Goal: Task Accomplishment & Management: Manage account settings

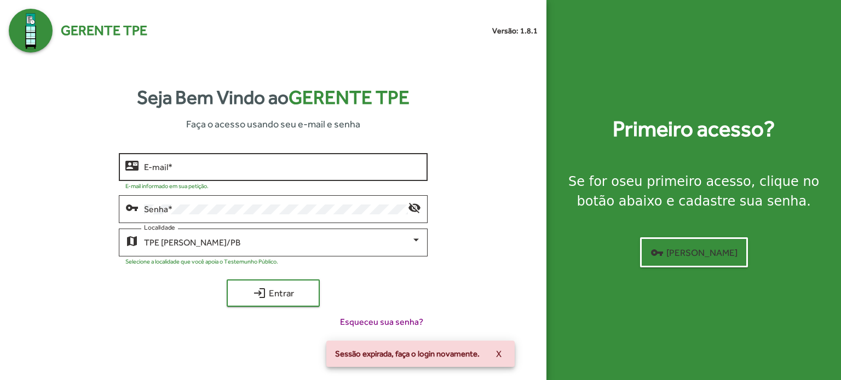
click at [262, 163] on input "E-mail *" at bounding box center [282, 168] width 277 height 10
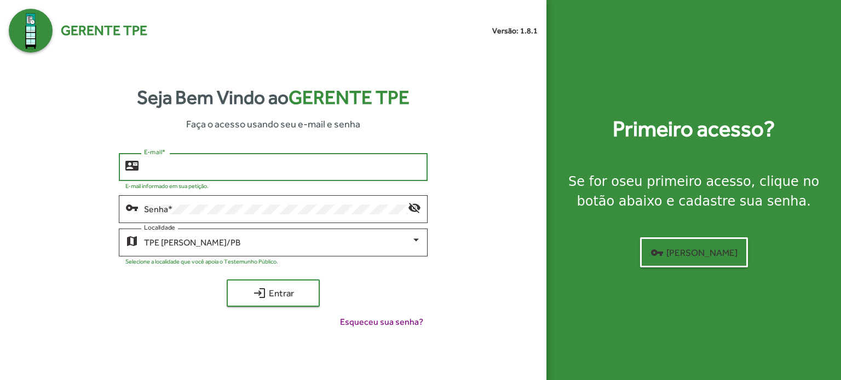
click at [151, 158] on div "E-mail *" at bounding box center [282, 166] width 277 height 30
type input "**********"
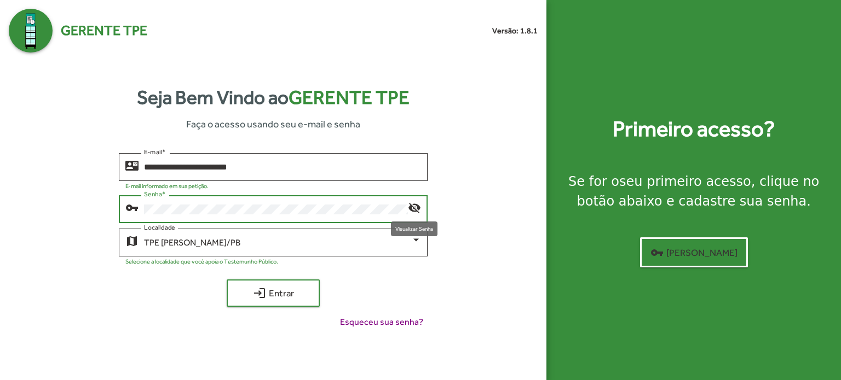
click at [411, 207] on mat-icon "visibility_off" at bounding box center [414, 207] width 13 height 13
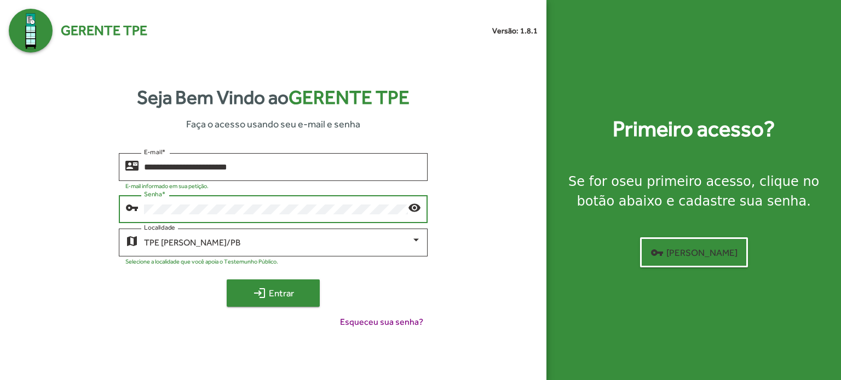
click at [250, 286] on span "login Entrar" at bounding box center [272, 294] width 73 height 20
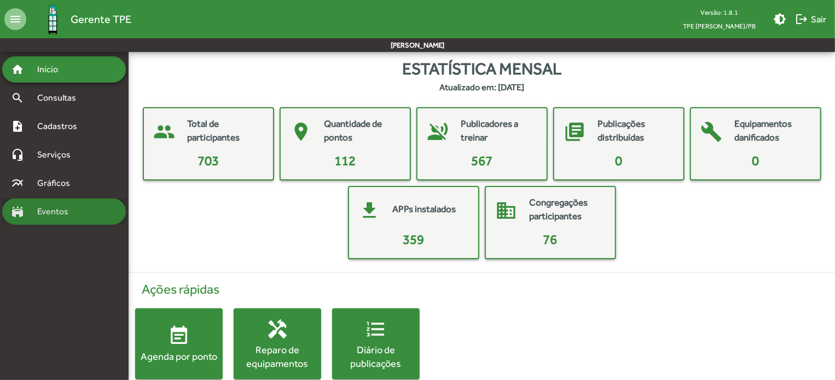
click at [76, 209] on span "Eventos" at bounding box center [57, 211] width 53 height 13
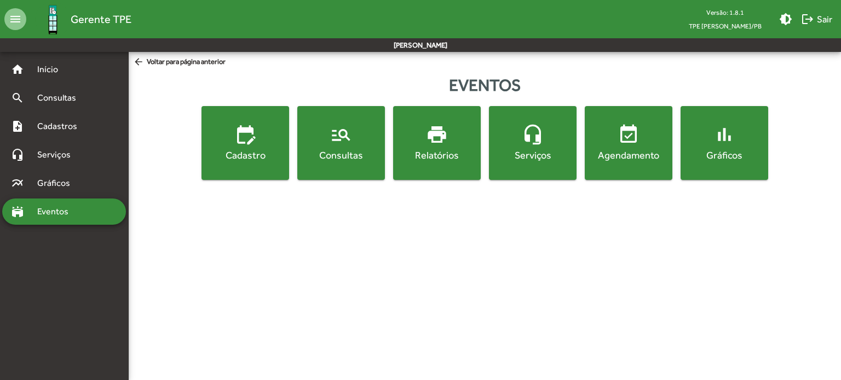
click at [258, 139] on span "edit_calendar Cadastro" at bounding box center [245, 143] width 83 height 38
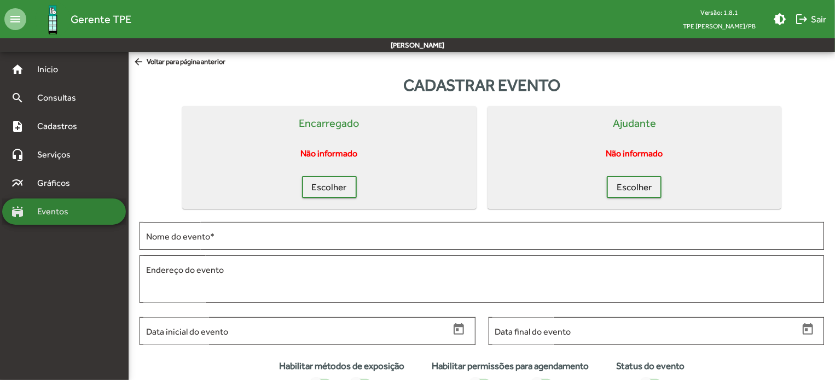
click at [50, 203] on div "stadium Eventos" at bounding box center [64, 212] width 124 height 26
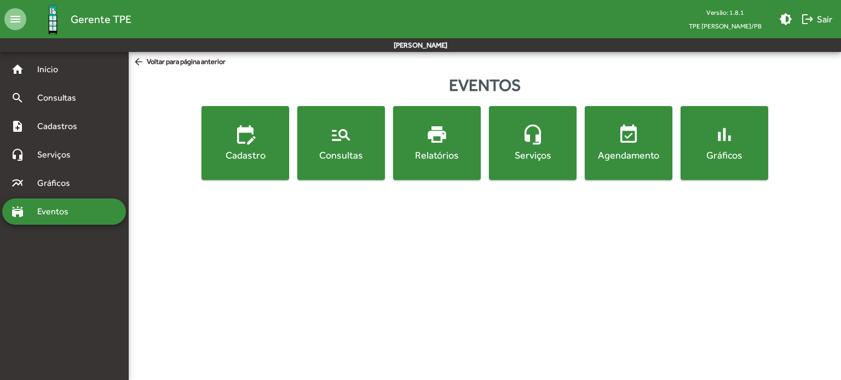
click at [343, 148] on span "manage_search Consultas" at bounding box center [340, 143] width 83 height 38
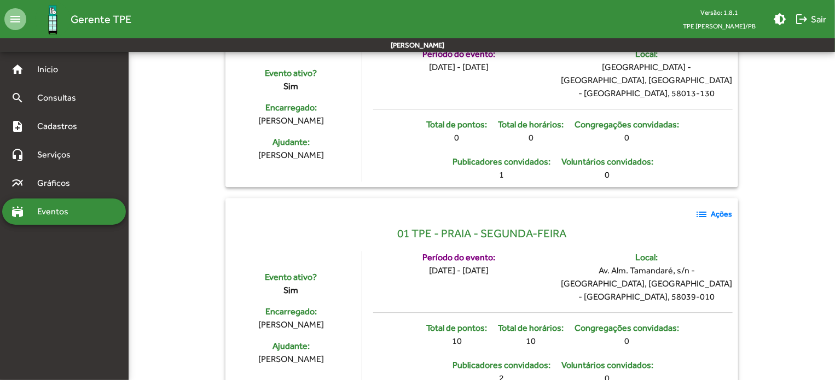
scroll to position [1215, 0]
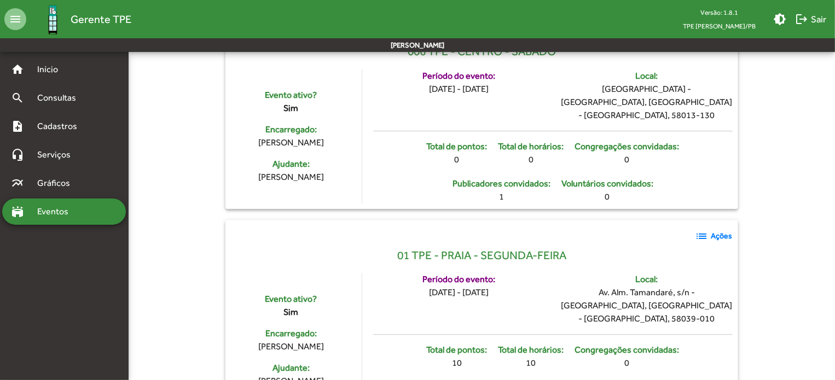
click at [718, 230] on span "list Ações" at bounding box center [714, 236] width 37 height 13
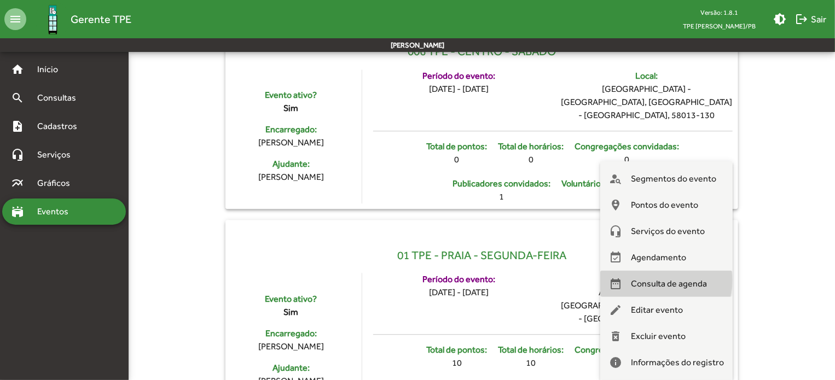
click at [668, 281] on span "Consulta de agenda" at bounding box center [669, 284] width 76 height 26
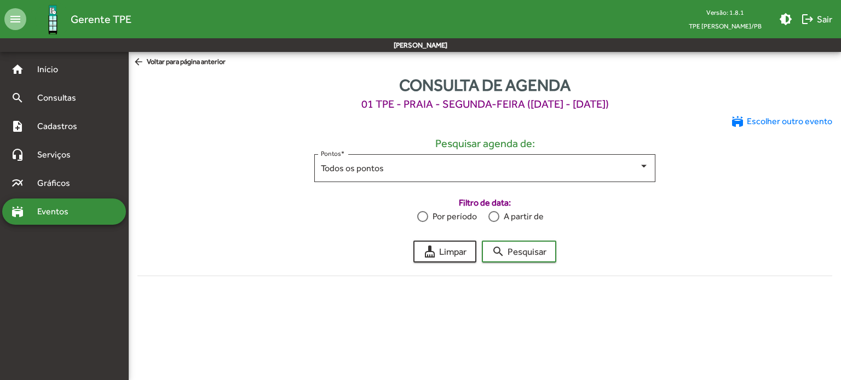
click at [145, 64] on mat-icon "arrow_back" at bounding box center [140, 62] width 14 height 12
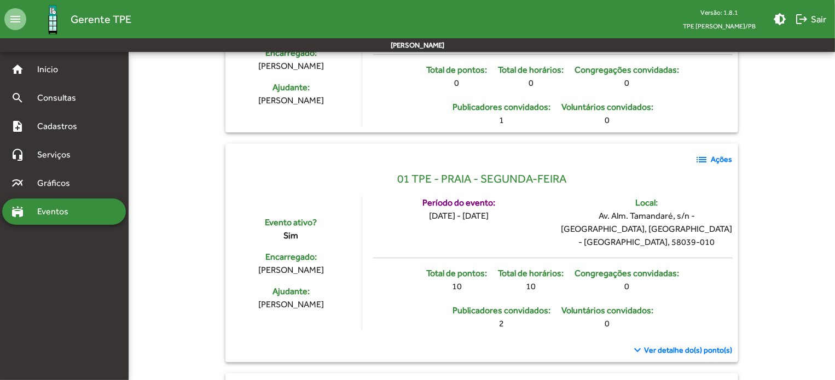
scroll to position [1314, 0]
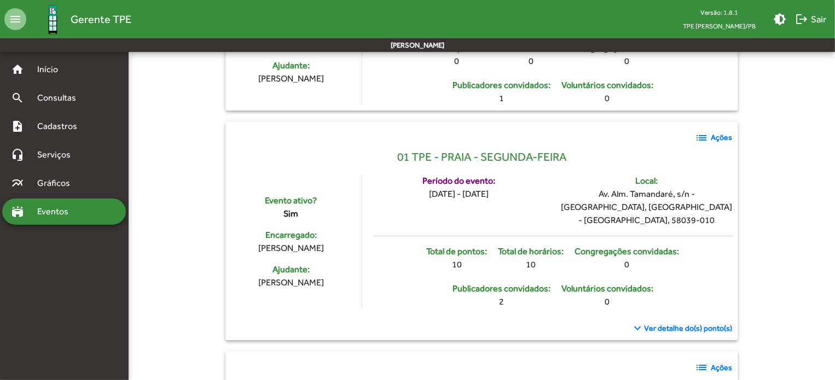
click at [709, 50] on mat-toolbar-row "[PERSON_NAME]" at bounding box center [417, 45] width 835 height 14
click at [719, 127] on div "list Ações" at bounding box center [481, 138] width 501 height 22
click at [716, 48] on mat-toolbar-row "[PERSON_NAME]" at bounding box center [417, 45] width 835 height 14
click at [722, 131] on span "list Ações" at bounding box center [714, 137] width 37 height 13
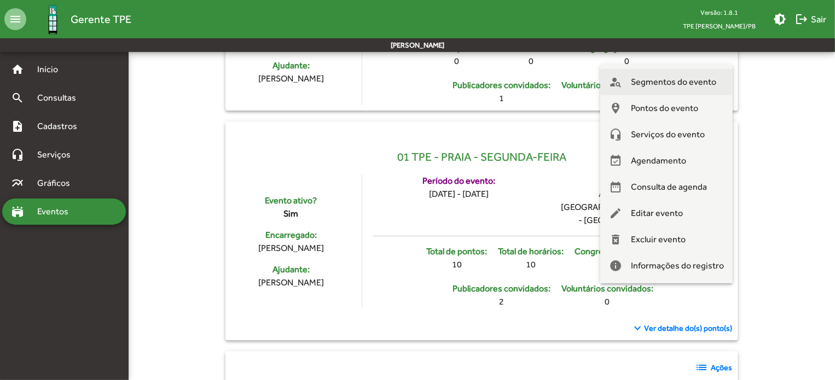
click at [687, 81] on span "Segmentos do evento" at bounding box center [673, 82] width 85 height 26
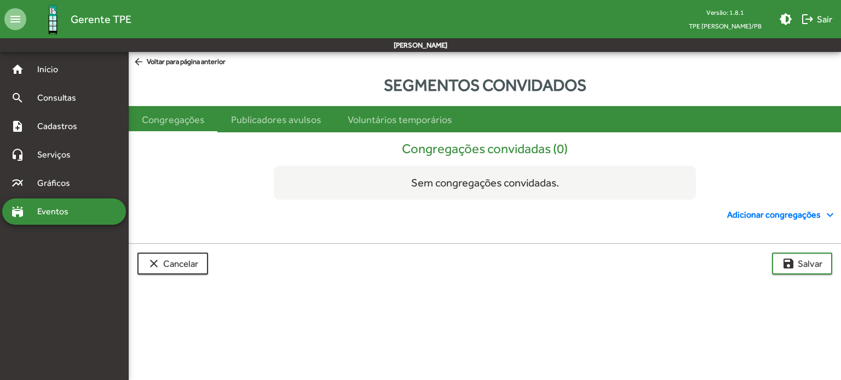
click at [165, 71] on div "Segmentos convidados Congregações Publicadores avulsos Voluntários temporários …" at bounding box center [485, 180] width 712 height 224
click at [171, 54] on mat-sidenav-content "arrow_back Voltar para página anterior Segmentos convidados Congregações Public…" at bounding box center [485, 172] width 712 height 240
click at [172, 62] on span "arrow_back Voltar para página anterior" at bounding box center [179, 62] width 93 height 12
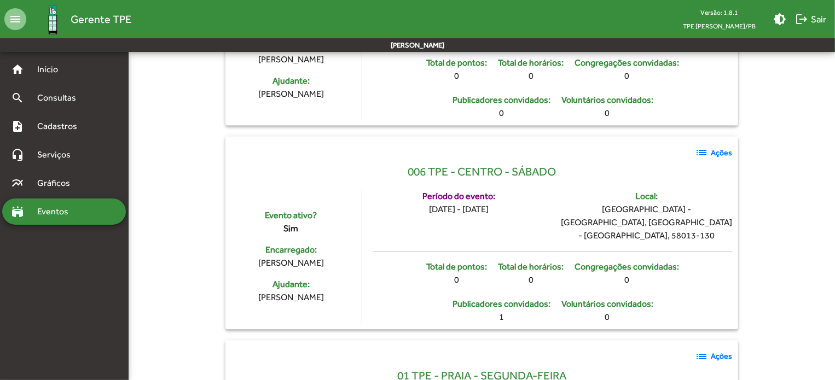
scroll to position [1161, 0]
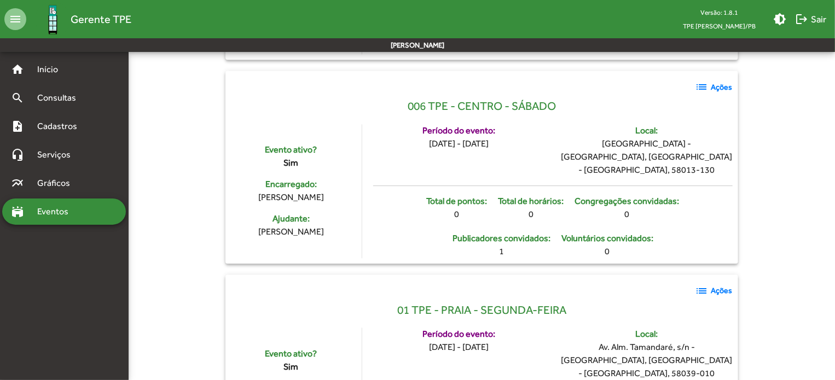
click at [720, 285] on strong "Ações" at bounding box center [722, 290] width 21 height 11
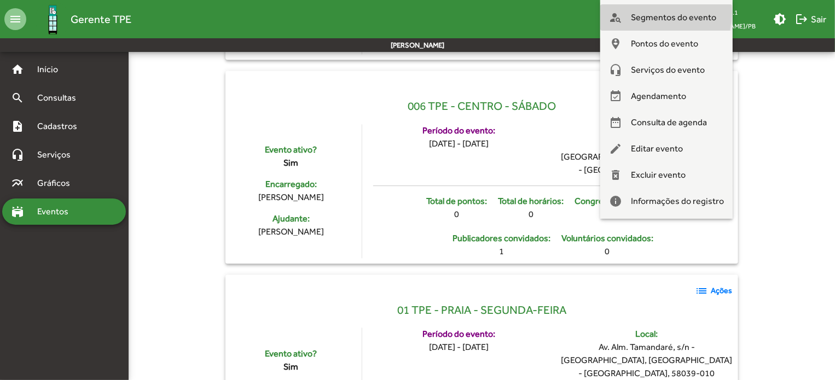
click at [647, 13] on span "Segmentos do evento" at bounding box center [673, 17] width 85 height 26
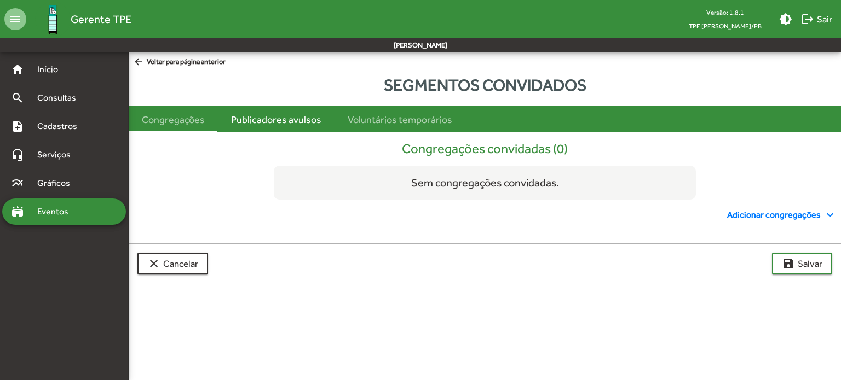
click at [262, 125] on div "Publicadores avulsos" at bounding box center [276, 119] width 90 height 15
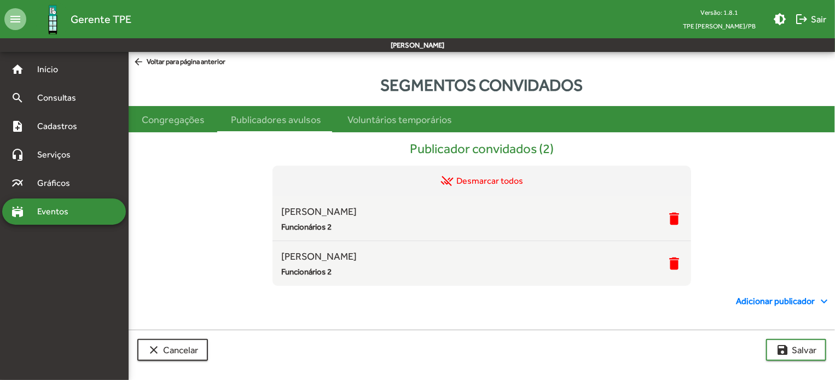
click at [784, 302] on span "Adicionar publicador expand_more" at bounding box center [783, 301] width 95 height 13
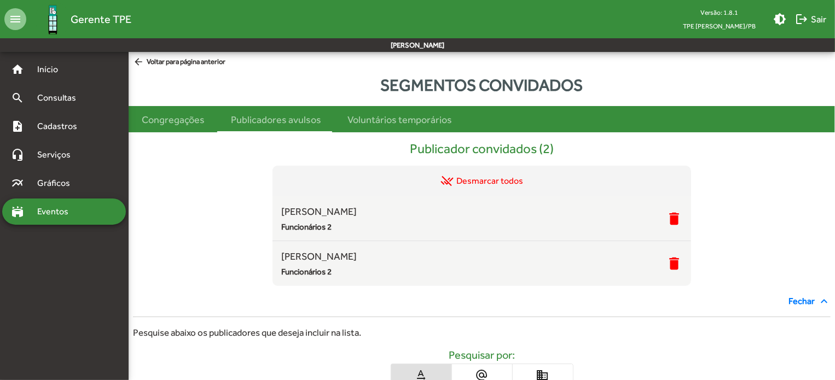
scroll to position [166, 0]
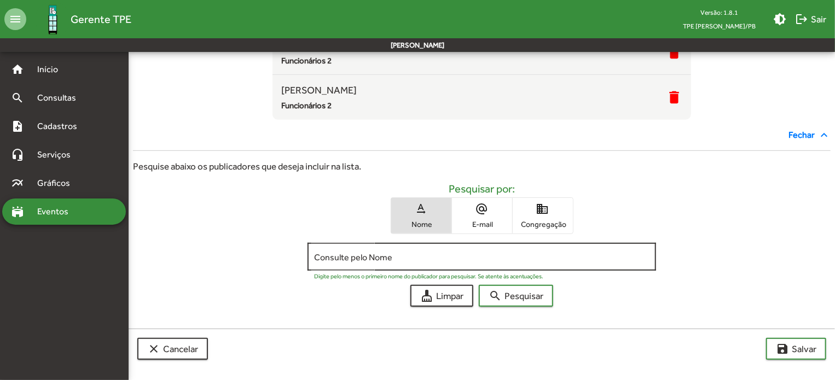
click at [354, 249] on div "Consulte pelo Nome" at bounding box center [482, 256] width 336 height 30
type input "*"
click at [488, 273] on mat-hint "Digite pelo menos o primeiro nome do publicador para pesquisar. Se atente às ac…" at bounding box center [429, 276] width 230 height 7
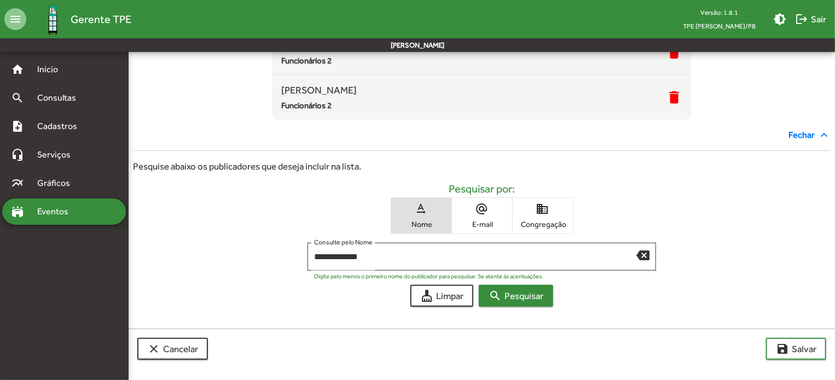
click at [502, 304] on span "search Pesquisar" at bounding box center [516, 296] width 55 height 20
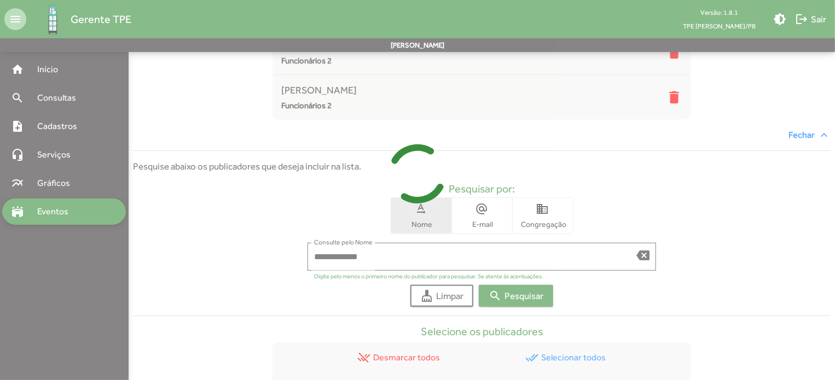
scroll to position [278, 0]
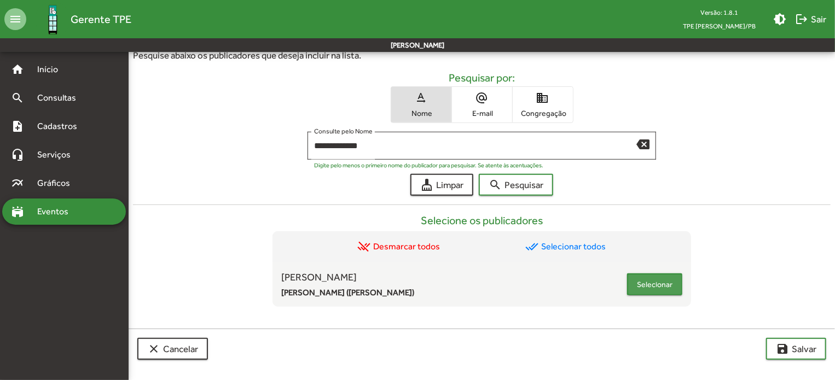
click at [669, 282] on span "Selecionar" at bounding box center [655, 285] width 36 height 20
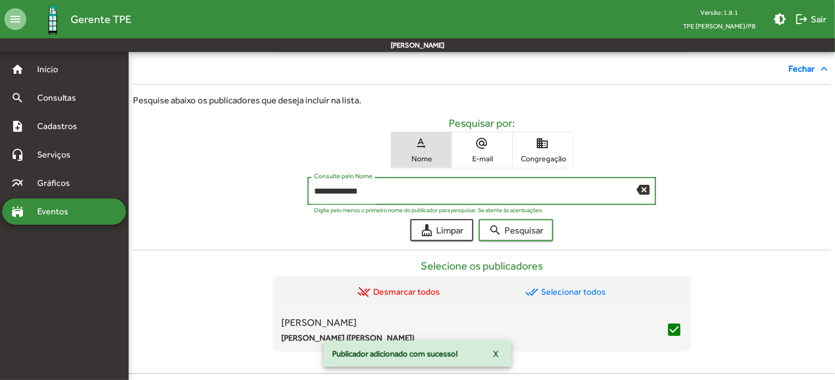
drag, startPoint x: 379, startPoint y: 189, endPoint x: 173, endPoint y: 176, distance: 206.2
click at [173, 177] on div "**********" at bounding box center [482, 193] width 698 height 33
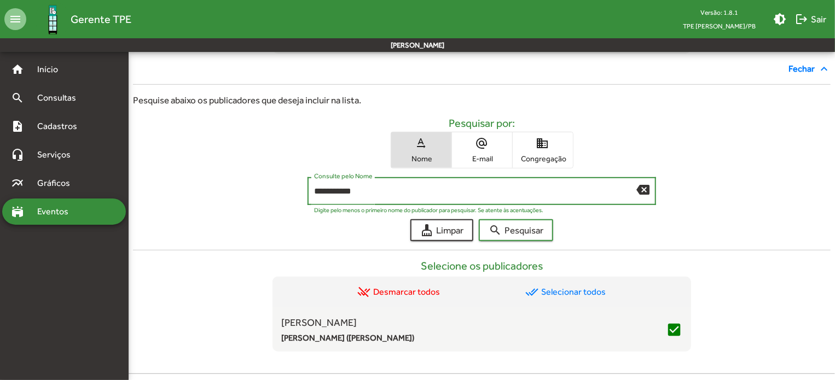
click at [508, 244] on div "Selecione os publicadores remove_done Desmarcar todos done_all Selecionar todos…" at bounding box center [482, 296] width 698 height 111
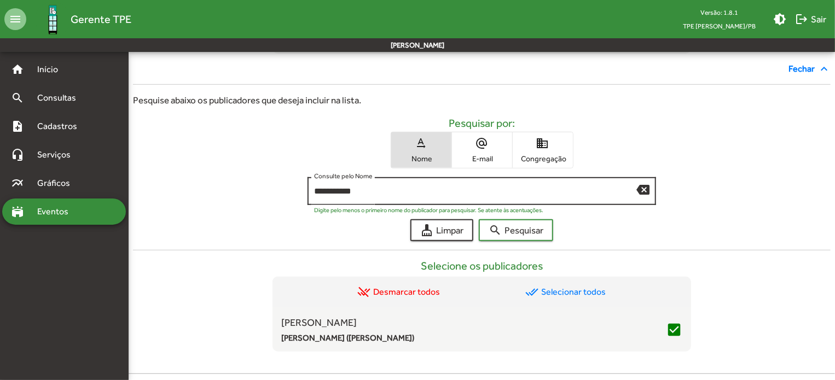
click at [326, 192] on input "**********" at bounding box center [475, 192] width 323 height 10
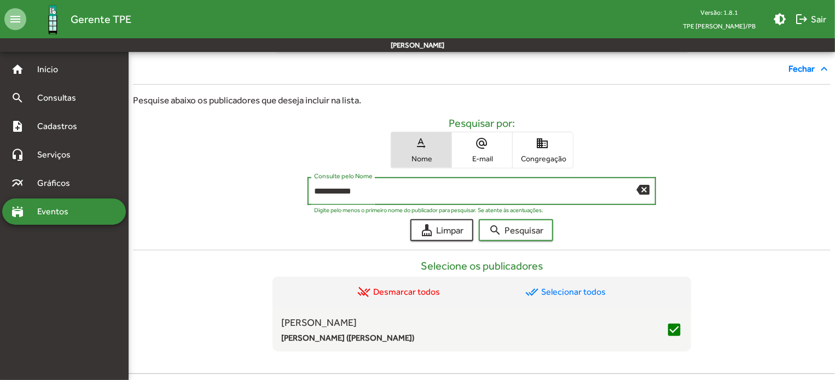
click at [510, 214] on form "**********" at bounding box center [482, 179] width 698 height 125
click at [320, 189] on input "**********" at bounding box center [475, 192] width 323 height 10
click at [315, 192] on input "**********" at bounding box center [475, 192] width 323 height 10
type input "**********"
click at [487, 232] on button "search Pesquisar" at bounding box center [516, 231] width 74 height 22
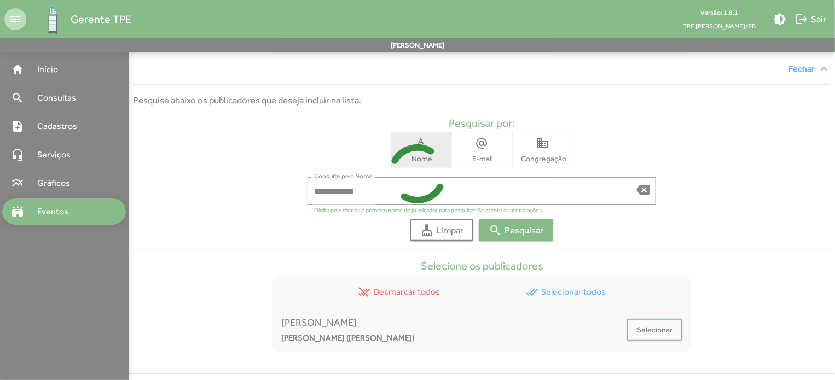
scroll to position [322, 0]
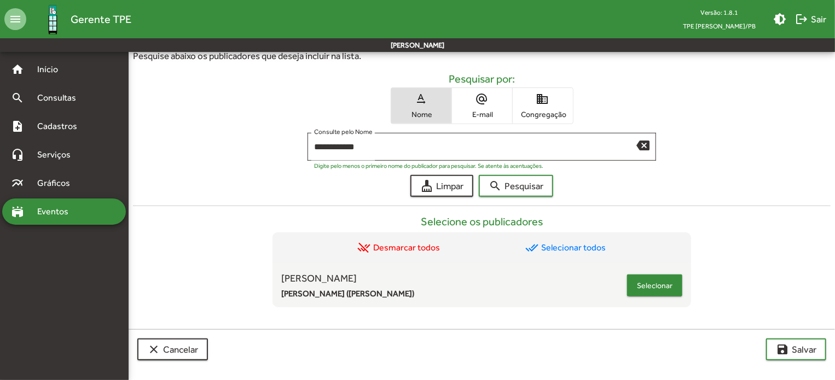
click at [669, 284] on span "Selecionar" at bounding box center [655, 286] width 36 height 20
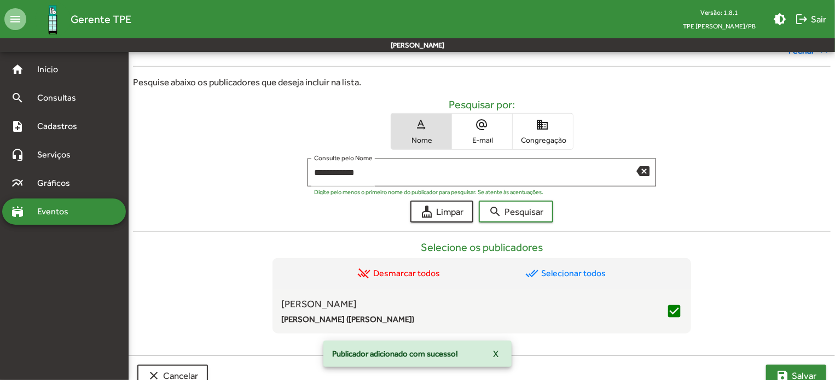
click at [790, 376] on span "save [PERSON_NAME]" at bounding box center [796, 376] width 41 height 20
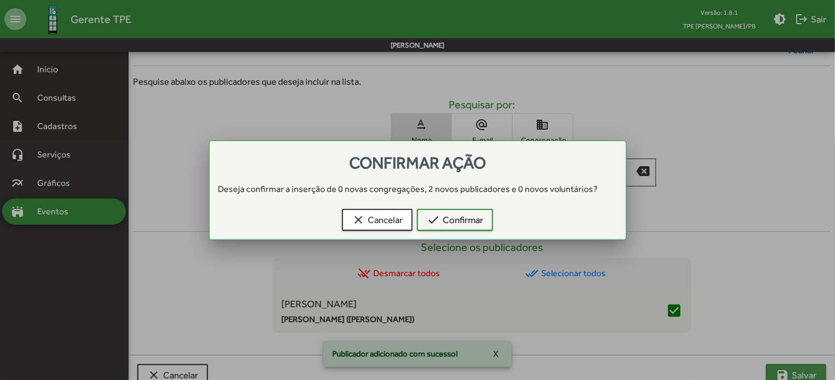
scroll to position [0, 0]
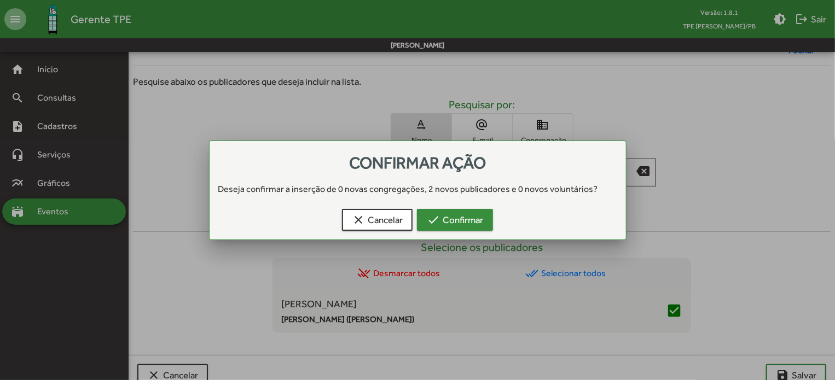
click at [472, 211] on span "check Confirmar" at bounding box center [455, 220] width 56 height 20
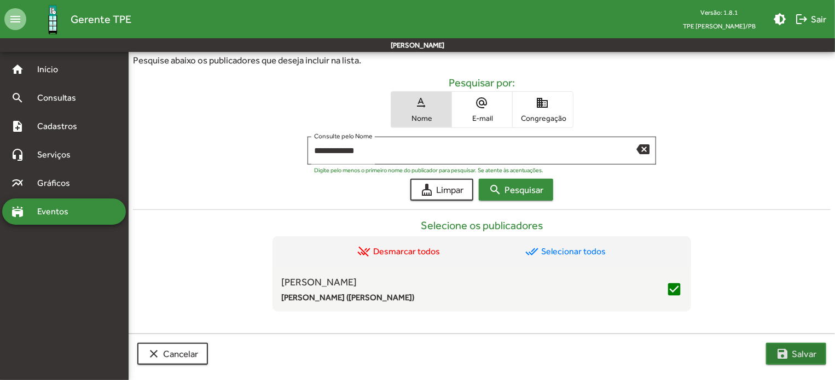
scroll to position [348, 0]
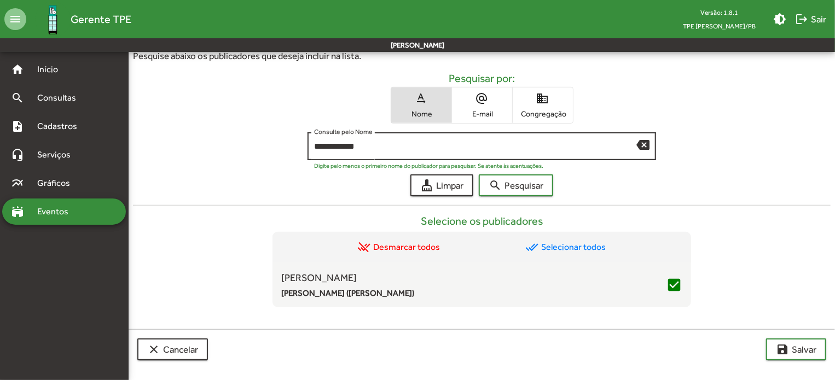
drag, startPoint x: 385, startPoint y: 159, endPoint x: 372, endPoint y: 144, distance: 20.2
click at [381, 157] on div "**********" at bounding box center [482, 148] width 349 height 33
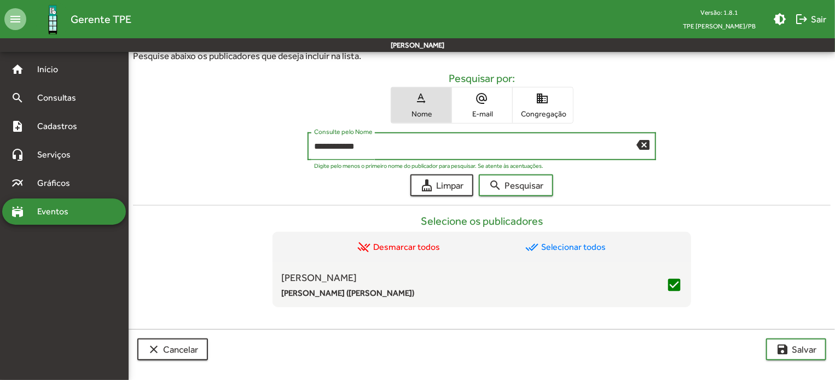
drag, startPoint x: 371, startPoint y: 142, endPoint x: 321, endPoint y: 149, distance: 50.9
click at [321, 149] on input "**********" at bounding box center [475, 147] width 323 height 10
type input "*"
type input "**********"
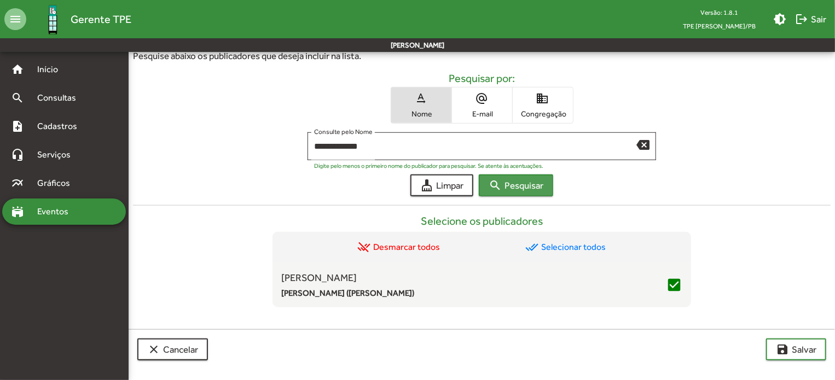
click at [510, 173] on form "**********" at bounding box center [482, 134] width 698 height 125
click at [515, 184] on span "search Pesquisar" at bounding box center [516, 186] width 55 height 20
click at [768, 352] on button "save [PERSON_NAME]" at bounding box center [796, 350] width 60 height 22
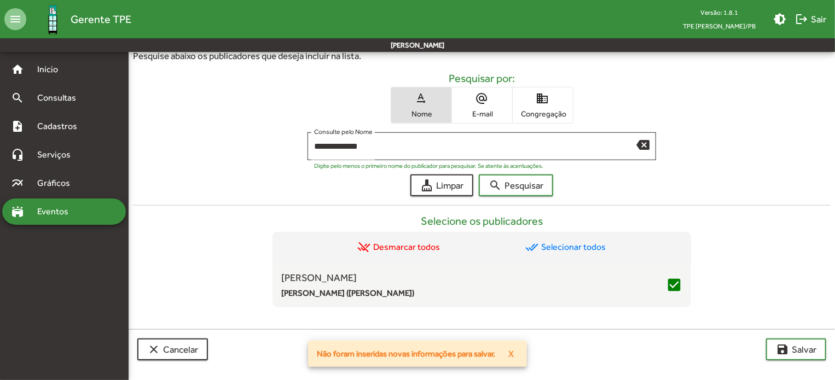
click at [792, 361] on div "clear Cancelar save [PERSON_NAME]" at bounding box center [482, 350] width 707 height 40
click at [786, 350] on mat-icon "save" at bounding box center [782, 349] width 13 height 13
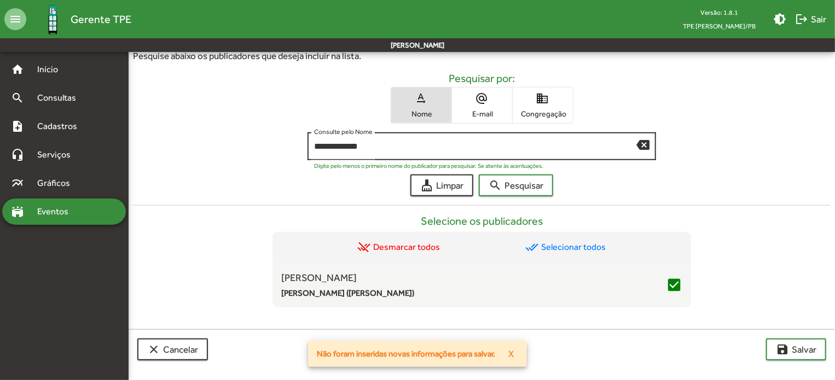
drag, startPoint x: 641, startPoint y: 141, endPoint x: 627, endPoint y: 140, distance: 13.8
click at [641, 141] on mat-icon "backspace" at bounding box center [643, 144] width 13 height 13
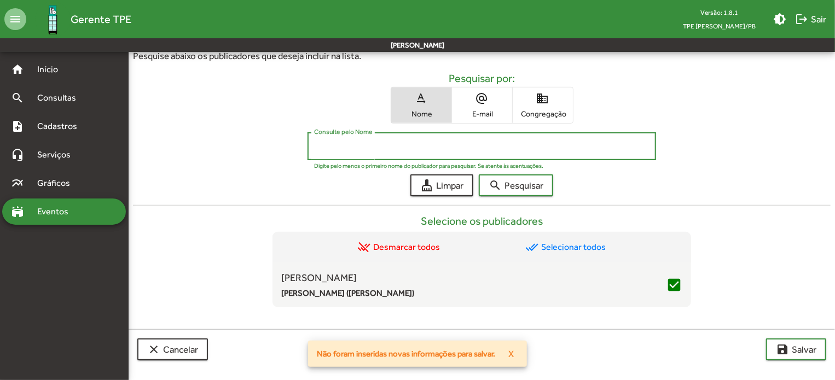
click at [396, 143] on input "Consulte pelo Nome" at bounding box center [482, 147] width 336 height 10
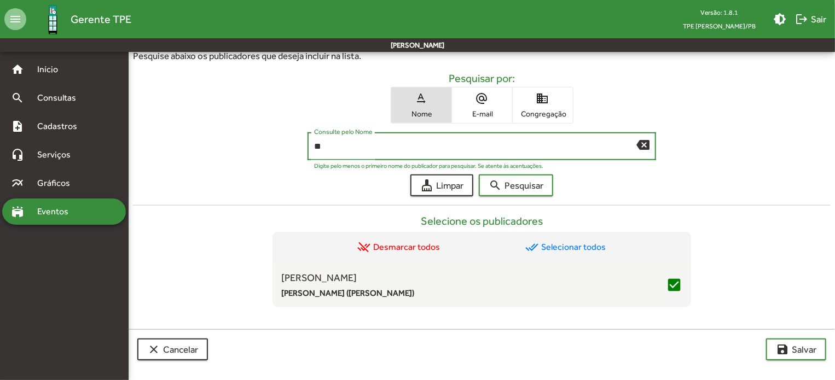
type input "*"
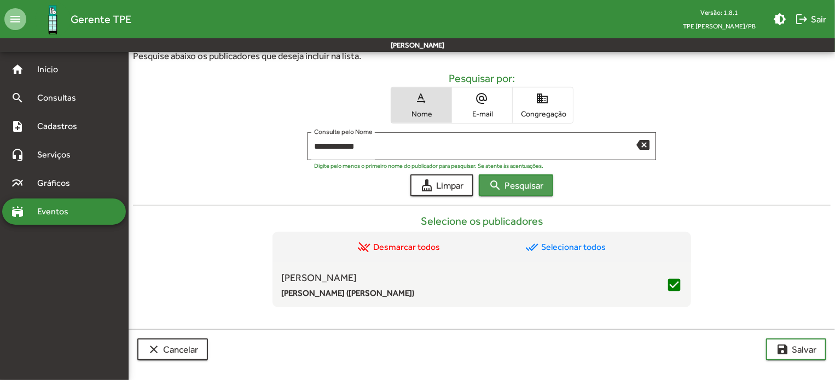
click at [526, 187] on span "search Pesquisar" at bounding box center [516, 186] width 55 height 20
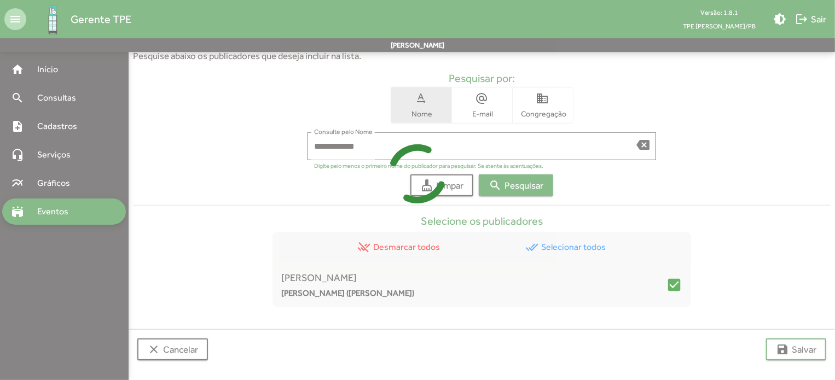
scroll to position [238, 0]
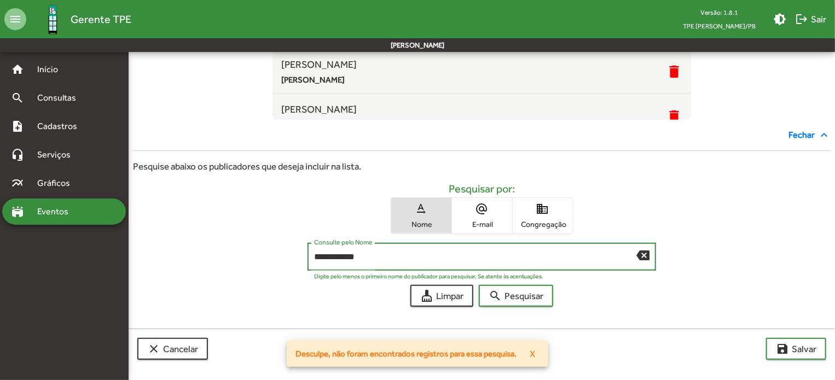
click at [366, 258] on input "**********" at bounding box center [475, 257] width 323 height 10
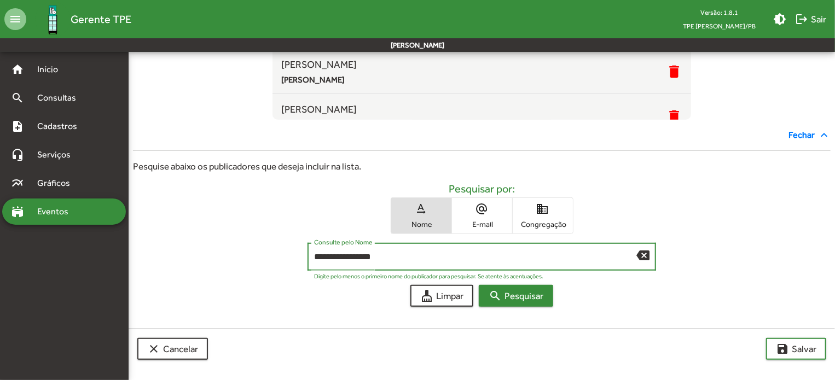
click at [536, 291] on span "search Pesquisar" at bounding box center [516, 296] width 55 height 20
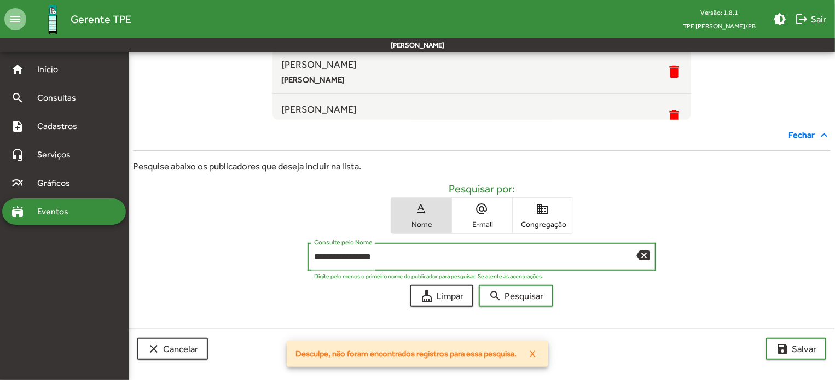
click at [318, 256] on input "**********" at bounding box center [475, 257] width 323 height 10
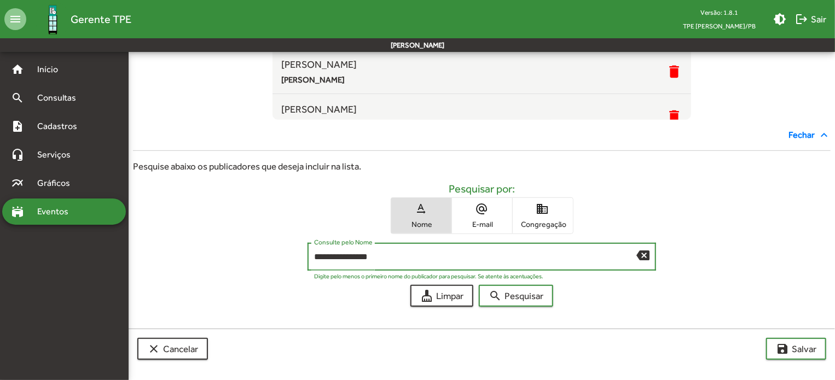
type input "**********"
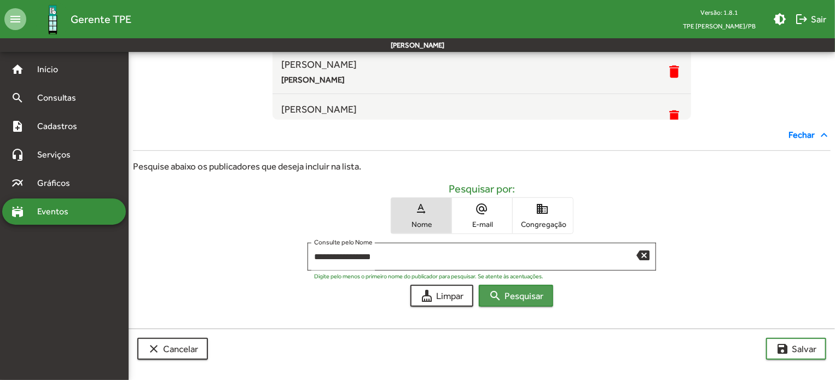
click at [531, 292] on span "search Pesquisar" at bounding box center [516, 296] width 55 height 20
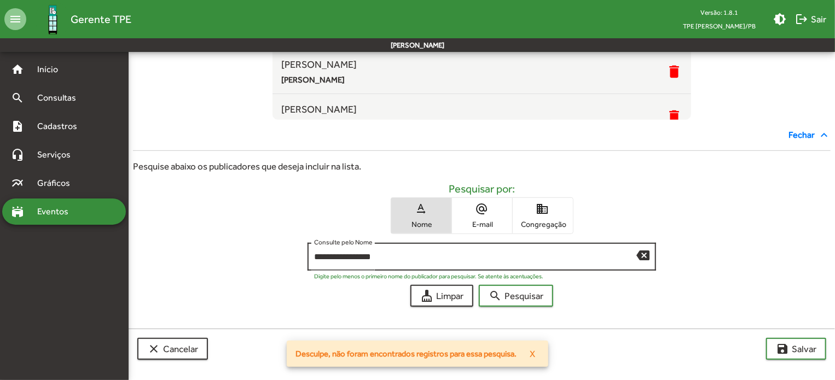
click at [652, 256] on div "**********" at bounding box center [482, 256] width 349 height 30
click at [648, 255] on mat-icon "backspace" at bounding box center [643, 255] width 13 height 13
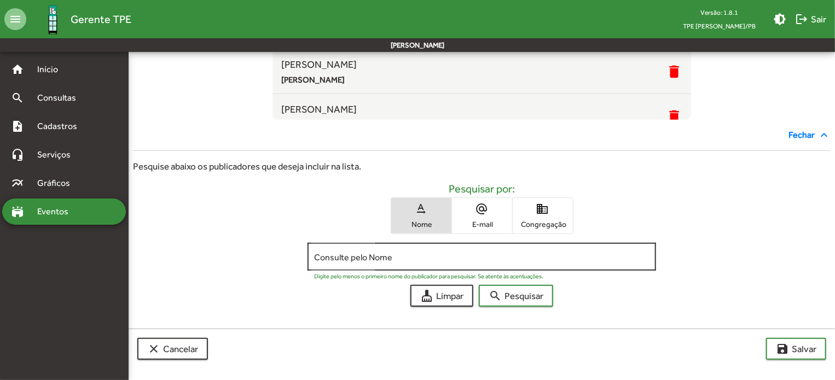
click at [365, 247] on div "Consulte pelo Nome" at bounding box center [482, 256] width 336 height 30
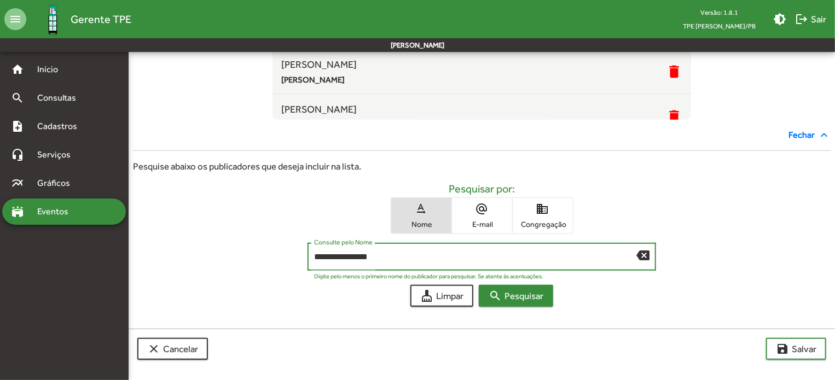
type input "**********"
click at [516, 291] on span "search Pesquisar" at bounding box center [516, 296] width 55 height 20
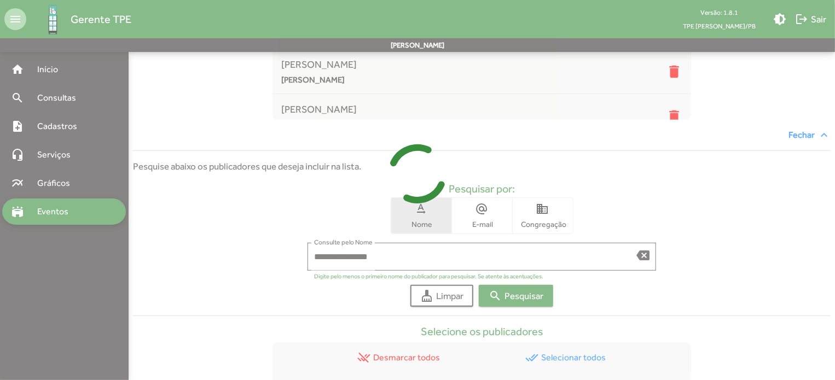
scroll to position [348, 0]
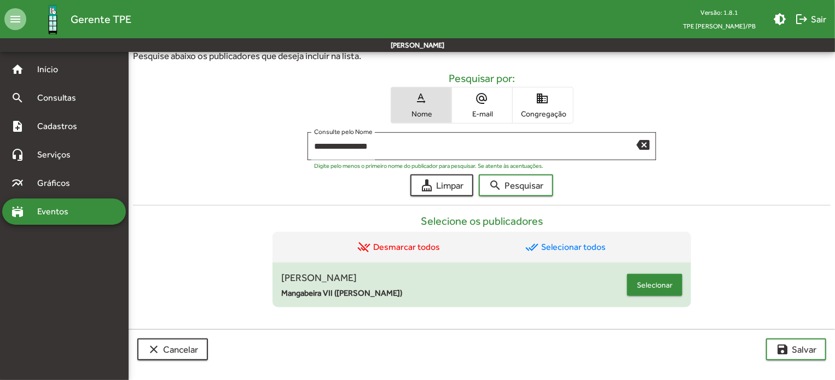
click at [654, 275] on span "Selecionar" at bounding box center [655, 285] width 36 height 20
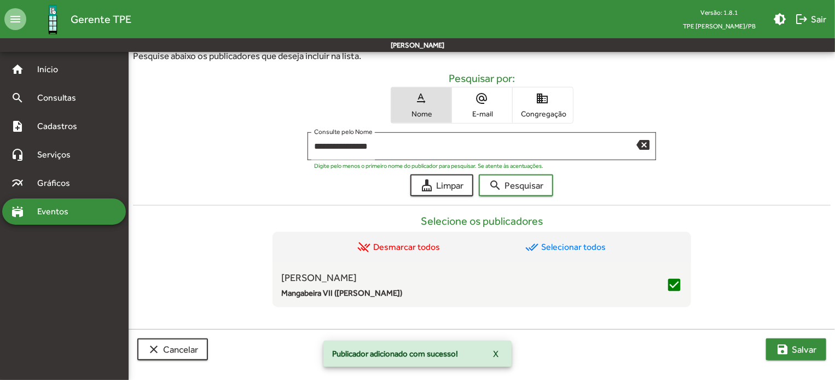
click at [781, 345] on mat-icon "save" at bounding box center [782, 349] width 13 height 13
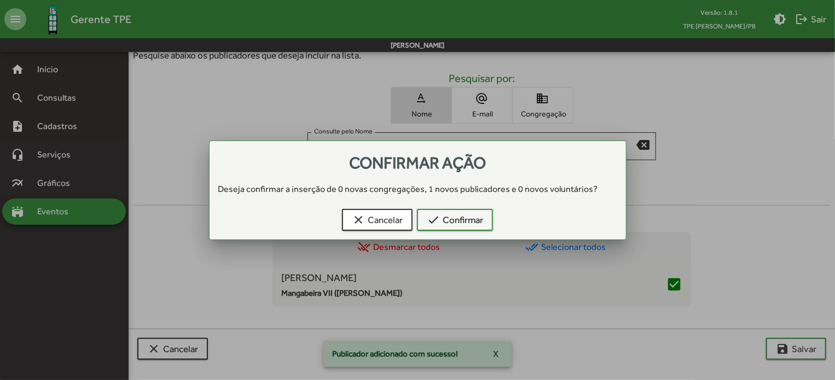
scroll to position [0, 0]
click at [444, 229] on span "check Confirmar" at bounding box center [455, 220] width 56 height 20
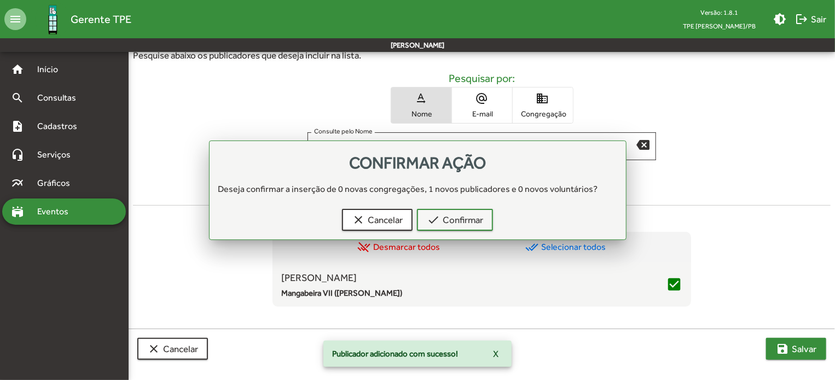
scroll to position [348, 0]
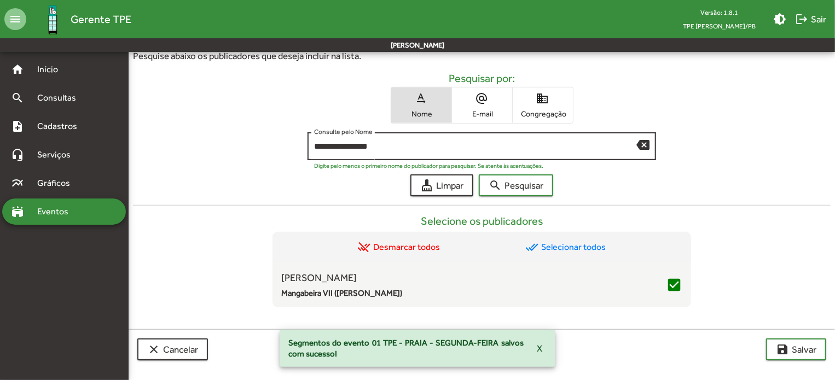
click at [648, 139] on mat-icon "backspace" at bounding box center [643, 144] width 13 height 13
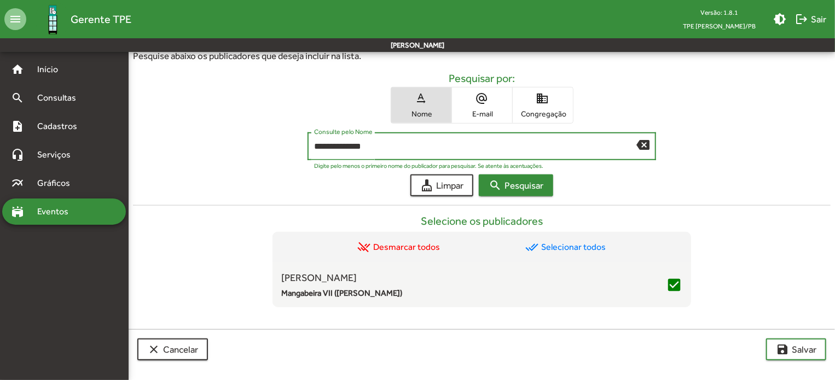
click at [508, 176] on span "search Pesquisar" at bounding box center [516, 186] width 55 height 20
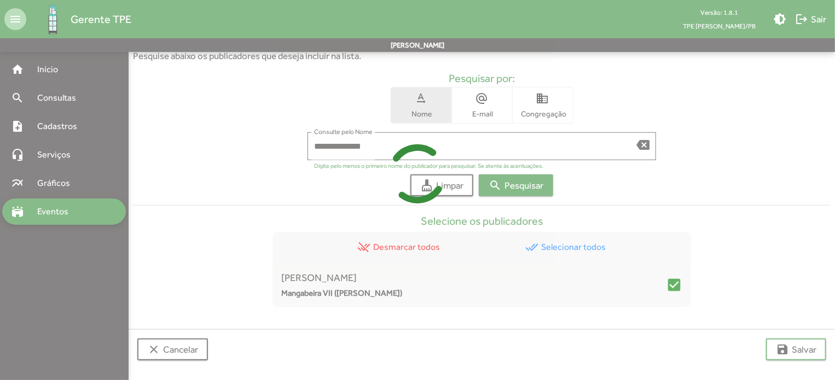
scroll to position [238, 0]
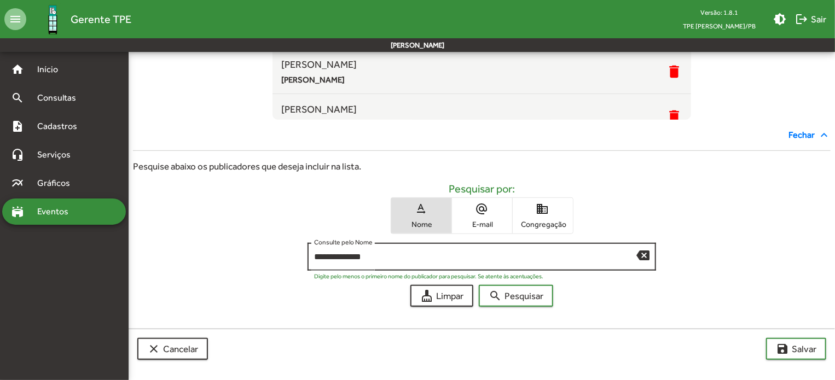
click at [344, 254] on input "**********" at bounding box center [475, 257] width 323 height 10
click at [343, 256] on input "**********" at bounding box center [475, 257] width 323 height 10
click at [339, 259] on input "**********" at bounding box center [475, 257] width 323 height 10
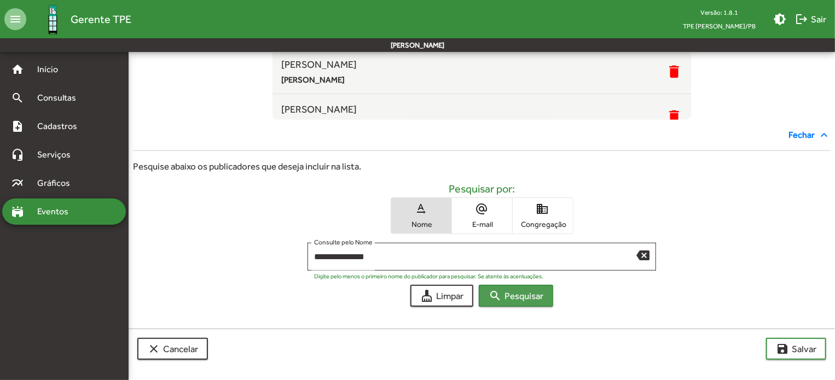
click at [506, 290] on span "search Pesquisar" at bounding box center [516, 296] width 55 height 20
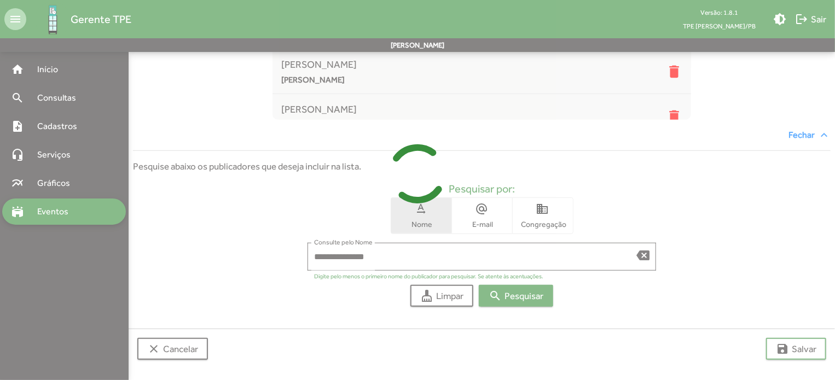
scroll to position [348, 0]
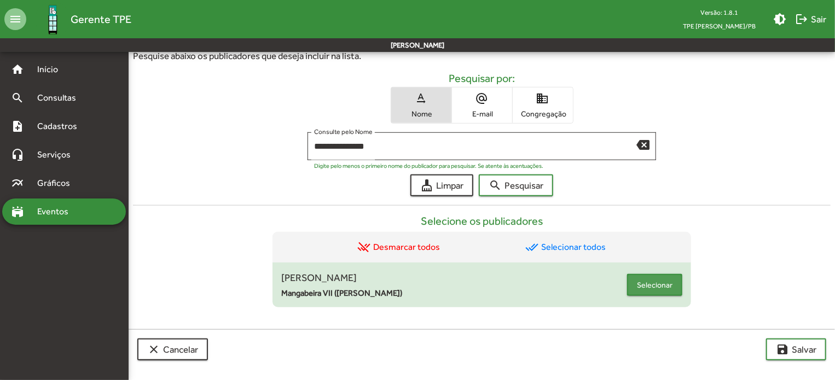
click at [638, 291] on span "Selecionar" at bounding box center [655, 285] width 36 height 20
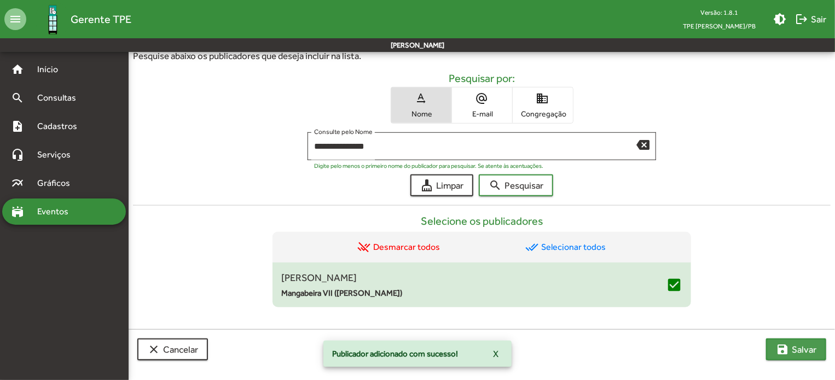
click at [788, 345] on mat-icon "save" at bounding box center [782, 349] width 13 height 13
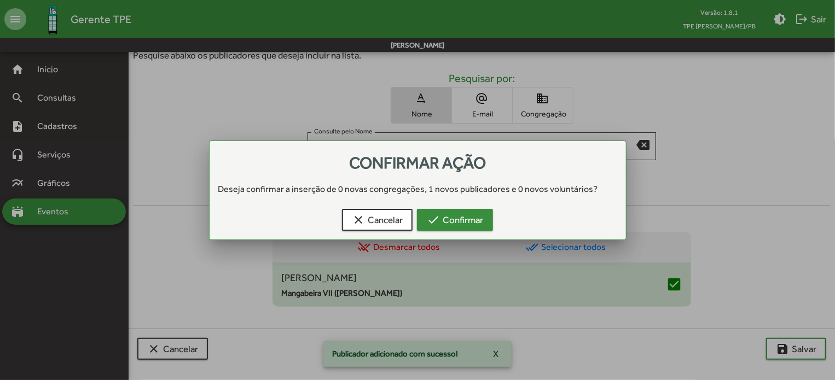
click at [462, 210] on span "check Confirmar" at bounding box center [455, 220] width 56 height 20
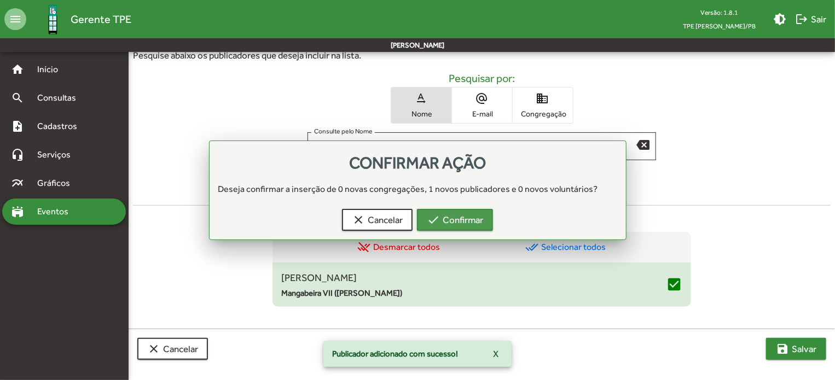
scroll to position [348, 0]
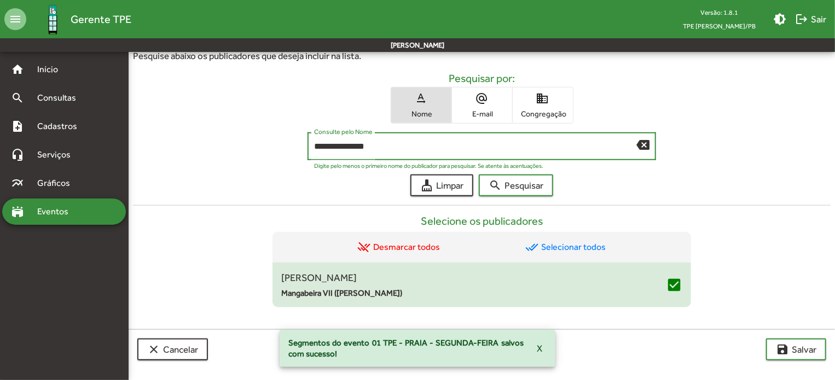
click at [424, 143] on input "**********" at bounding box center [475, 147] width 323 height 10
drag, startPoint x: 424, startPoint y: 144, endPoint x: 265, endPoint y: 136, distance: 158.9
click at [265, 136] on div "**********" at bounding box center [482, 148] width 698 height 33
type input "*"
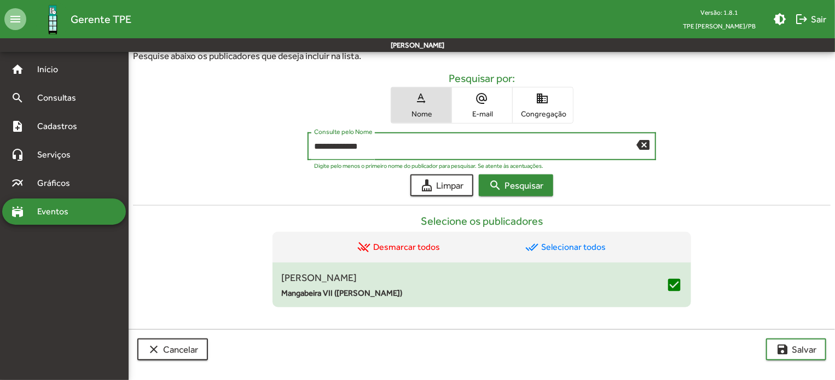
click at [502, 180] on span "search Pesquisar" at bounding box center [516, 186] width 55 height 20
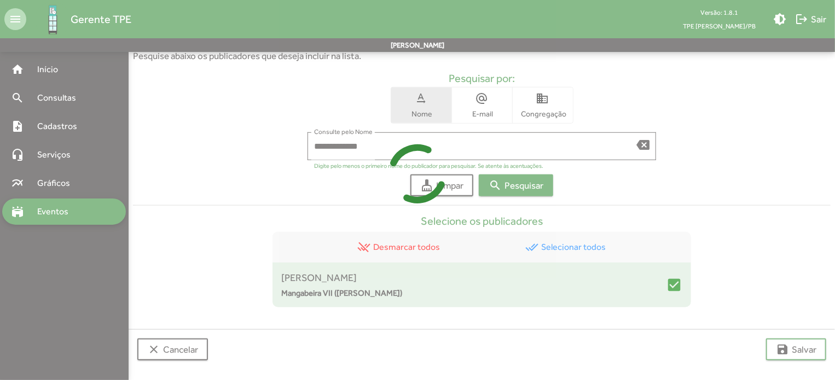
scroll to position [238, 0]
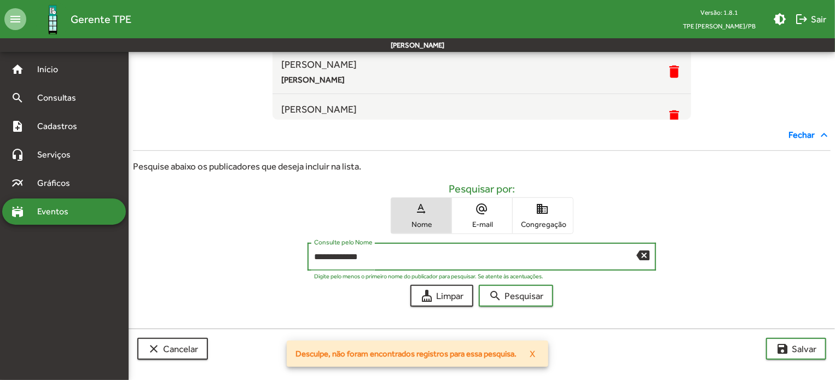
click at [374, 252] on input "**********" at bounding box center [475, 257] width 323 height 10
drag, startPoint x: 333, startPoint y: 255, endPoint x: 379, endPoint y: 282, distance: 54.0
click at [333, 254] on input "**********" at bounding box center [475, 257] width 323 height 10
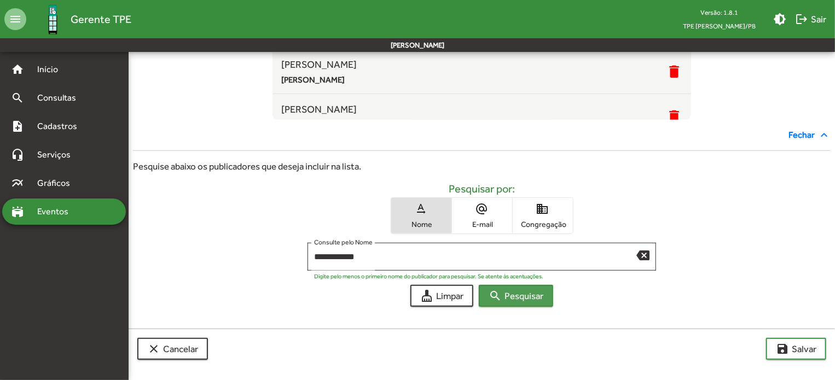
click at [539, 304] on span "search Pesquisar" at bounding box center [516, 296] width 55 height 20
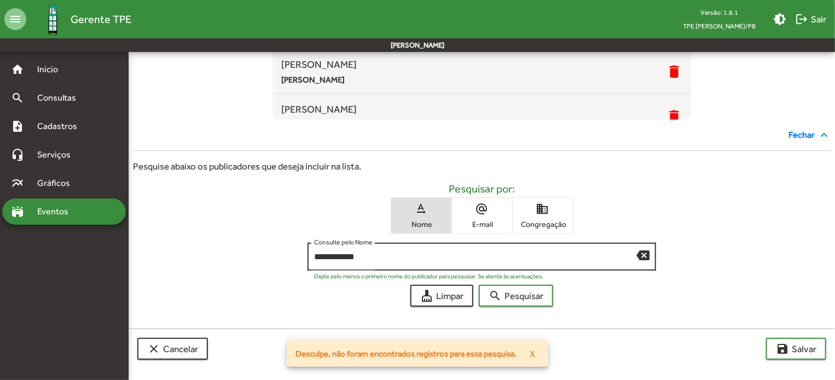
click at [330, 259] on input "**********" at bounding box center [475, 257] width 323 height 10
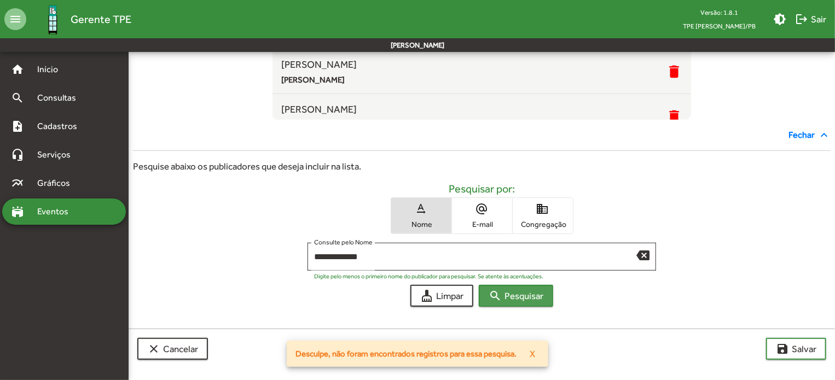
click at [492, 301] on mat-icon "search" at bounding box center [495, 296] width 13 height 13
drag, startPoint x: 372, startPoint y: 263, endPoint x: 243, endPoint y: 253, distance: 130.1
click at [243, 253] on div "**********" at bounding box center [482, 259] width 698 height 33
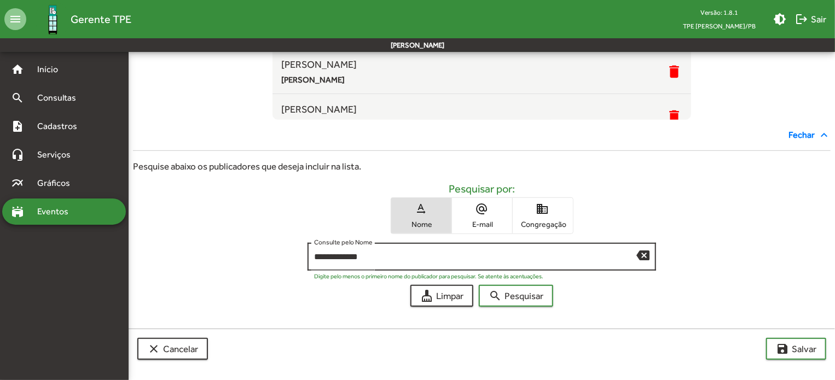
click at [631, 260] on input "**********" at bounding box center [475, 257] width 323 height 10
type input "*"
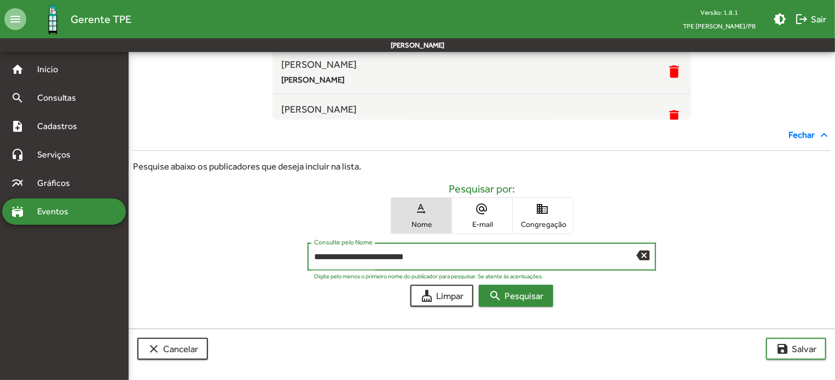
click at [524, 297] on span "search Pesquisar" at bounding box center [516, 296] width 55 height 20
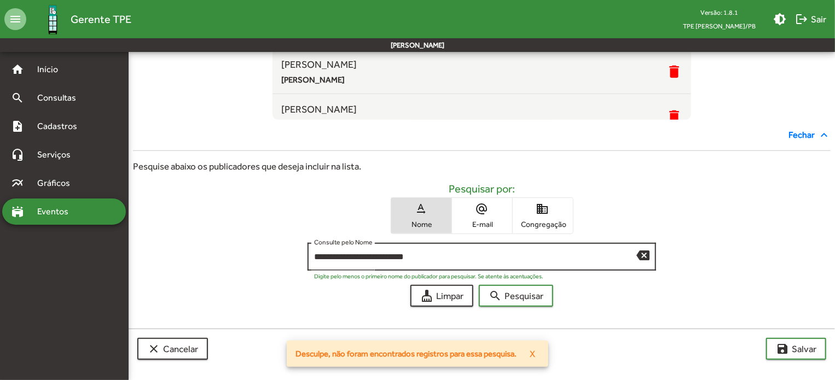
click at [438, 257] on input "**********" at bounding box center [475, 257] width 323 height 10
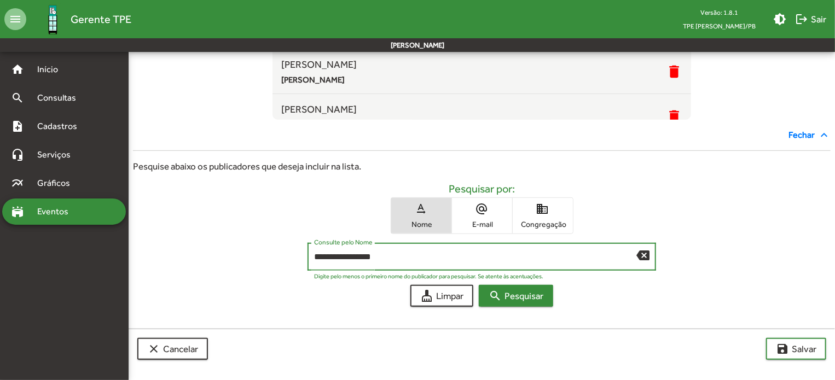
type input "**********"
click at [498, 299] on mat-icon "search" at bounding box center [495, 296] width 13 height 13
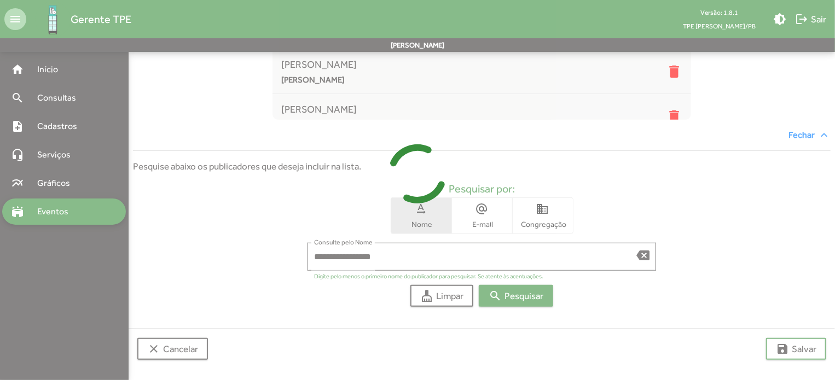
scroll to position [348, 0]
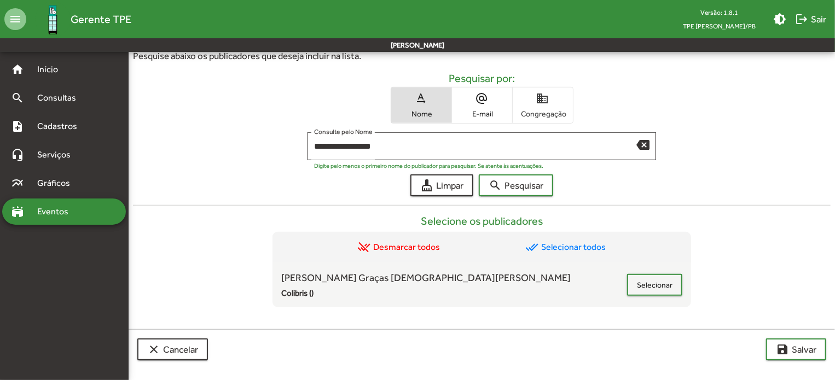
click at [569, 94] on span "domain Congregação" at bounding box center [543, 106] width 60 height 36
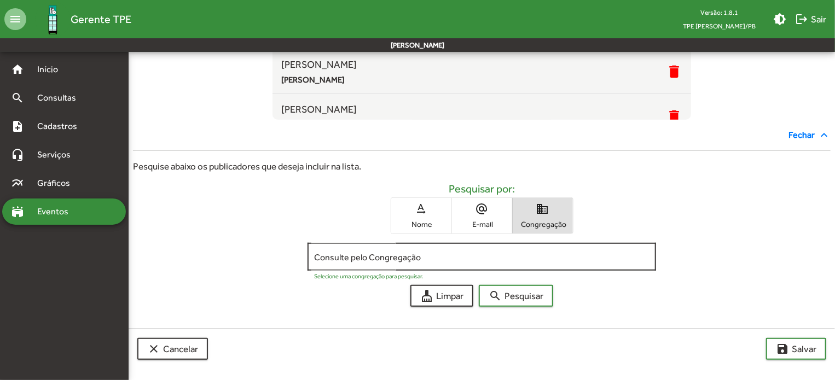
click at [451, 251] on div "Consulte pelo Congregação" at bounding box center [482, 256] width 336 height 30
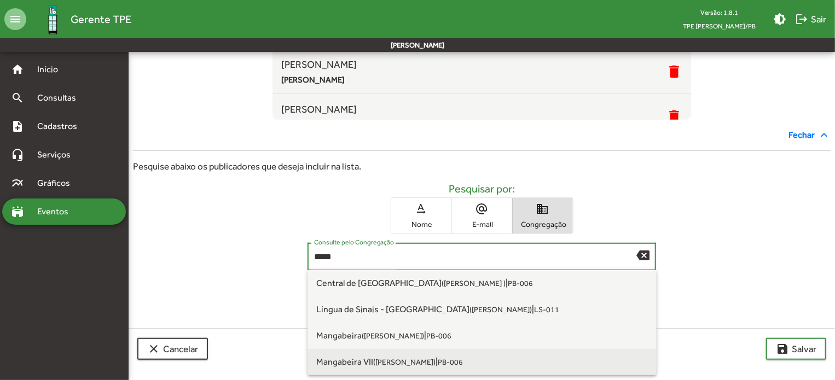
click at [411, 352] on span "Mangabeira VII ([PERSON_NAME]) | PB-006" at bounding box center [482, 362] width 332 height 26
type input "**********"
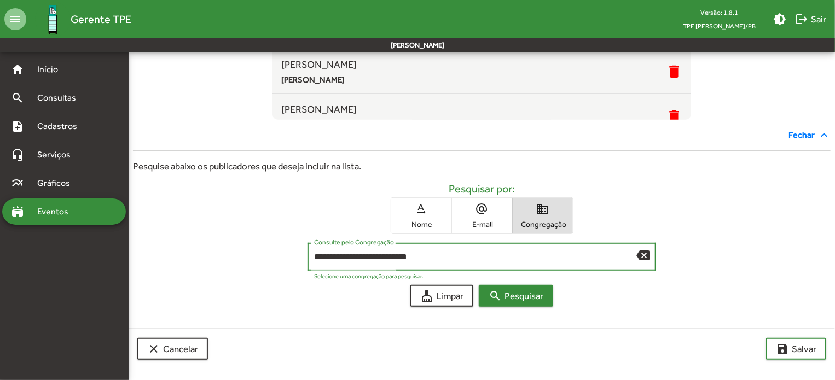
click at [523, 303] on span "search Pesquisar" at bounding box center [516, 296] width 55 height 20
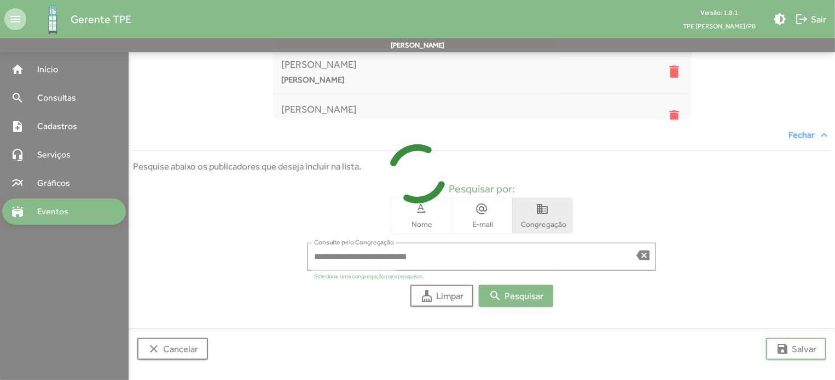
scroll to position [465, 0]
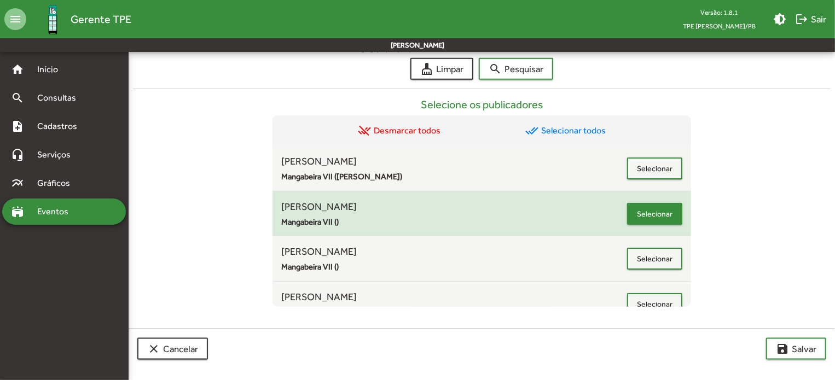
click at [657, 214] on span "Selecionar" at bounding box center [655, 214] width 36 height 20
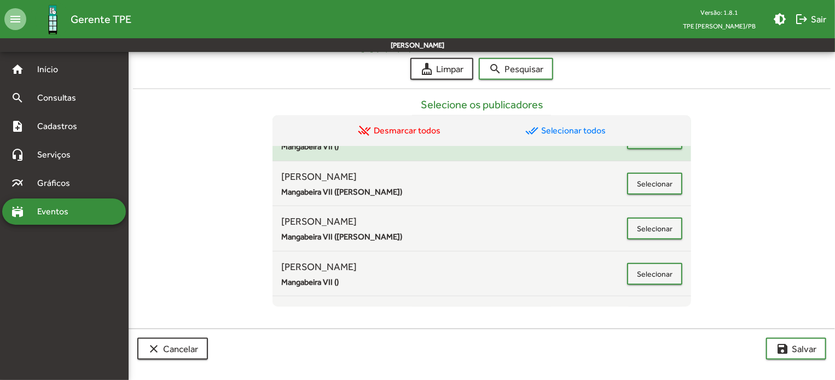
scroll to position [504, 0]
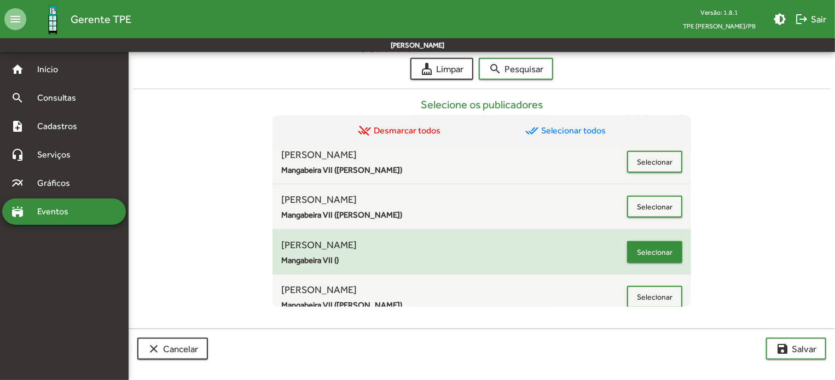
click at [637, 249] on span "Selecionar" at bounding box center [655, 253] width 36 height 20
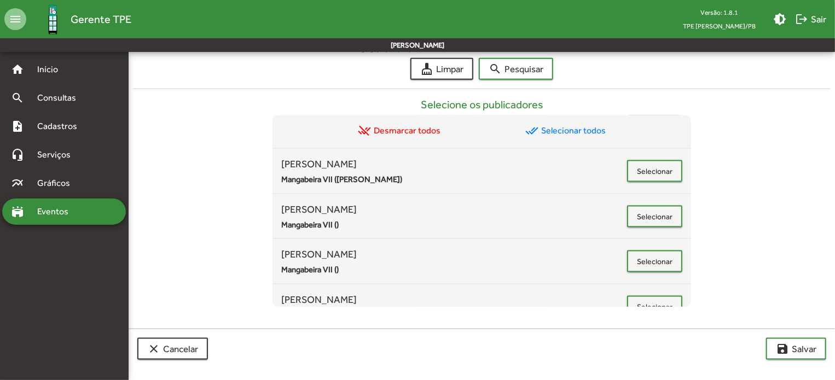
scroll to position [829, 0]
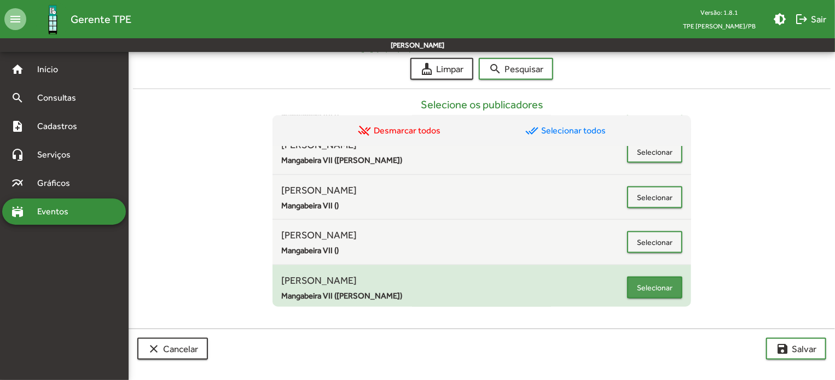
click at [659, 278] on span "Selecionar" at bounding box center [655, 288] width 36 height 20
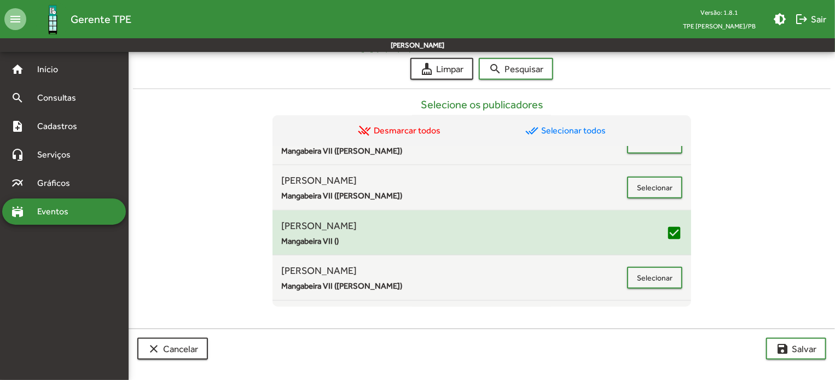
scroll to position [501, 0]
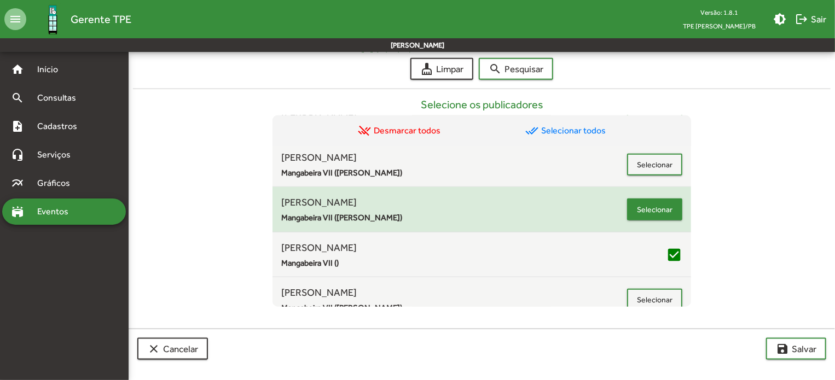
click at [649, 210] on span "Selecionar" at bounding box center [655, 210] width 36 height 20
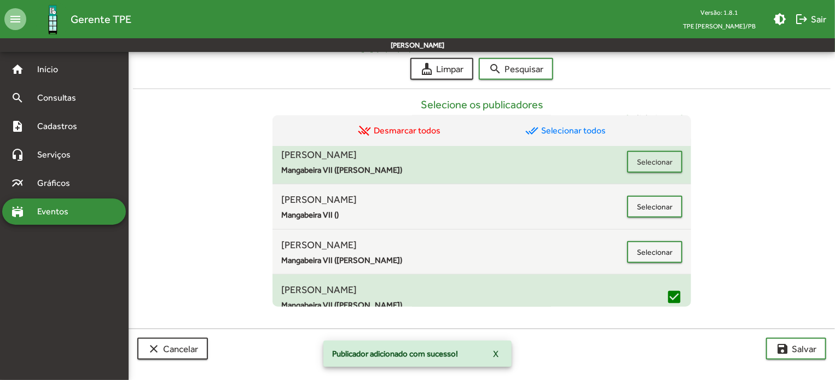
scroll to position [391, 0]
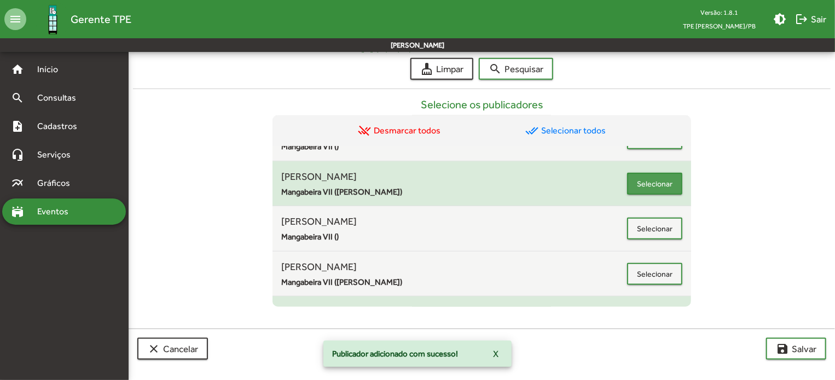
click at [672, 189] on button "Selecionar" at bounding box center [654, 184] width 55 height 22
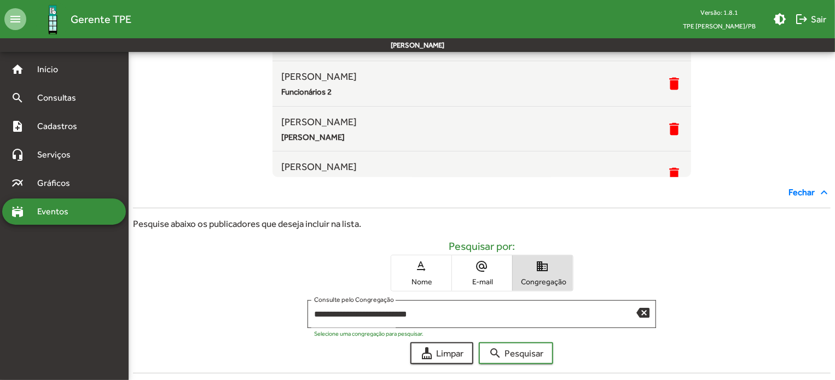
scroll to position [547, 0]
drag, startPoint x: 661, startPoint y: 188, endPoint x: 834, endPoint y: 348, distance: 235.9
click at [834, 347] on app-publicador-evento "**********" at bounding box center [482, 276] width 707 height 631
click at [834, 348] on app-publicador-evento "**********" at bounding box center [482, 276] width 707 height 631
drag, startPoint x: 835, startPoint y: 346, endPoint x: 839, endPoint y: 324, distance: 22.8
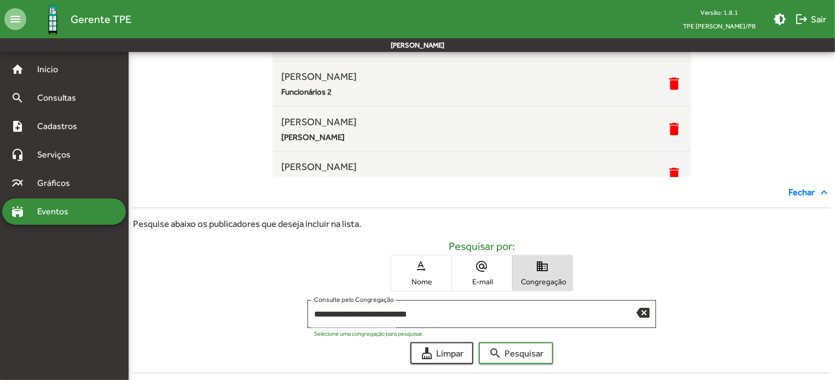
click at [835, 340] on html "menu Gerente TPE Versão: 1.8.1 TPE [PERSON_NAME]/PB brightness_medium logout Sa…" at bounding box center [417, 243] width 835 height 847
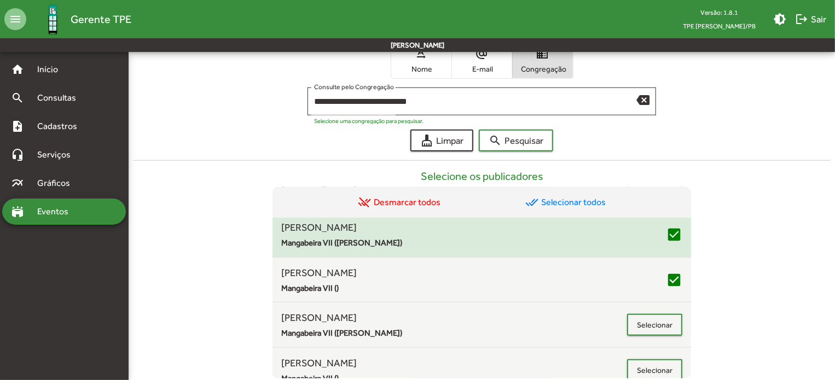
scroll to position [465, 0]
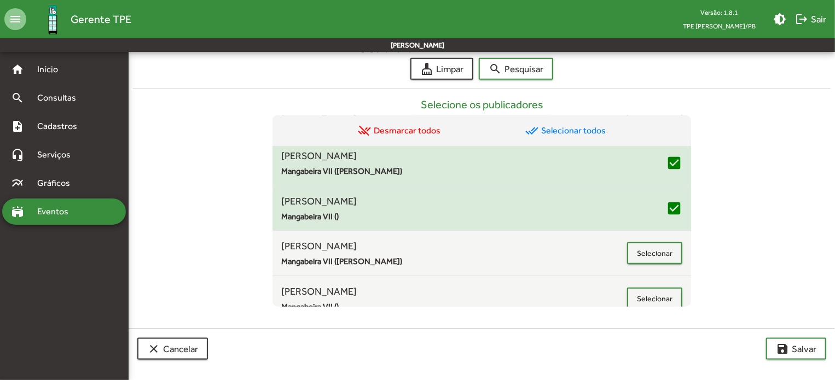
click at [609, 199] on div "[PERSON_NAME] Da Costa Mangabeira VII ()" at bounding box center [473, 209] width 385 height 30
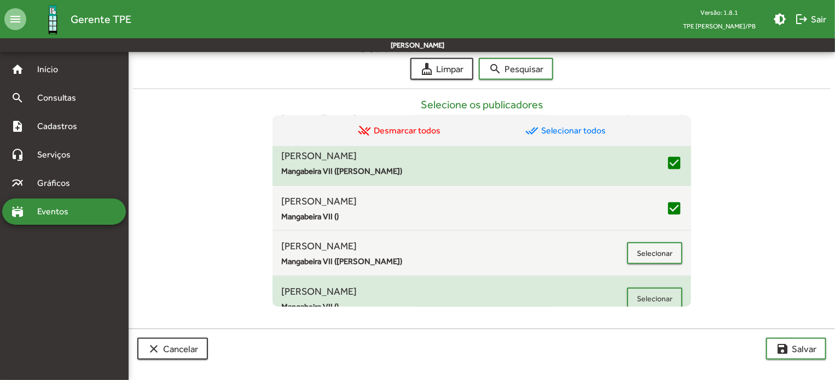
drag, startPoint x: 605, startPoint y: 291, endPoint x: 614, endPoint y: 301, distance: 12.8
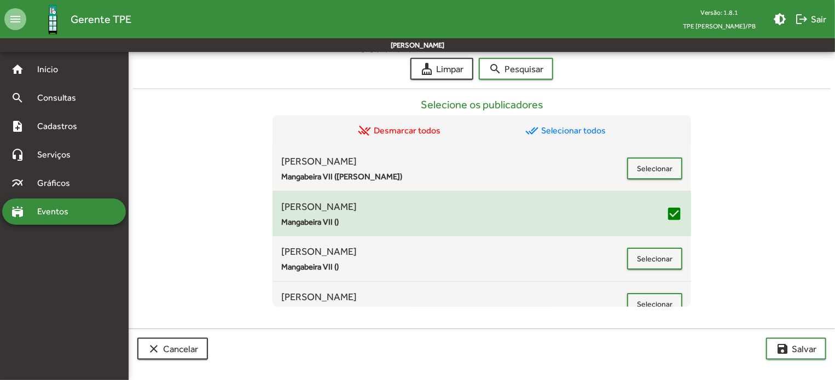
scroll to position [55, 0]
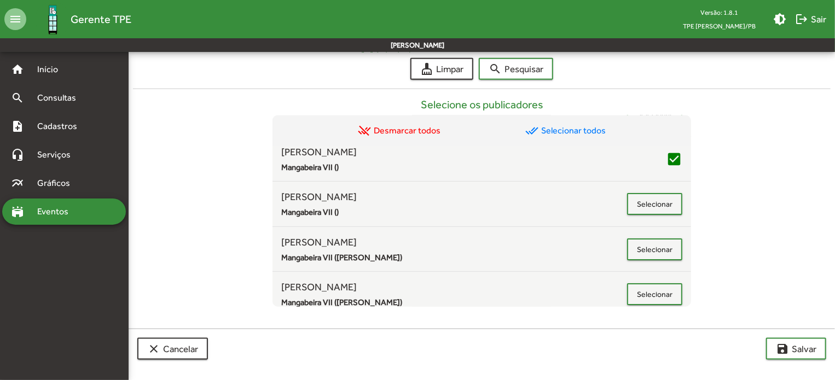
click at [694, 139] on div "Selecione os publicadores remove_done Desmarcar todos done_all Selecionar todos…" at bounding box center [482, 193] width 698 height 227
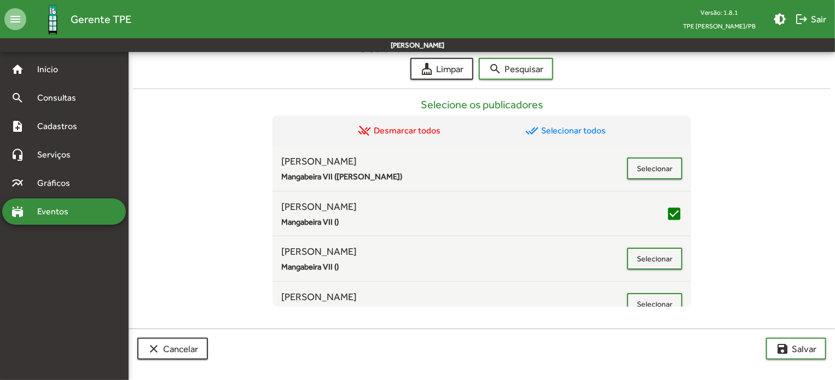
drag, startPoint x: 694, startPoint y: 135, endPoint x: 696, endPoint y: 143, distance: 8.0
click at [696, 143] on div "Selecione os publicadores remove_done Desmarcar todos done_all Selecionar todos…" at bounding box center [482, 193] width 698 height 227
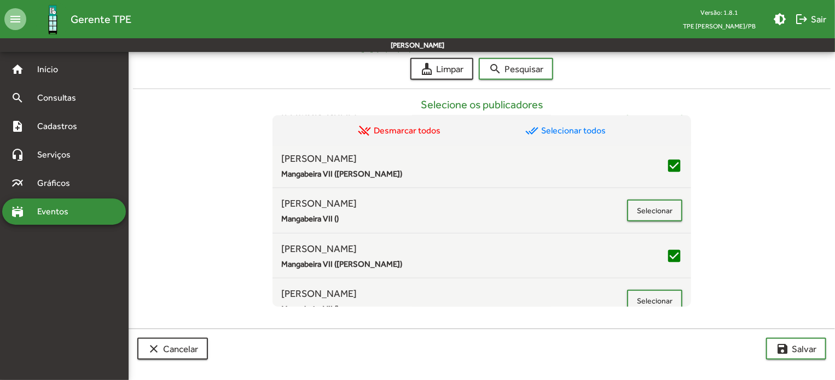
scroll to position [321, 0]
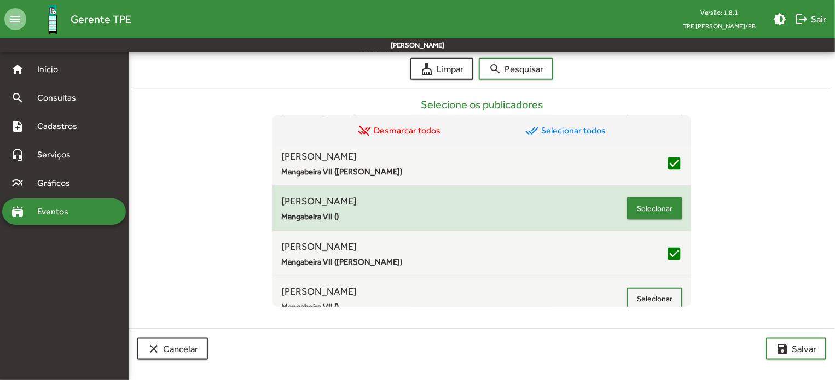
click at [631, 207] on button "Selecionar" at bounding box center [654, 209] width 55 height 22
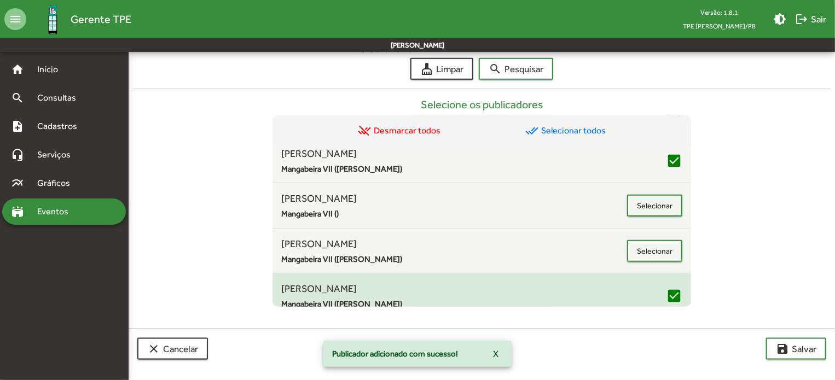
scroll to position [409, 0]
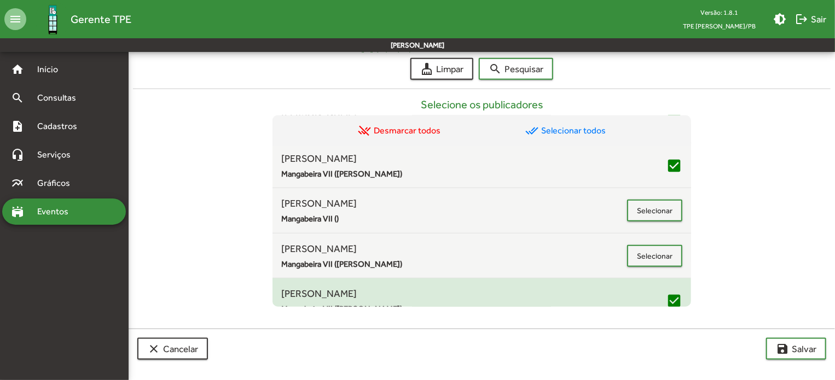
drag, startPoint x: 691, startPoint y: 210, endPoint x: 690, endPoint y: 232, distance: 21.9
click at [691, 232] on mat-list "remove_done Desmarcar todos done_all Selecionar todos [PERSON_NAME] ([PERSON_NA…" at bounding box center [482, 212] width 419 height 192
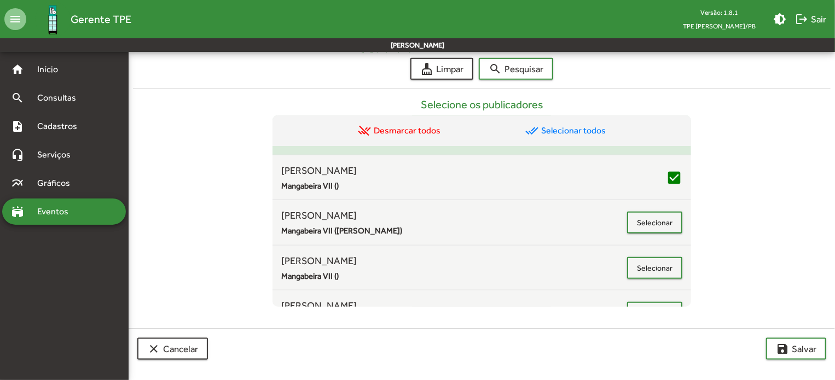
scroll to position [580, 0]
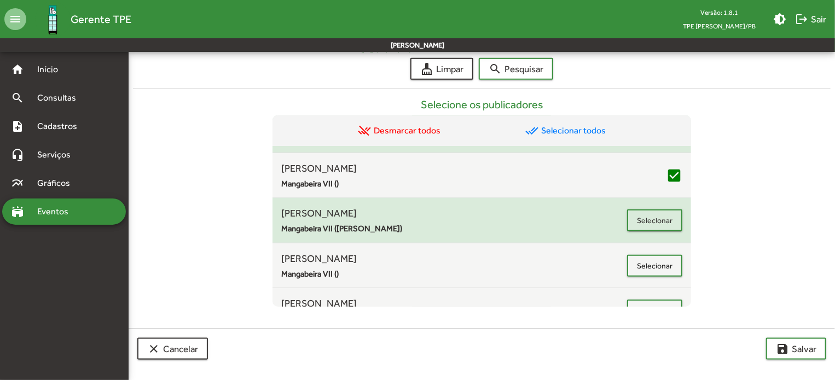
click at [685, 226] on div "[PERSON_NAME] ([PERSON_NAME]) Selecionar" at bounding box center [482, 221] width 419 height 30
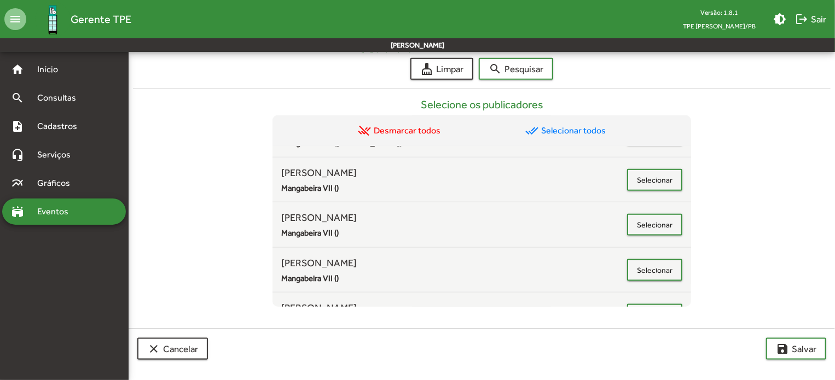
scroll to position [668, 0]
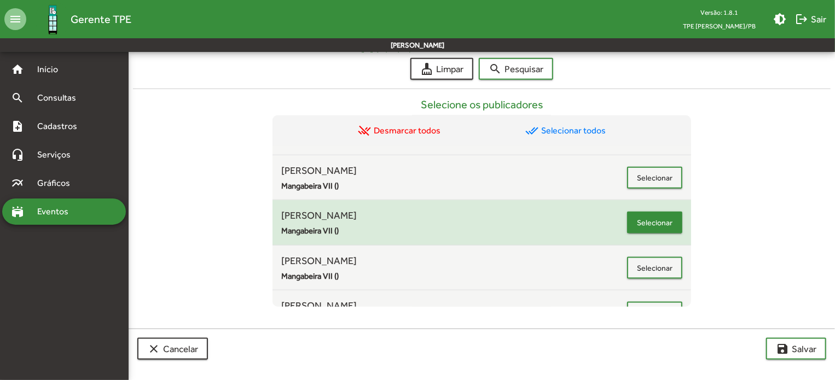
click at [637, 223] on span "Selecionar" at bounding box center [655, 223] width 36 height 20
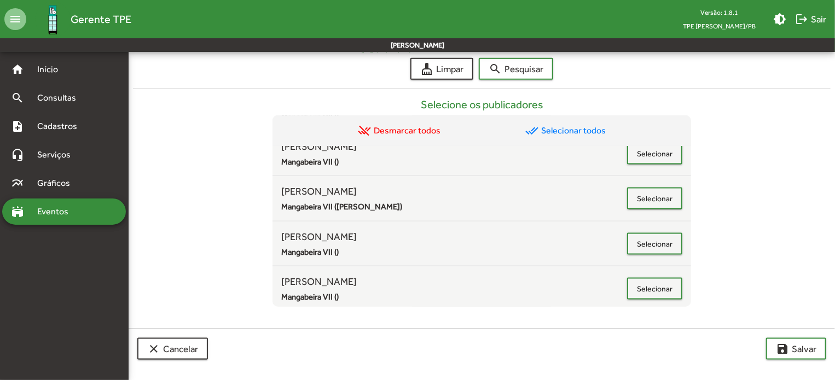
scroll to position [829, 0]
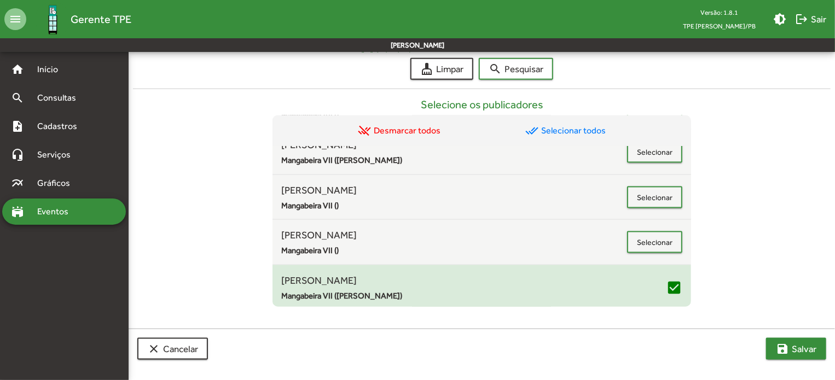
click at [788, 343] on mat-icon "save" at bounding box center [782, 349] width 13 height 13
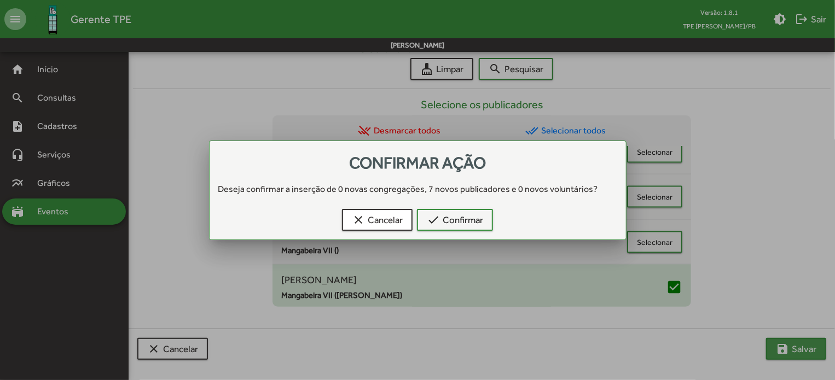
scroll to position [0, 0]
click at [462, 213] on span "check Confirmar" at bounding box center [455, 220] width 56 height 20
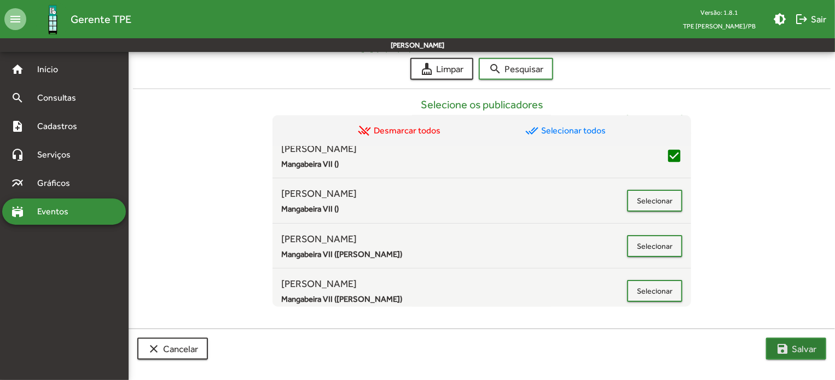
scroll to position [35, 0]
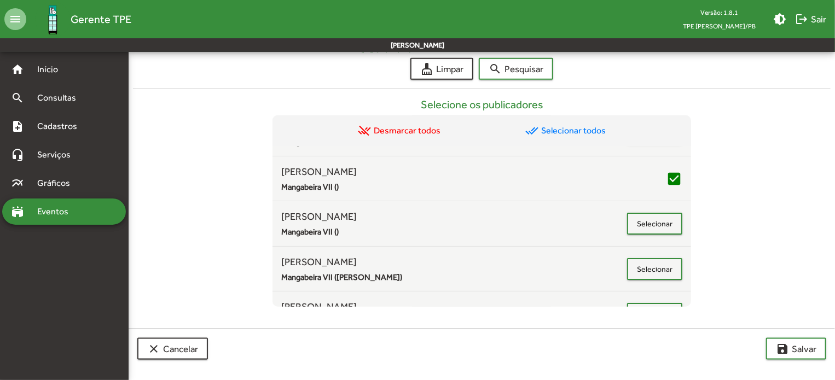
drag, startPoint x: 685, startPoint y: 147, endPoint x: 733, endPoint y: 144, distance: 48.3
click at [733, 144] on div "Selecione os publicadores remove_done Desmarcar todos done_all Selecionar todos…" at bounding box center [482, 193] width 698 height 227
drag, startPoint x: 691, startPoint y: 146, endPoint x: 685, endPoint y: 136, distance: 11.5
click at [685, 136] on mat-list "remove_done Desmarcar todos done_all Selecionar todos [PERSON_NAME] ([PERSON_NA…" at bounding box center [482, 212] width 419 height 192
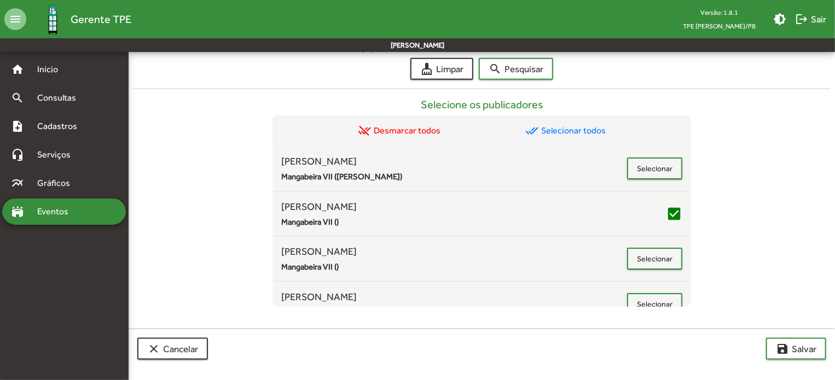
click at [741, 152] on div "Selecione os publicadores remove_done Desmarcar todos done_all Selecionar todos…" at bounding box center [482, 193] width 698 height 227
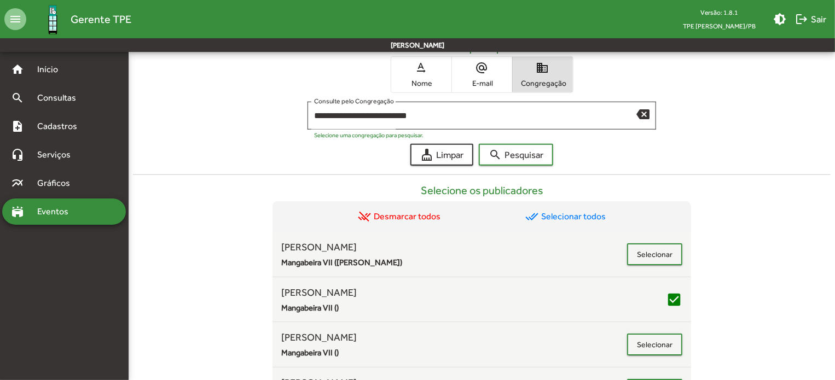
scroll to position [360, 0]
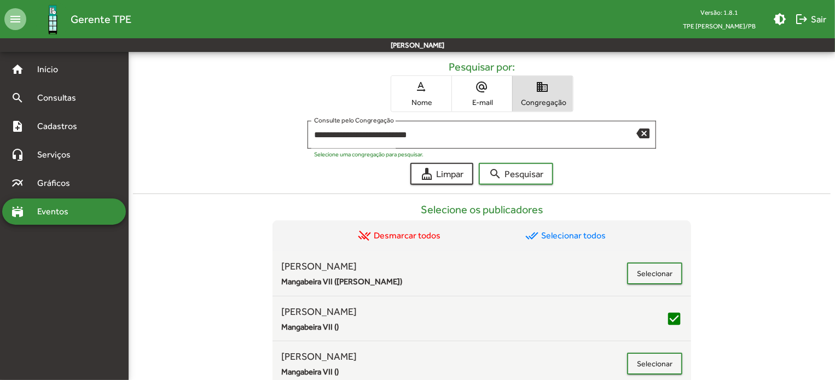
click at [416, 117] on form "**********" at bounding box center [482, 122] width 698 height 125
drag, startPoint x: 437, startPoint y: 68, endPoint x: 436, endPoint y: 89, distance: 20.8
click at [437, 68] on div "Pesquisar por: text_rotation_none Nome alternate_email E-mail domain Congregação" at bounding box center [482, 86] width 698 height 52
click at [436, 114] on form "**********" at bounding box center [482, 122] width 698 height 125
click at [431, 94] on span "text_rotation_none Nome" at bounding box center [421, 94] width 60 height 36
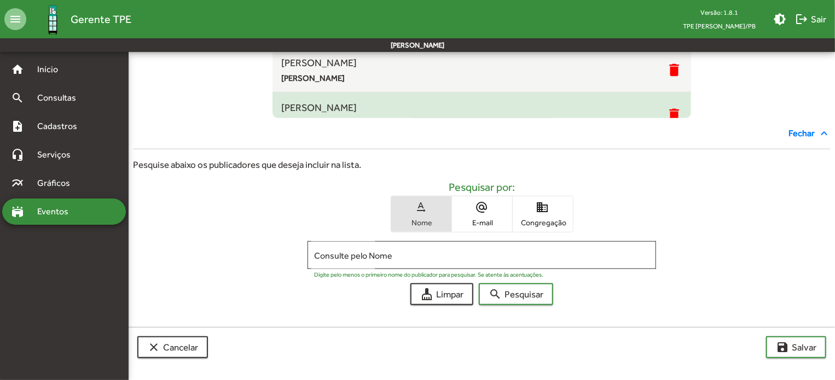
scroll to position [238, 0]
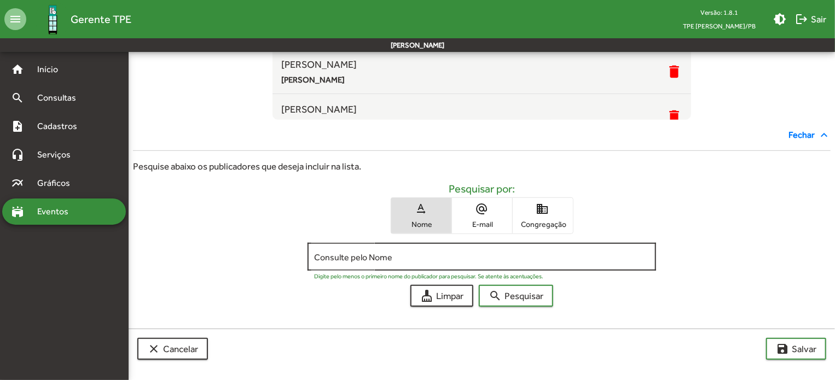
drag, startPoint x: 360, startPoint y: 264, endPoint x: 347, endPoint y: 257, distance: 15.4
click at [352, 260] on div "Consulte pelo Nome" at bounding box center [482, 256] width 336 height 30
click at [345, 256] on input "Consulte pelo Nome" at bounding box center [482, 257] width 336 height 10
click at [479, 285] on button "search Pesquisar" at bounding box center [516, 296] width 74 height 22
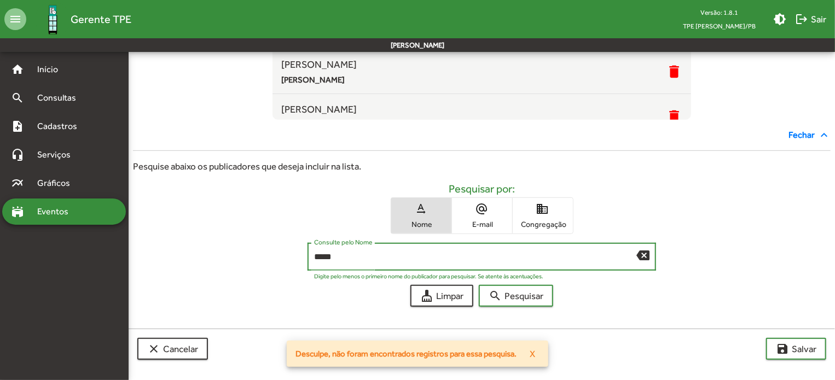
click at [333, 252] on input "*****" at bounding box center [475, 257] width 323 height 10
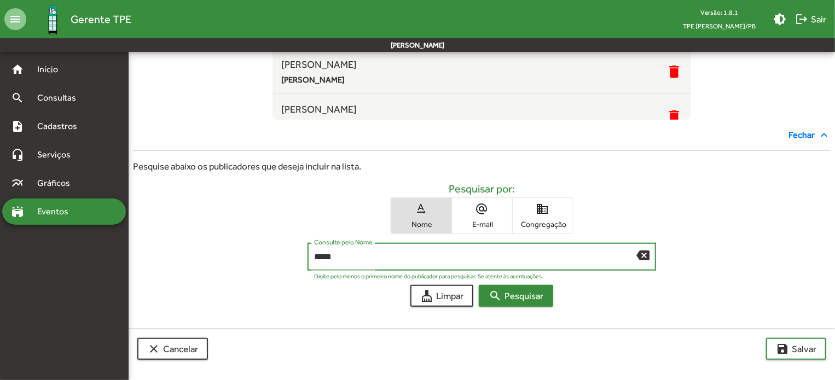
click at [489, 297] on mat-icon "search" at bounding box center [495, 296] width 13 height 13
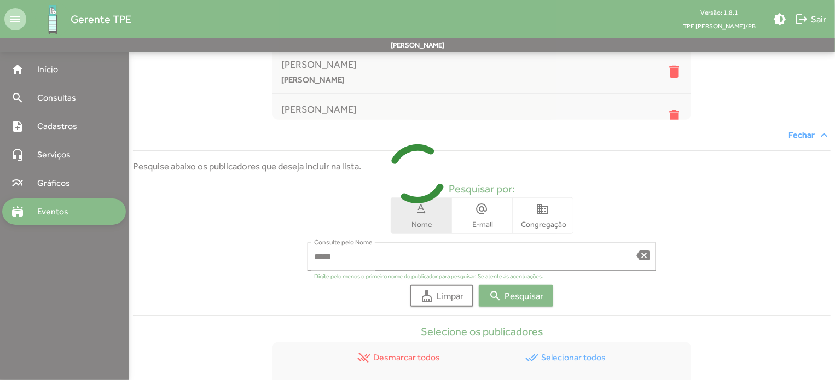
scroll to position [348, 0]
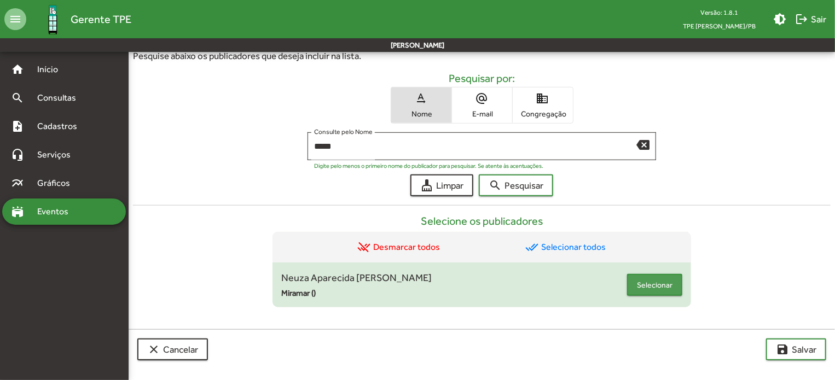
click at [651, 284] on span "Selecionar" at bounding box center [655, 285] width 36 height 20
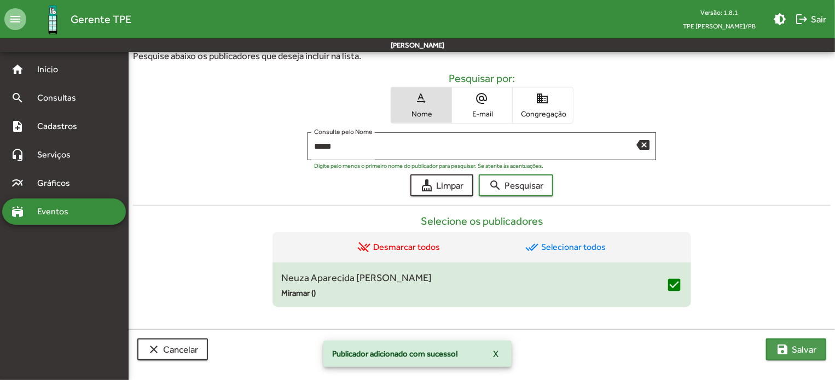
click at [802, 343] on span "save [PERSON_NAME]" at bounding box center [796, 350] width 41 height 20
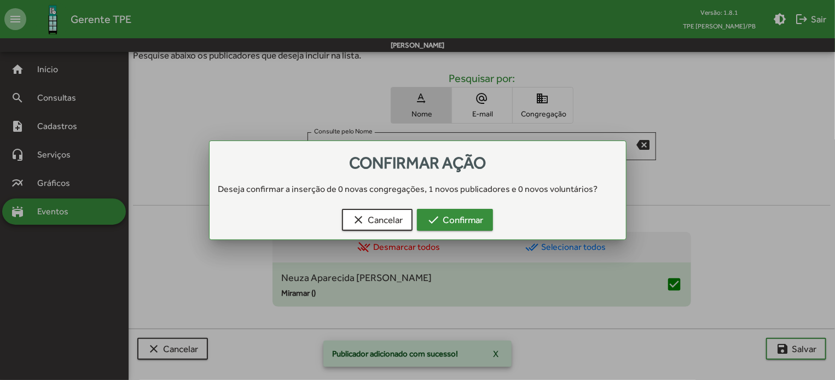
click at [449, 221] on span "check Confirmar" at bounding box center [455, 220] width 56 height 20
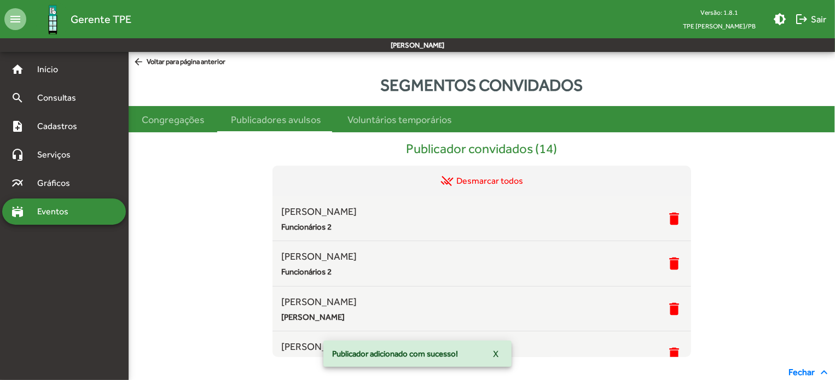
scroll to position [348, 0]
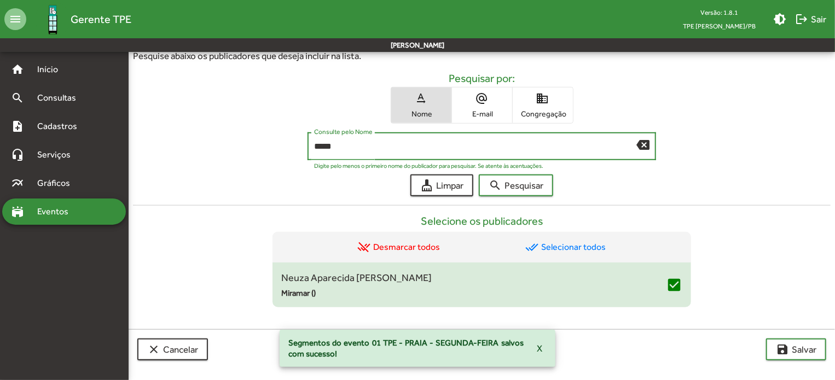
drag, startPoint x: 403, startPoint y: 146, endPoint x: 187, endPoint y: 151, distance: 216.3
click at [189, 151] on div "***** Consulte pelo Nome backspace Digite pelo menos o primeiro nome do publica…" at bounding box center [482, 148] width 698 height 33
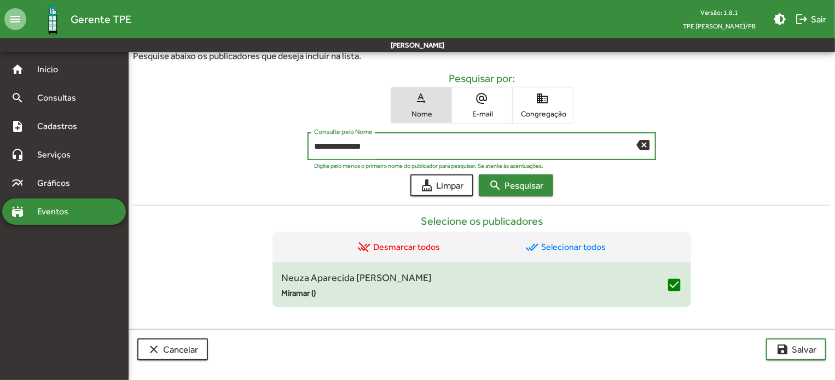
type input "**********"
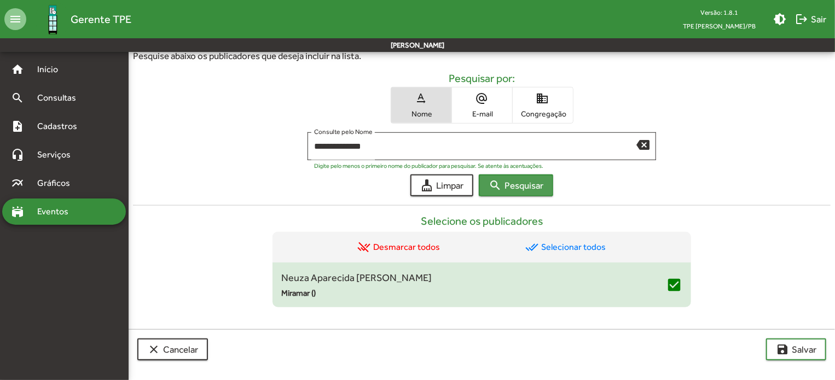
click at [524, 176] on span "search Pesquisar" at bounding box center [516, 186] width 55 height 20
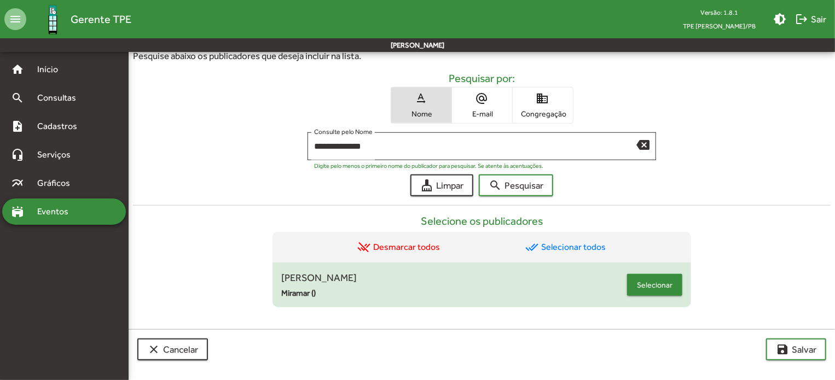
click at [642, 284] on span "Selecionar" at bounding box center [655, 285] width 36 height 20
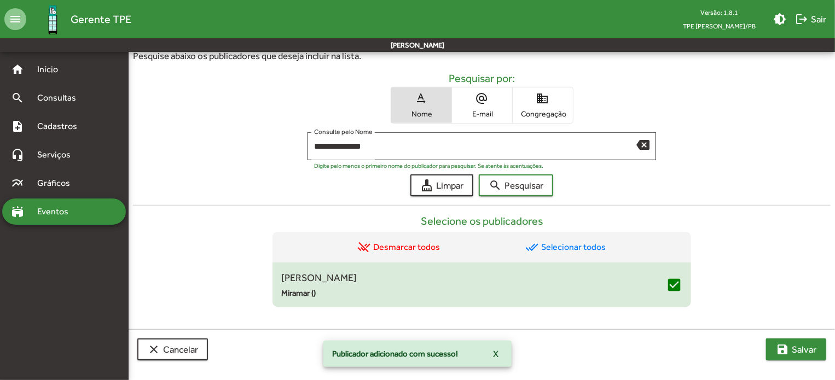
click at [792, 340] on span "save [PERSON_NAME]" at bounding box center [796, 350] width 41 height 20
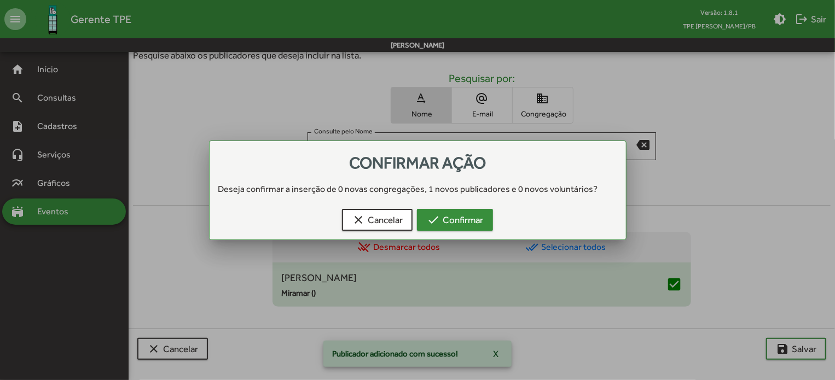
click at [438, 218] on mat-icon "check" at bounding box center [433, 219] width 13 height 13
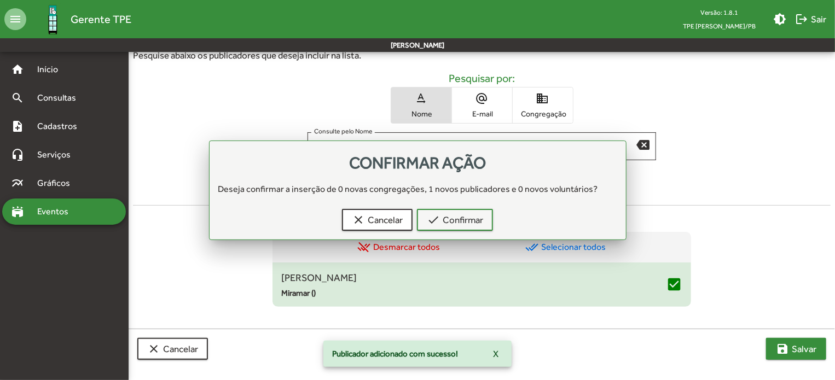
scroll to position [348, 0]
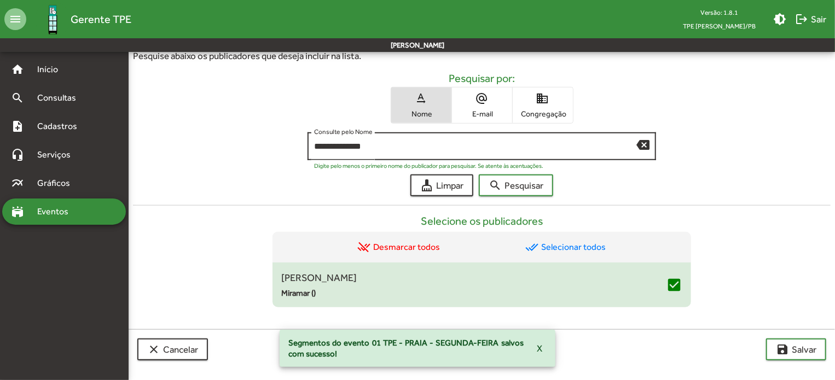
drag, startPoint x: 645, startPoint y: 144, endPoint x: 604, endPoint y: 139, distance: 40.9
click at [645, 143] on mat-icon "backspace" at bounding box center [643, 144] width 13 height 13
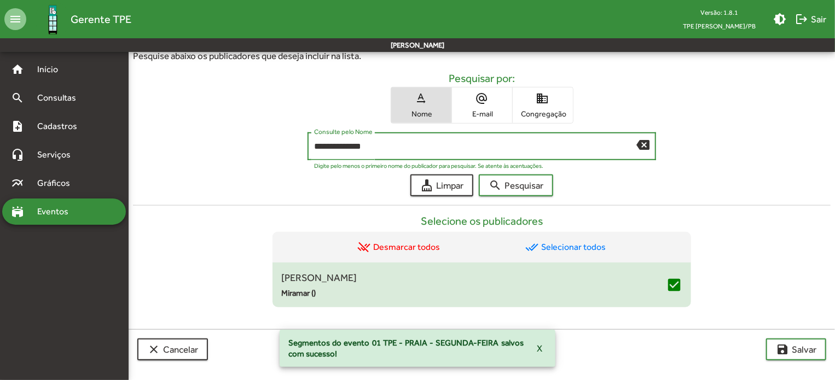
click at [479, 175] on button "search Pesquisar" at bounding box center [516, 186] width 74 height 22
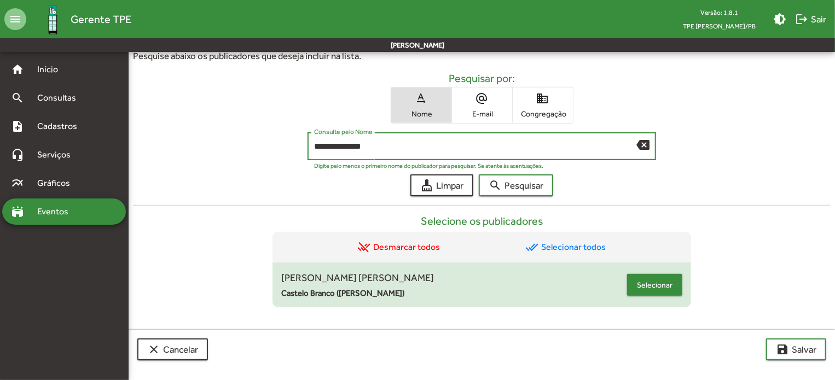
click at [636, 288] on button "Selecionar" at bounding box center [654, 285] width 55 height 22
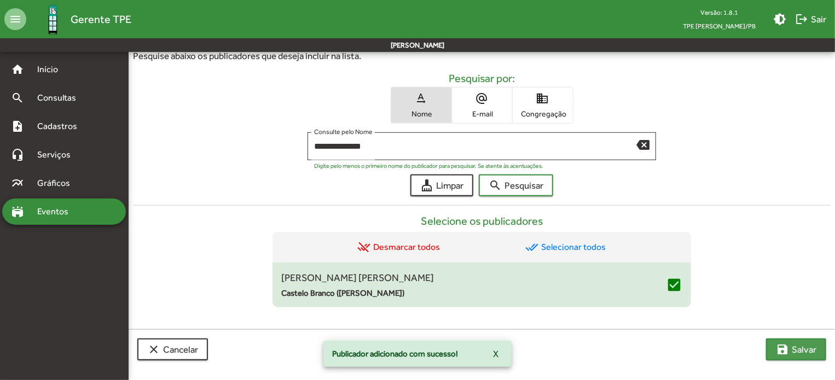
click at [806, 357] on button "save [PERSON_NAME]" at bounding box center [796, 350] width 60 height 22
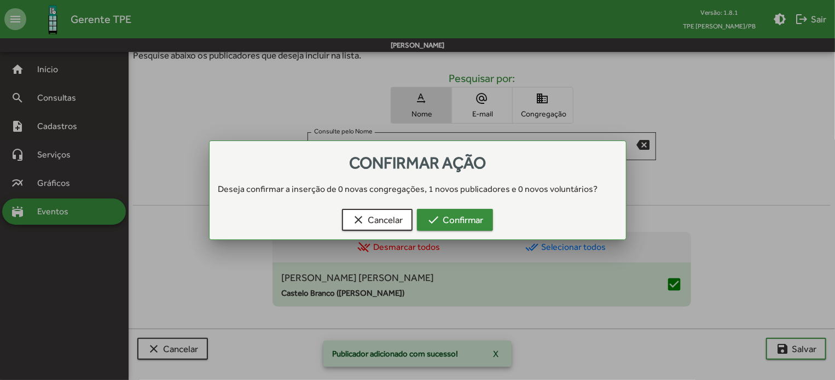
click at [480, 216] on span "check Confirmar" at bounding box center [455, 220] width 56 height 20
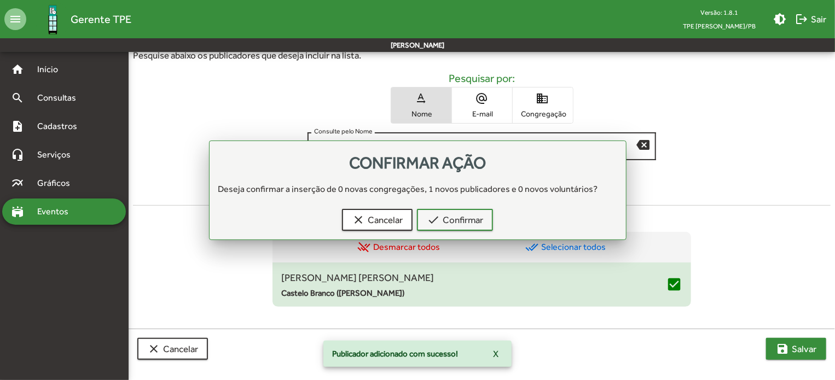
scroll to position [348, 0]
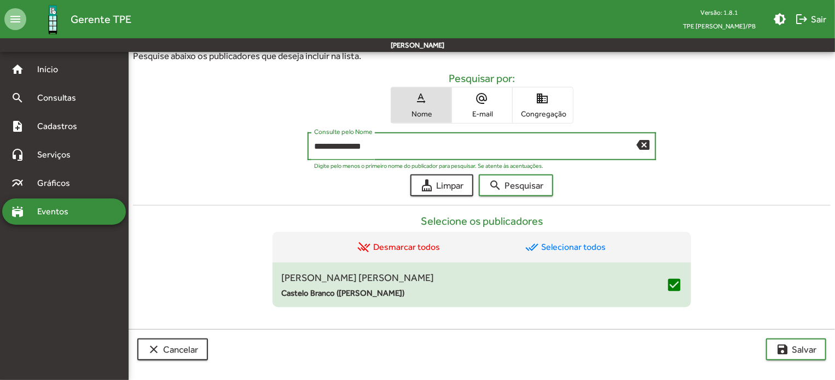
drag, startPoint x: 407, startPoint y: 146, endPoint x: 204, endPoint y: 140, distance: 203.2
click at [204, 140] on div "**********" at bounding box center [482, 148] width 698 height 33
click at [504, 190] on span "search Pesquisar" at bounding box center [516, 186] width 55 height 20
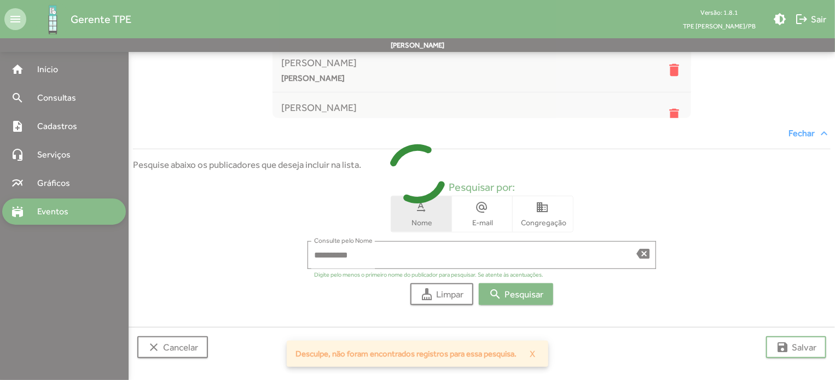
scroll to position [238, 0]
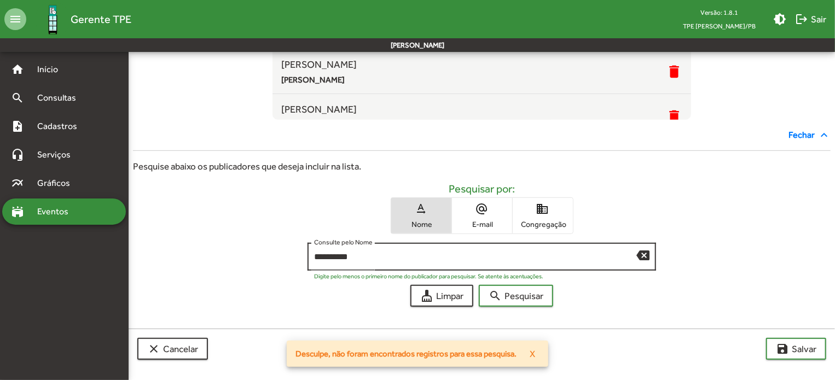
click at [384, 255] on input "**********" at bounding box center [475, 257] width 323 height 10
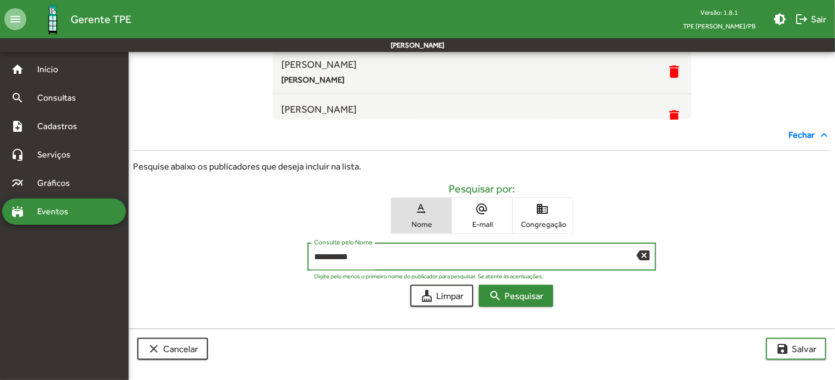
click at [521, 297] on span "search Pesquisar" at bounding box center [516, 296] width 55 height 20
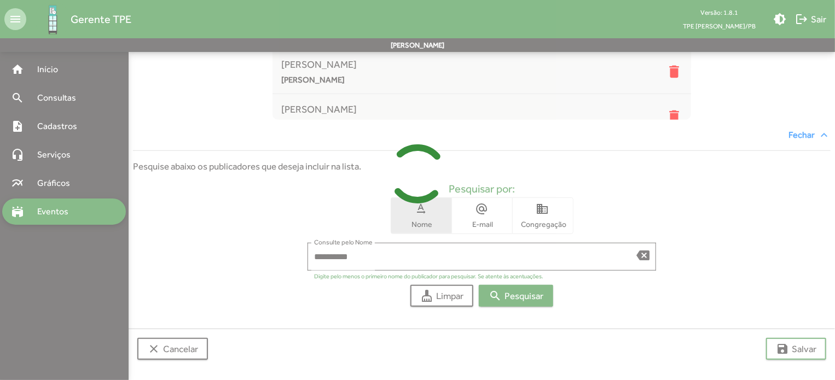
scroll to position [348, 0]
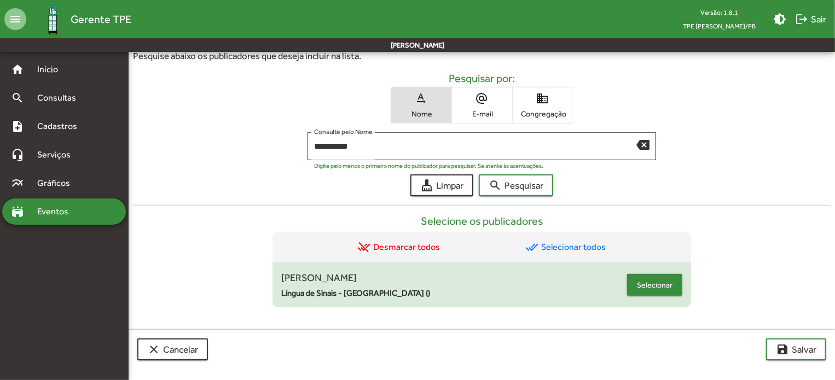
click at [639, 295] on div "[PERSON_NAME] Língua de Sinais - [GEOGRAPHIC_DATA] () Selecionar" at bounding box center [481, 285] width 401 height 30
click at [668, 300] on mat-list-item "[PERSON_NAME] Língua de Sinais - [GEOGRAPHIC_DATA] () Selecionar" at bounding box center [482, 285] width 419 height 45
click at [668, 299] on mat-list-item "[PERSON_NAME] Língua de Sinais - [GEOGRAPHIC_DATA] () Selecionar" at bounding box center [482, 285] width 419 height 45
click at [670, 300] on mat-list-item "[PERSON_NAME] Língua de Sinais - [GEOGRAPHIC_DATA] () Selecionar" at bounding box center [482, 285] width 419 height 45
click at [661, 287] on span "Selecionar" at bounding box center [655, 285] width 36 height 20
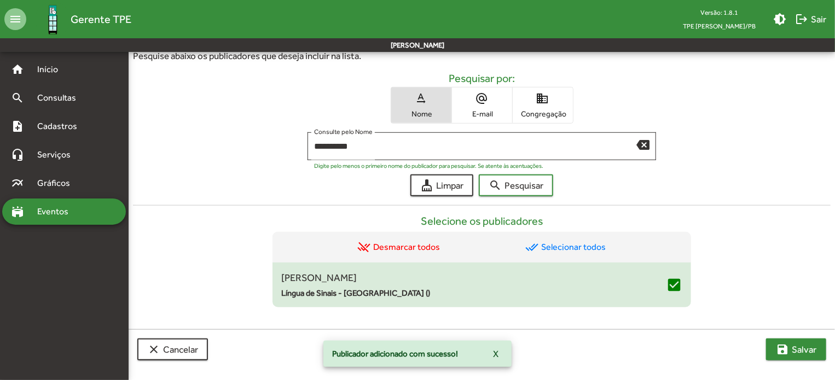
click at [804, 357] on span "save [PERSON_NAME]" at bounding box center [796, 350] width 41 height 20
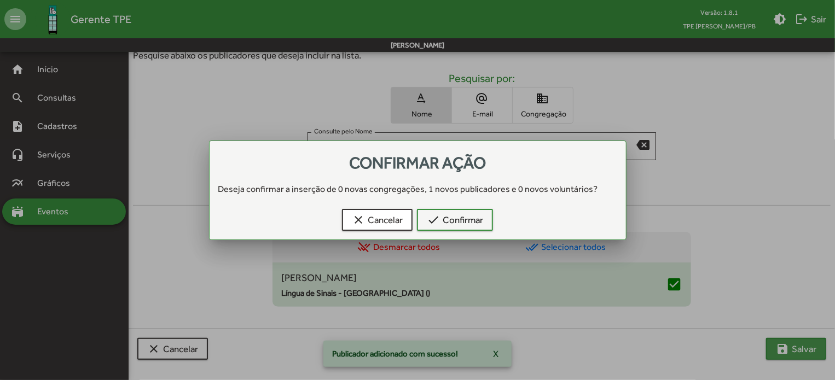
scroll to position [0, 0]
click at [451, 218] on span "check Confirmar" at bounding box center [455, 220] width 56 height 20
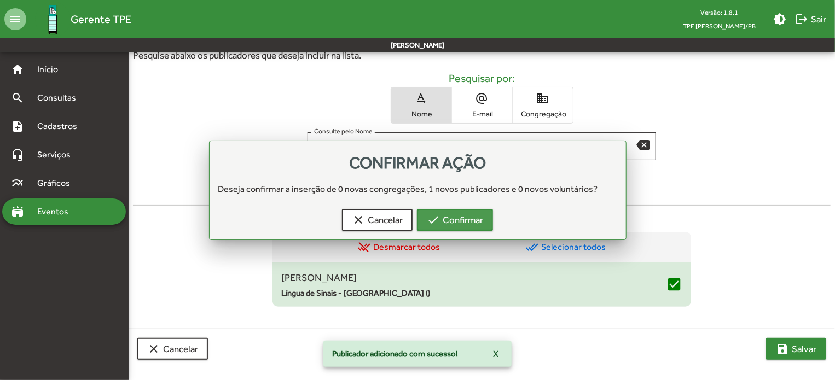
scroll to position [348, 0]
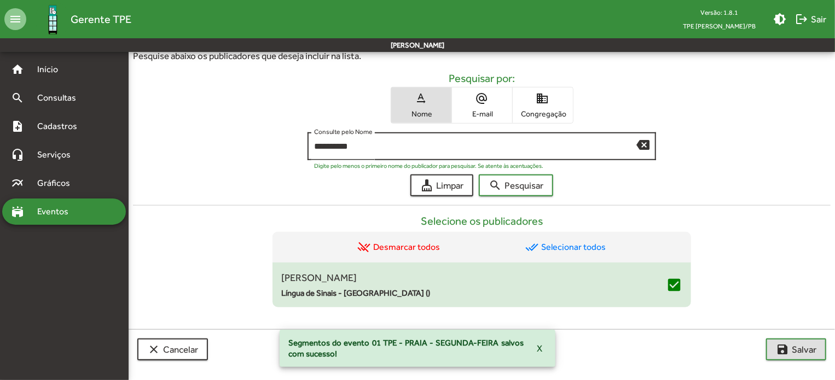
drag, startPoint x: 393, startPoint y: 156, endPoint x: 388, endPoint y: 153, distance: 5.6
click at [390, 155] on div "**********" at bounding box center [475, 145] width 323 height 30
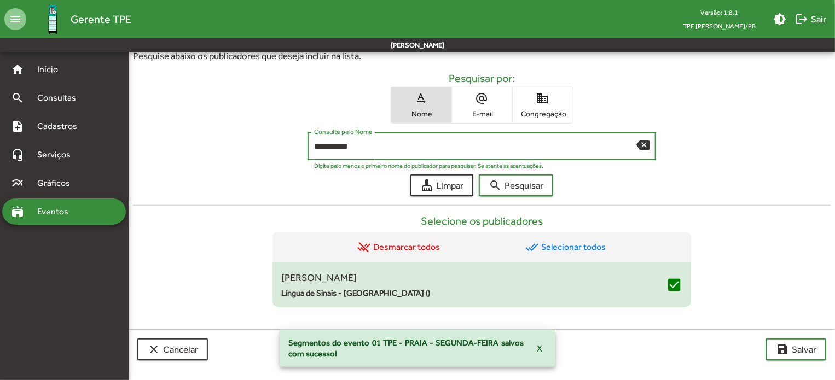
drag, startPoint x: 359, startPoint y: 148, endPoint x: 0, endPoint y: 96, distance: 362.9
click at [15, 100] on mat-sidenav-container "home Início search Consultas note_add Cadastros headset_mic Serviços multiline_…" at bounding box center [417, 41] width 835 height 674
type input "****"
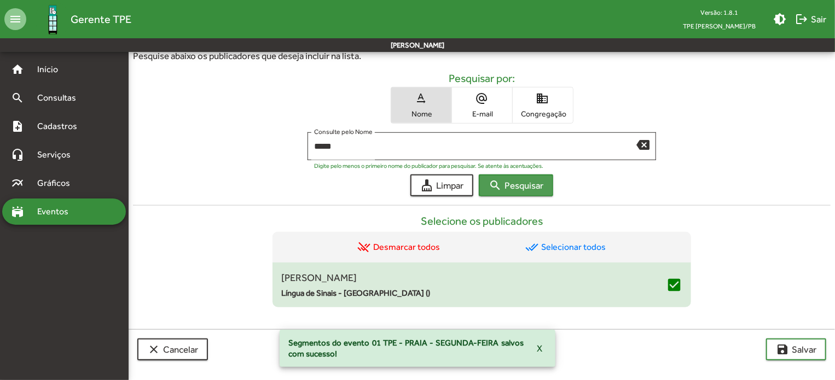
click at [532, 187] on span "search Pesquisar" at bounding box center [516, 186] width 55 height 20
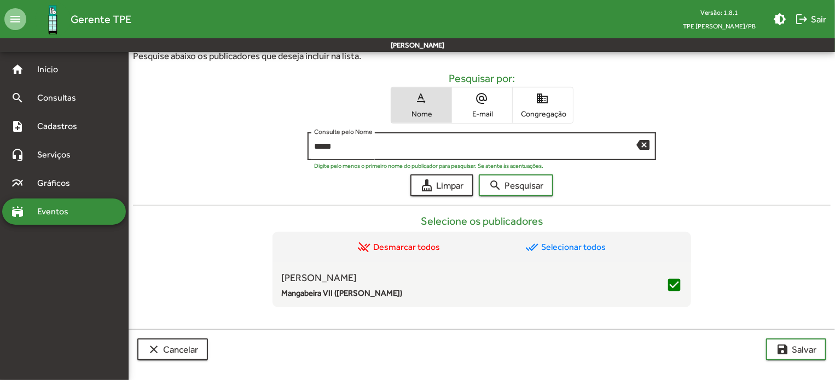
click at [635, 149] on input "****" at bounding box center [475, 147] width 323 height 10
click at [646, 142] on mat-icon "backspace" at bounding box center [643, 144] width 13 height 13
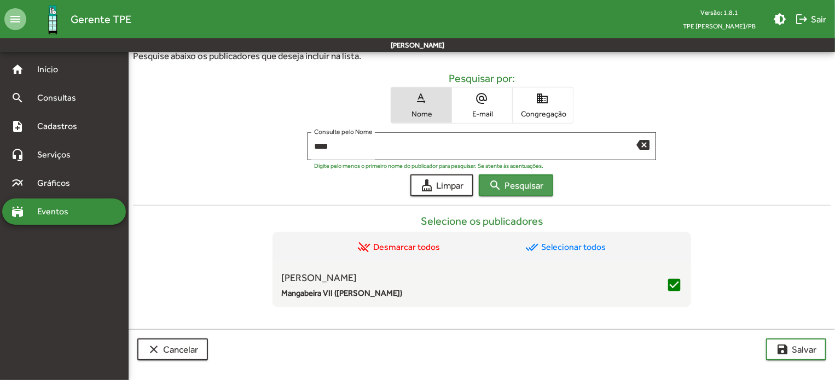
click at [506, 185] on span "search Pesquisar" at bounding box center [516, 186] width 55 height 20
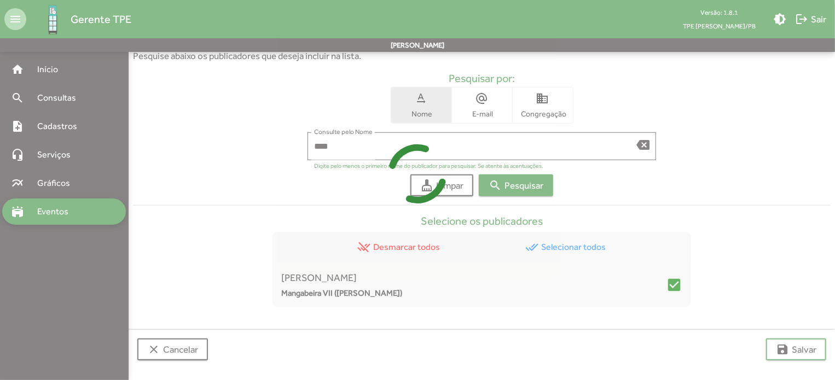
scroll to position [238, 0]
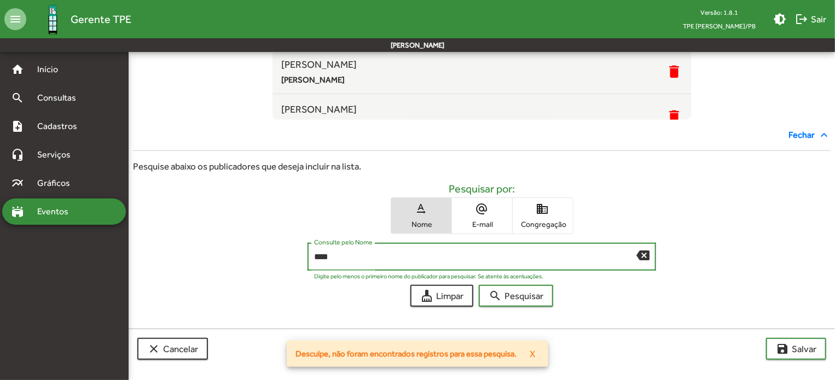
drag, startPoint x: 343, startPoint y: 257, endPoint x: 151, endPoint y: 229, distance: 193.6
click at [151, 229] on form "Pesquisar por: text_rotation_none Nome alternate_email E-mail domain Congregaçã…" at bounding box center [482, 244] width 698 height 125
type input "*"
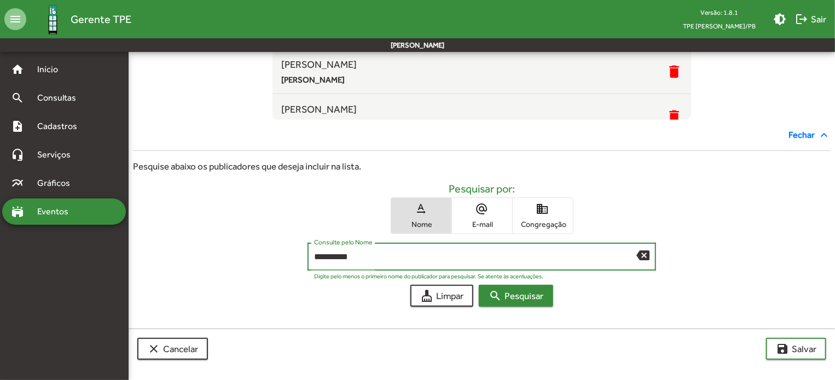
click at [539, 291] on span "search Pesquisar" at bounding box center [516, 296] width 55 height 20
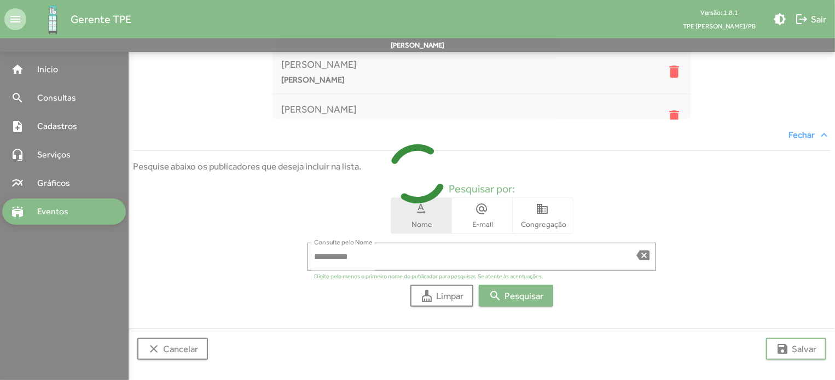
scroll to position [348, 0]
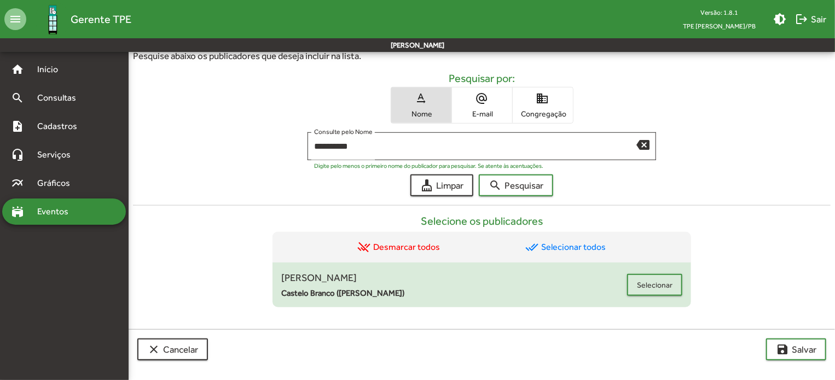
click at [663, 266] on mat-list-item "[PERSON_NAME] ([GEOGRAPHIC_DATA]) Selecionar" at bounding box center [482, 285] width 419 height 45
click at [651, 284] on span "Selecionar" at bounding box center [655, 285] width 36 height 20
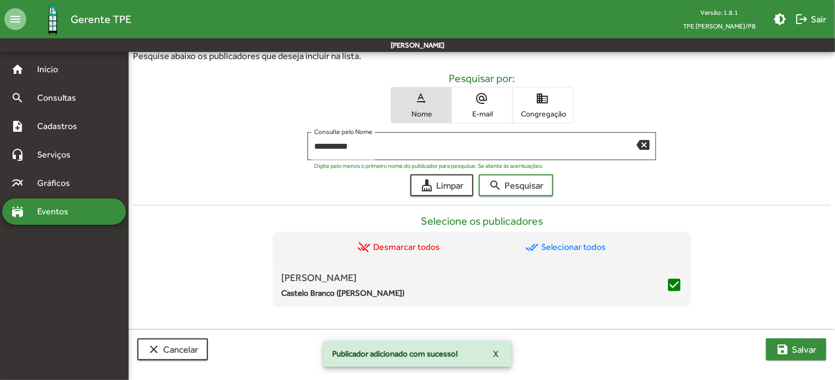
click at [769, 346] on button "save [PERSON_NAME]" at bounding box center [796, 350] width 60 height 22
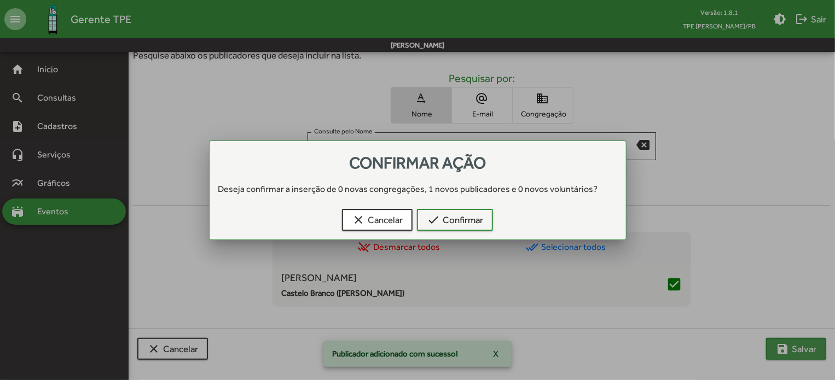
scroll to position [0, 0]
click at [440, 225] on mat-icon "check" at bounding box center [433, 219] width 13 height 13
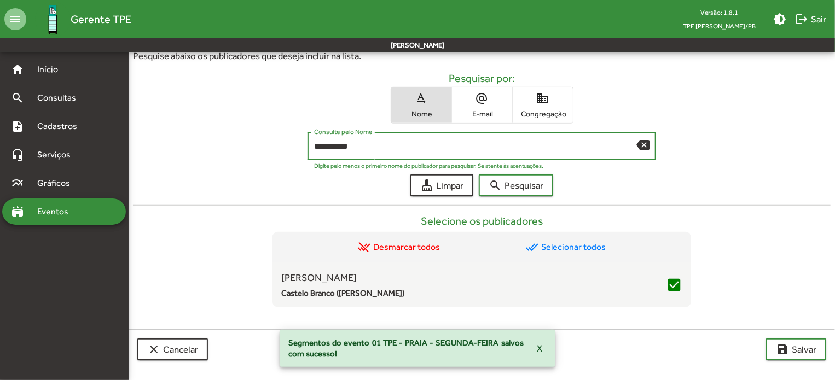
drag, startPoint x: 368, startPoint y: 147, endPoint x: 150, endPoint y: 161, distance: 218.3
click at [155, 160] on div "**********" at bounding box center [482, 148] width 698 height 33
click at [517, 182] on span "search Pesquisar" at bounding box center [516, 186] width 55 height 20
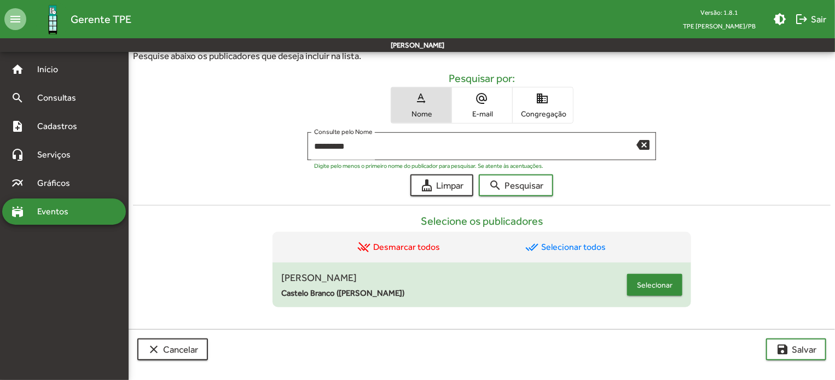
click at [649, 282] on span "Selecionar" at bounding box center [655, 285] width 36 height 20
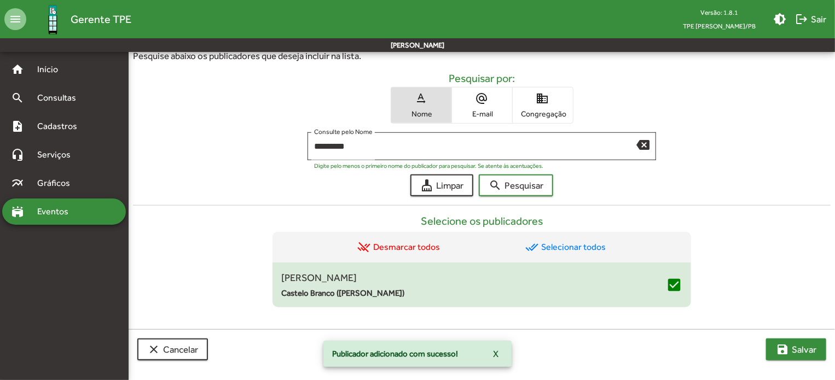
click at [809, 343] on span "save [PERSON_NAME]" at bounding box center [796, 350] width 41 height 20
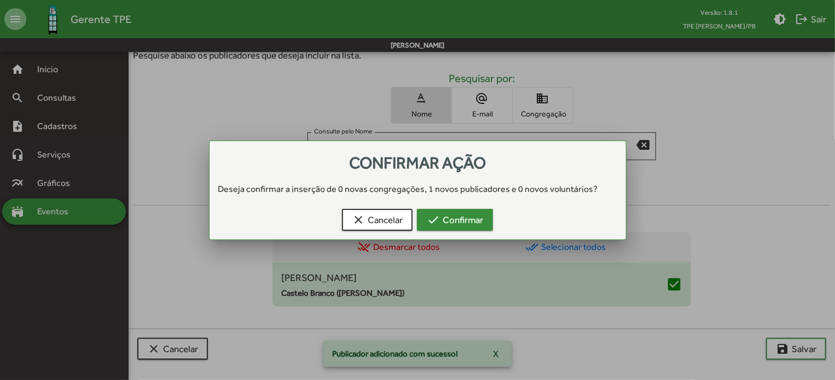
click at [464, 215] on span "check Confirmar" at bounding box center [455, 220] width 56 height 20
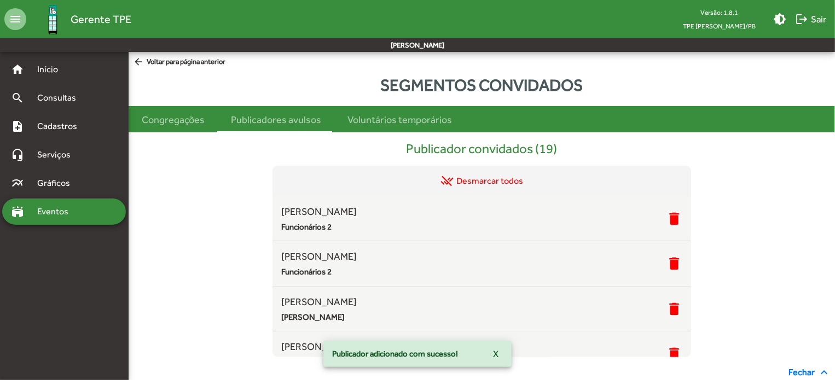
scroll to position [348, 0]
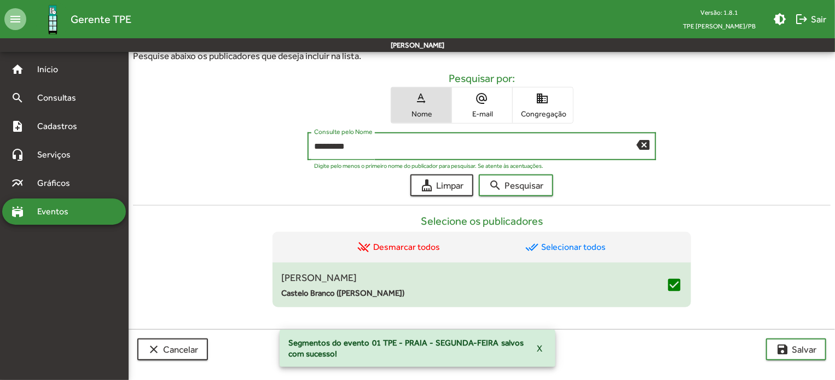
drag, startPoint x: 355, startPoint y: 142, endPoint x: 164, endPoint y: 138, distance: 190.6
click at [168, 137] on div "********* Consulte pelo Nome backspace Digite pelo menos o primeiro nome do pub…" at bounding box center [482, 148] width 698 height 33
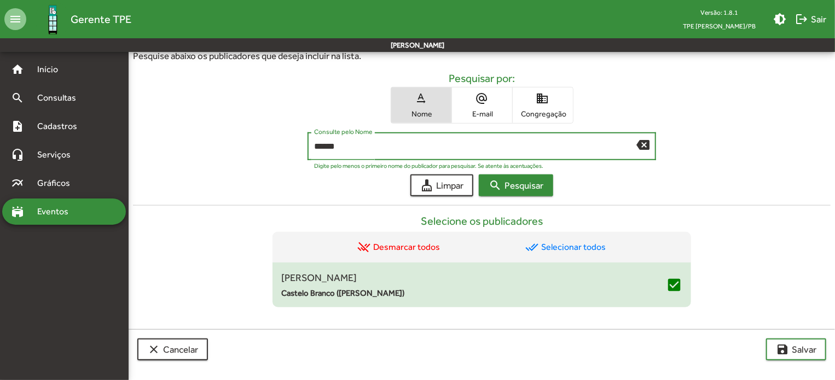
type input "******"
click at [533, 178] on span "search Pesquisar" at bounding box center [516, 186] width 55 height 20
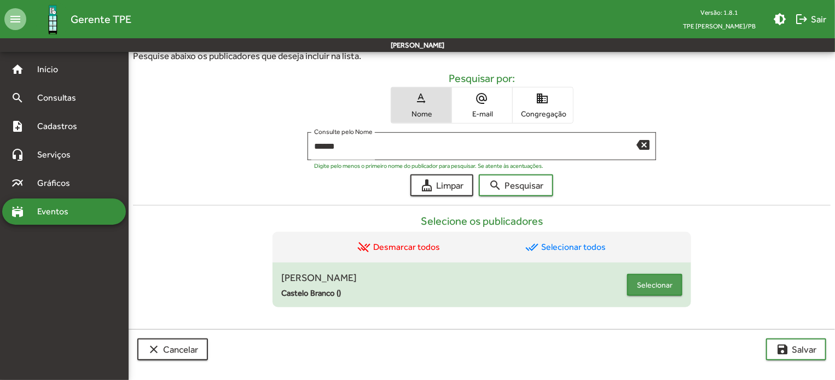
click at [667, 290] on span "Selecionar" at bounding box center [655, 285] width 36 height 20
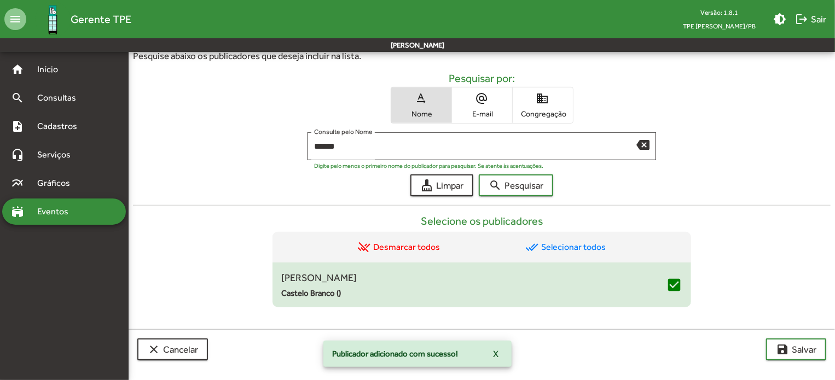
click at [788, 326] on div "Segmentos convidados Congregações Publicadores avulsos Voluntários temporários …" at bounding box center [482, 47] width 707 height 645
click at [790, 349] on span "save [PERSON_NAME]" at bounding box center [796, 350] width 41 height 20
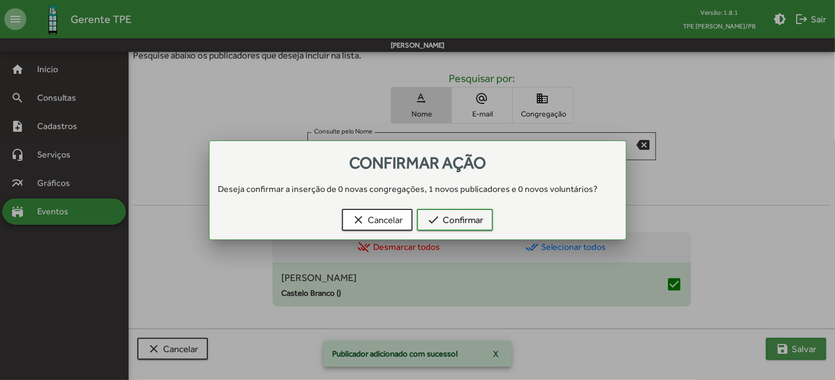
scroll to position [0, 0]
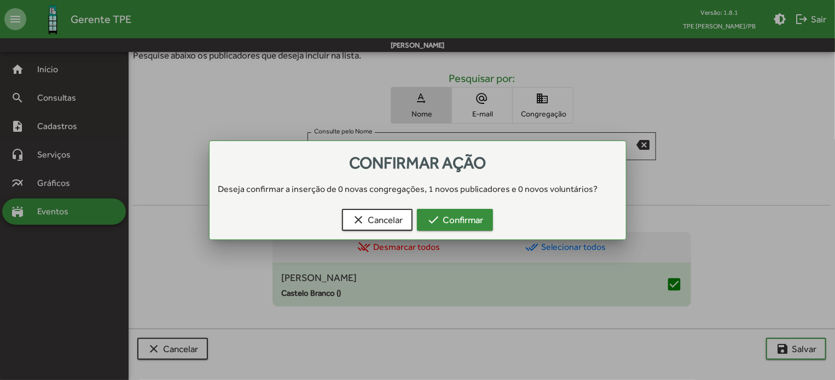
click at [432, 226] on span "check Confirmar" at bounding box center [455, 220] width 56 height 20
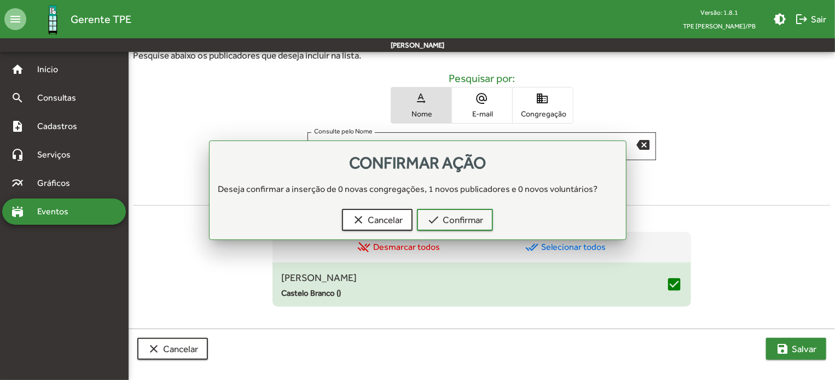
scroll to position [348, 0]
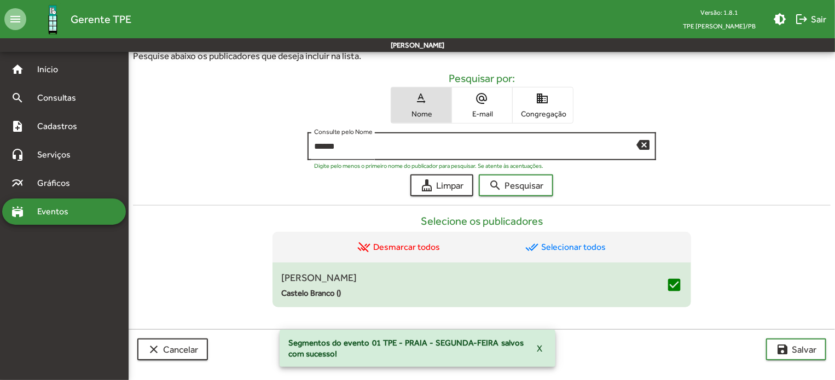
click at [646, 141] on mat-icon "backspace" at bounding box center [643, 144] width 13 height 13
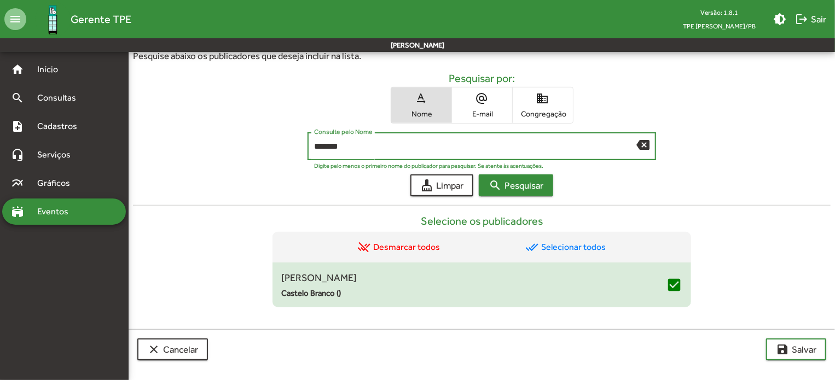
click at [495, 184] on mat-icon "search" at bounding box center [495, 185] width 13 height 13
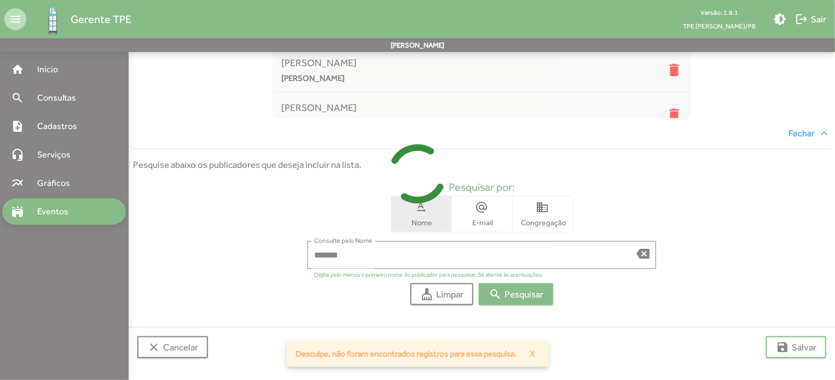
scroll to position [238, 0]
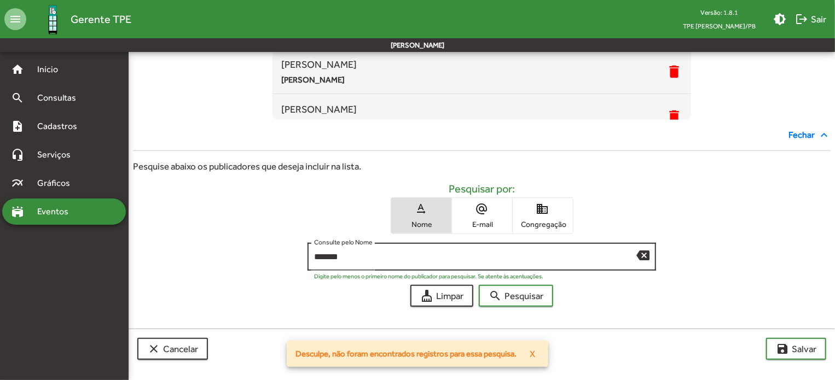
click at [323, 255] on input "*******" at bounding box center [475, 257] width 323 height 10
click at [489, 299] on mat-icon "search" at bounding box center [495, 296] width 13 height 13
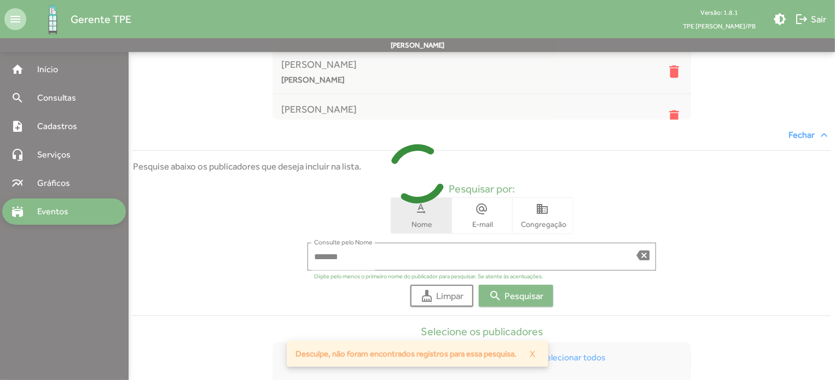
scroll to position [438, 0]
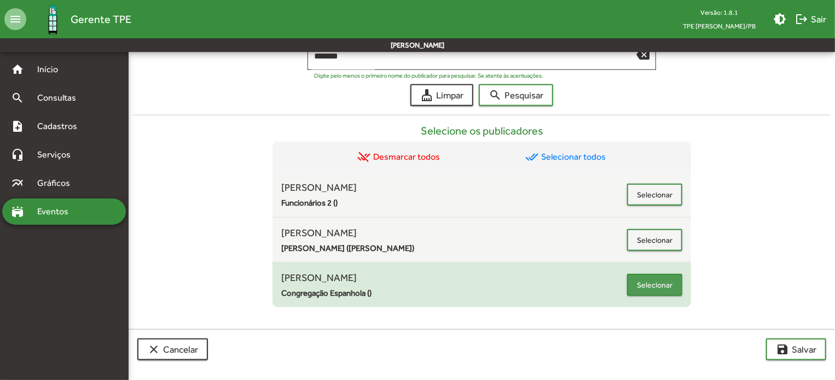
click at [668, 283] on span "Selecionar" at bounding box center [655, 285] width 36 height 20
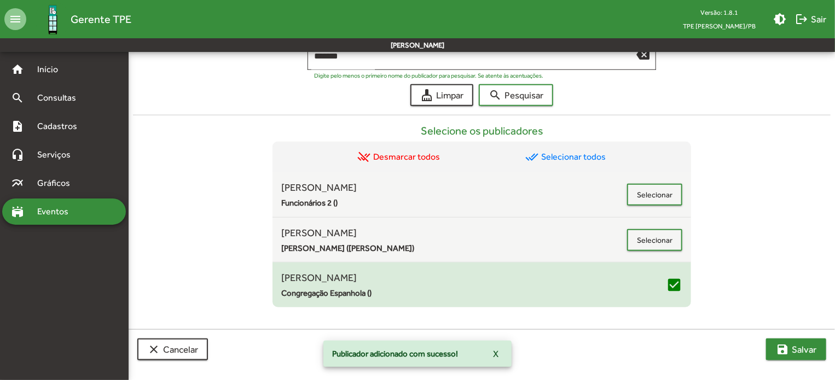
click at [798, 344] on span "save [PERSON_NAME]" at bounding box center [796, 350] width 41 height 20
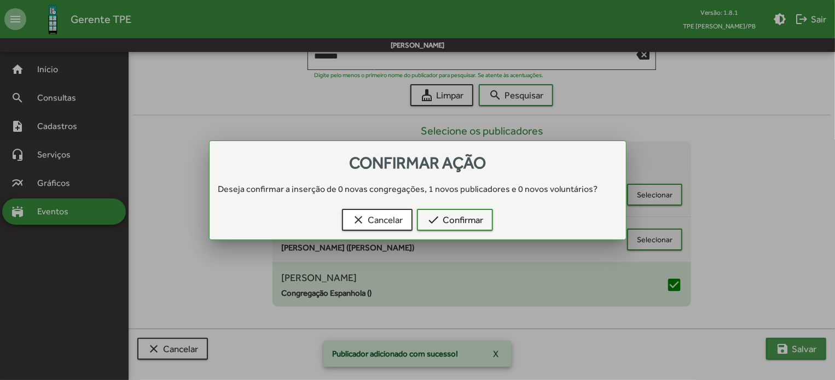
scroll to position [0, 0]
click at [457, 226] on span "check Confirmar" at bounding box center [455, 220] width 56 height 20
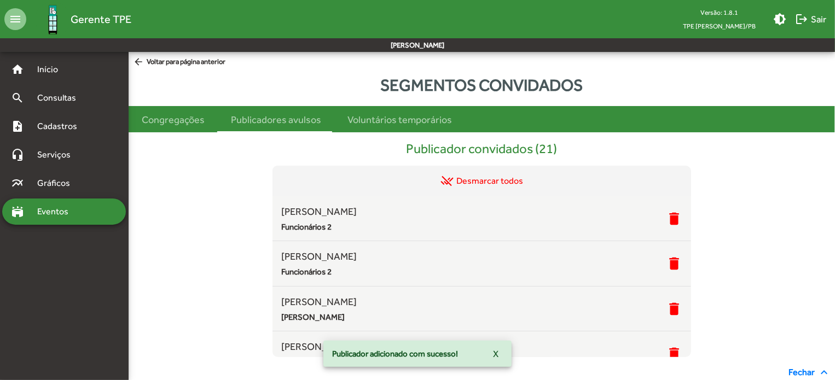
scroll to position [438, 0]
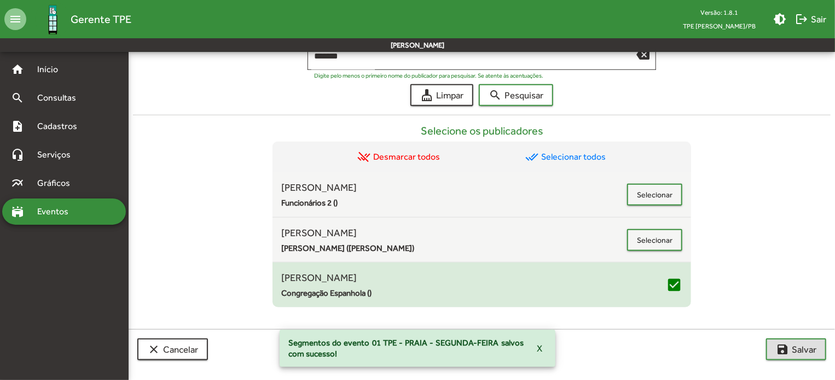
click at [643, 51] on mat-toolbar-row "[PERSON_NAME]" at bounding box center [417, 45] width 835 height 14
click at [601, 57] on input "*******" at bounding box center [475, 56] width 323 height 10
type input "*"
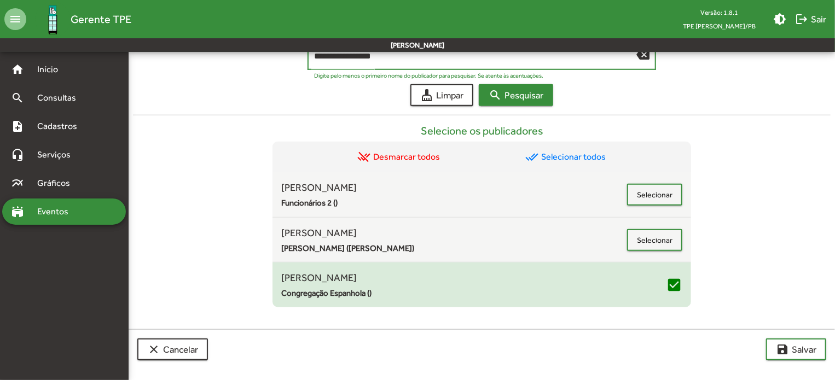
type input "**********"
click at [526, 100] on span "search Pesquisar" at bounding box center [516, 95] width 55 height 20
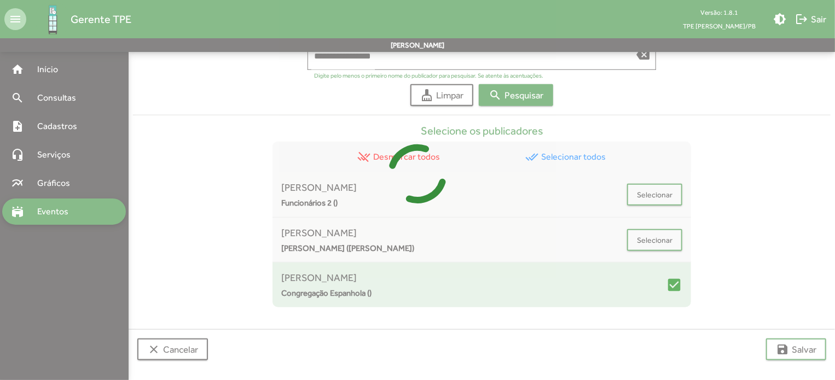
scroll to position [348, 0]
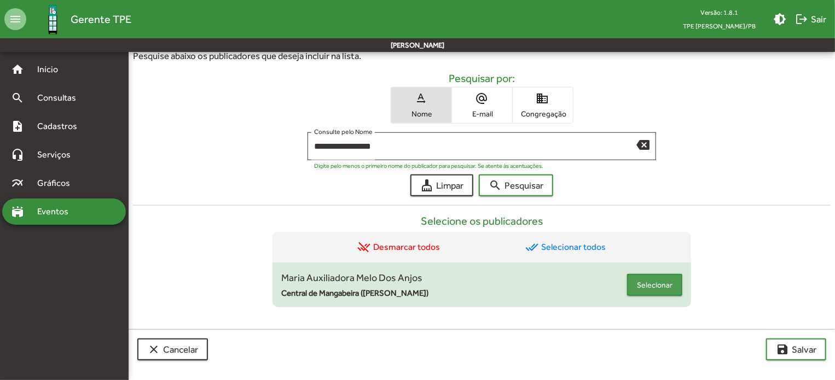
click at [630, 275] on button "Selecionar" at bounding box center [654, 285] width 55 height 22
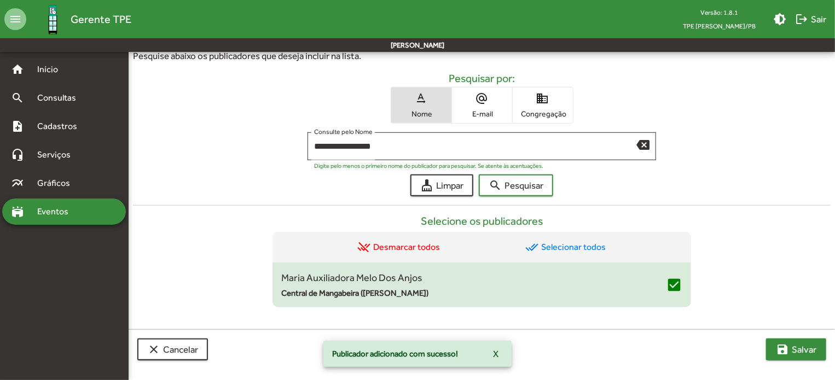
click at [810, 354] on span "save [PERSON_NAME]" at bounding box center [796, 350] width 41 height 20
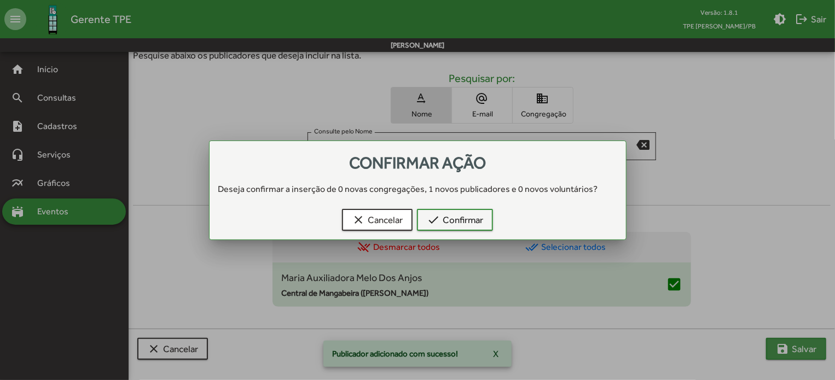
scroll to position [0, 0]
click at [440, 218] on mat-icon "check" at bounding box center [433, 219] width 13 height 13
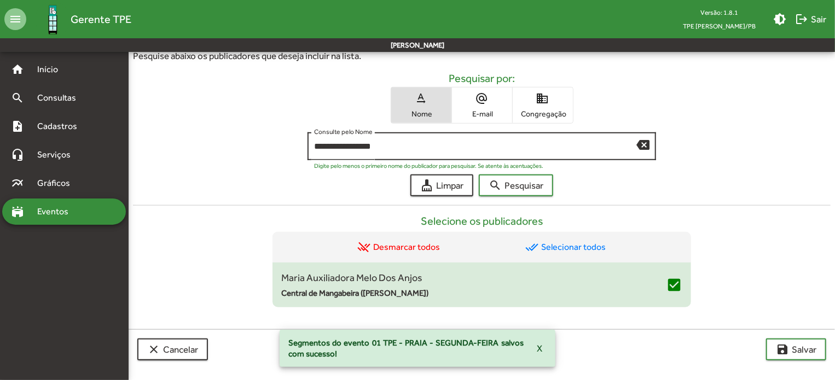
click at [644, 139] on mat-icon "backspace" at bounding box center [643, 144] width 13 height 13
click at [528, 184] on span "search Pesquisar" at bounding box center [516, 186] width 55 height 20
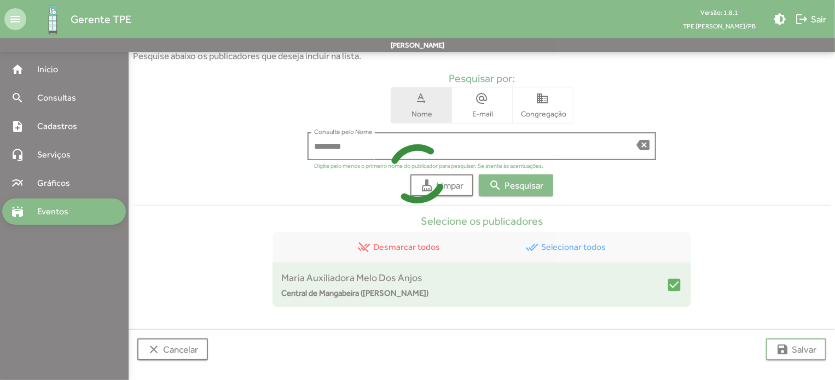
scroll to position [394, 0]
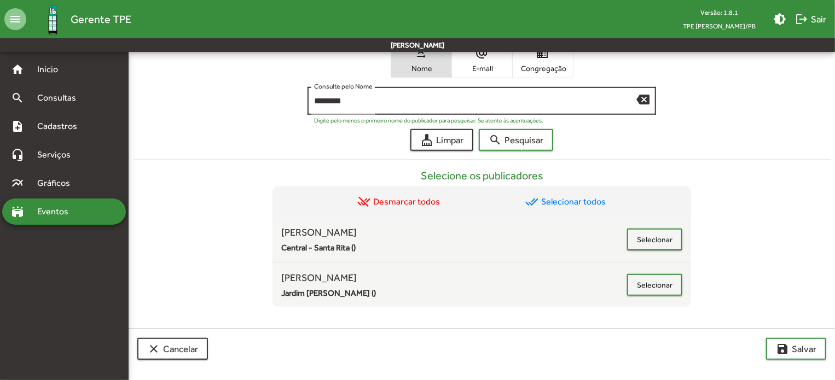
click at [321, 96] on input "********" at bounding box center [475, 101] width 323 height 10
click at [533, 142] on span "search Pesquisar" at bounding box center [516, 140] width 55 height 20
drag, startPoint x: 370, startPoint y: 97, endPoint x: 212, endPoint y: 90, distance: 158.3
click at [212, 90] on div "******** Consulte pelo Nome backspace Digite pelo menos o primeiro nome do publ…" at bounding box center [482, 103] width 698 height 33
type input "*****"
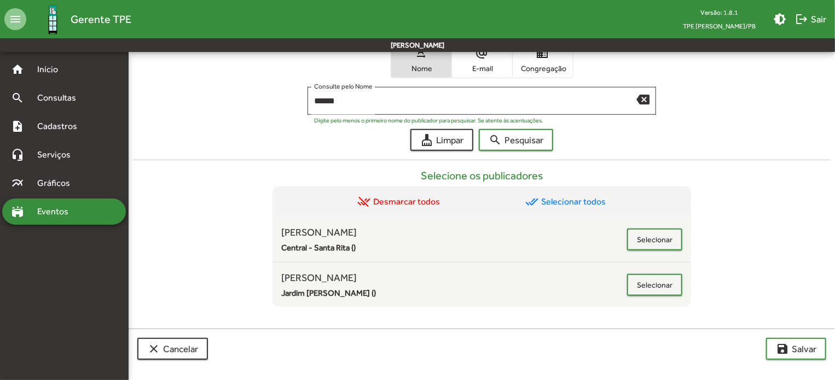
click at [559, 146] on div "cleaning_services Limpar search Pesquisar" at bounding box center [482, 140] width 698 height 22
click at [541, 139] on span "search Pesquisar" at bounding box center [516, 140] width 55 height 20
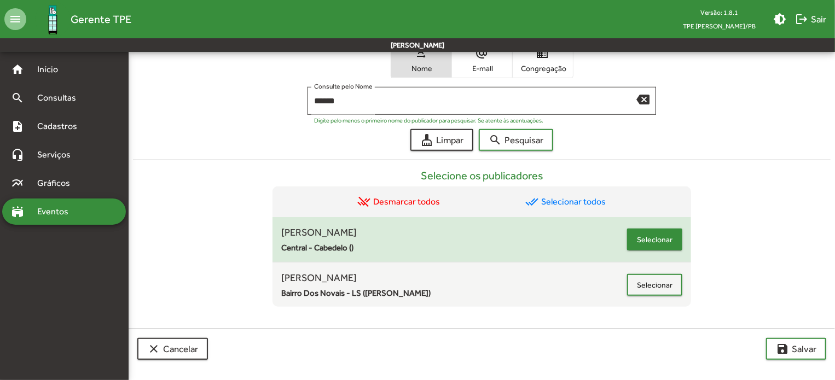
click at [668, 245] on span "Selecionar" at bounding box center [655, 240] width 36 height 20
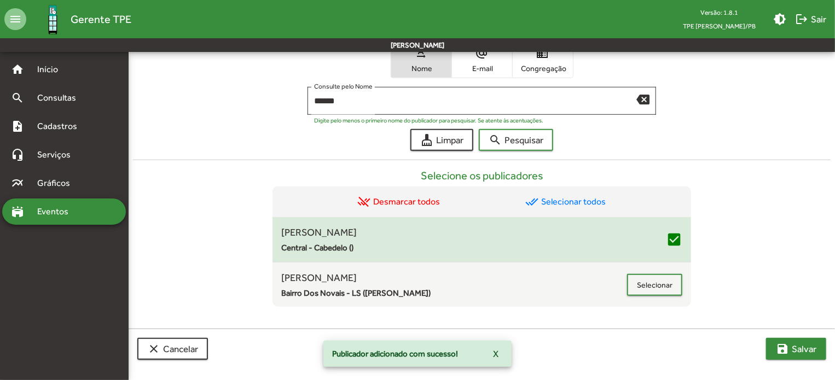
click at [779, 343] on mat-icon "save" at bounding box center [782, 349] width 13 height 13
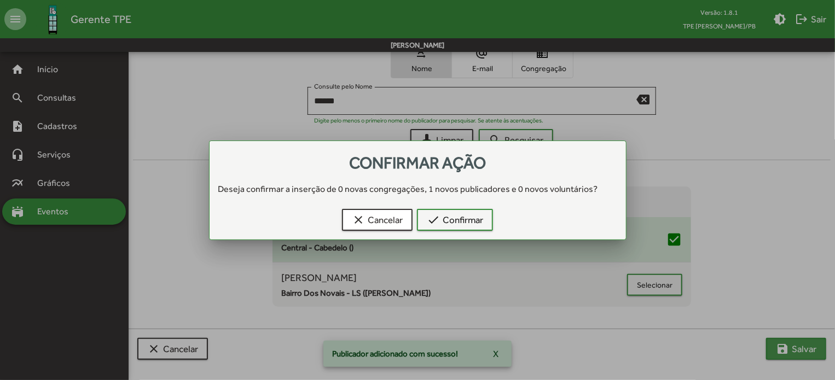
scroll to position [0, 0]
click at [439, 213] on mat-icon "check" at bounding box center [433, 219] width 13 height 13
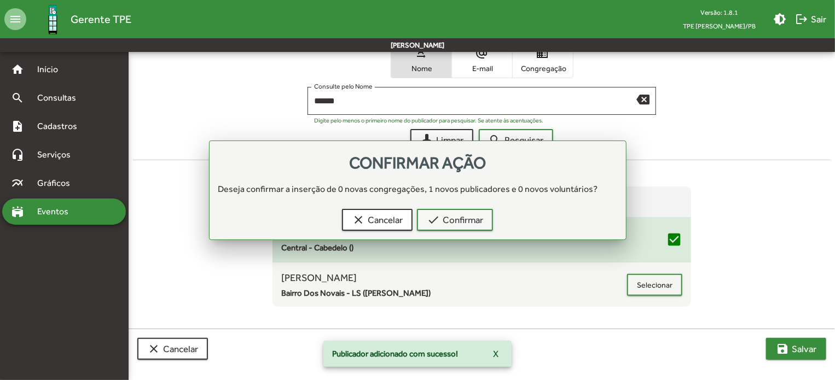
scroll to position [394, 0]
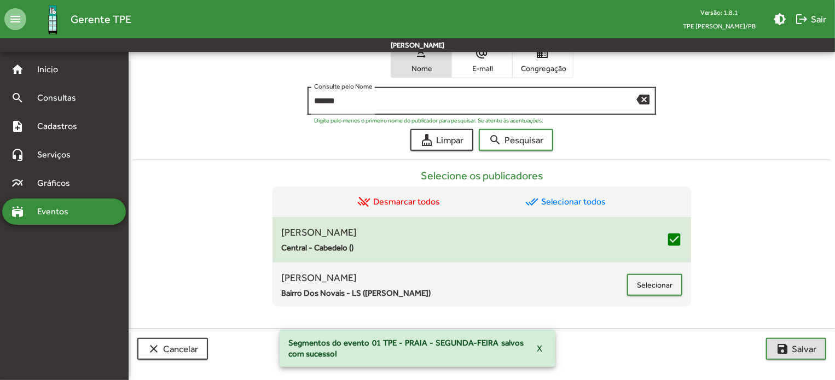
click at [647, 104] on mat-icon "backspace" at bounding box center [643, 99] width 13 height 13
type input "*"
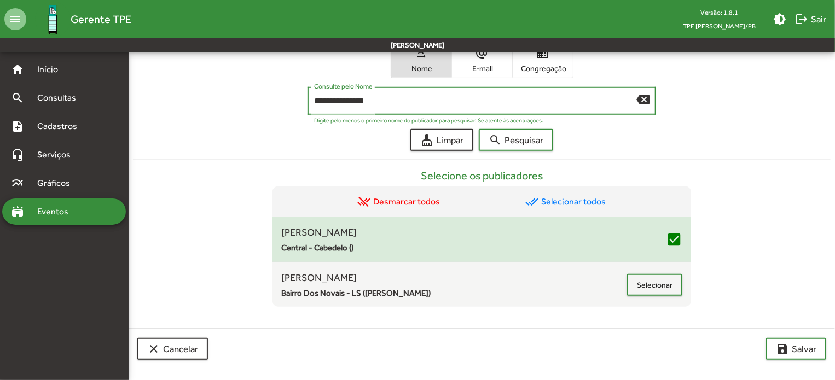
type input "**********"
click at [479, 129] on button "search Pesquisar" at bounding box center [516, 140] width 74 height 22
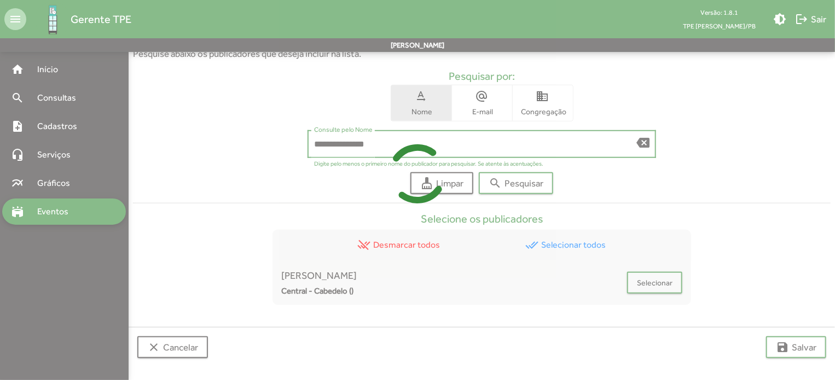
scroll to position [348, 0]
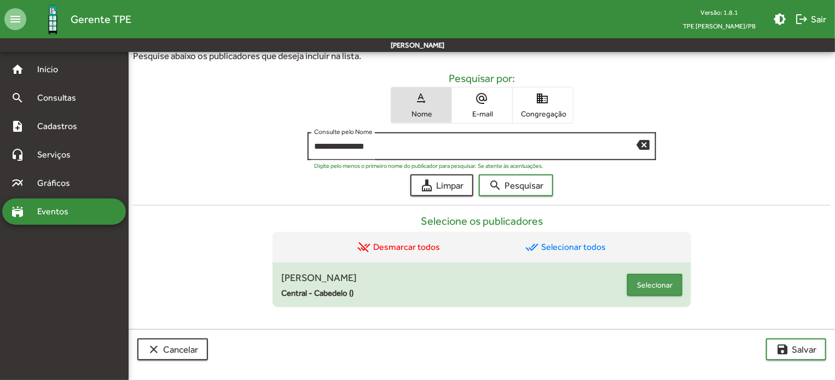
click at [634, 286] on button "Selecionar" at bounding box center [654, 285] width 55 height 22
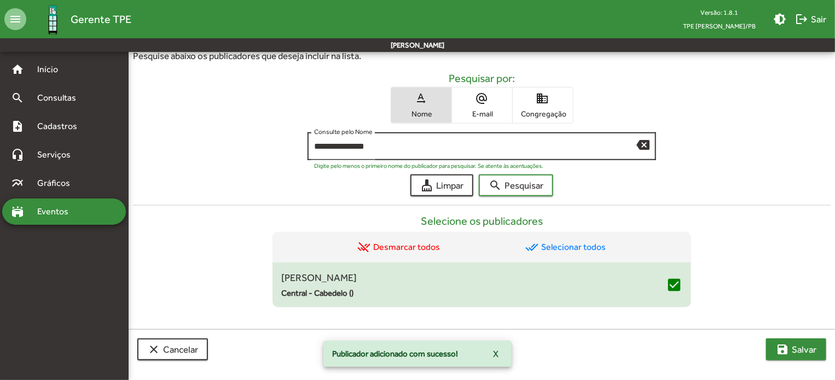
click at [778, 343] on mat-icon "save" at bounding box center [782, 349] width 13 height 13
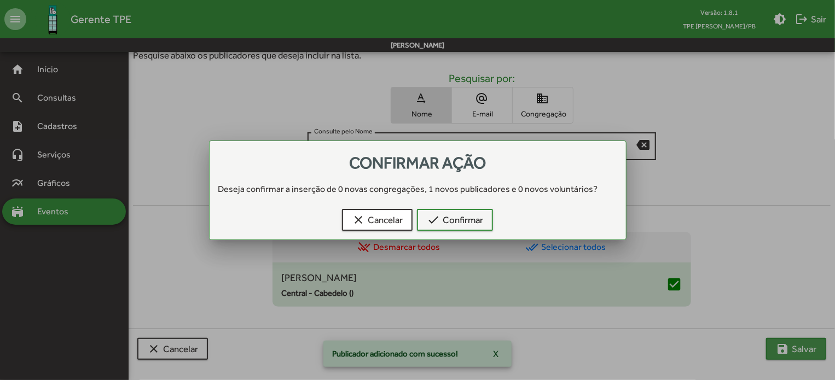
scroll to position [0, 0]
click at [474, 224] on span "check Confirmar" at bounding box center [455, 220] width 56 height 20
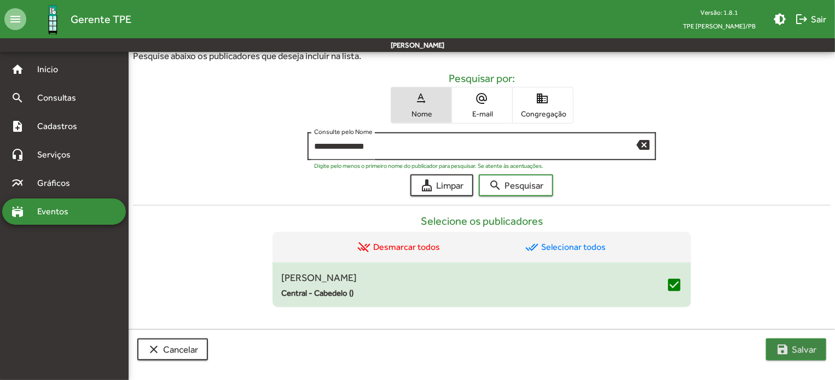
click at [790, 340] on span "save [PERSON_NAME]" at bounding box center [796, 350] width 41 height 20
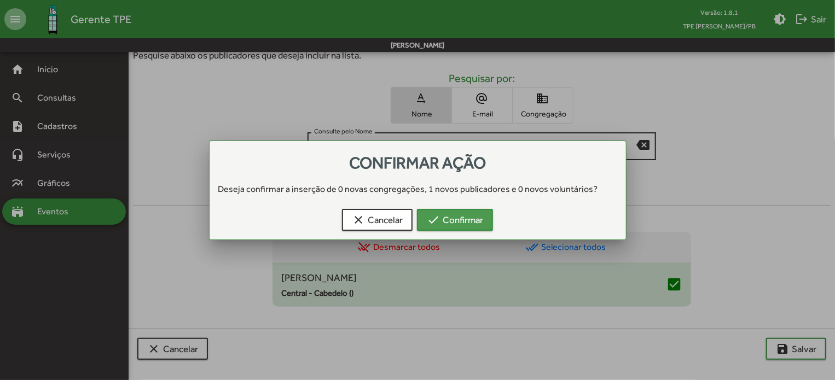
click at [460, 215] on span "check Confirmar" at bounding box center [455, 220] width 56 height 20
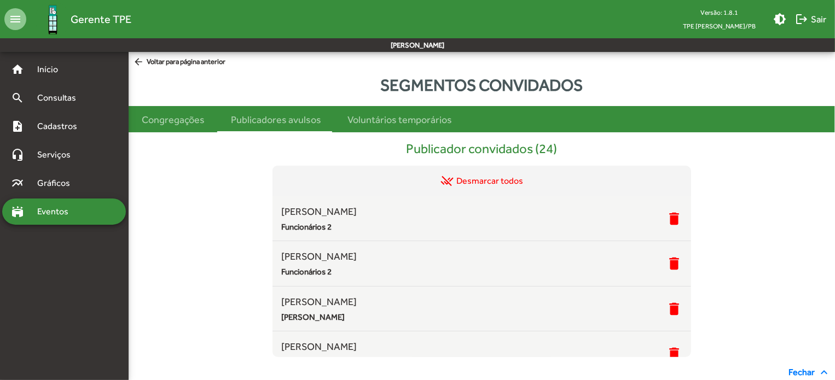
scroll to position [348, 0]
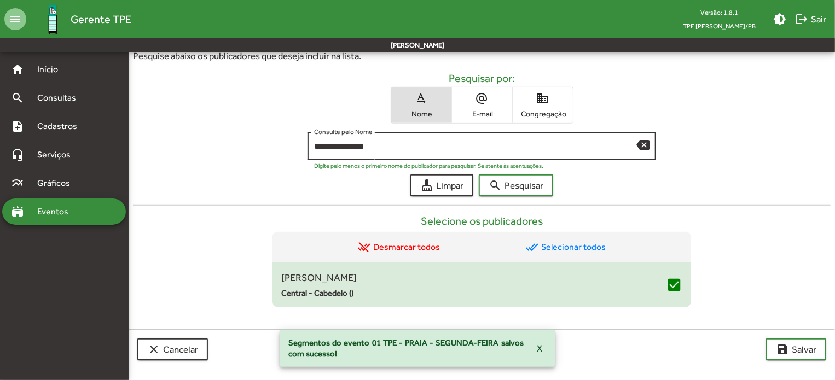
click at [647, 142] on mat-icon "backspace" at bounding box center [643, 144] width 13 height 13
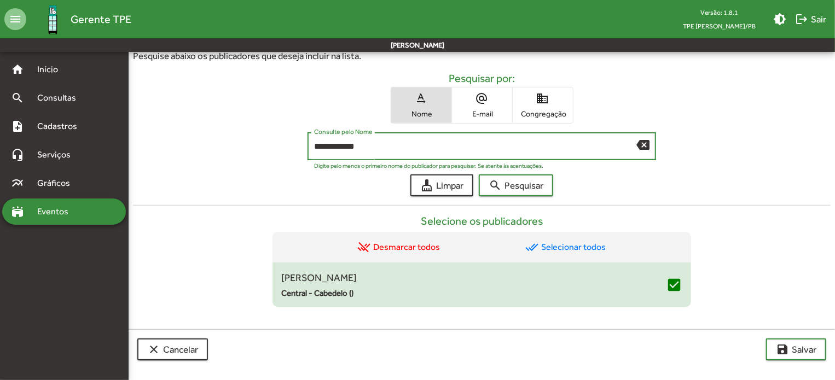
click at [479, 175] on button "search Pesquisar" at bounding box center [516, 186] width 74 height 22
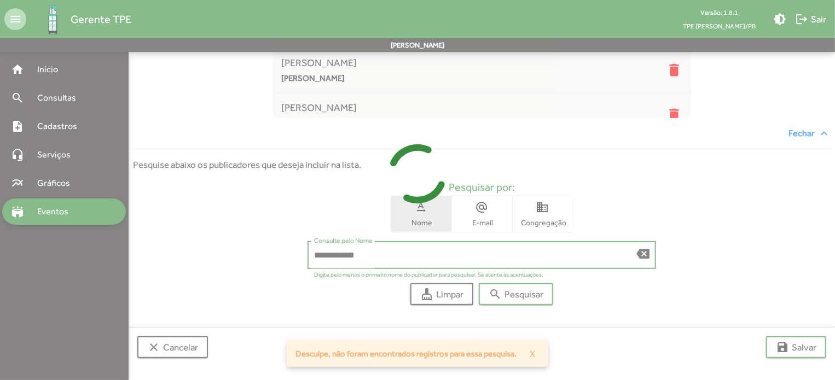
scroll to position [238, 0]
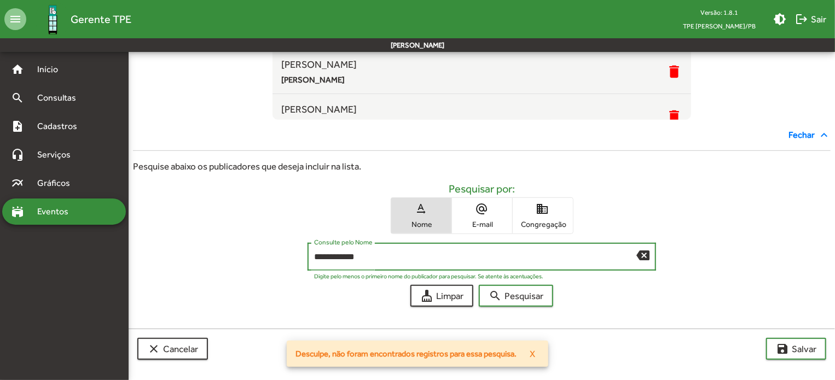
click at [333, 256] on input "**********" at bounding box center [475, 257] width 323 height 10
click at [479, 285] on button "search Pesquisar" at bounding box center [516, 296] width 74 height 22
click at [358, 253] on input "**********" at bounding box center [475, 257] width 323 height 10
click at [479, 285] on button "search Pesquisar" at bounding box center [516, 296] width 74 height 22
type input "****"
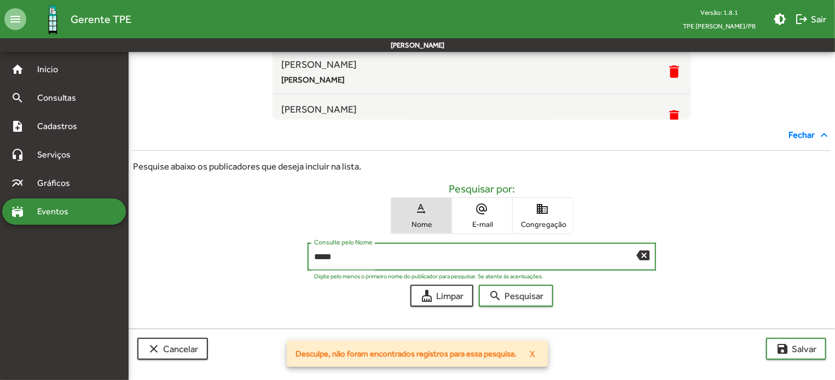
click at [479, 285] on button "search Pesquisar" at bounding box center [516, 296] width 74 height 22
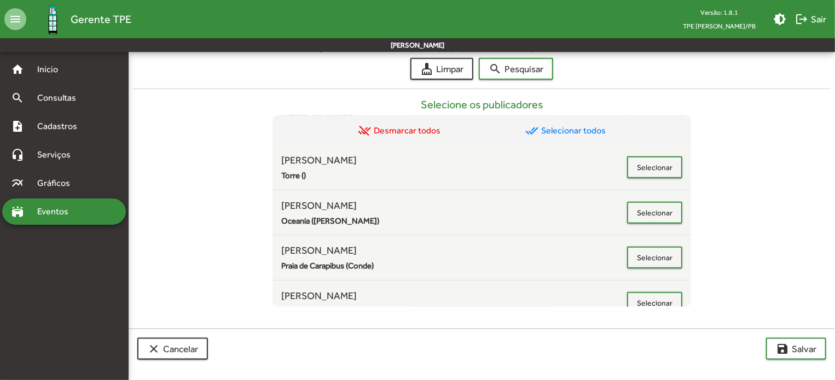
scroll to position [274, 0]
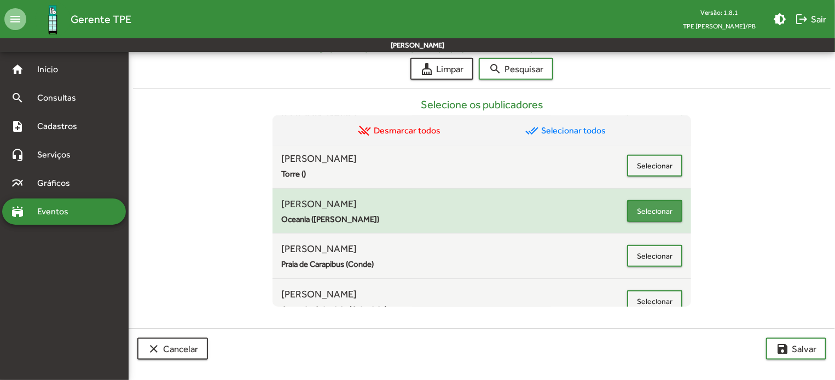
click at [642, 203] on span "Selecionar" at bounding box center [655, 211] width 36 height 20
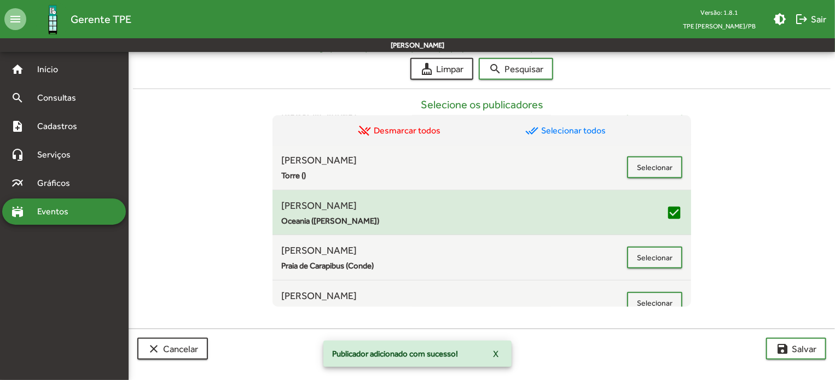
scroll to position [267, 0]
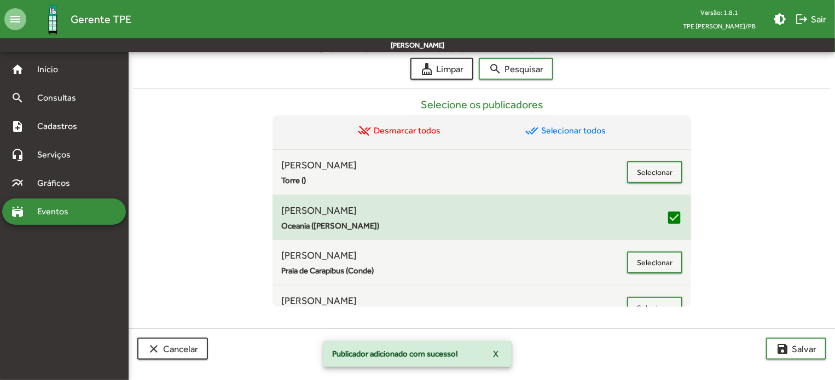
click at [777, 329] on div "clear Cancelar save [PERSON_NAME]" at bounding box center [482, 349] width 707 height 40
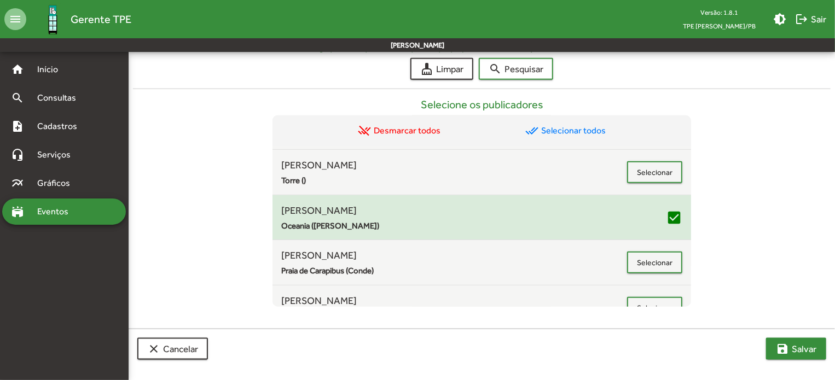
click at [784, 352] on mat-icon "save" at bounding box center [782, 349] width 13 height 13
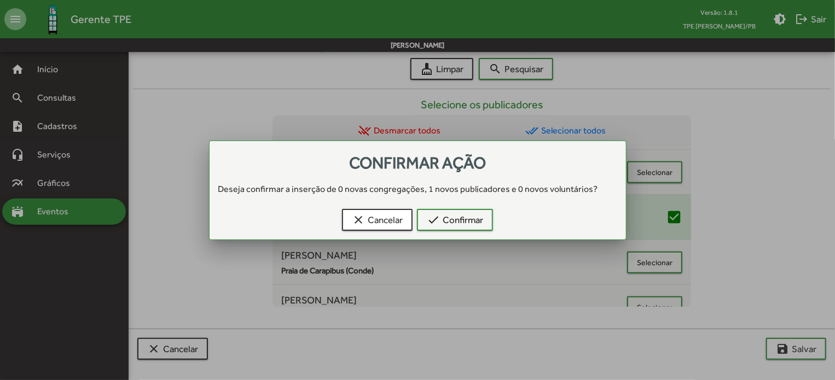
scroll to position [0, 0]
click at [449, 218] on span "check Confirmar" at bounding box center [455, 220] width 56 height 20
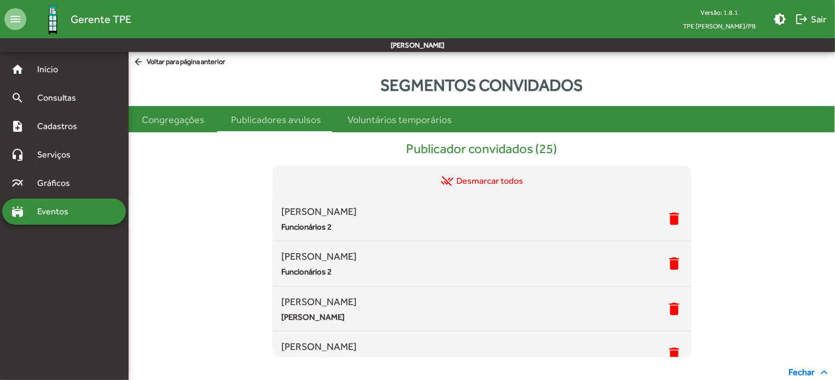
scroll to position [465, 0]
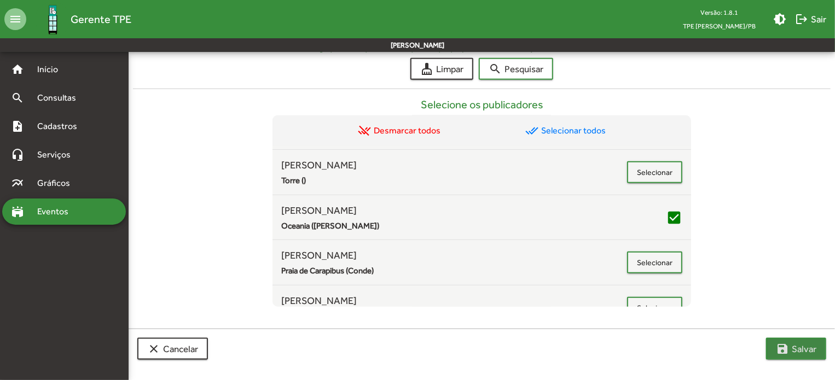
click at [799, 351] on span "save [PERSON_NAME]" at bounding box center [796, 349] width 41 height 20
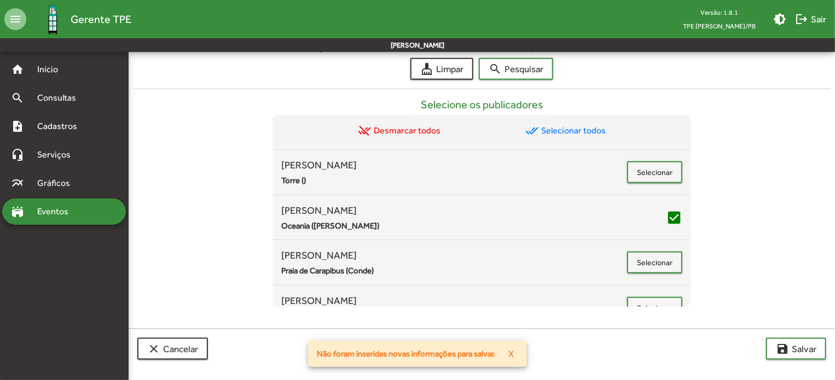
drag, startPoint x: 386, startPoint y: 46, endPoint x: 390, endPoint y: 56, distance: 10.9
click at [386, 46] on mat-toolbar-row "[PERSON_NAME]" at bounding box center [417, 45] width 835 height 14
click at [423, 78] on button "cleaning_services Limpar" at bounding box center [442, 69] width 63 height 22
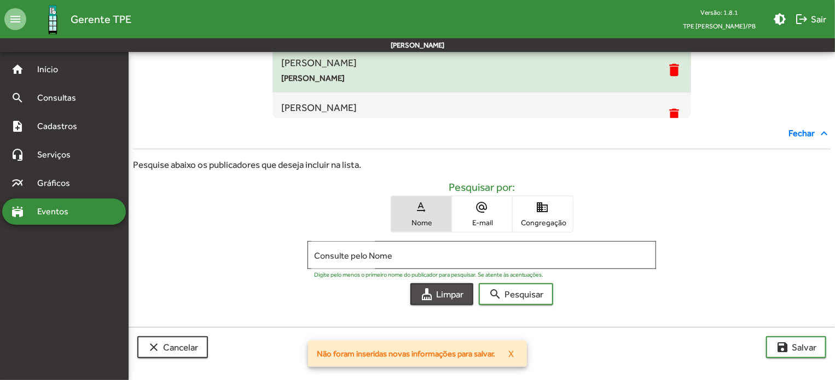
scroll to position [238, 0]
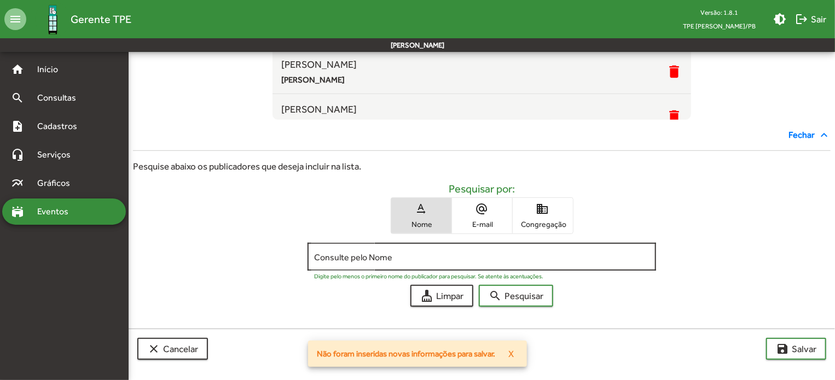
click at [397, 255] on input "Consulte pelo Nome" at bounding box center [482, 257] width 336 height 10
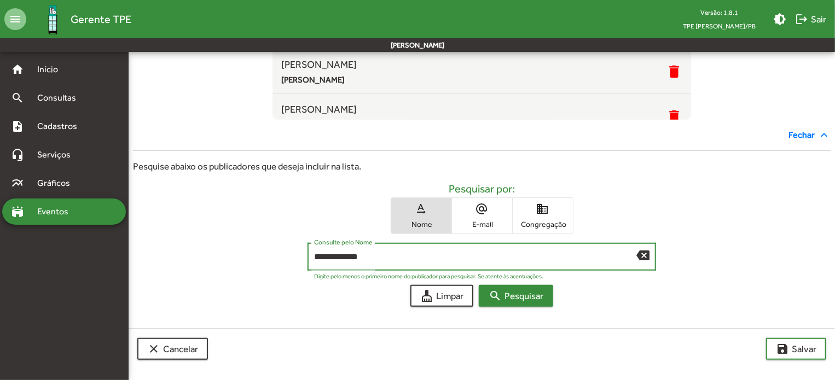
click at [479, 285] on button "search Pesquisar" at bounding box center [516, 296] width 74 height 22
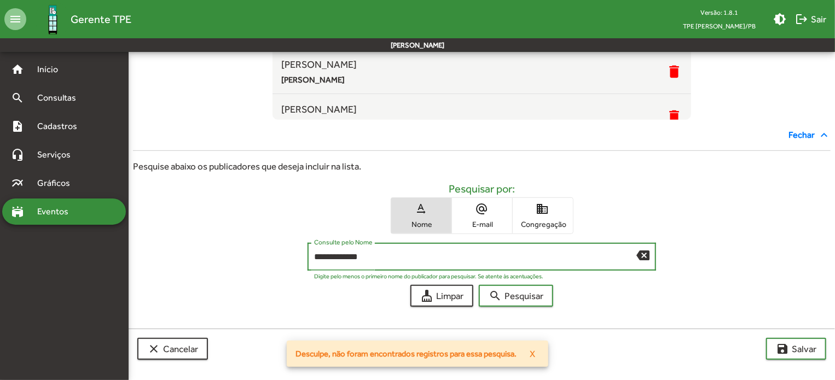
click at [353, 253] on input "**********" at bounding box center [475, 257] width 323 height 10
click at [479, 285] on button "search Pesquisar" at bounding box center [516, 296] width 74 height 22
click at [348, 257] on input "**********" at bounding box center [475, 257] width 323 height 10
type input "**********"
click at [522, 286] on span "search Pesquisar" at bounding box center [516, 296] width 55 height 20
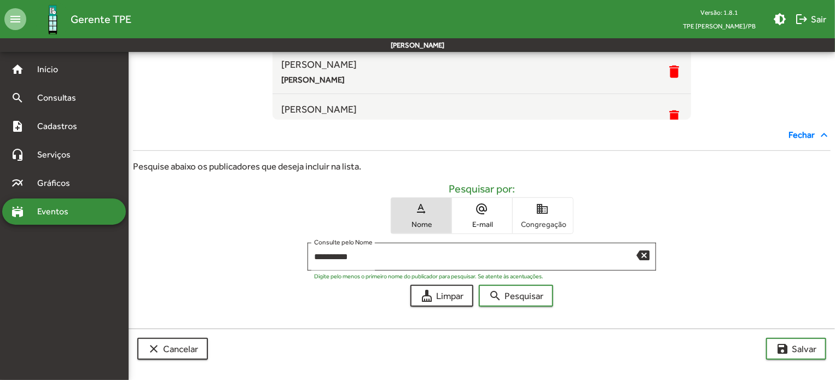
click at [518, 230] on span "domain Congregação" at bounding box center [543, 216] width 60 height 36
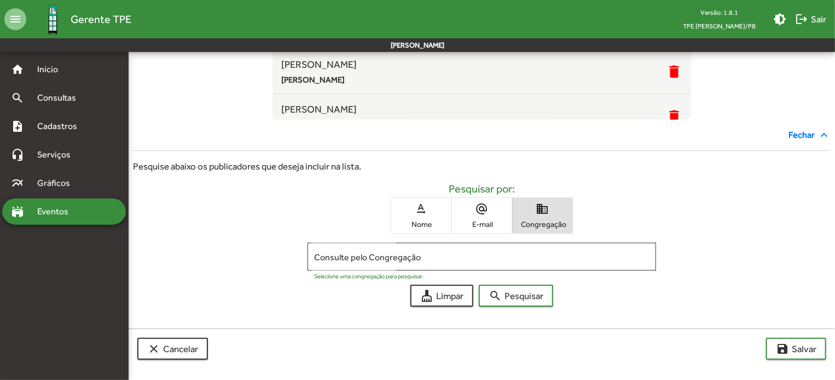
click at [528, 220] on span "Congregação" at bounding box center [543, 225] width 55 height 10
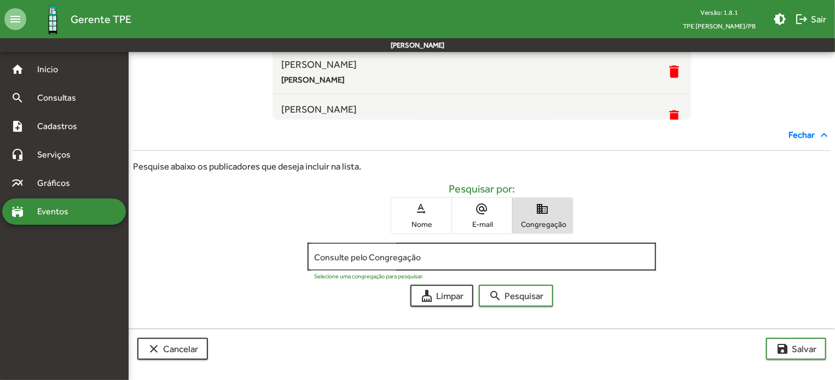
click at [470, 250] on div "Consulte pelo Congregação" at bounding box center [482, 256] width 336 height 30
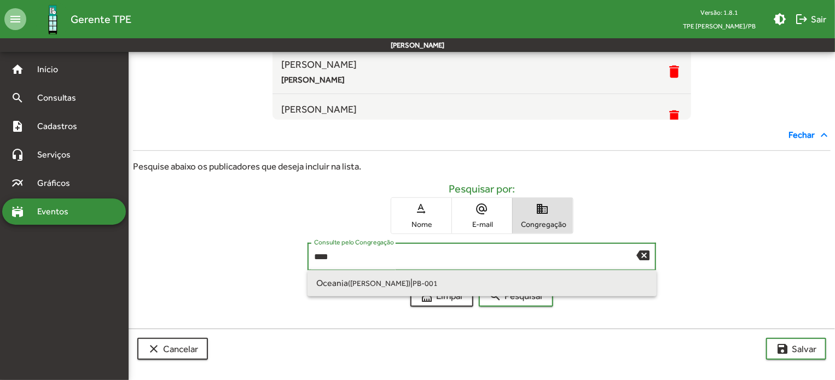
click at [448, 279] on span "Oceania ([PERSON_NAME]) | PB-001" at bounding box center [482, 283] width 332 height 26
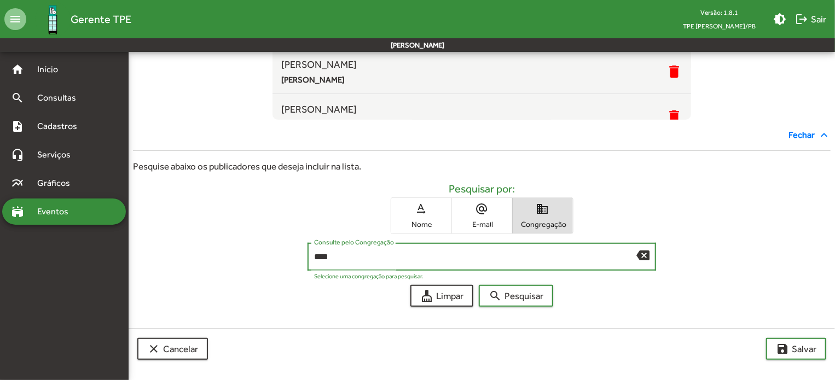
type input "**********"
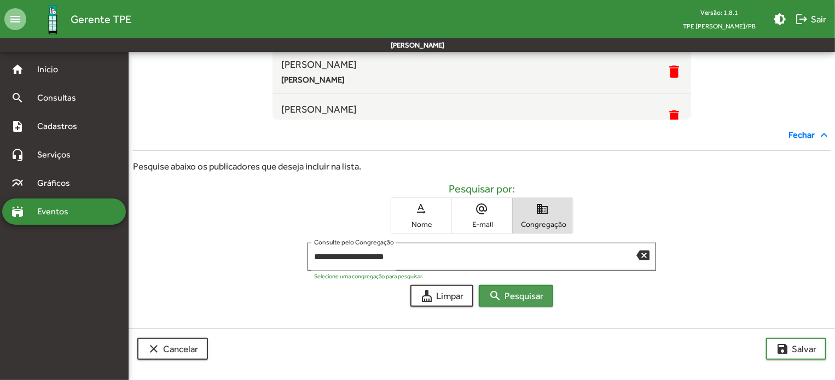
click at [506, 290] on span "search Pesquisar" at bounding box center [516, 296] width 55 height 20
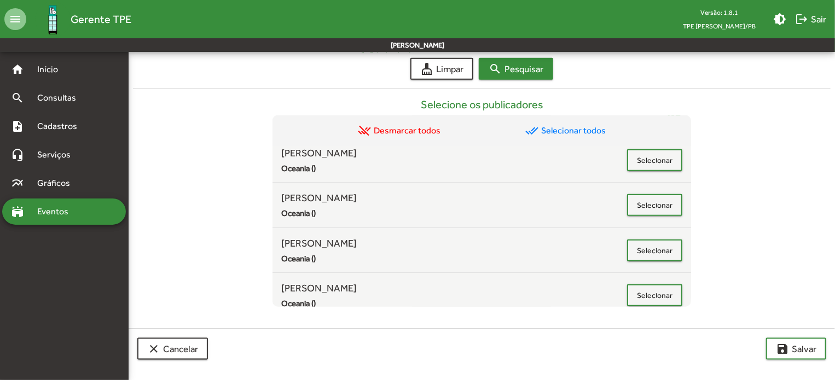
scroll to position [244, 0]
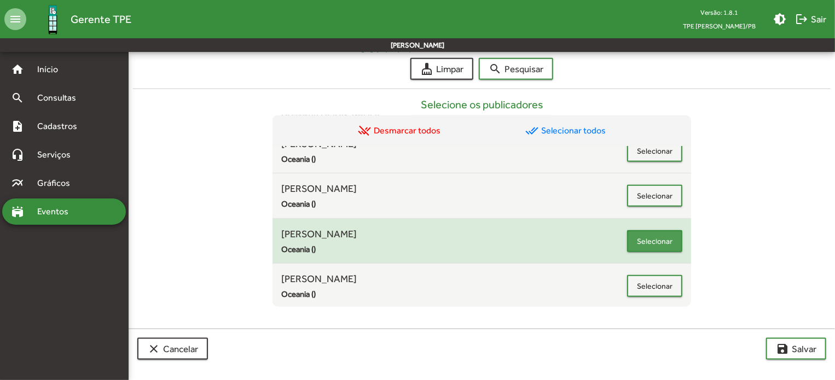
click at [641, 241] on span "Selecionar" at bounding box center [655, 242] width 36 height 20
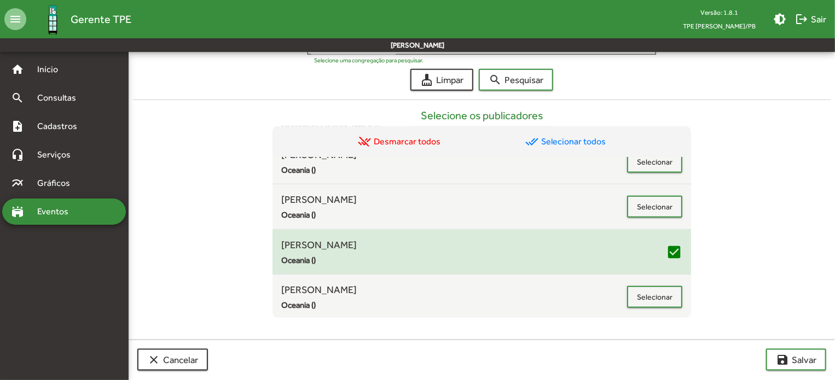
scroll to position [465, 0]
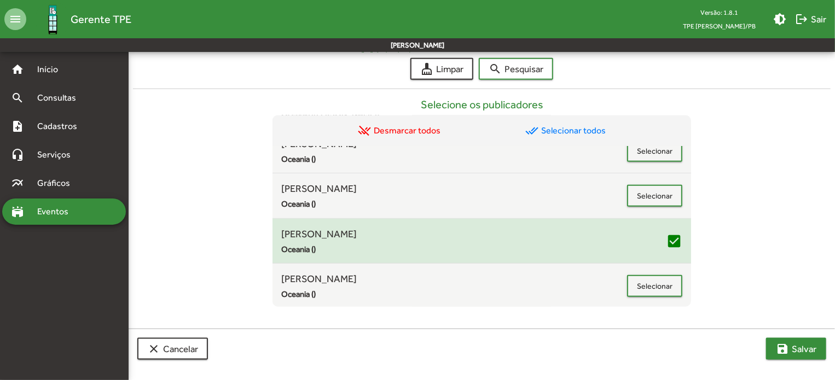
click at [799, 346] on span "save [PERSON_NAME]" at bounding box center [796, 349] width 41 height 20
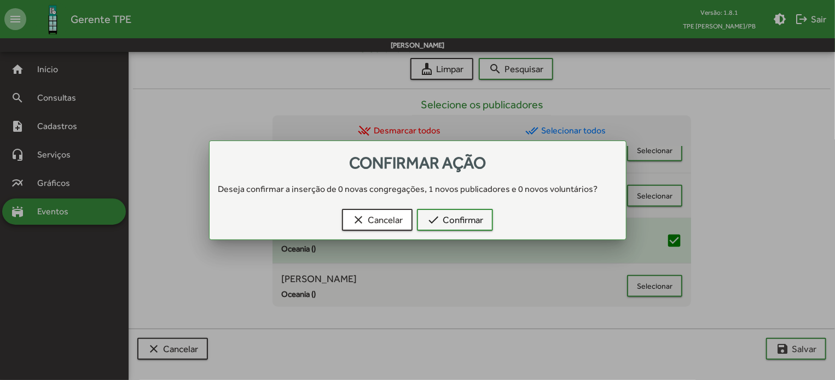
scroll to position [0, 0]
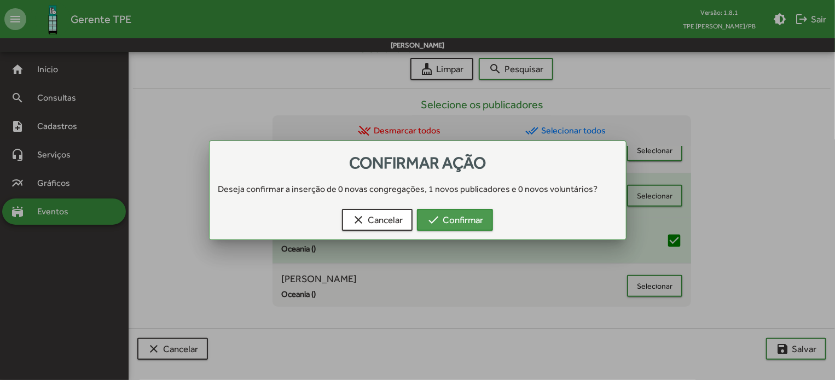
click at [437, 213] on mat-icon "check" at bounding box center [433, 219] width 13 height 13
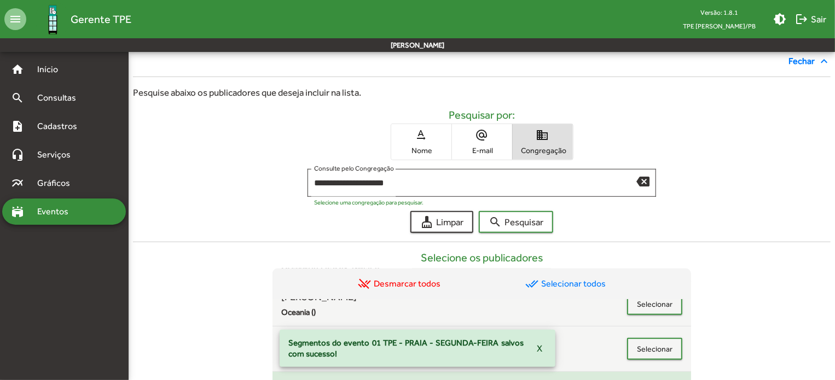
scroll to position [290, 0]
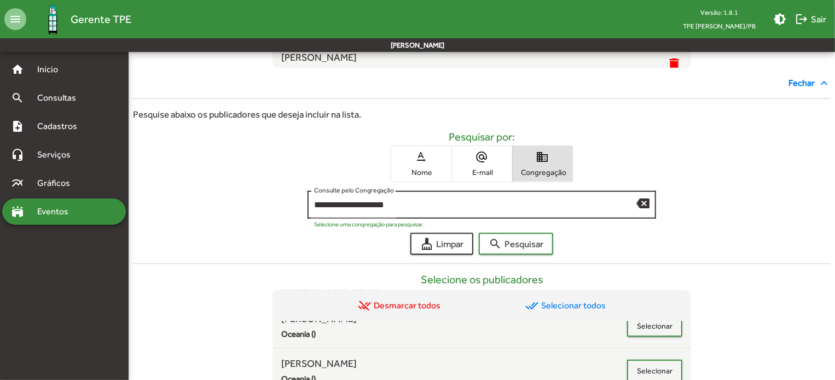
click at [642, 203] on mat-icon "backspace" at bounding box center [643, 203] width 13 height 13
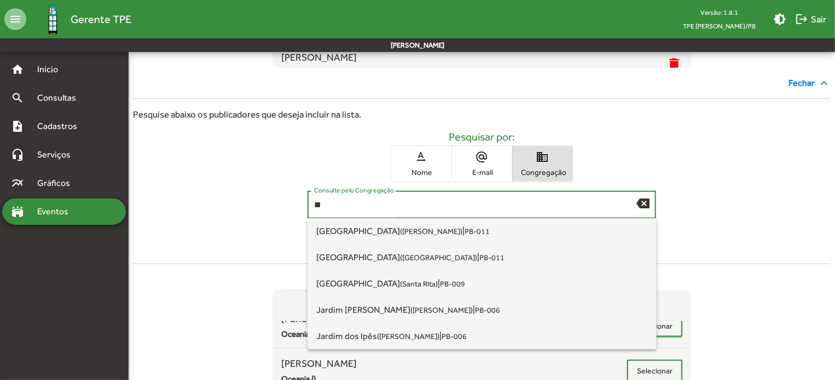
type input "*"
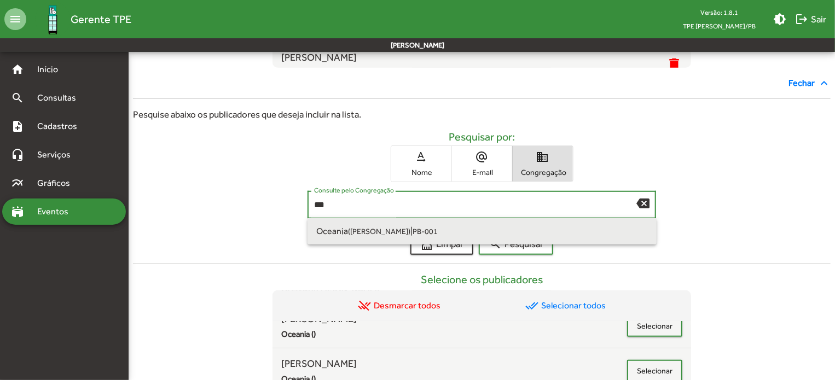
click at [388, 241] on span "Oceania ([PERSON_NAME]) | PB-001" at bounding box center [482, 231] width 332 height 26
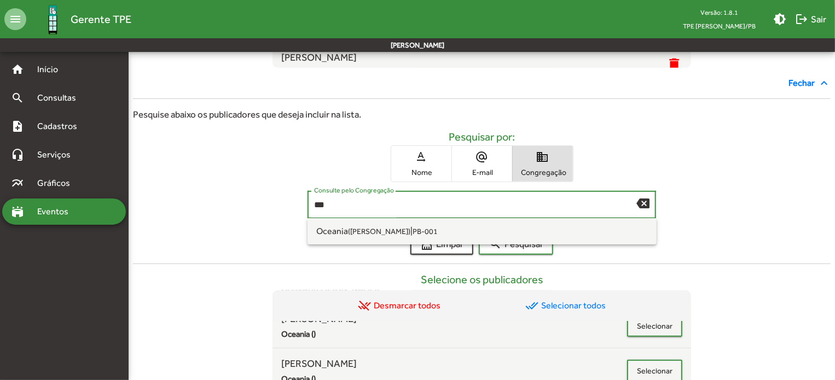
type input "**********"
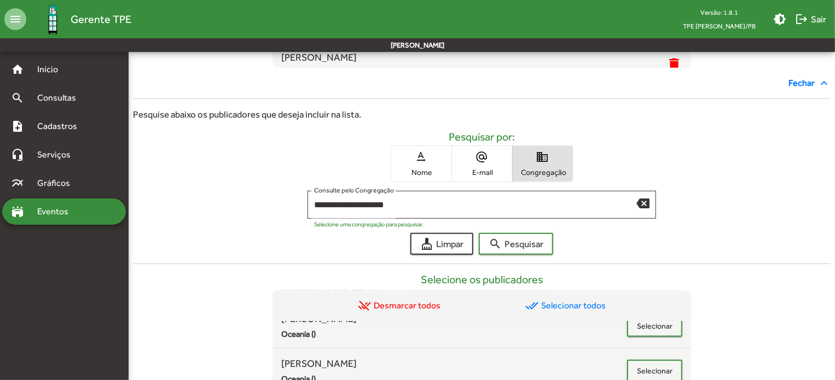
drag, startPoint x: 536, startPoint y: 218, endPoint x: 536, endPoint y: 229, distance: 10.9
click at [536, 218] on div at bounding box center [537, 222] width 227 height 10
click at [534, 247] on span "search Pesquisar" at bounding box center [516, 244] width 55 height 20
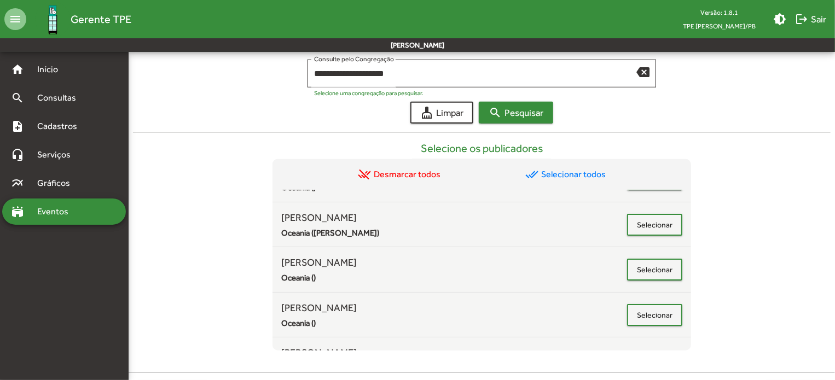
scroll to position [20, 0]
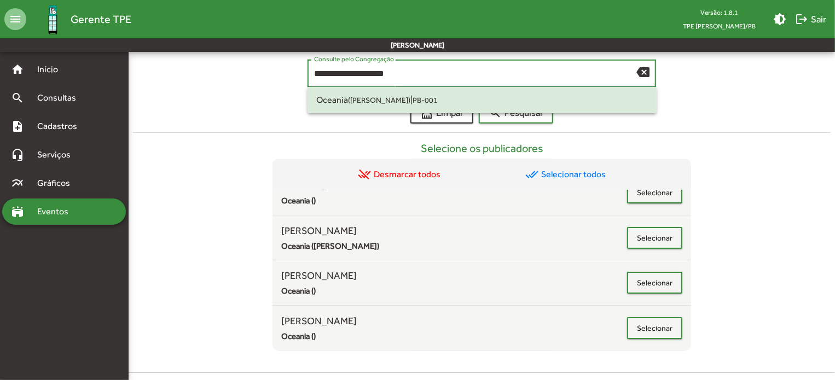
click at [636, 69] on input "**********" at bounding box center [475, 74] width 323 height 10
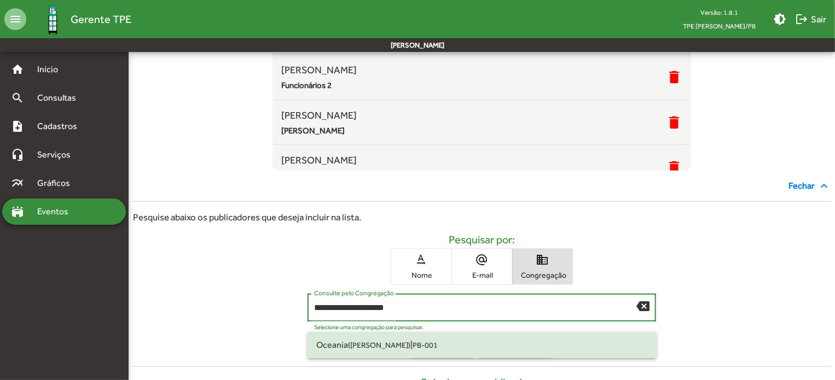
scroll to position [176, 0]
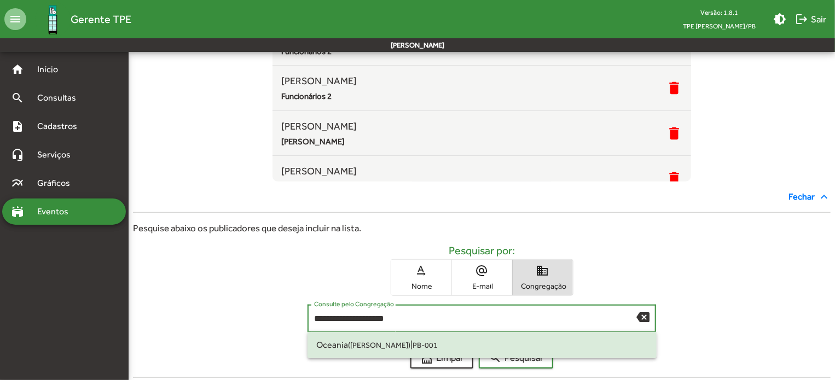
click at [430, 284] on span "Nome" at bounding box center [421, 286] width 55 height 10
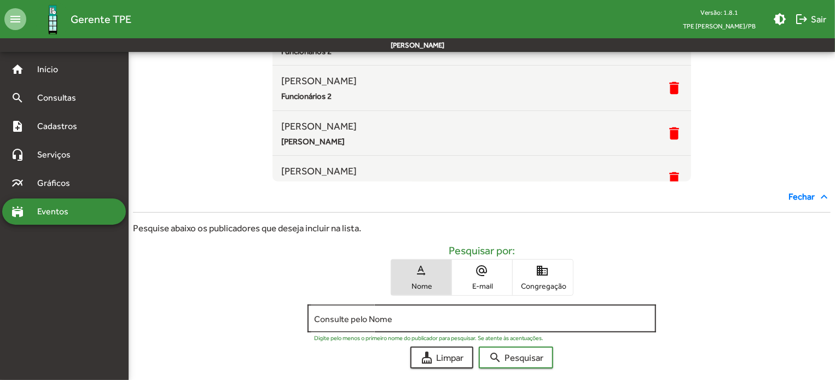
click at [387, 324] on div "Consulte pelo Nome" at bounding box center [482, 318] width 336 height 30
click at [479, 347] on button "search Pesquisar" at bounding box center [516, 358] width 74 height 22
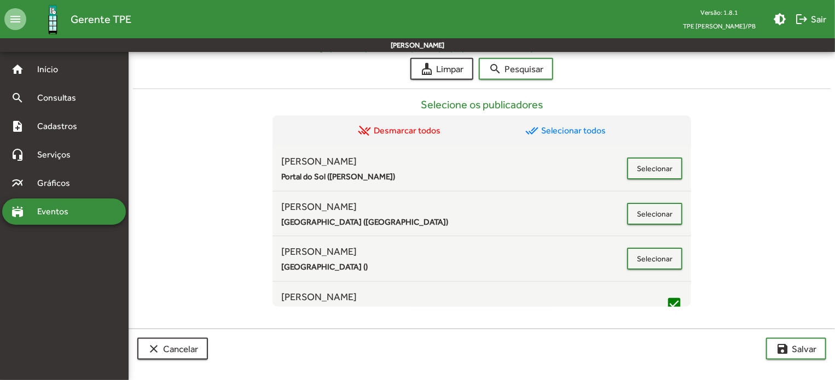
scroll to position [132, 0]
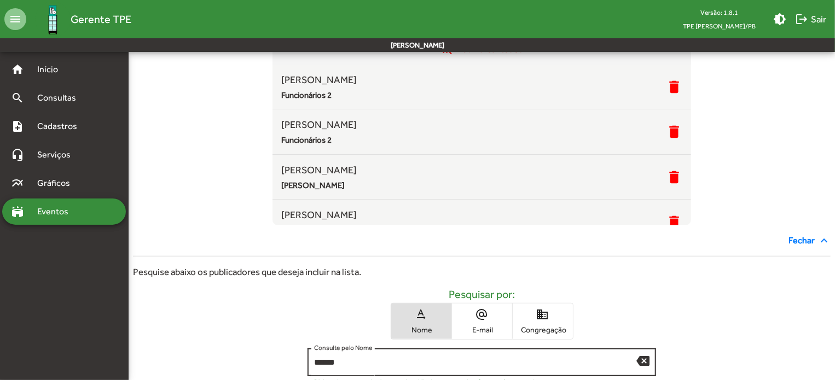
click at [348, 372] on div "***** Consulte pelo Nome" at bounding box center [475, 362] width 323 height 30
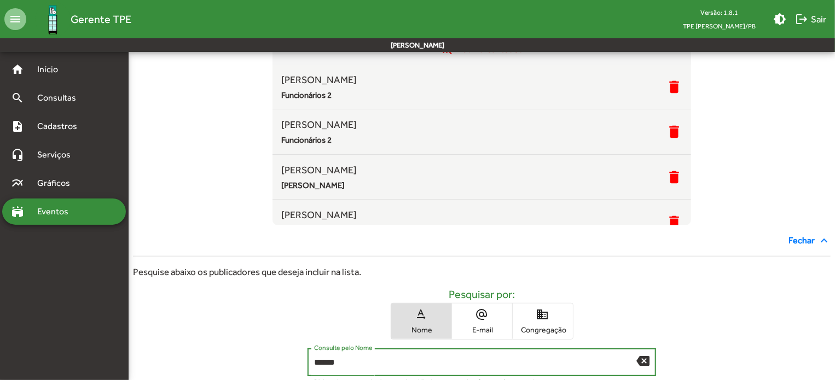
click at [348, 359] on input "*****" at bounding box center [475, 363] width 323 height 10
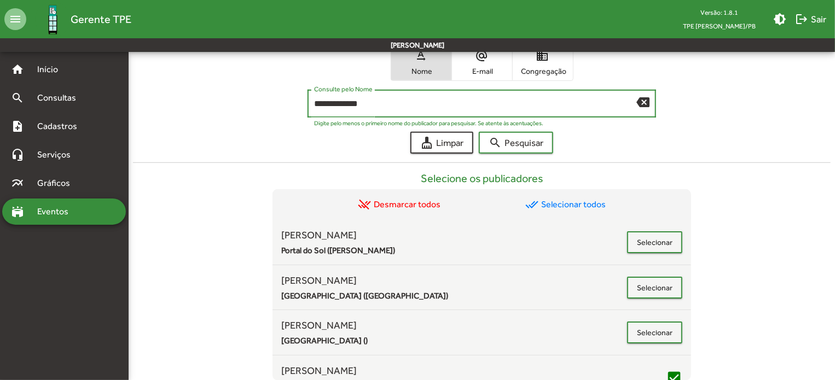
scroll to position [393, 0]
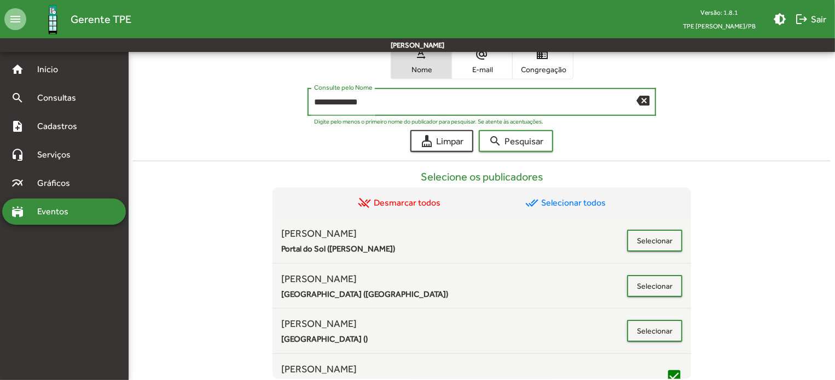
type input "**********"
click at [515, 124] on form "**********" at bounding box center [482, 89] width 698 height 125
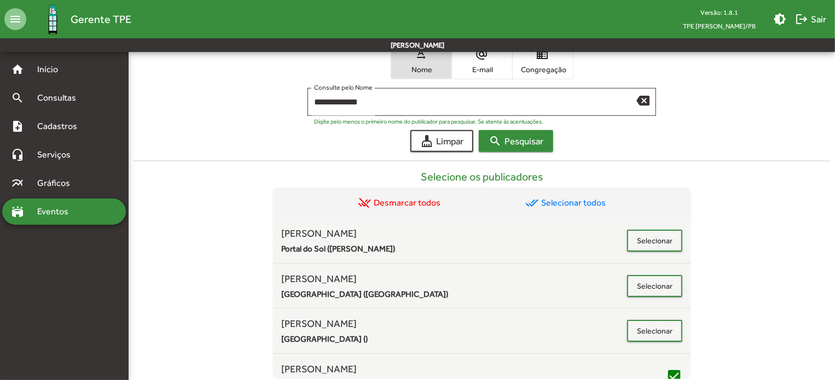
click at [518, 151] on div "**********" at bounding box center [482, 188] width 698 height 384
click at [519, 140] on span "search Pesquisar" at bounding box center [516, 141] width 55 height 20
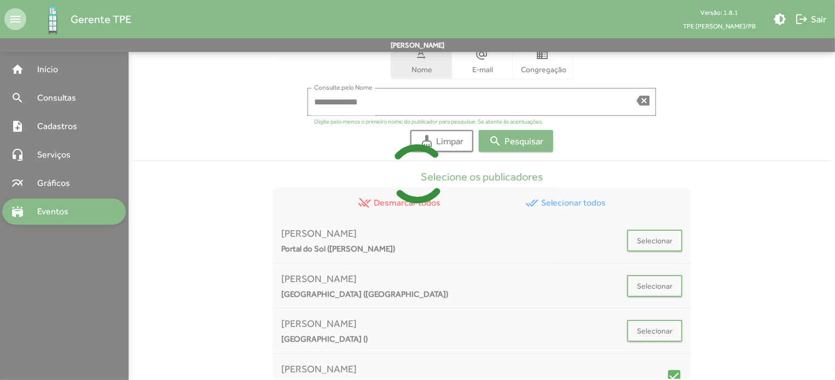
scroll to position [238, 0]
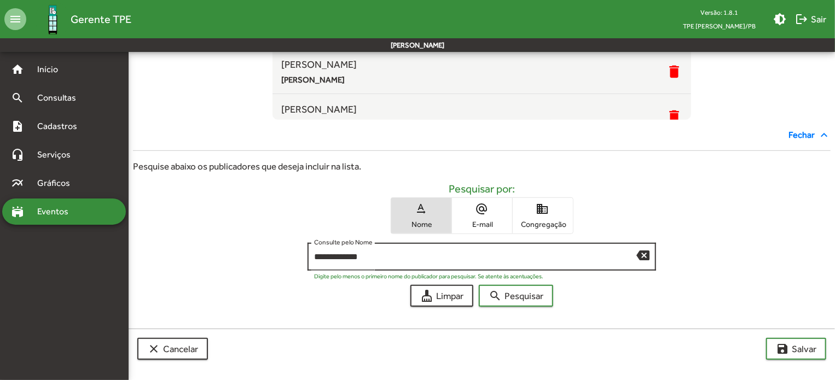
click at [641, 253] on mat-icon "backspace" at bounding box center [643, 255] width 13 height 13
type input "******"
click at [479, 285] on button "search Pesquisar" at bounding box center [516, 296] width 74 height 22
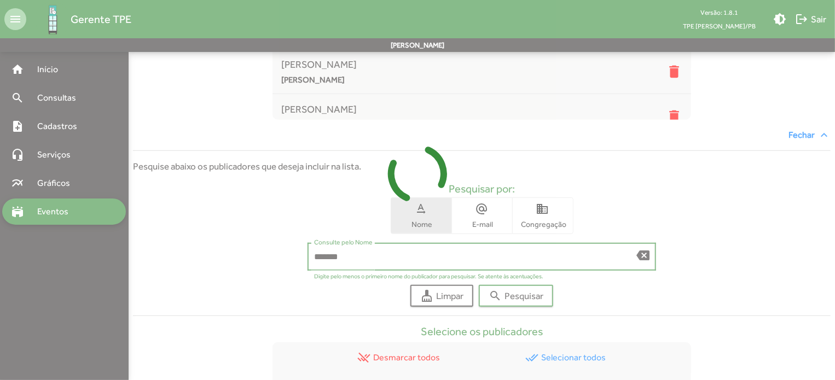
scroll to position [394, 0]
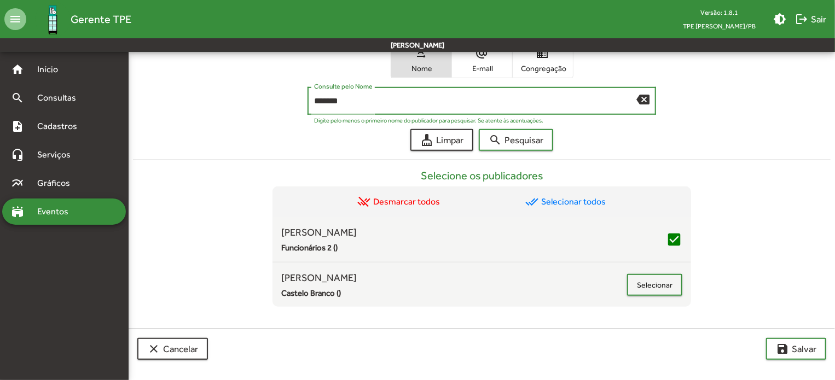
click at [650, 96] on div "****** Consulte pelo Nome backspace" at bounding box center [482, 100] width 349 height 30
click at [644, 101] on mat-icon "backspace" at bounding box center [643, 99] width 13 height 13
type input "*********"
click at [479, 129] on button "search Pesquisar" at bounding box center [516, 140] width 74 height 22
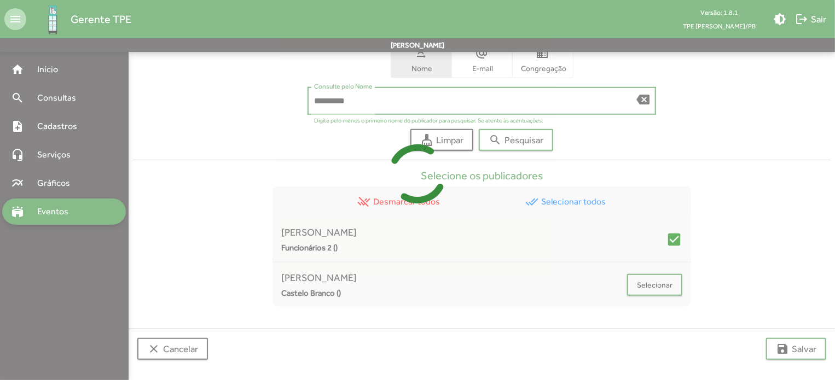
scroll to position [348, 0]
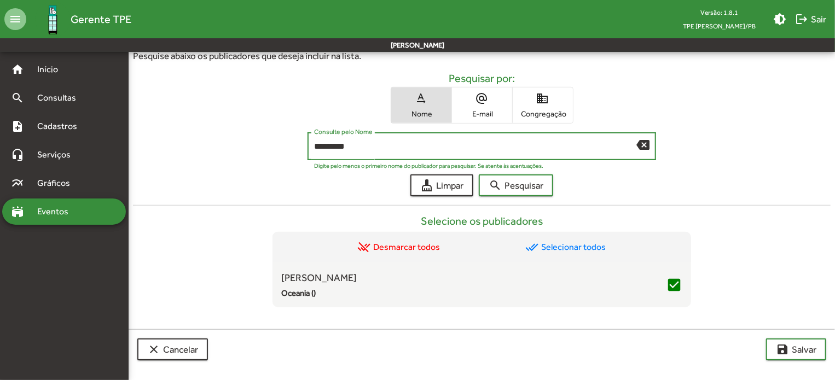
click at [648, 138] on mat-icon "backspace" at bounding box center [643, 144] width 13 height 13
click at [479, 175] on button "search Pesquisar" at bounding box center [516, 186] width 74 height 22
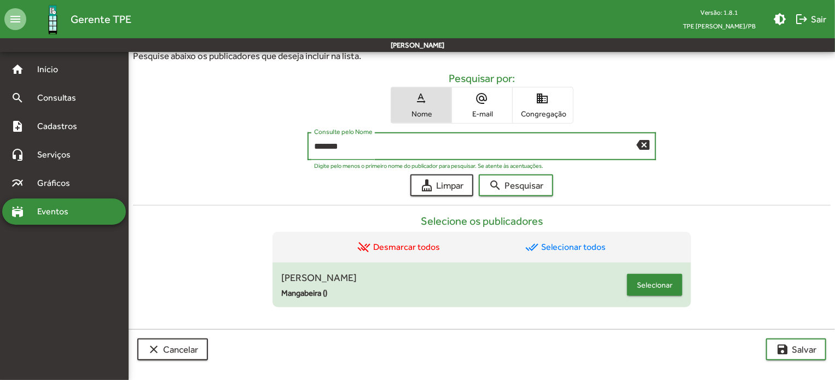
click at [638, 276] on span "Selecionar" at bounding box center [655, 285] width 36 height 20
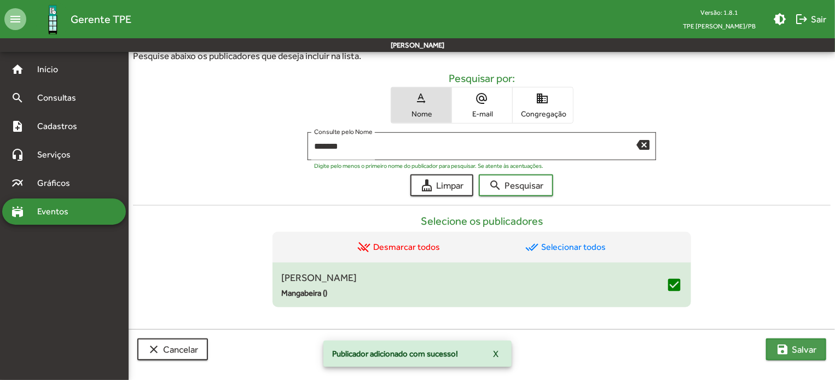
click at [798, 345] on span "save [PERSON_NAME]" at bounding box center [796, 350] width 41 height 20
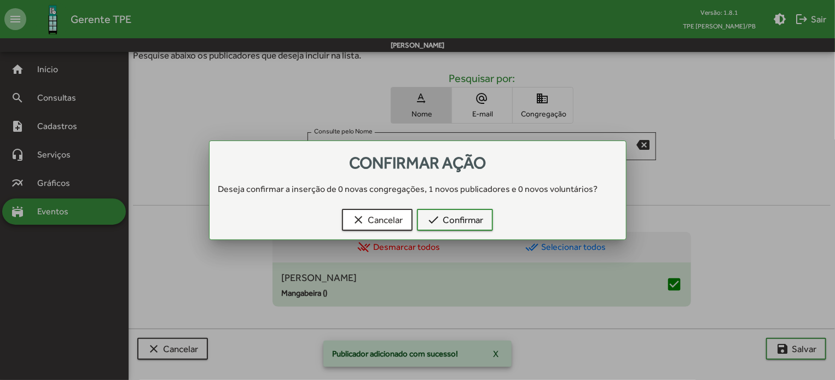
click at [507, 229] on div "clear Cancelar check Confirmar" at bounding box center [418, 222] width 390 height 35
click at [463, 218] on span "check Confirmar" at bounding box center [455, 220] width 56 height 20
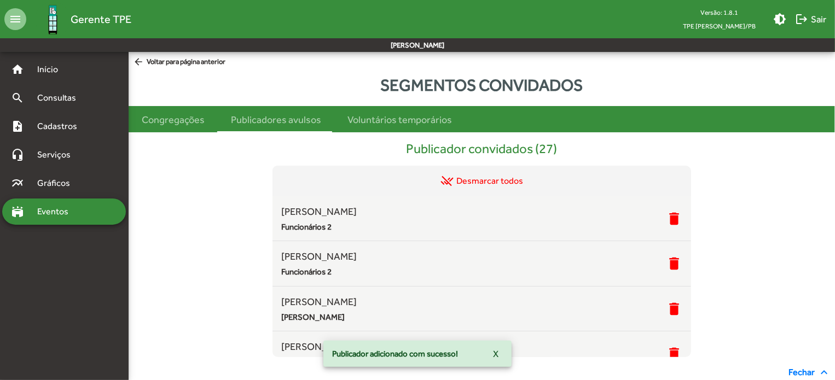
scroll to position [348, 0]
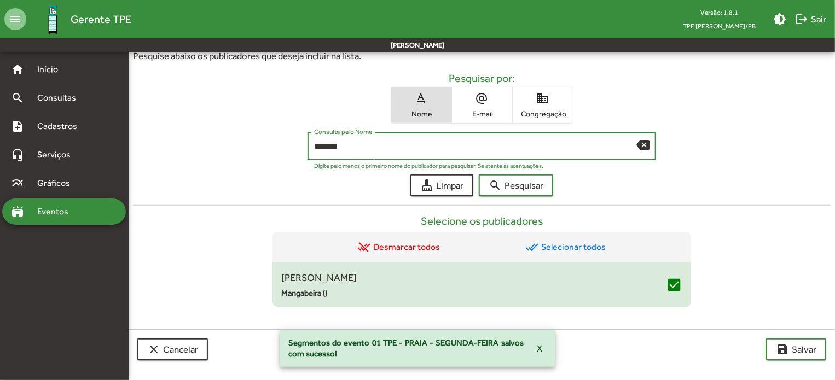
drag, startPoint x: 392, startPoint y: 144, endPoint x: 195, endPoint y: 147, distance: 196.6
click at [196, 146] on div "******* Consulte pelo Nome backspace Digite pelo menos o primeiro nome do publi…" at bounding box center [482, 148] width 698 height 33
type input "******"
click at [479, 175] on button "search Pesquisar" at bounding box center [516, 186] width 74 height 22
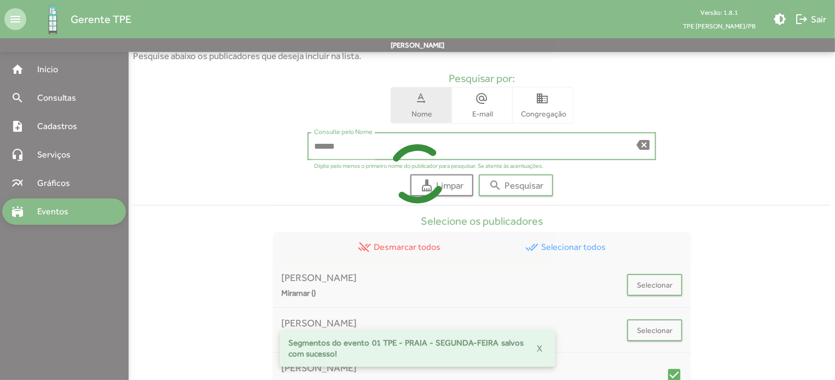
scroll to position [465, 0]
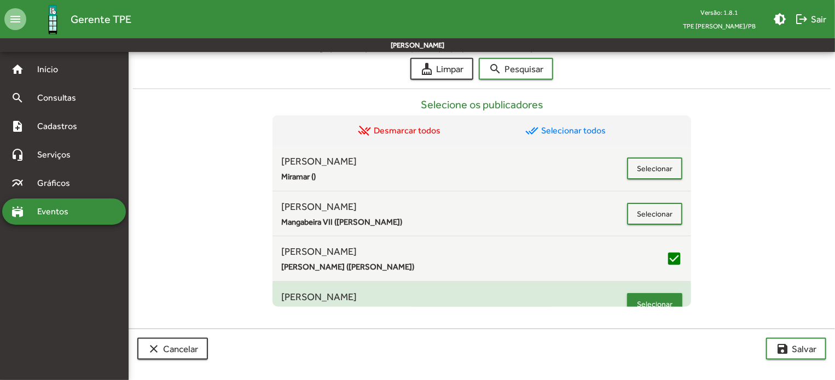
click at [665, 295] on span "Selecionar" at bounding box center [655, 305] width 36 height 20
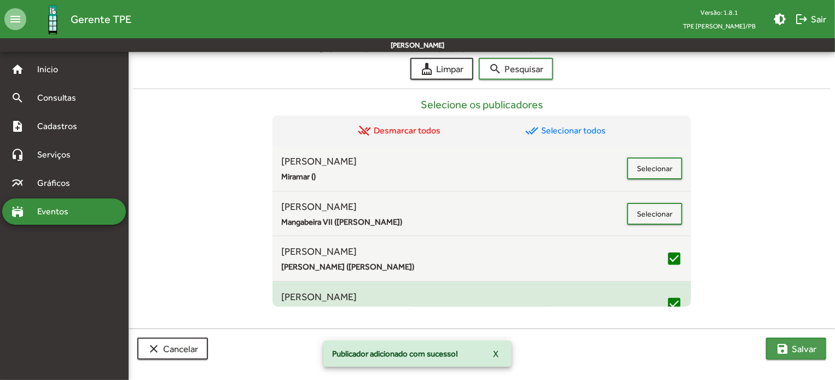
click at [792, 349] on span "save [PERSON_NAME]" at bounding box center [796, 349] width 41 height 20
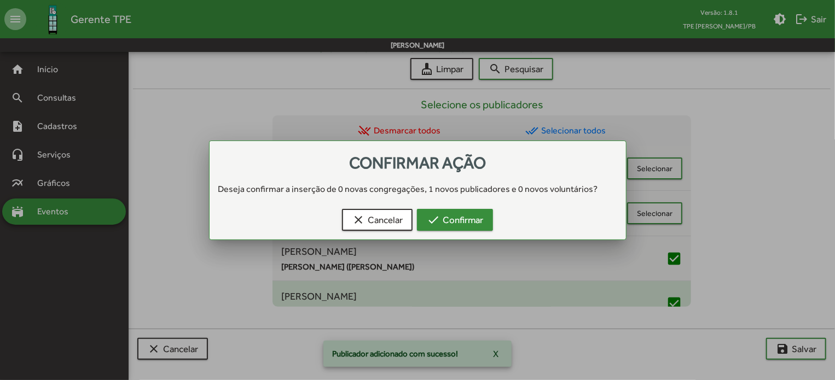
click at [431, 220] on mat-icon "check" at bounding box center [433, 219] width 13 height 13
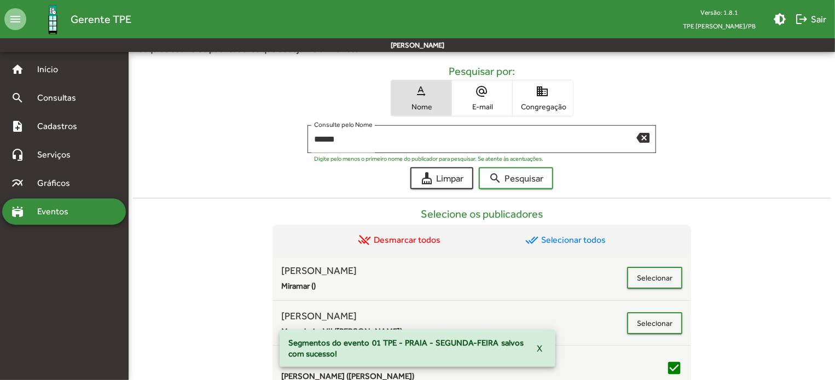
scroll to position [333, 0]
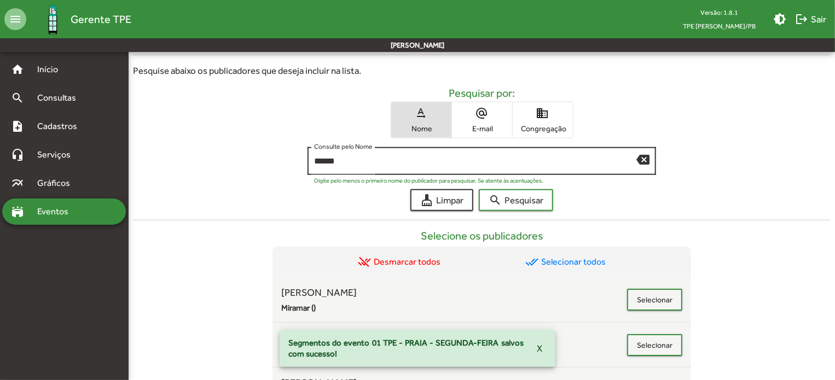
drag, startPoint x: 646, startPoint y: 161, endPoint x: 601, endPoint y: 170, distance: 45.7
click at [646, 160] on mat-icon "backspace" at bounding box center [643, 159] width 13 height 13
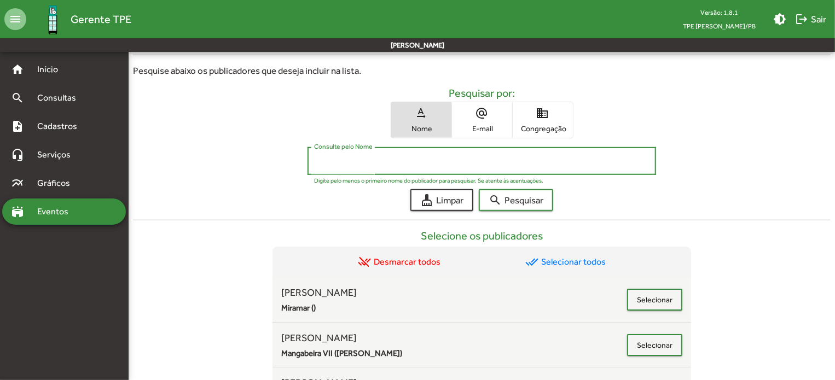
click at [360, 160] on input "Consulte pelo Nome" at bounding box center [482, 162] width 336 height 10
type input "********"
click at [479, 189] on button "search Pesquisar" at bounding box center [516, 200] width 74 height 22
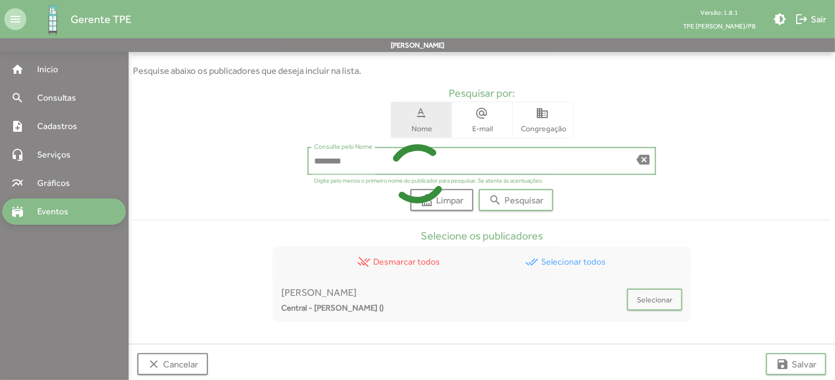
scroll to position [348, 0]
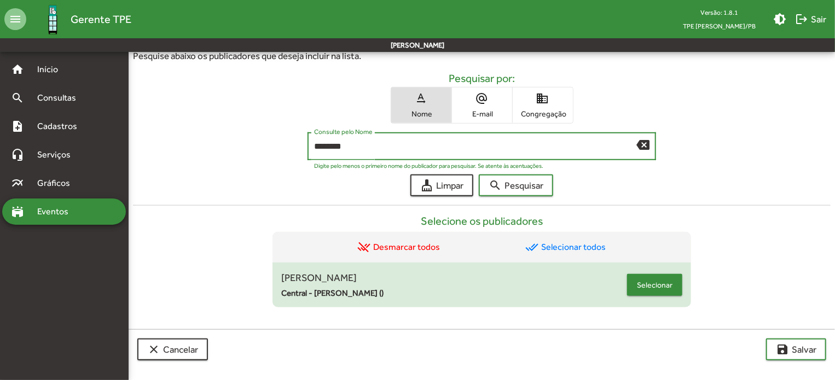
click at [657, 279] on span "Selecionar" at bounding box center [655, 285] width 36 height 20
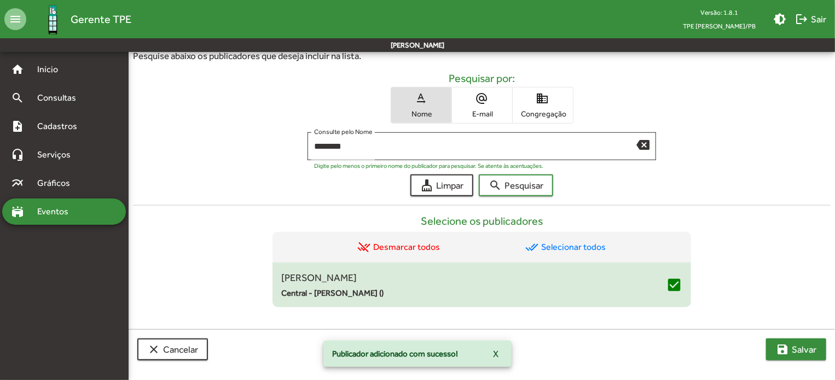
click at [801, 349] on span "save [PERSON_NAME]" at bounding box center [796, 350] width 41 height 20
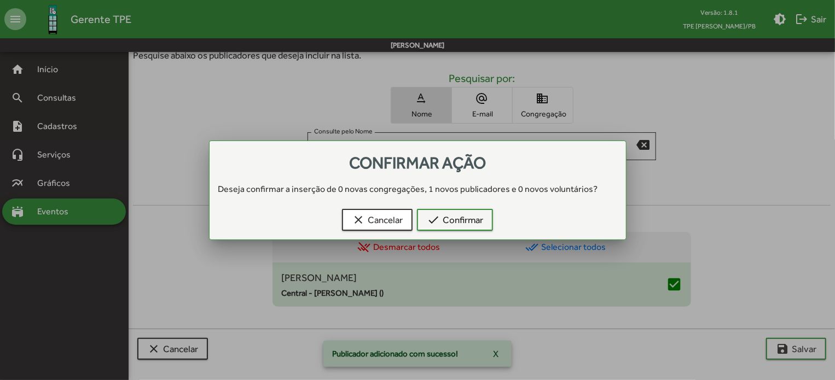
scroll to position [0, 0]
click at [443, 225] on span "check Confirmar" at bounding box center [455, 220] width 56 height 20
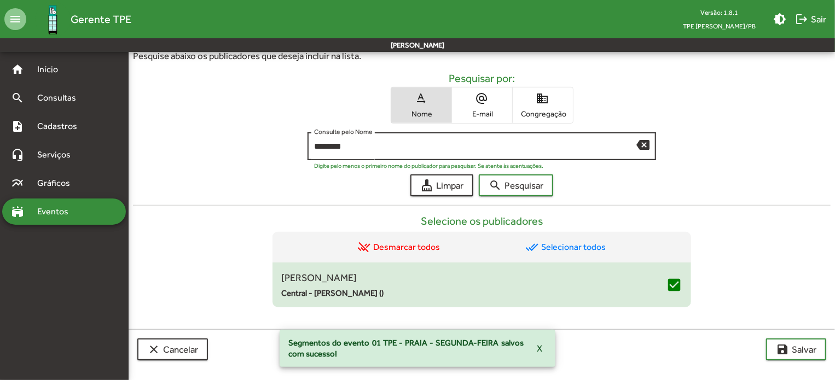
click at [646, 135] on div "******** Consulte pelo Nome backspace" at bounding box center [482, 145] width 349 height 30
drag, startPoint x: 645, startPoint y: 143, endPoint x: 617, endPoint y: 142, distance: 27.9
click at [645, 142] on mat-icon "backspace" at bounding box center [643, 144] width 13 height 13
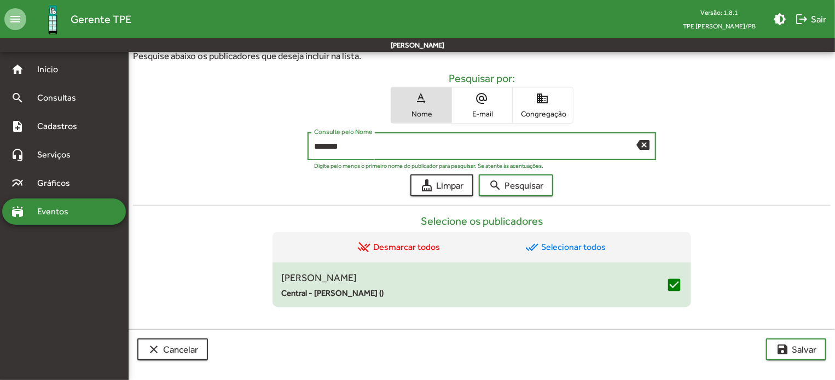
type input "*******"
click at [479, 175] on button "search Pesquisar" at bounding box center [516, 186] width 74 height 22
click at [650, 281] on span "Selecionar" at bounding box center [655, 285] width 36 height 20
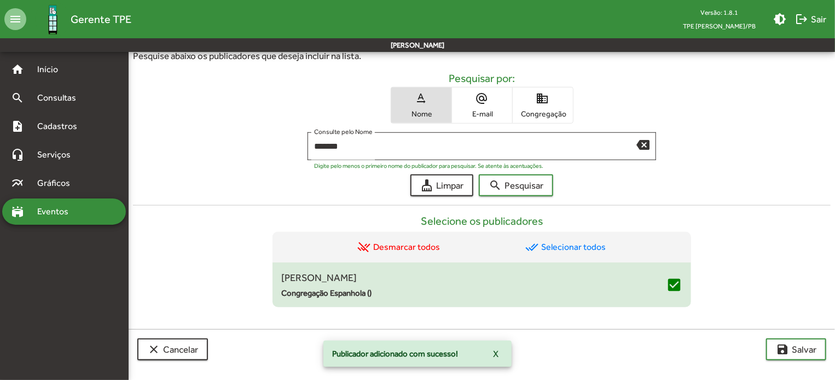
click at [809, 336] on div "clear Cancelar save [PERSON_NAME]" at bounding box center [482, 350] width 707 height 40
click at [809, 355] on span "save [PERSON_NAME]" at bounding box center [796, 350] width 41 height 20
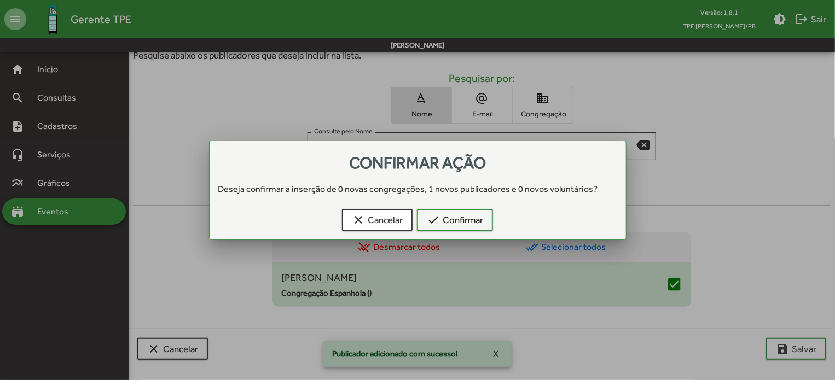
scroll to position [0, 0]
click at [447, 213] on span "check Confirmar" at bounding box center [455, 220] width 56 height 20
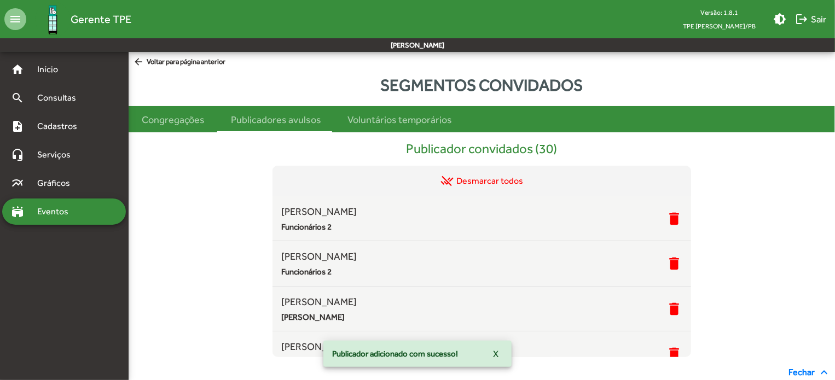
scroll to position [348, 0]
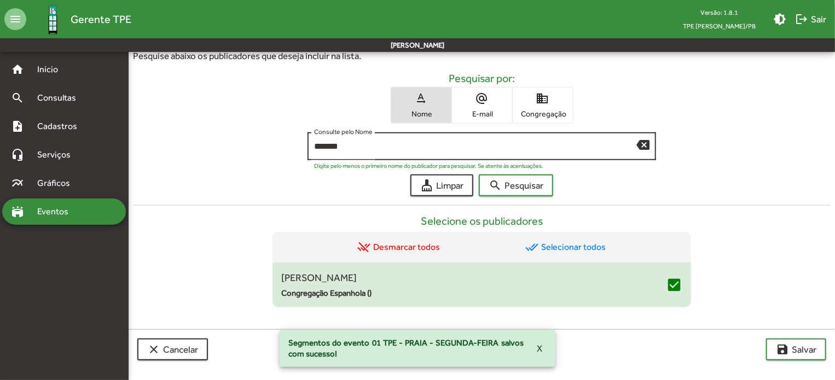
click at [645, 146] on mat-icon "backspace" at bounding box center [643, 144] width 13 height 13
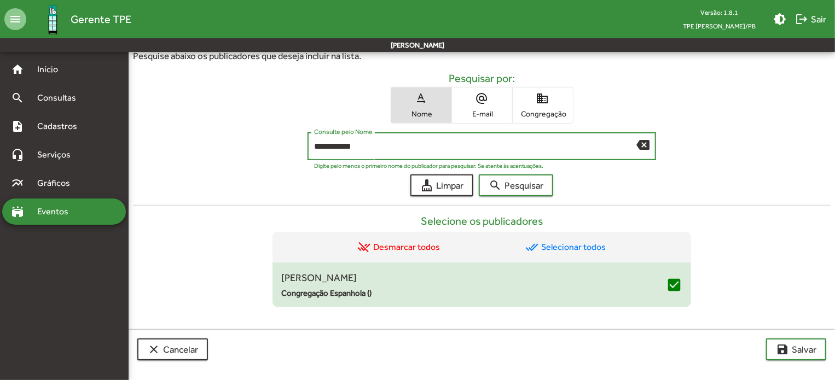
click at [479, 175] on button "search Pesquisar" at bounding box center [516, 186] width 74 height 22
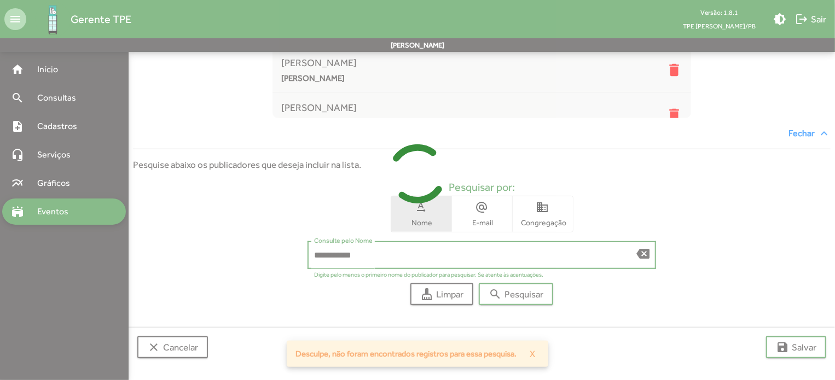
scroll to position [238, 0]
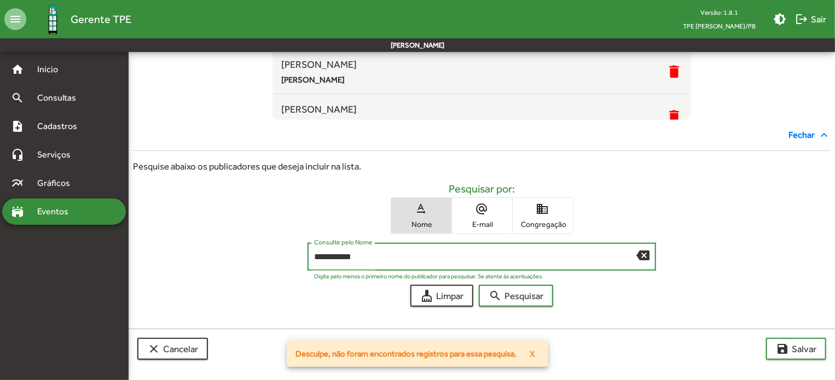
drag, startPoint x: 324, startPoint y: 254, endPoint x: 319, endPoint y: 257, distance: 5.6
type input "**********"
click at [517, 290] on span "search Pesquisar" at bounding box center [516, 296] width 55 height 20
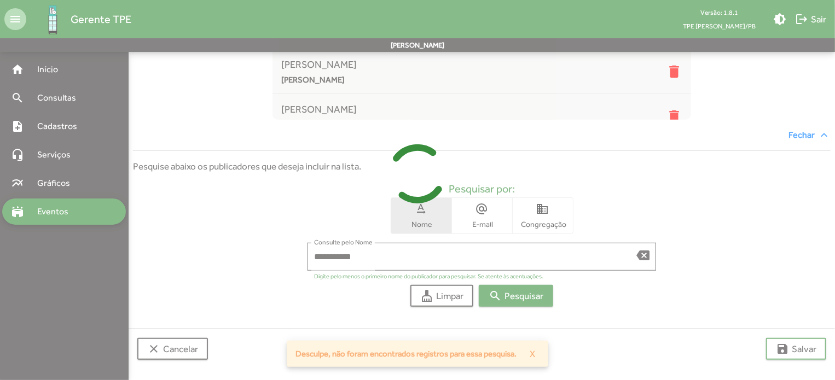
scroll to position [348, 0]
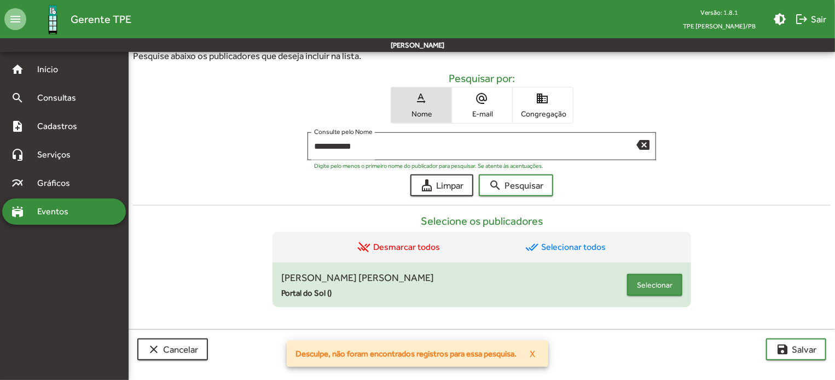
click at [631, 277] on button "Selecionar" at bounding box center [654, 285] width 55 height 22
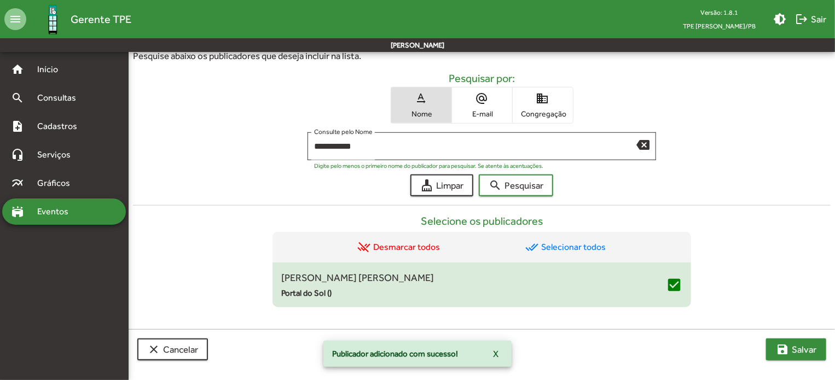
click at [777, 343] on mat-icon "save" at bounding box center [782, 349] width 13 height 13
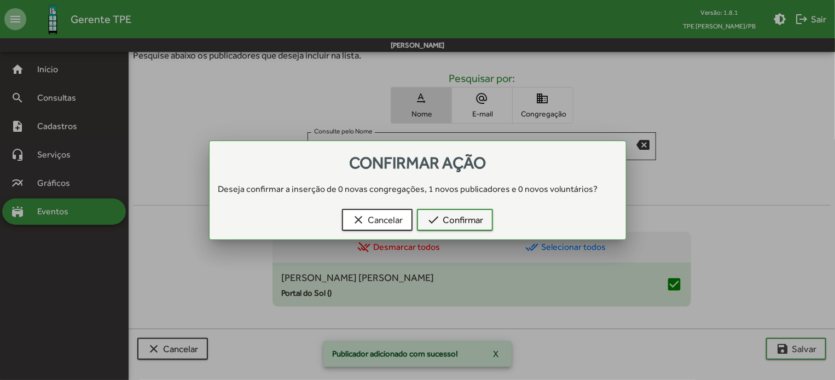
scroll to position [0, 0]
drag, startPoint x: 451, startPoint y: 220, endPoint x: 448, endPoint y: 201, distance: 18.8
click at [451, 219] on span "check Confirmar" at bounding box center [455, 220] width 56 height 20
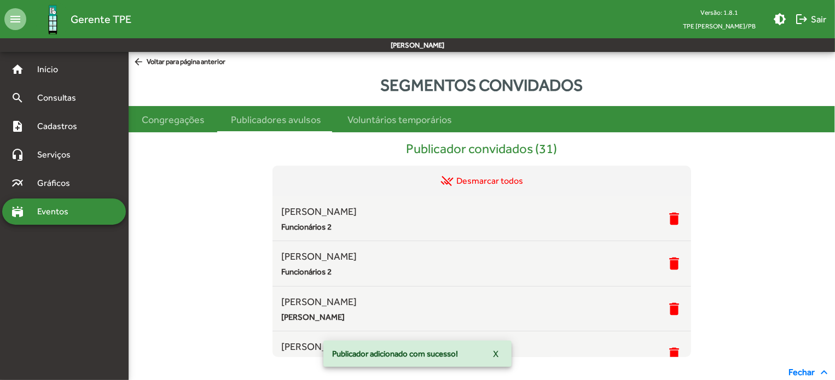
scroll to position [348, 0]
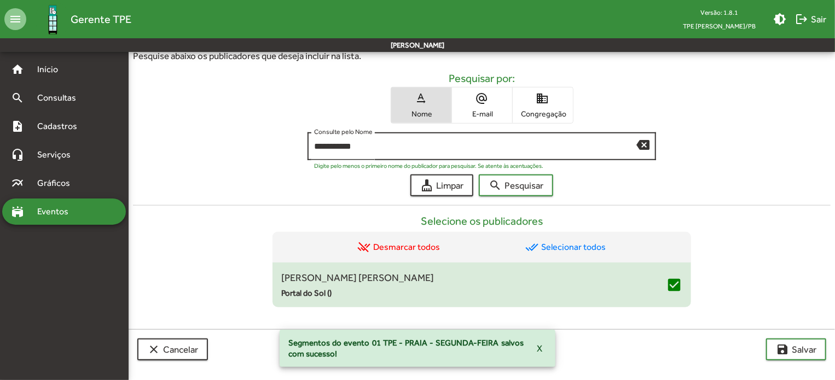
click at [646, 145] on mat-icon "backspace" at bounding box center [643, 144] width 13 height 13
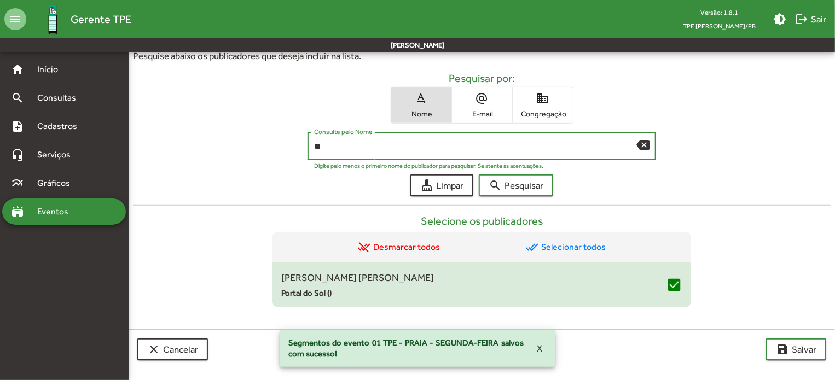
type input "*"
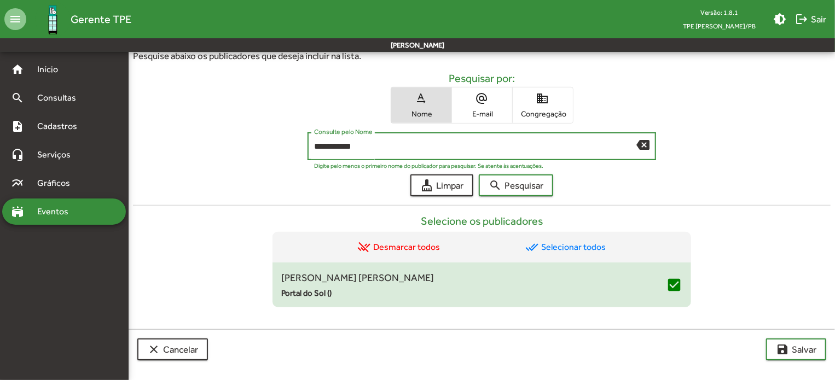
click at [479, 175] on button "search Pesquisar" at bounding box center [516, 186] width 74 height 22
click at [659, 276] on span "Selecionar" at bounding box center [655, 285] width 36 height 20
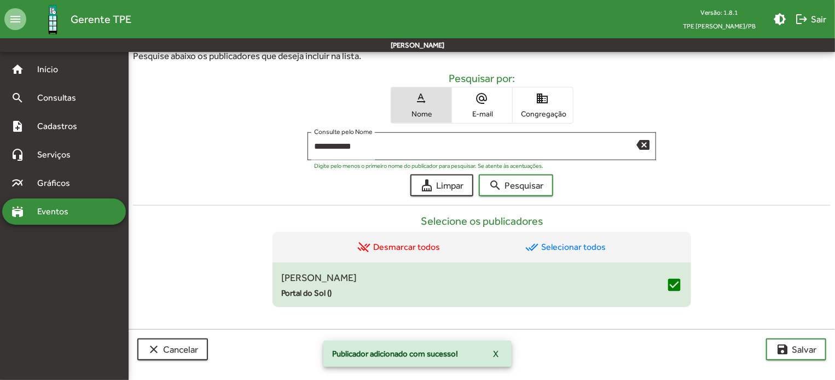
click at [795, 362] on div "clear Cancelar save [PERSON_NAME]" at bounding box center [482, 350] width 707 height 40
click at [796, 345] on span "save [PERSON_NAME]" at bounding box center [796, 350] width 41 height 20
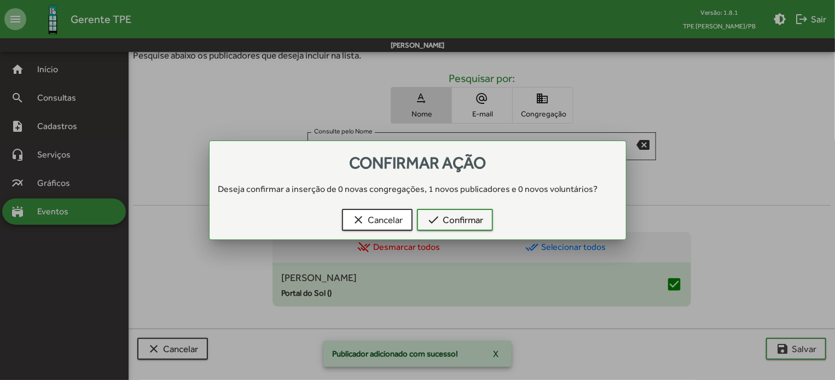
scroll to position [0, 0]
click at [461, 218] on span "check Confirmar" at bounding box center [455, 220] width 56 height 20
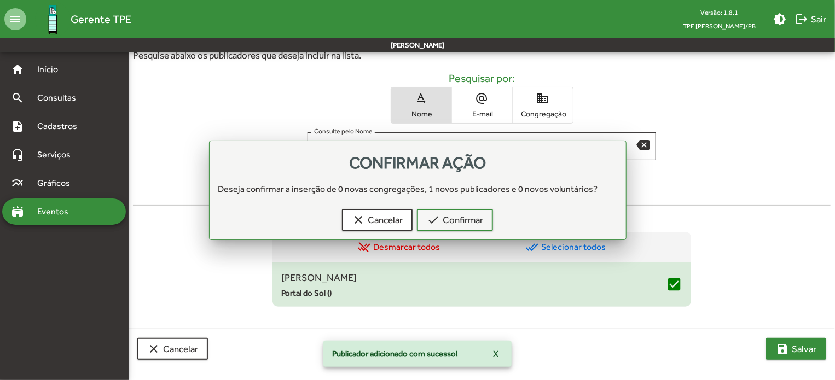
scroll to position [348, 0]
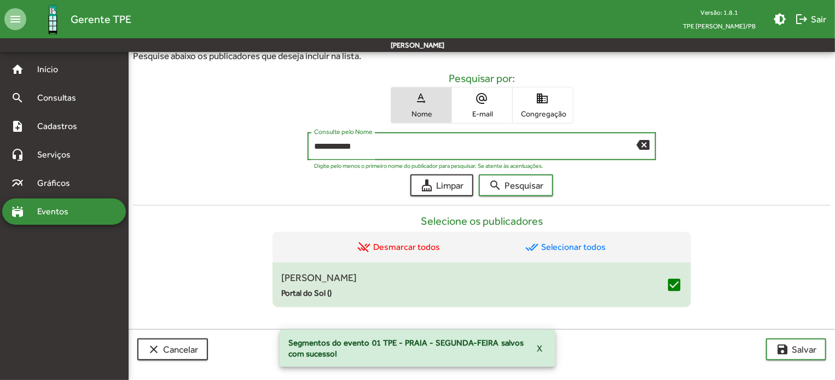
drag, startPoint x: 401, startPoint y: 149, endPoint x: 129, endPoint y: 170, distance: 272.9
click at [133, 170] on form "**********" at bounding box center [482, 134] width 698 height 125
click at [479, 175] on button "search Pesquisar" at bounding box center [516, 186] width 74 height 22
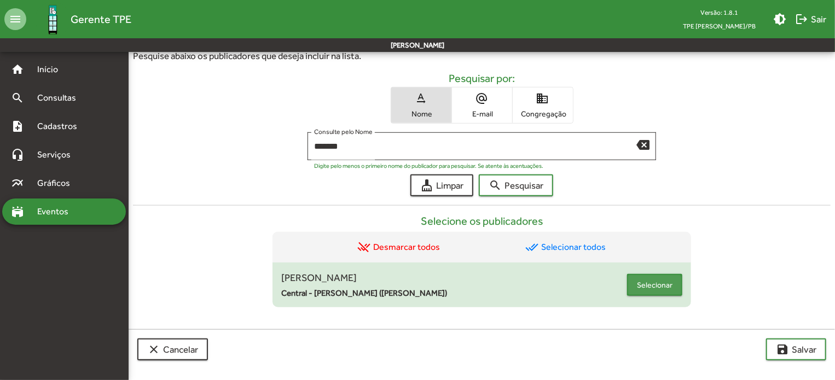
click at [634, 292] on button "Selecionar" at bounding box center [654, 285] width 55 height 22
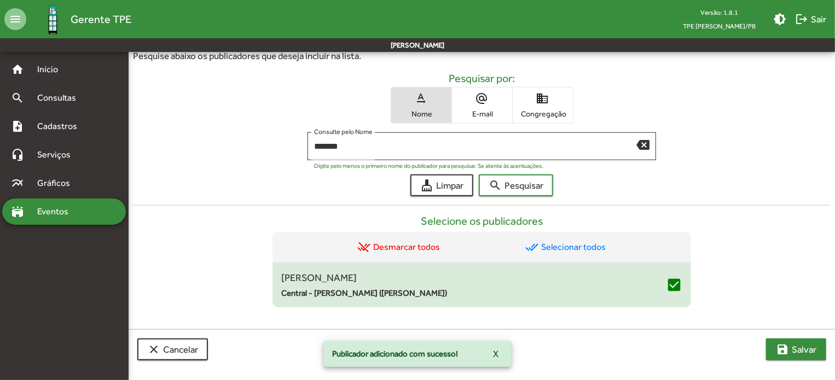
click at [812, 348] on span "save [PERSON_NAME]" at bounding box center [796, 350] width 41 height 20
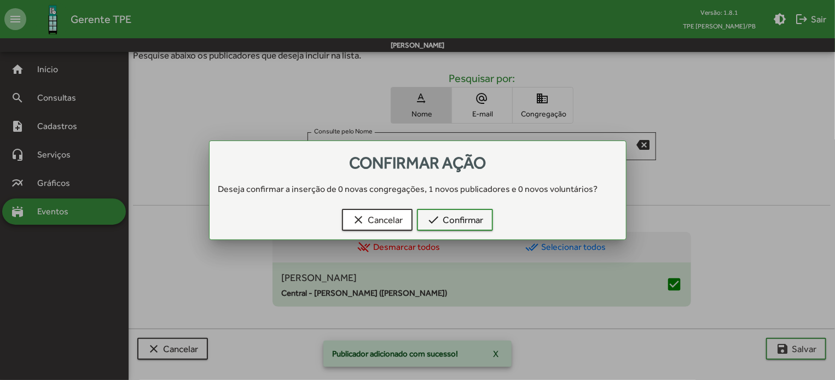
scroll to position [0, 0]
click at [453, 233] on div "clear Cancelar check Confirmar" at bounding box center [418, 222] width 390 height 35
click at [449, 216] on span "check Confirmar" at bounding box center [455, 220] width 56 height 20
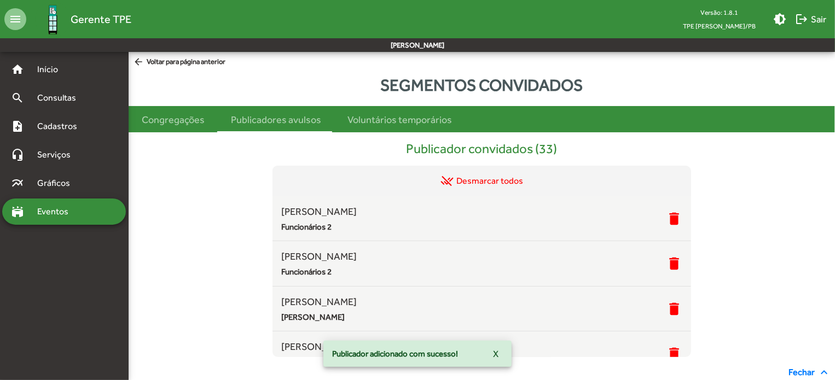
scroll to position [348, 0]
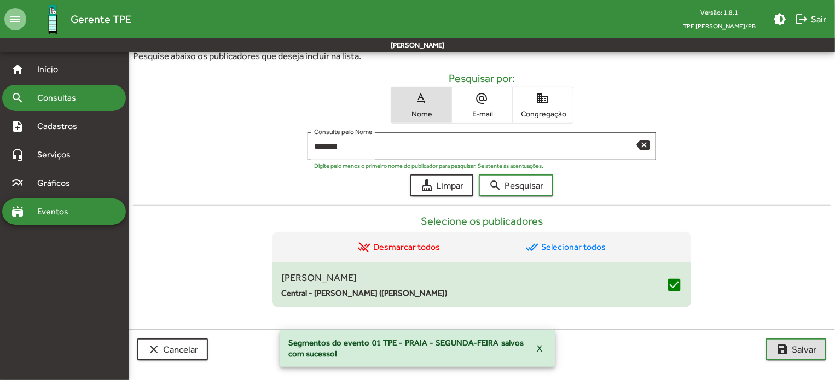
drag, startPoint x: 280, startPoint y: 142, endPoint x: 58, endPoint y: 110, distance: 224.0
click at [59, 110] on mat-sidenav-container "home Início search Consultas note_add Cadastros headset_mic Serviços multiline_…" at bounding box center [417, 41] width 835 height 674
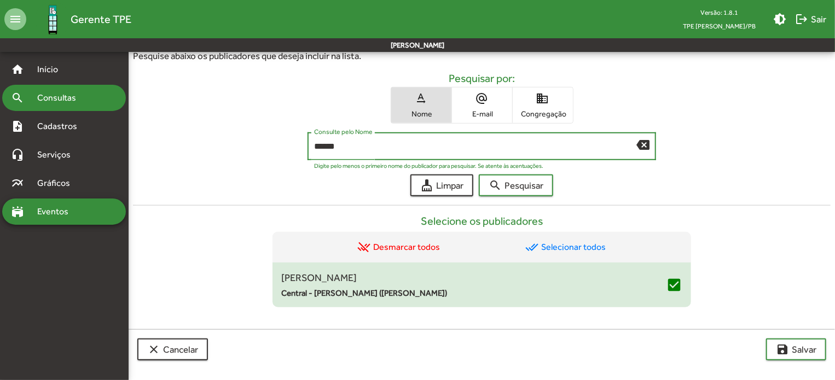
click at [479, 175] on button "search Pesquisar" at bounding box center [516, 186] width 74 height 22
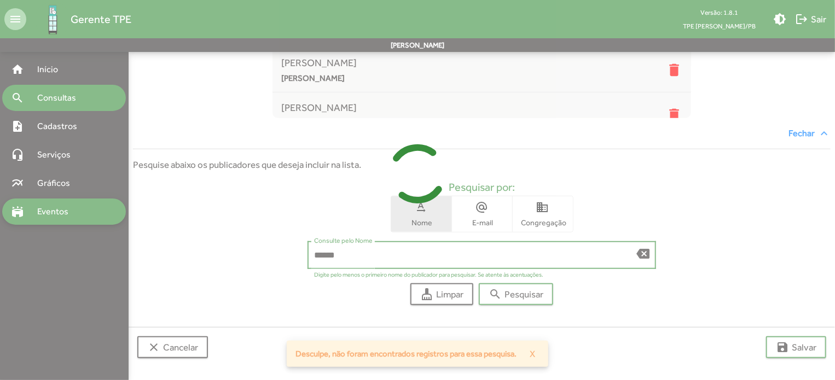
scroll to position [238, 0]
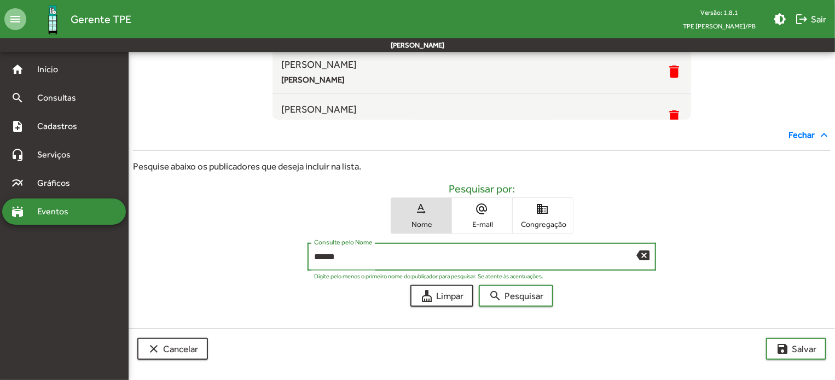
click at [479, 285] on button "search Pesquisar" at bounding box center [516, 296] width 74 height 22
click at [329, 259] on input "******" at bounding box center [475, 257] width 323 height 10
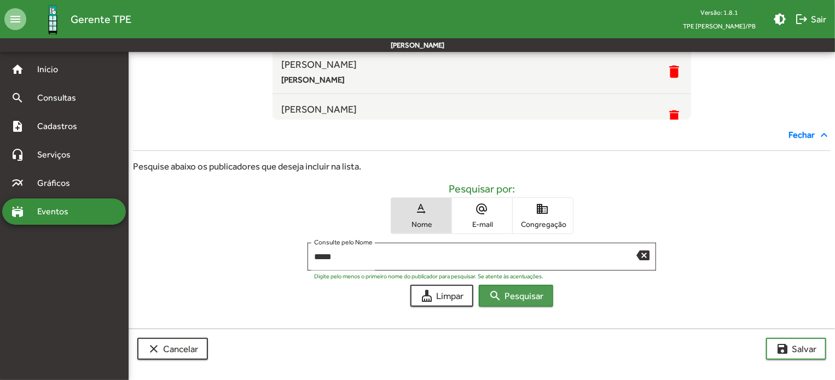
click at [527, 289] on span "search Pesquisar" at bounding box center [516, 296] width 55 height 20
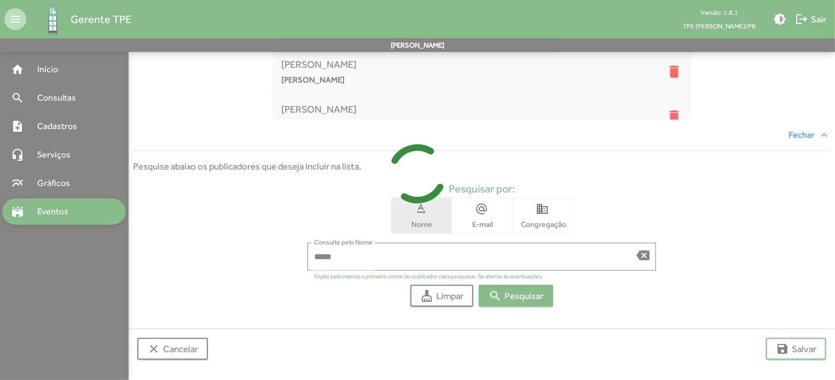
scroll to position [348, 0]
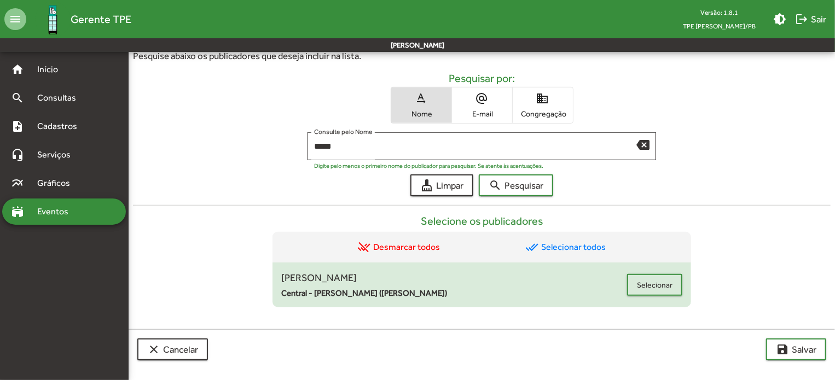
click at [622, 275] on span "[PERSON_NAME]" at bounding box center [454, 277] width 346 height 15
click at [682, 290] on button "Selecionar" at bounding box center [654, 285] width 55 height 22
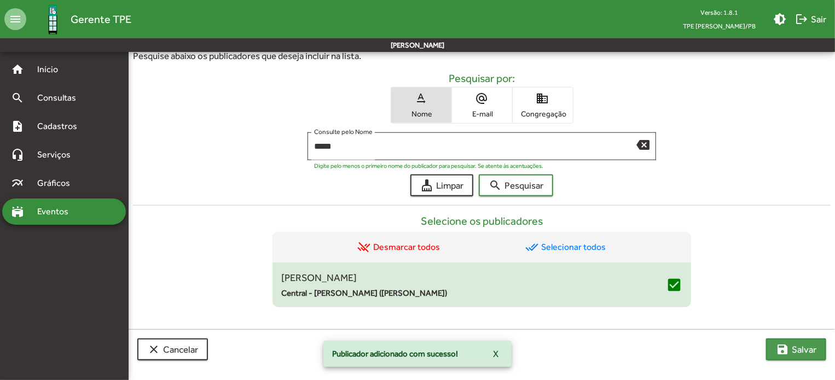
click at [793, 350] on span "save [PERSON_NAME]" at bounding box center [796, 350] width 41 height 20
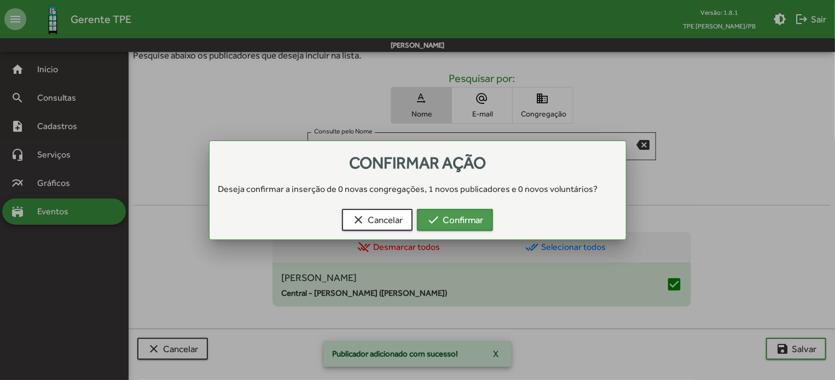
drag, startPoint x: 458, startPoint y: 225, endPoint x: 445, endPoint y: 210, distance: 19.8
click at [458, 224] on span "check Confirmar" at bounding box center [455, 220] width 56 height 20
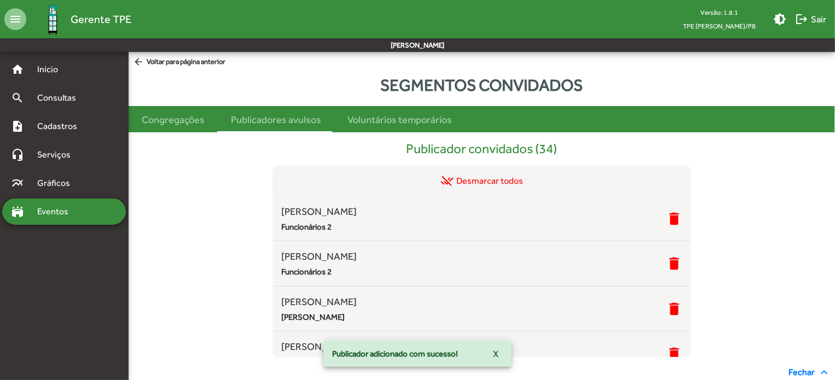
scroll to position [348, 0]
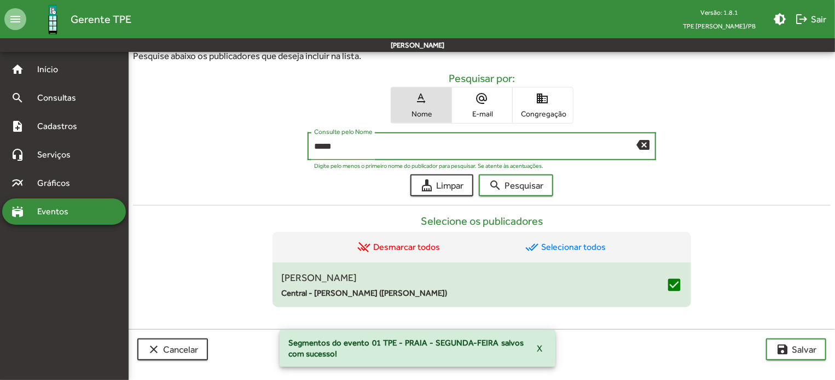
drag, startPoint x: 355, startPoint y: 146, endPoint x: 0, endPoint y: 73, distance: 362.1
click at [0, 74] on mat-sidenav-container "home Início search Consultas note_add Cadastros headset_mic Serviços multiline_…" at bounding box center [417, 41] width 835 height 674
click at [479, 175] on button "search Pesquisar" at bounding box center [516, 186] width 74 height 22
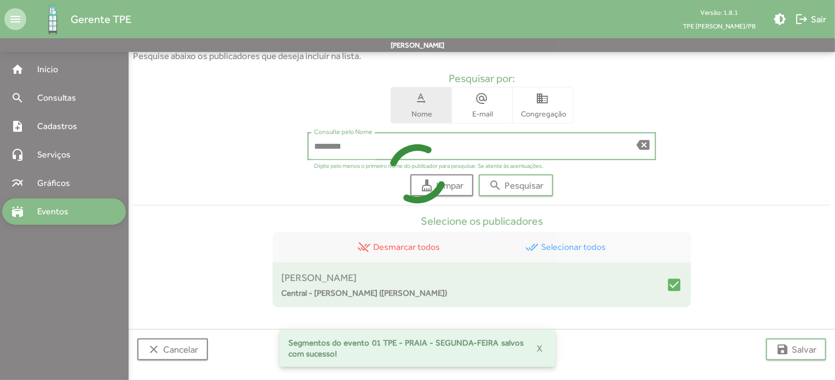
scroll to position [238, 0]
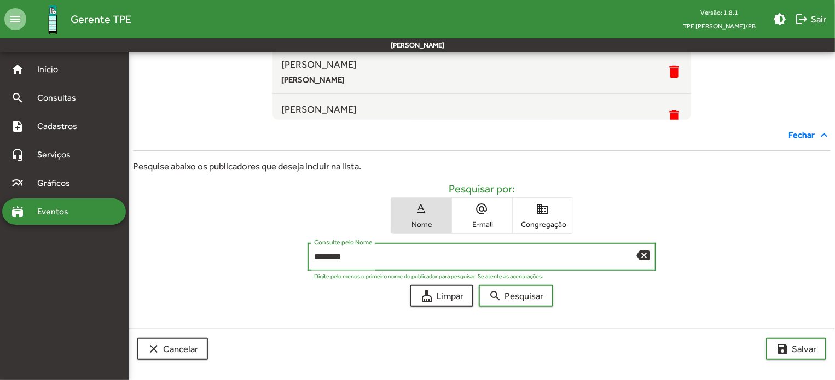
click at [336, 256] on input "********" at bounding box center [475, 257] width 323 height 10
click at [479, 285] on button "search Pesquisar" at bounding box center [516, 296] width 74 height 22
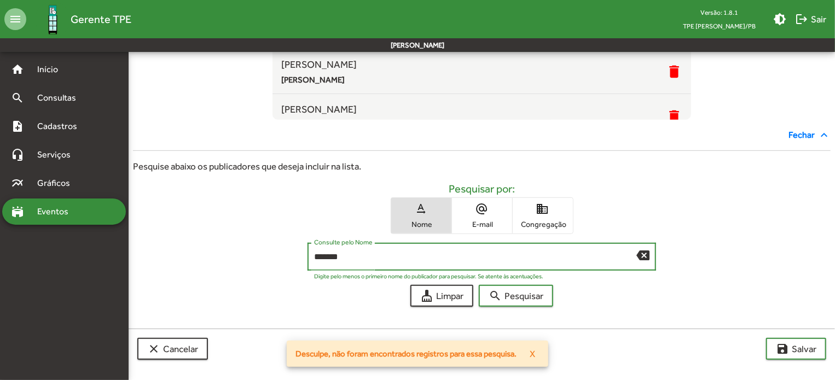
click at [331, 260] on input "*******" at bounding box center [475, 257] width 323 height 10
click at [479, 285] on button "search Pesquisar" at bounding box center [516, 296] width 74 height 22
type input "********"
click at [479, 285] on button "search Pesquisar" at bounding box center [516, 296] width 74 height 22
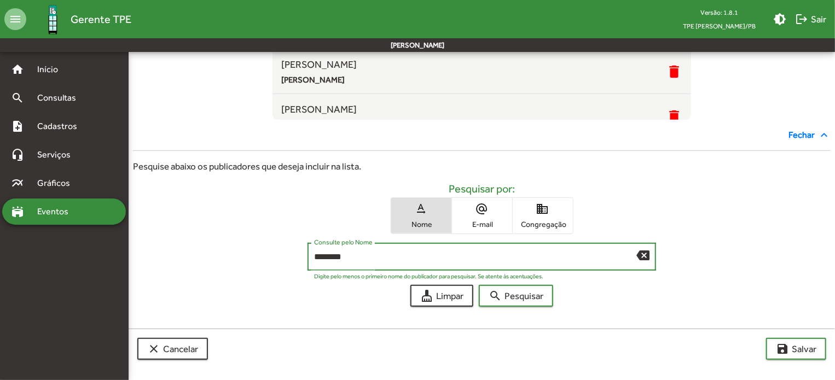
click at [652, 260] on div "******** Consulte pelo Nome backspace" at bounding box center [482, 256] width 349 height 30
click at [645, 256] on mat-icon "backspace" at bounding box center [643, 255] width 13 height 13
type input "*"
click at [479, 285] on button "search Pesquisar" at bounding box center [516, 296] width 74 height 22
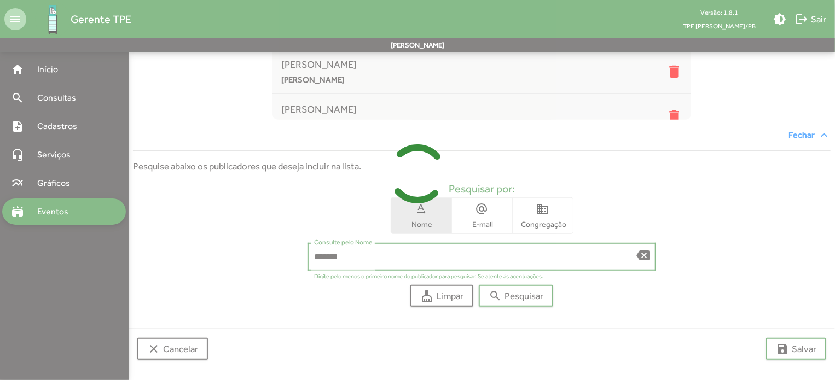
scroll to position [394, 0]
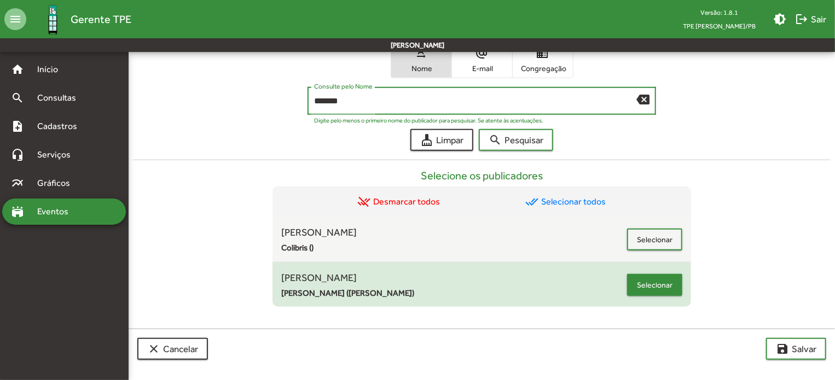
click at [671, 288] on span "Selecionar" at bounding box center [655, 285] width 36 height 20
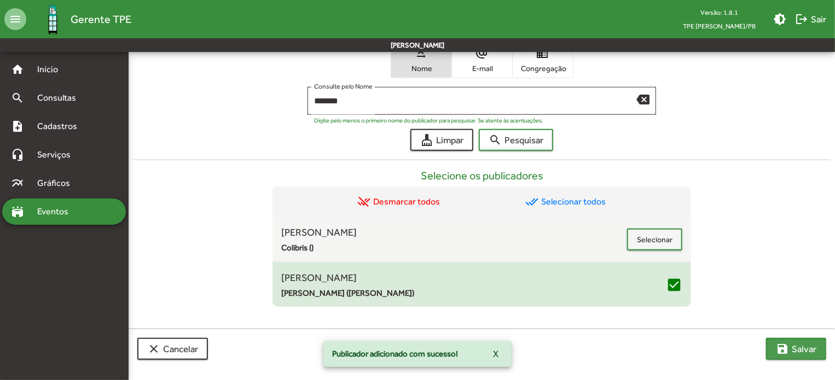
click at [807, 349] on span "save [PERSON_NAME]" at bounding box center [796, 349] width 41 height 20
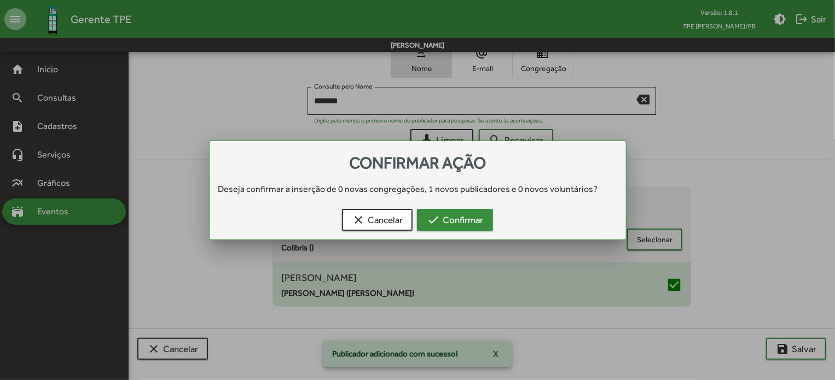
click at [453, 229] on button "check Confirmar" at bounding box center [455, 220] width 76 height 22
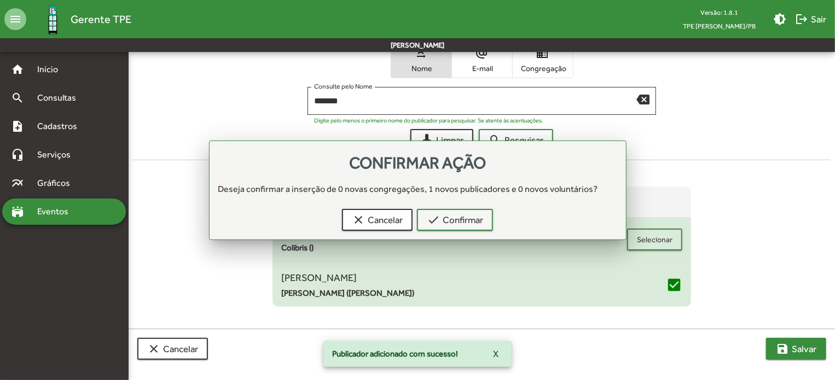
scroll to position [394, 0]
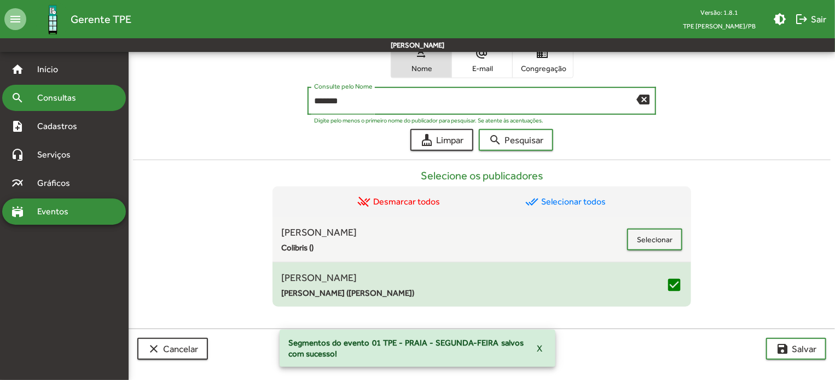
drag, startPoint x: 354, startPoint y: 102, endPoint x: 119, endPoint y: 87, distance: 235.3
click at [120, 87] on mat-sidenav-container "home Início search Consultas note_add Cadastros headset_mic Serviços multiline_…" at bounding box center [417, 17] width 835 height 719
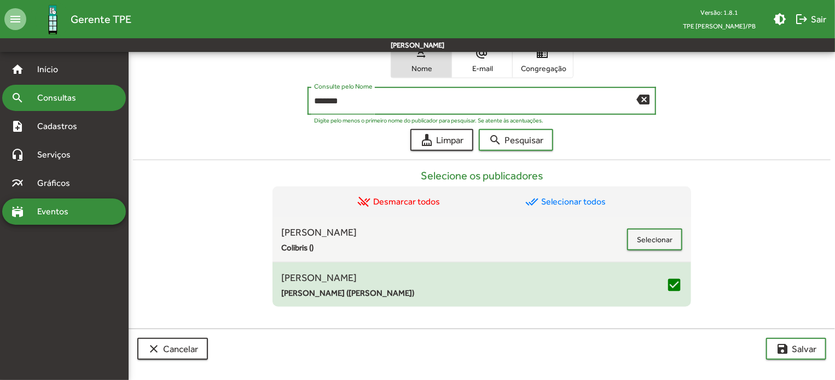
type input "*******"
click at [479, 129] on button "search Pesquisar" at bounding box center [516, 140] width 74 height 22
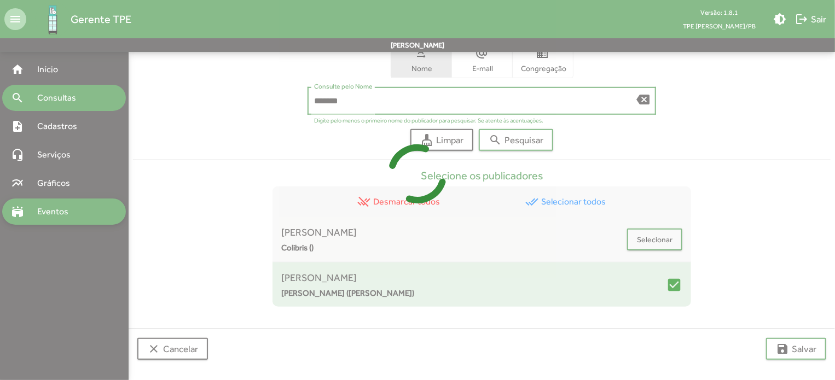
scroll to position [438, 0]
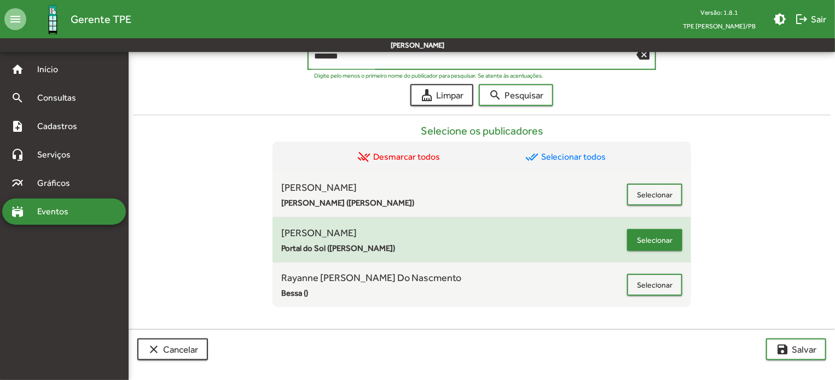
click at [636, 234] on button "Selecionar" at bounding box center [654, 240] width 55 height 22
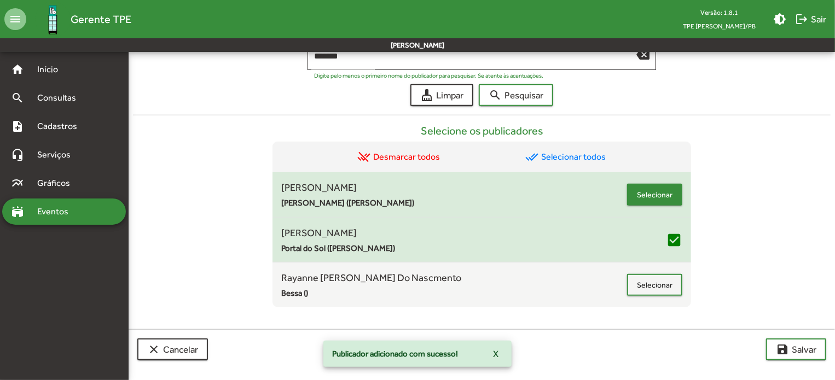
click at [655, 194] on span "Selecionar" at bounding box center [655, 195] width 36 height 20
click at [804, 347] on span "save [PERSON_NAME]" at bounding box center [796, 350] width 41 height 20
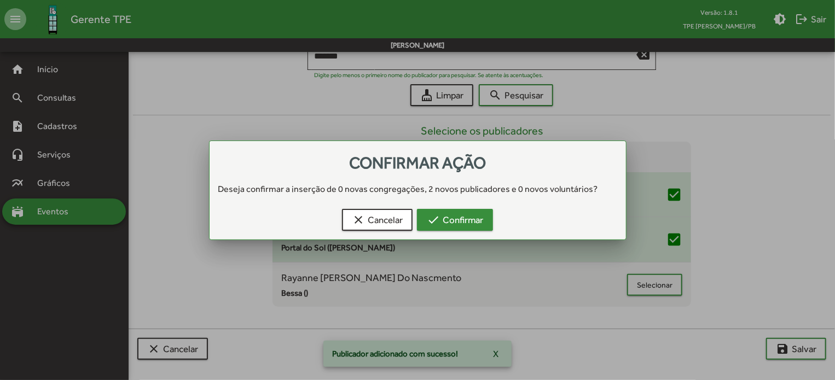
click at [427, 213] on mat-icon "check" at bounding box center [433, 219] width 13 height 13
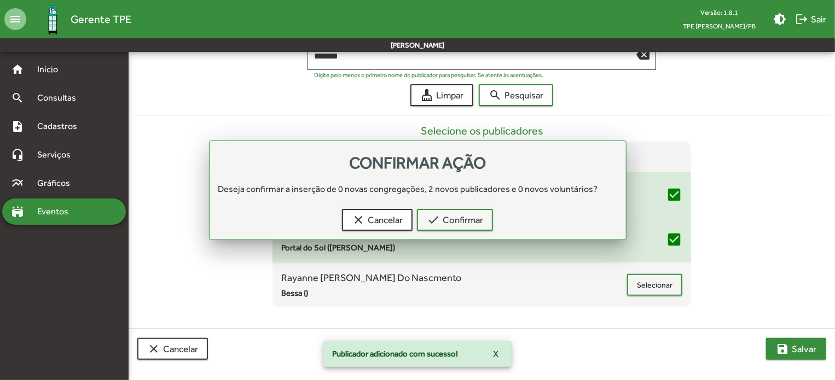
scroll to position [438, 0]
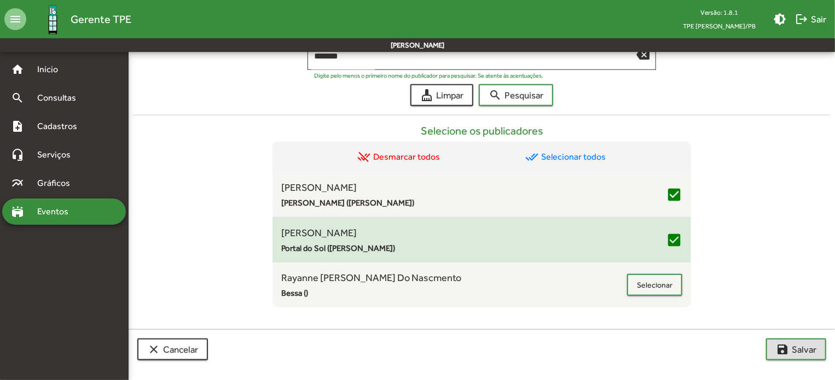
click at [644, 47] on mat-toolbar-row "[PERSON_NAME]" at bounding box center [417, 45] width 835 height 14
click at [644, 60] on mat-icon "backspace" at bounding box center [643, 54] width 13 height 13
click at [479, 84] on button "search Pesquisar" at bounding box center [516, 95] width 74 height 22
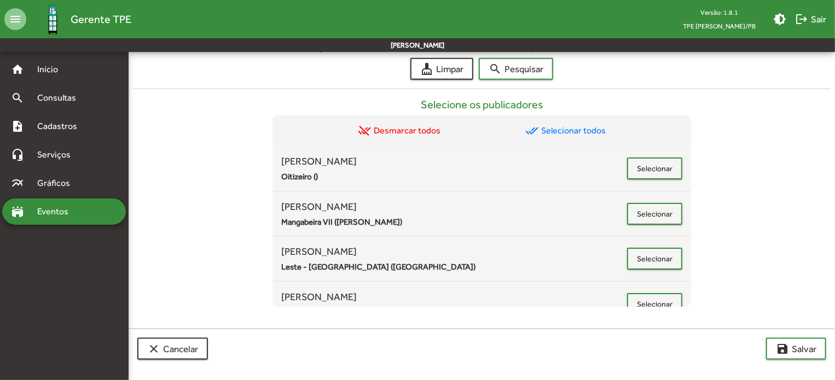
scroll to position [132, 0]
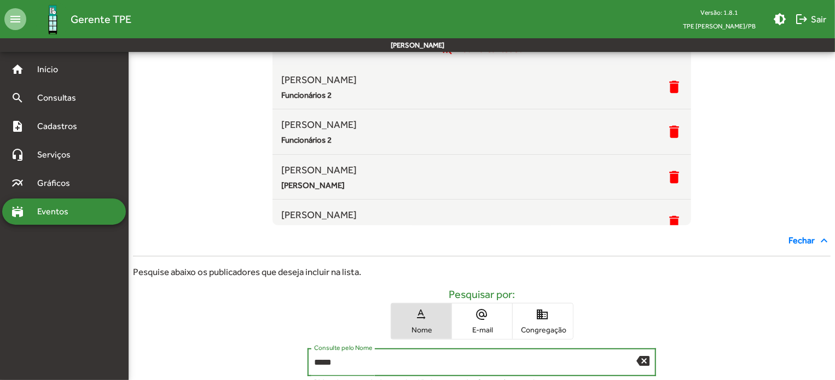
type input "*****"
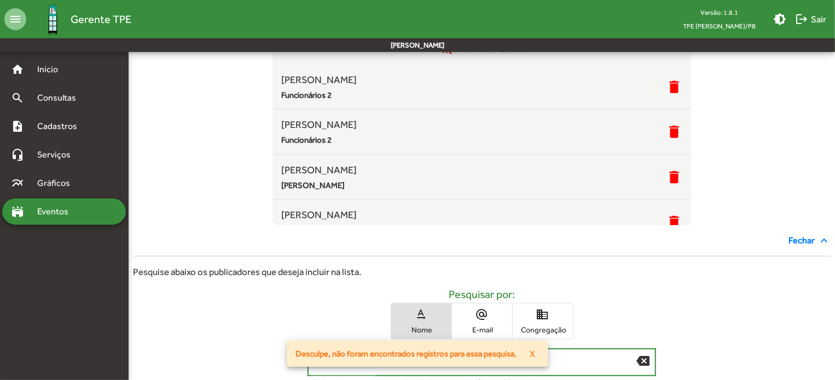
click at [627, 325] on div "Pesquisar por: text_rotation_none Nome alternate_email E-mail domain Congregação" at bounding box center [482, 314] width 698 height 52
click at [645, 363] on mat-icon "backspace" at bounding box center [643, 360] width 13 height 13
click at [609, 291] on div "Pesquisar por: text_rotation_none Nome alternate_email E-mail domain Congregação" at bounding box center [482, 314] width 698 height 52
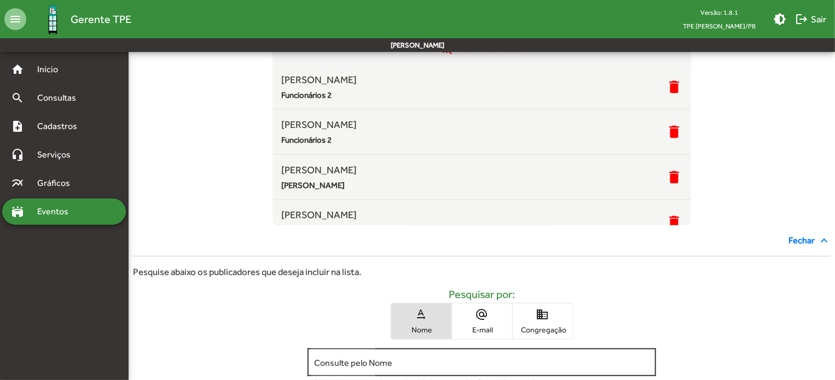
drag, startPoint x: 653, startPoint y: 298, endPoint x: 645, endPoint y: 406, distance: 108.1
drag, startPoint x: 645, startPoint y: 406, endPoint x: 707, endPoint y: 332, distance: 96.4
click at [707, 332] on div "Pesquisar por: text_rotation_none Nome alternate_email E-mail domain Congregação" at bounding box center [482, 314] width 698 height 52
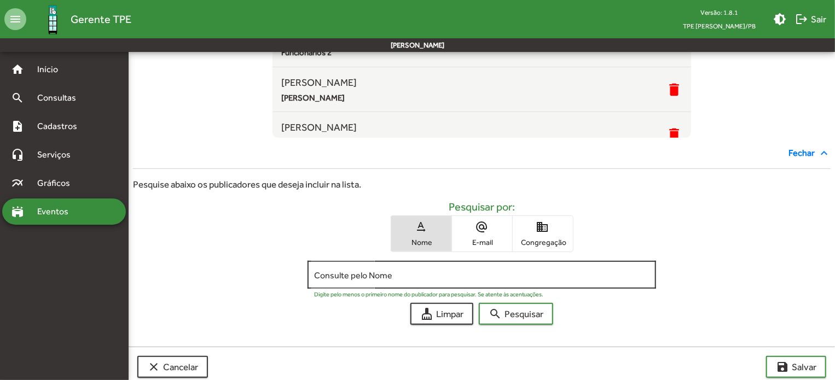
scroll to position [238, 0]
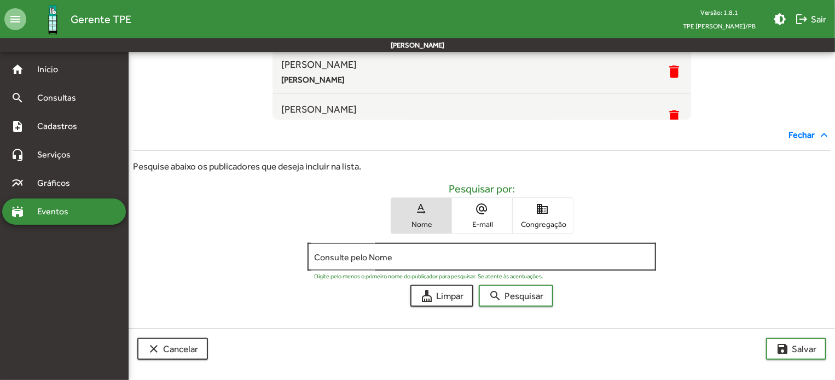
click at [545, 258] on input "Consulte pelo Nome" at bounding box center [482, 257] width 336 height 10
type input "****"
click at [479, 285] on button "search Pesquisar" at bounding box center [516, 296] width 74 height 22
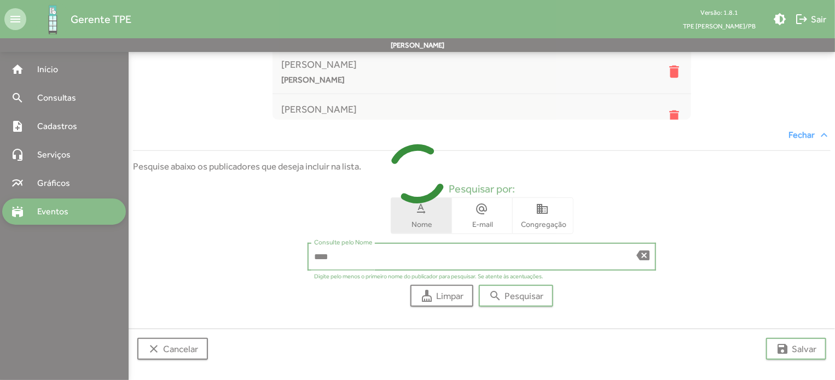
scroll to position [394, 0]
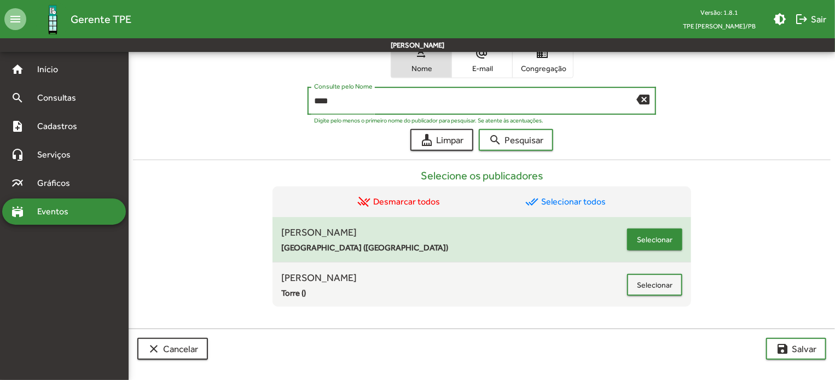
click at [674, 238] on button "Selecionar" at bounding box center [654, 240] width 55 height 22
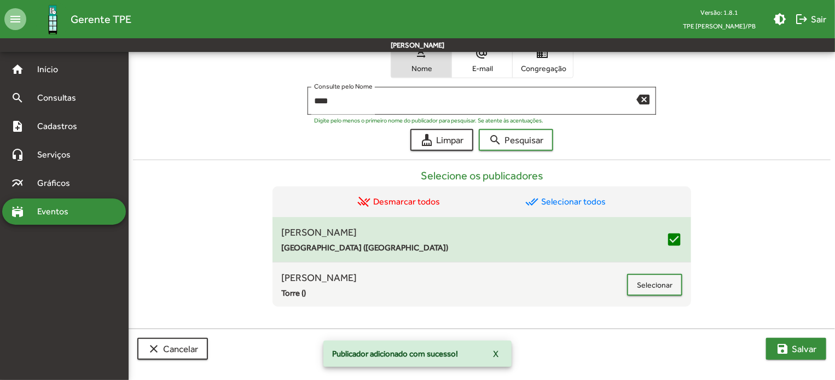
click at [797, 350] on span "save [PERSON_NAME]" at bounding box center [796, 349] width 41 height 20
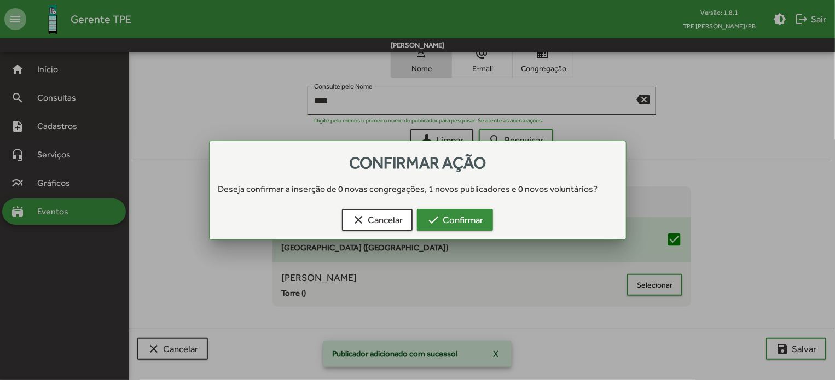
click at [451, 219] on span "check Confirmar" at bounding box center [455, 220] width 56 height 20
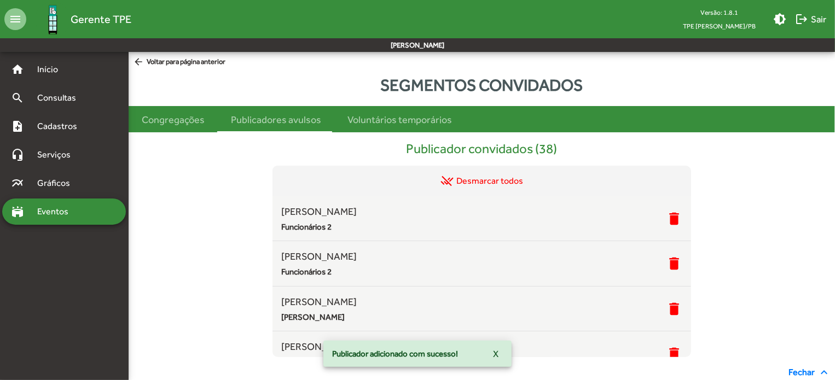
scroll to position [394, 0]
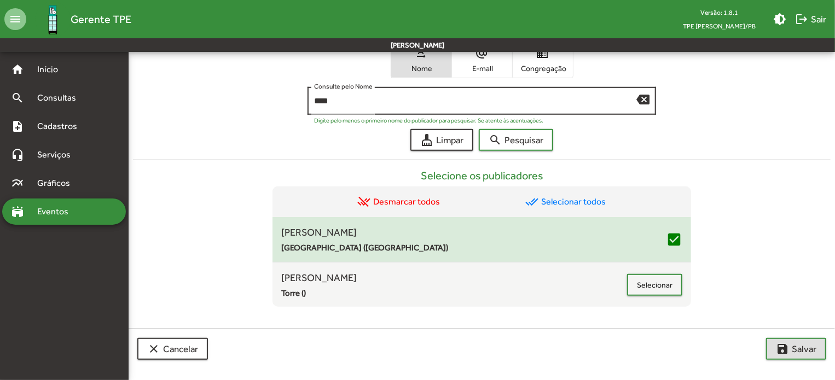
click at [644, 103] on mat-icon "backspace" at bounding box center [643, 99] width 13 height 13
click at [479, 129] on button "search Pesquisar" at bounding box center [516, 140] width 74 height 22
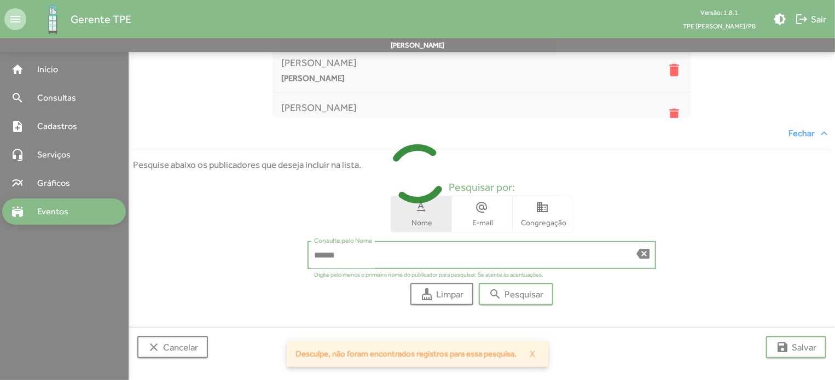
scroll to position [238, 0]
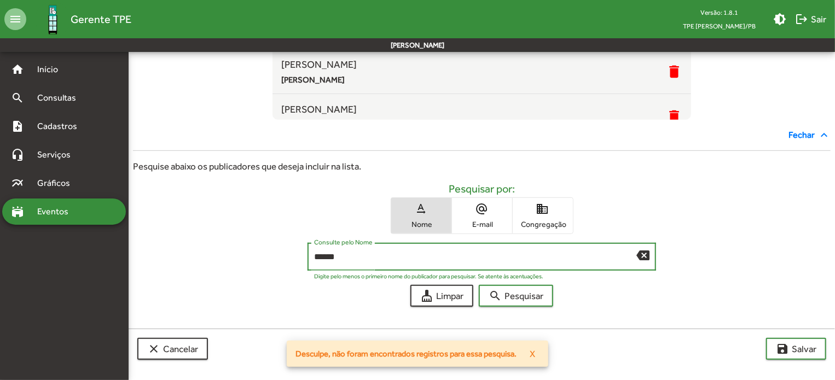
click at [320, 253] on input "******" at bounding box center [475, 257] width 323 height 10
type input "******"
click at [479, 285] on button "search Pesquisar" at bounding box center [516, 296] width 74 height 22
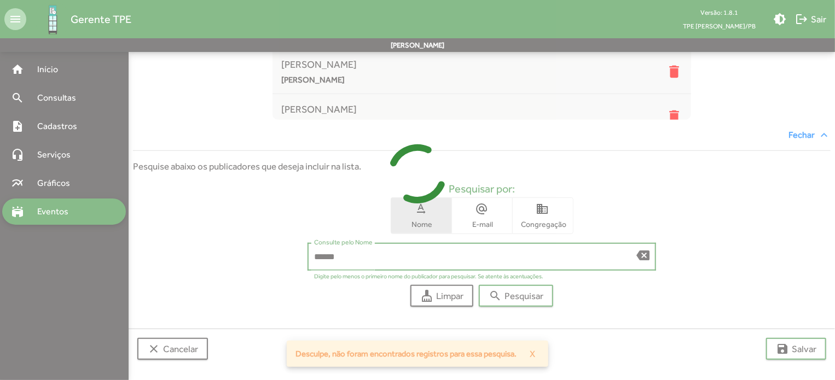
scroll to position [348, 0]
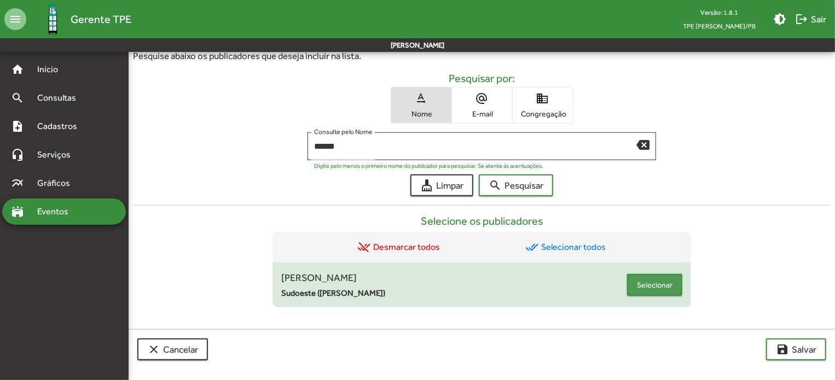
click at [650, 281] on span "Selecionar" at bounding box center [655, 285] width 36 height 20
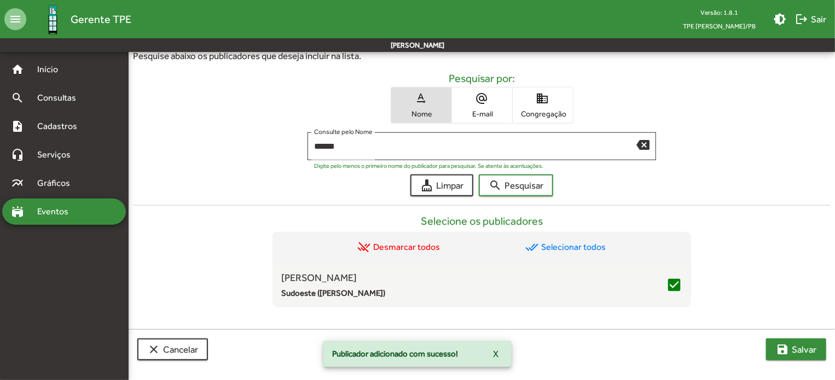
click at [793, 343] on span "save [PERSON_NAME]" at bounding box center [796, 350] width 41 height 20
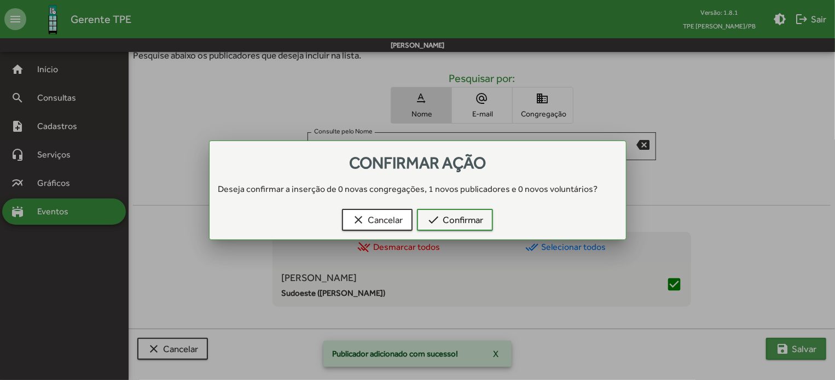
scroll to position [0, 0]
click at [434, 203] on div "Confirmar ação Deseja confirmar a inserção de 0 novas congregações, 1 novos pub…" at bounding box center [418, 196] width 390 height 85
click at [441, 223] on span "check Confirmar" at bounding box center [455, 220] width 56 height 20
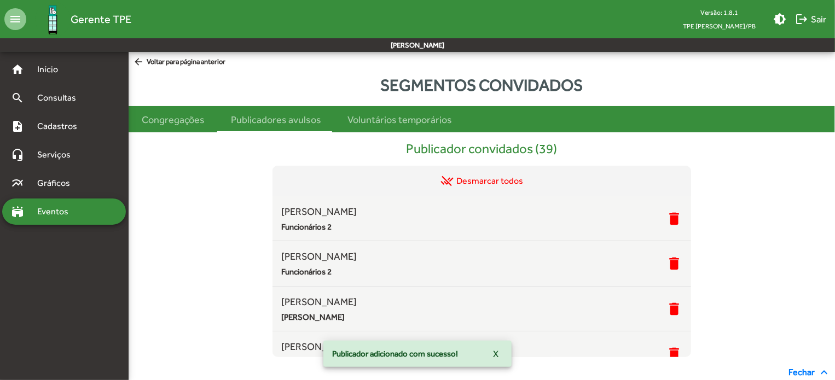
scroll to position [348, 0]
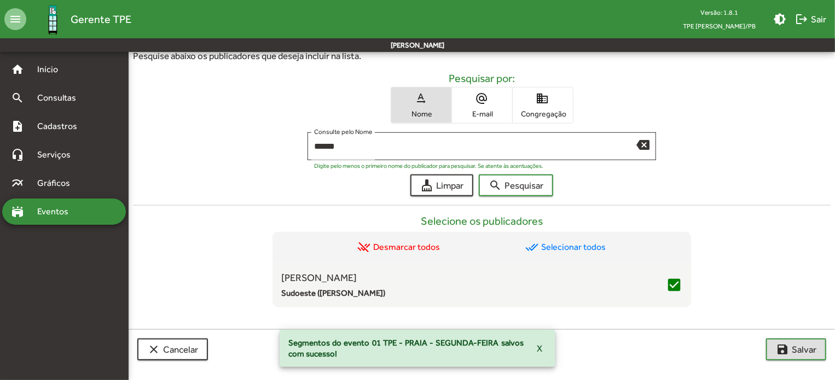
click at [539, 118] on span "domain Congregação" at bounding box center [543, 106] width 60 height 36
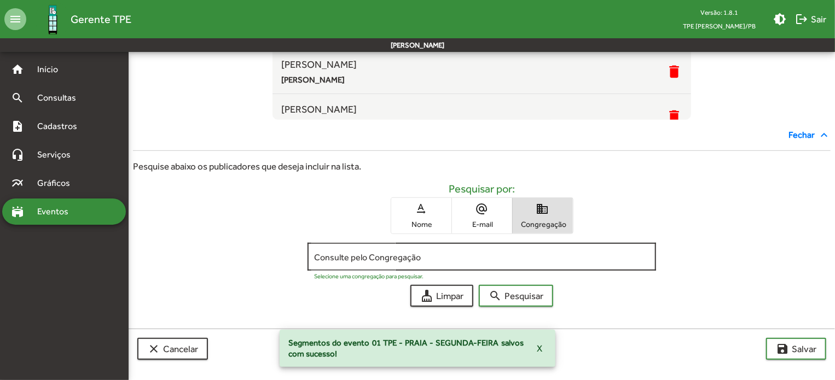
click at [371, 252] on input "Consulte pelo Congregação" at bounding box center [482, 257] width 336 height 10
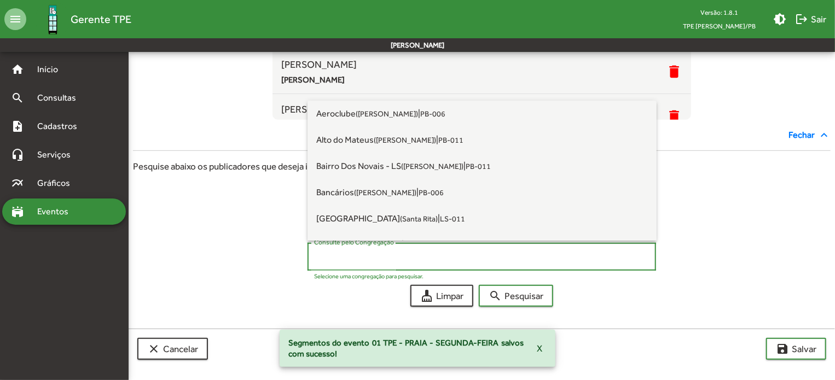
type input "*"
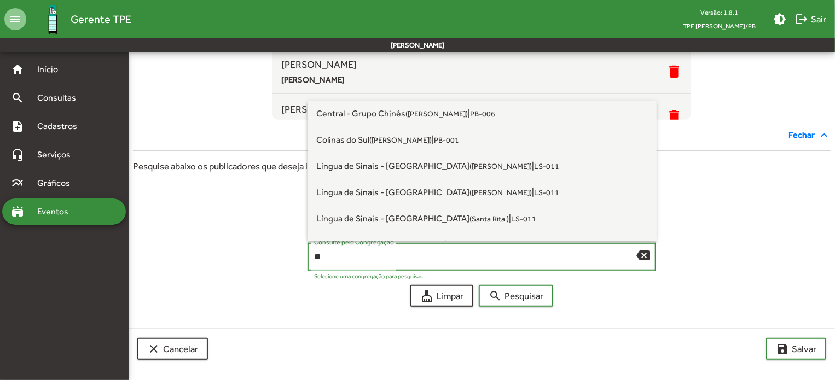
type input "*"
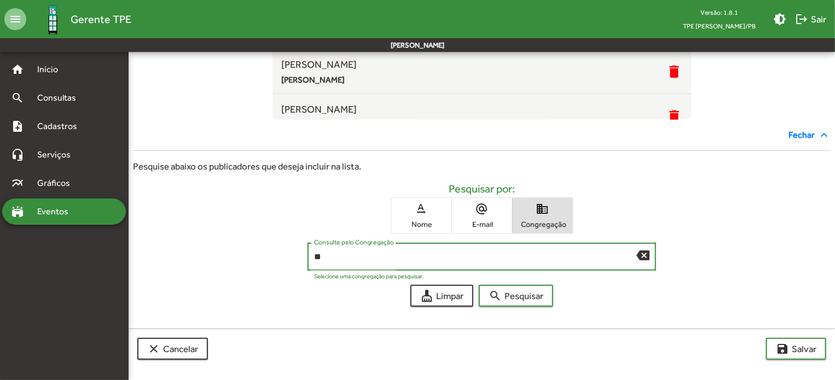
type input "*"
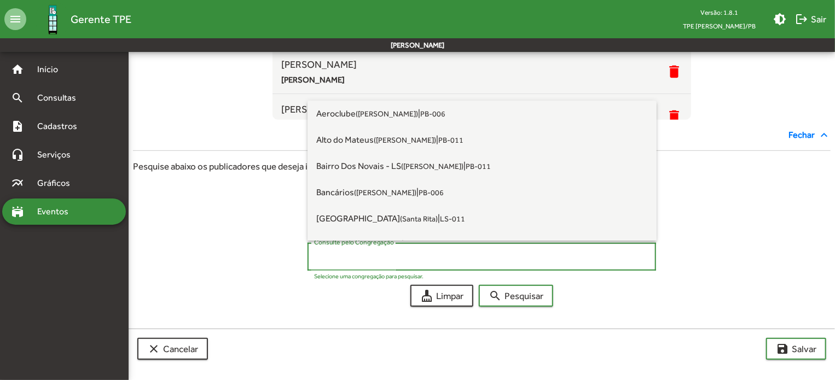
type input "*"
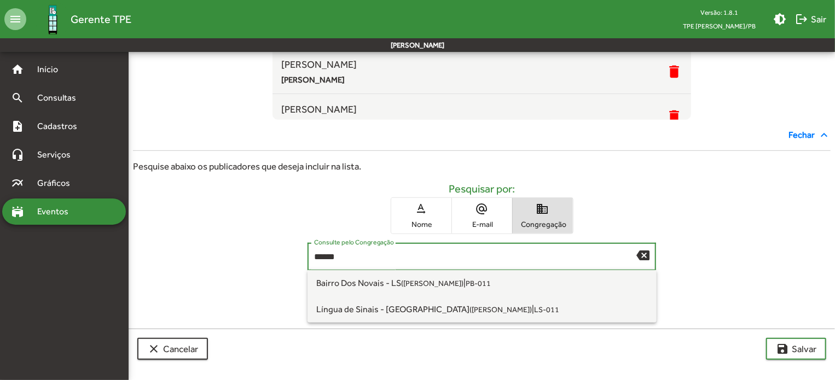
drag, startPoint x: 348, startPoint y: 261, endPoint x: 184, endPoint y: 229, distance: 167.2
click at [187, 229] on form "Pesquisar por: text_rotation_none Nome alternate_email E-mail domain Congregaçã…" at bounding box center [482, 244] width 698 height 125
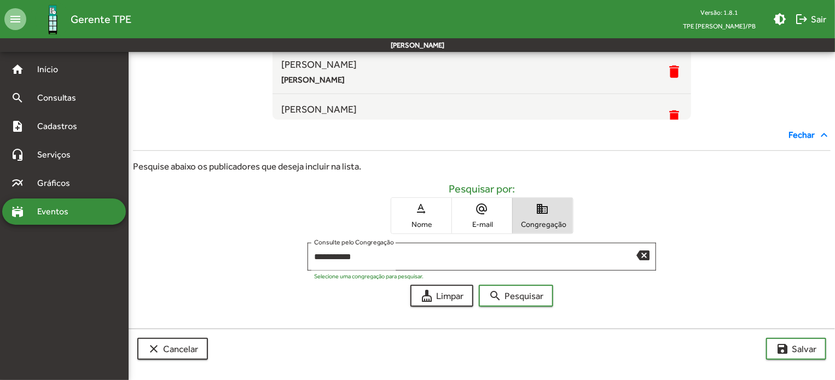
drag, startPoint x: 338, startPoint y: 262, endPoint x: 197, endPoint y: 241, distance: 142.2
click at [195, 244] on div "**********" at bounding box center [482, 259] width 698 height 33
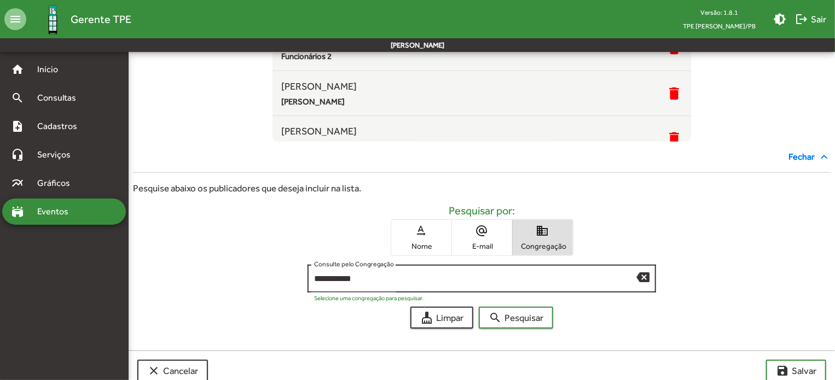
click at [360, 288] on div "**********" at bounding box center [475, 278] width 323 height 30
click at [313, 281] on div "**********" at bounding box center [482, 278] width 349 height 30
click at [319, 280] on input "**********" at bounding box center [475, 279] width 323 height 10
click at [313, 278] on div "**********" at bounding box center [482, 278] width 349 height 30
click at [319, 279] on input "**********" at bounding box center [475, 279] width 323 height 10
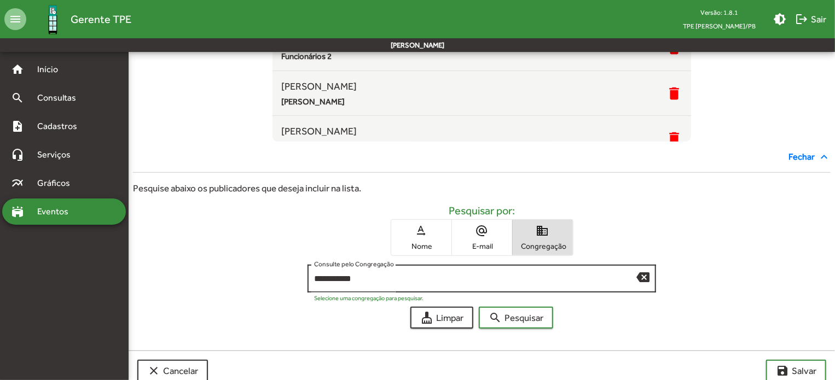
click at [311, 280] on div "**********" at bounding box center [482, 278] width 349 height 30
drag, startPoint x: 371, startPoint y: 279, endPoint x: 85, endPoint y: 247, distance: 287.0
click at [112, 259] on mat-sidenav-container "home Início search Consultas note_add Cadastros headset_mic Serviços multiline_…" at bounding box center [417, 117] width 835 height 563
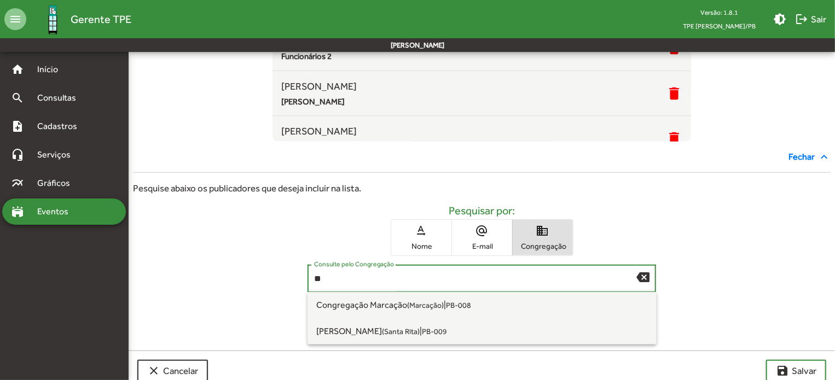
type input "*"
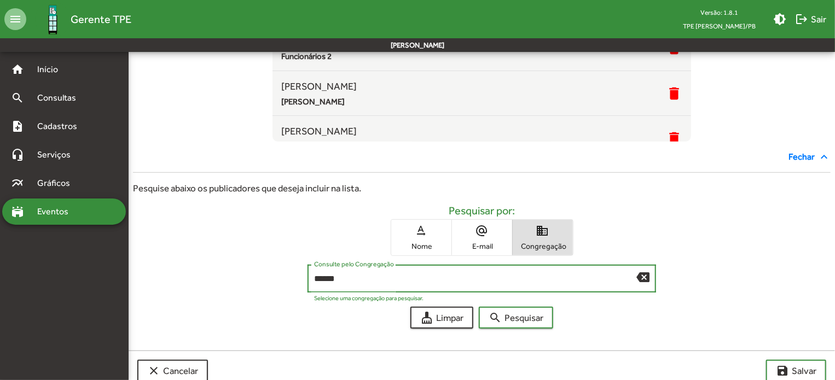
type input "******"
click at [479, 307] on button "search Pesquisar" at bounding box center [516, 318] width 74 height 22
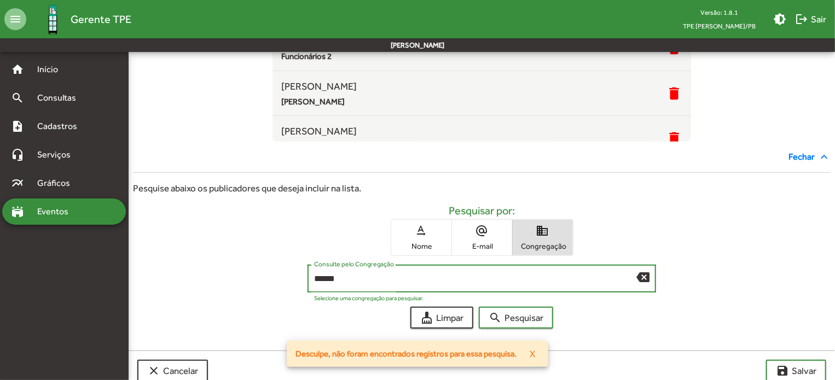
click at [424, 231] on mat-icon "text_rotation_none" at bounding box center [421, 230] width 13 height 13
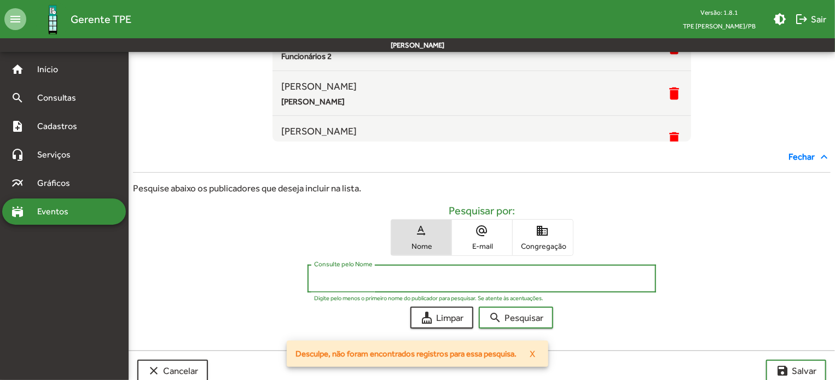
click at [423, 278] on input "Consulte pelo Nome" at bounding box center [482, 279] width 336 height 10
type input "*"
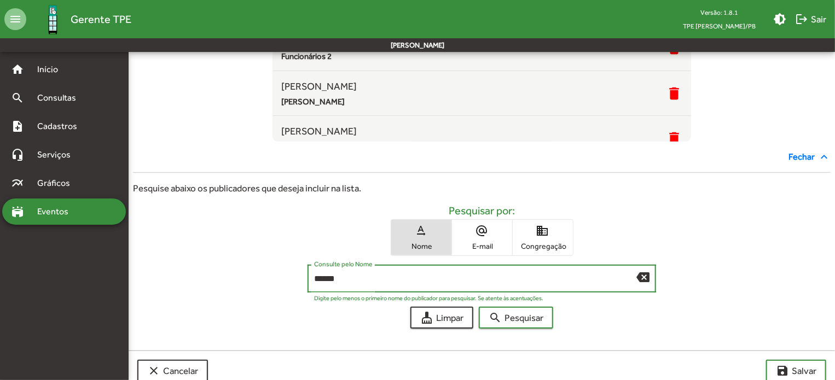
click at [479, 307] on button "search Pesquisar" at bounding box center [516, 318] width 74 height 22
click at [322, 280] on input "******" at bounding box center [475, 279] width 323 height 10
click at [479, 307] on button "search Pesquisar" at bounding box center [516, 318] width 74 height 22
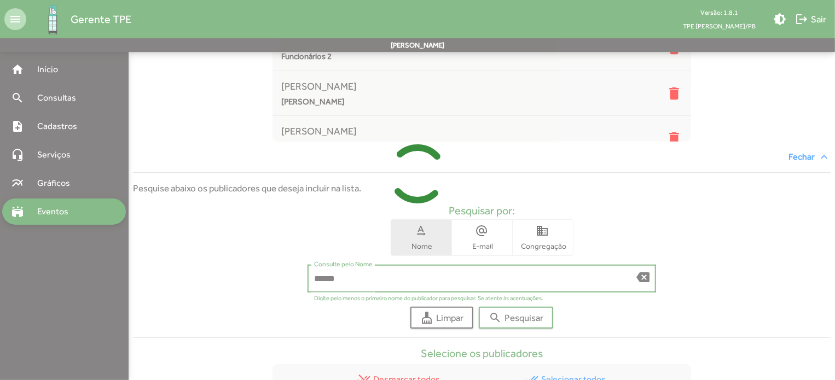
scroll to position [348, 0]
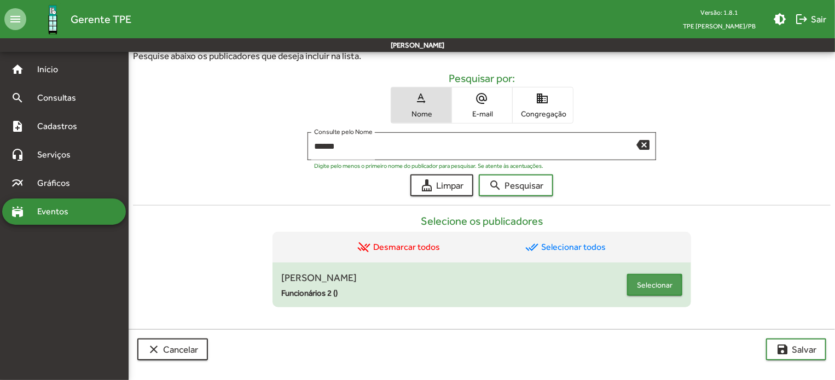
click at [639, 284] on span "Selecionar" at bounding box center [655, 285] width 36 height 20
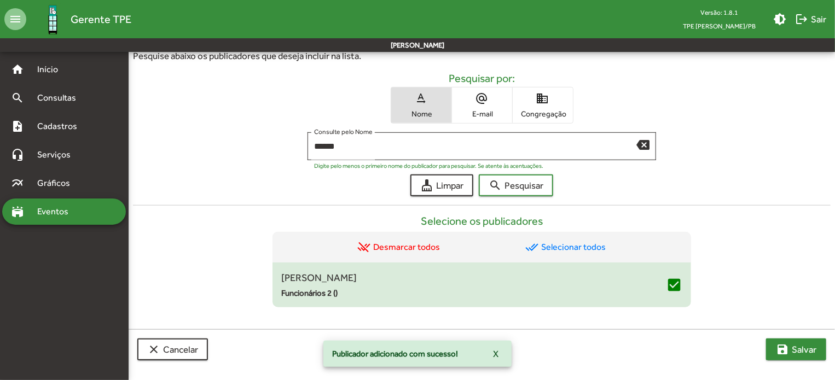
click at [777, 354] on mat-icon "save" at bounding box center [782, 349] width 13 height 13
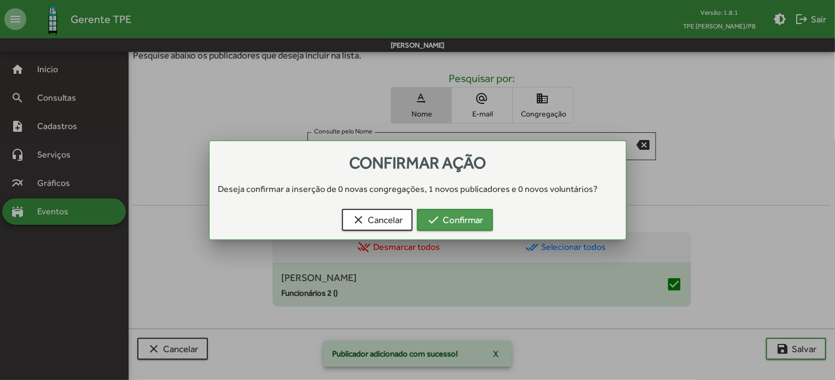
click at [451, 217] on span "check Confirmar" at bounding box center [455, 220] width 56 height 20
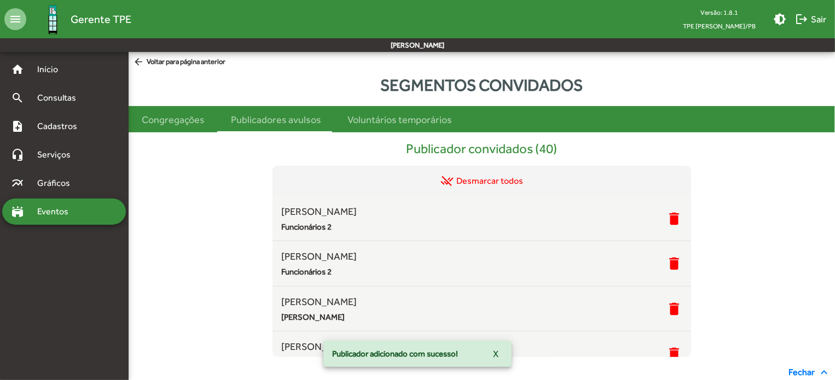
scroll to position [348, 0]
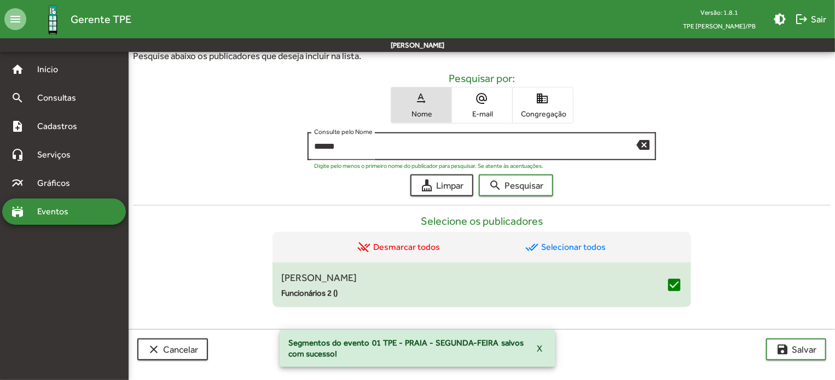
drag, startPoint x: 392, startPoint y: 157, endPoint x: 379, endPoint y: 153, distance: 13.8
click at [392, 159] on div "Digite pelo menos o primeiro nome do publicador para pesquisar. Se atente às ac…" at bounding box center [482, 164] width 336 height 10
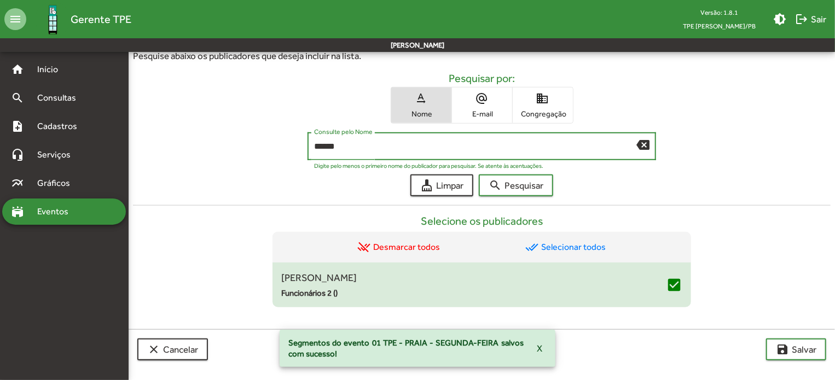
drag, startPoint x: 374, startPoint y: 149, endPoint x: 175, endPoint y: 153, distance: 199.3
click at [192, 153] on div "****** Consulte pelo Nome backspace Digite pelo menos o primeiro nome do public…" at bounding box center [482, 148] width 698 height 33
click at [479, 175] on button "search Pesquisar" at bounding box center [516, 186] width 74 height 22
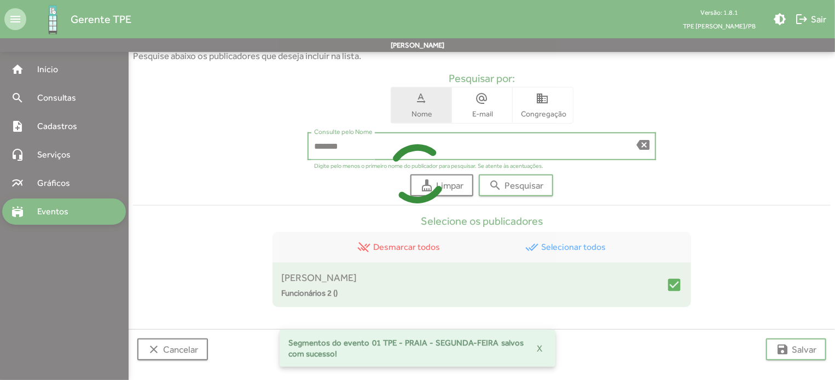
scroll to position [465, 0]
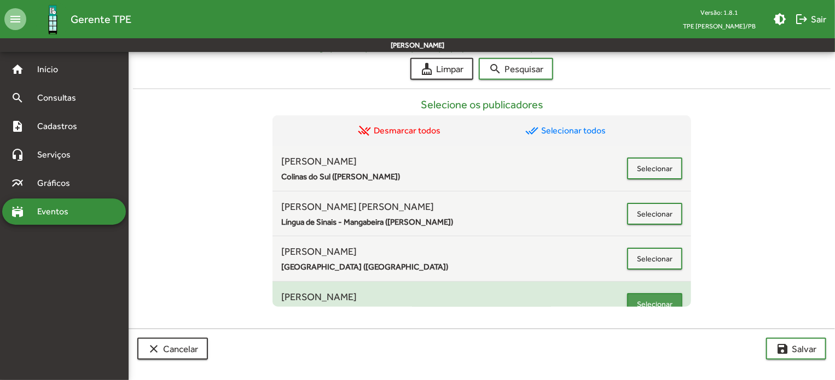
click at [647, 295] on span "Selecionar" at bounding box center [655, 305] width 36 height 20
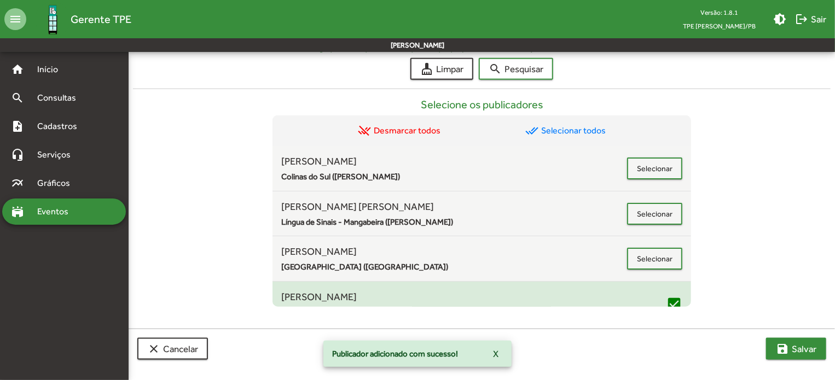
click at [794, 345] on span "save [PERSON_NAME]" at bounding box center [796, 349] width 41 height 20
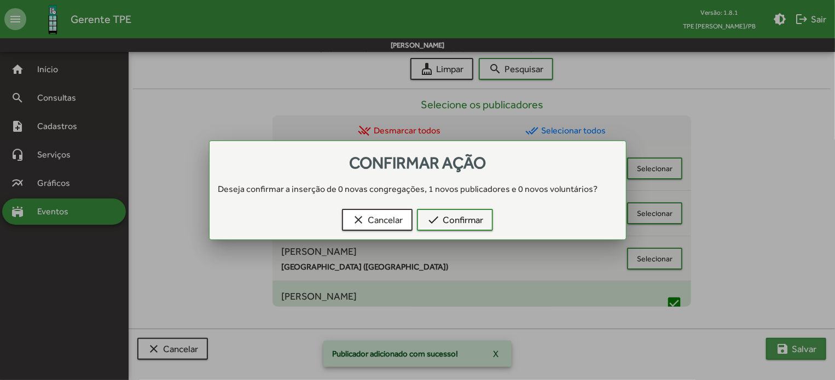
scroll to position [0, 0]
click at [440, 204] on div "Confirmar ação Deseja confirmar a inserção de 0 novas congregações, 1 novos pub…" at bounding box center [418, 196] width 390 height 85
click at [451, 229] on span "check Confirmar" at bounding box center [455, 220] width 56 height 20
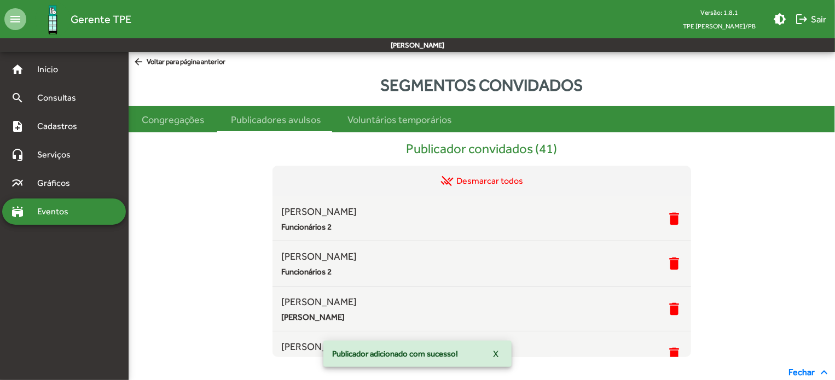
scroll to position [465, 0]
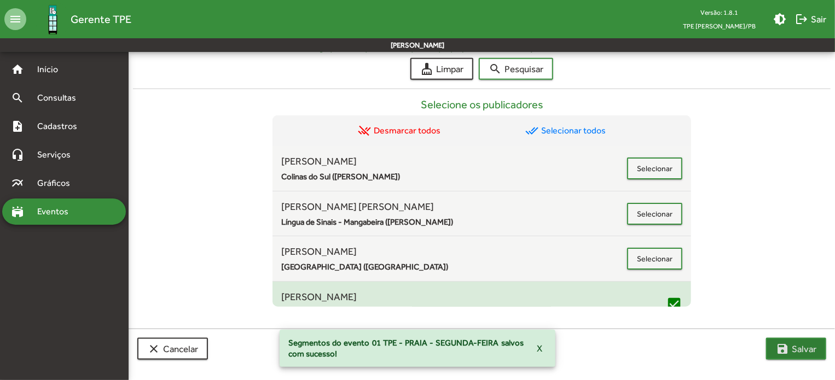
click at [780, 341] on span "save [PERSON_NAME]" at bounding box center [796, 349] width 41 height 20
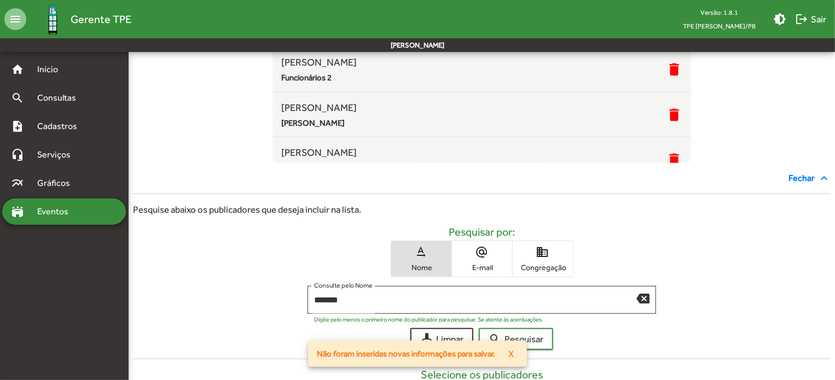
scroll to position [188, 0]
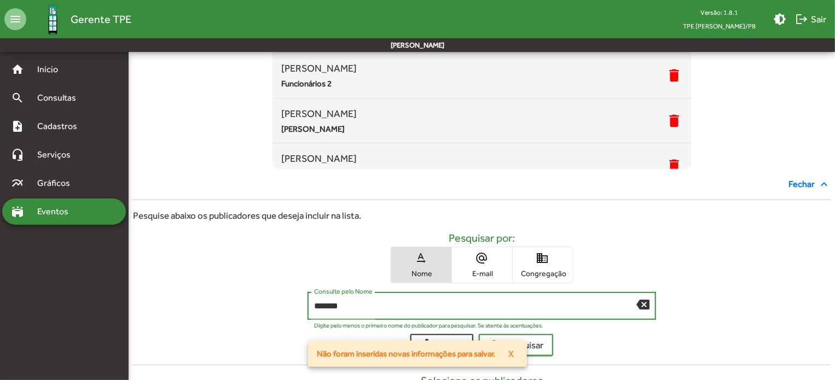
drag, startPoint x: 366, startPoint y: 303, endPoint x: 114, endPoint y: 289, distance: 252.7
click at [144, 307] on div "******* Consulte pelo Nome backspace Digite pelo menos o primeiro nome do publi…" at bounding box center [482, 308] width 698 height 33
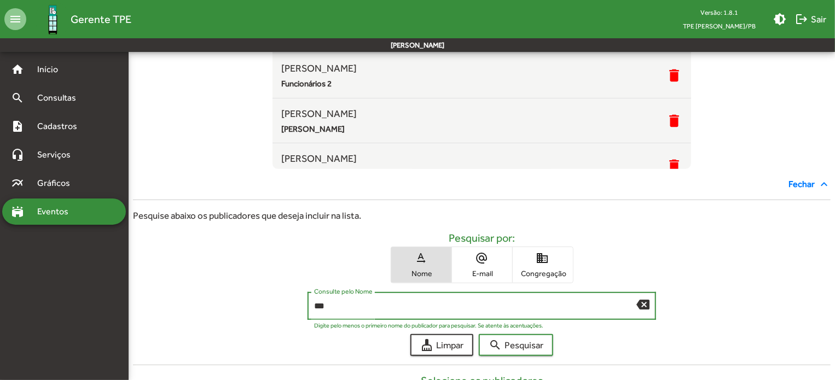
click at [479, 334] on button "search Pesquisar" at bounding box center [516, 345] width 74 height 22
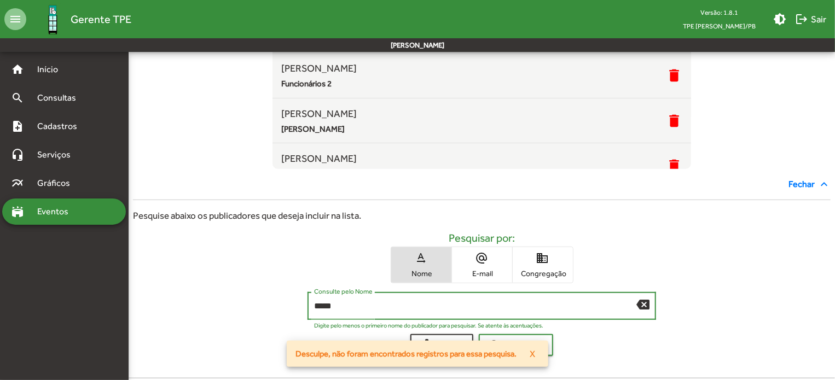
click at [479, 334] on button "search Pesquisar" at bounding box center [516, 345] width 74 height 22
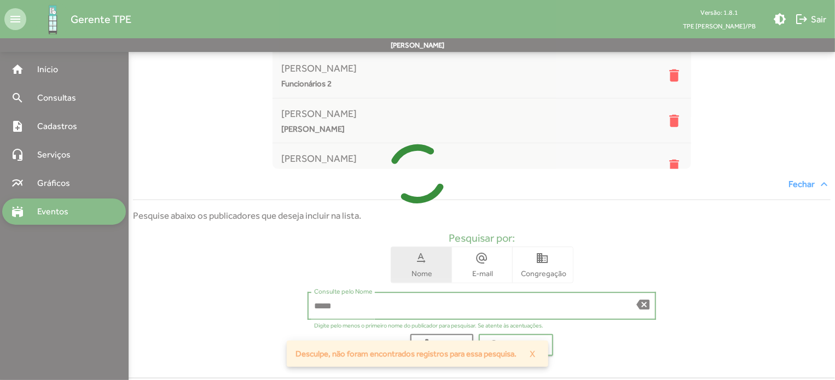
scroll to position [348, 0]
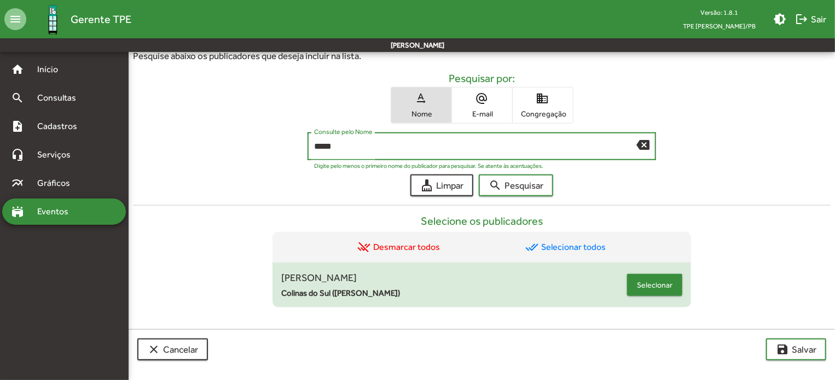
click at [646, 281] on span "Selecionar" at bounding box center [655, 285] width 36 height 20
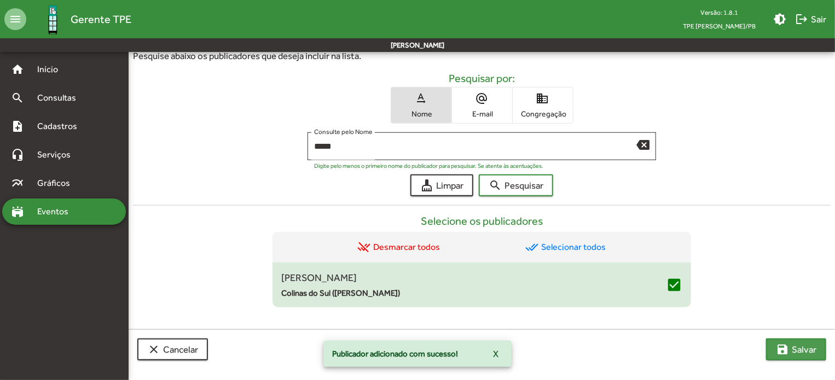
click at [818, 346] on button "save [PERSON_NAME]" at bounding box center [796, 350] width 60 height 22
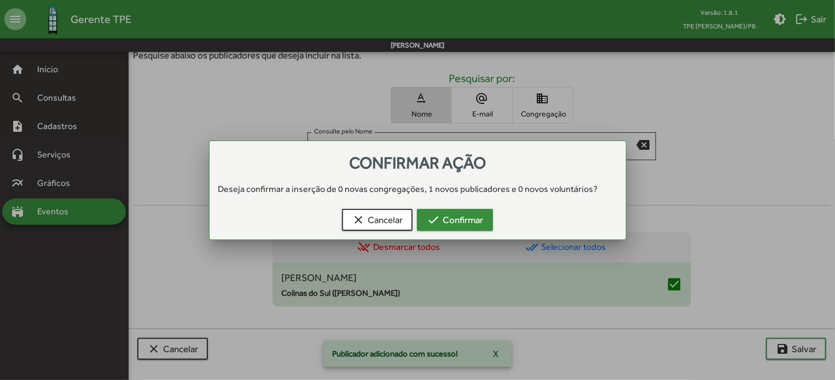
click at [458, 214] on span "check Confirmar" at bounding box center [455, 220] width 56 height 20
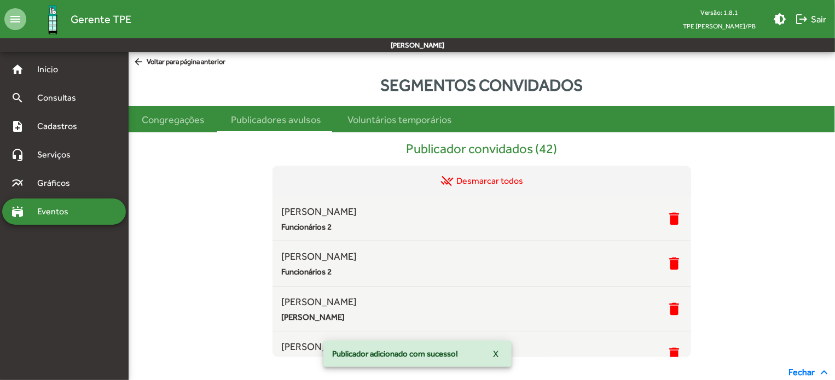
scroll to position [348, 0]
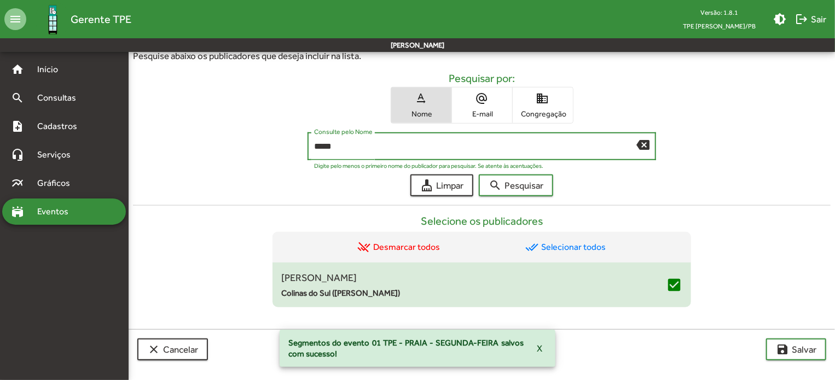
drag, startPoint x: 347, startPoint y: 146, endPoint x: 241, endPoint y: 133, distance: 106.5
click at [241, 133] on div "***** Consulte pelo Nome backspace Digite pelo menos o primeiro nome do publica…" at bounding box center [482, 148] width 698 height 33
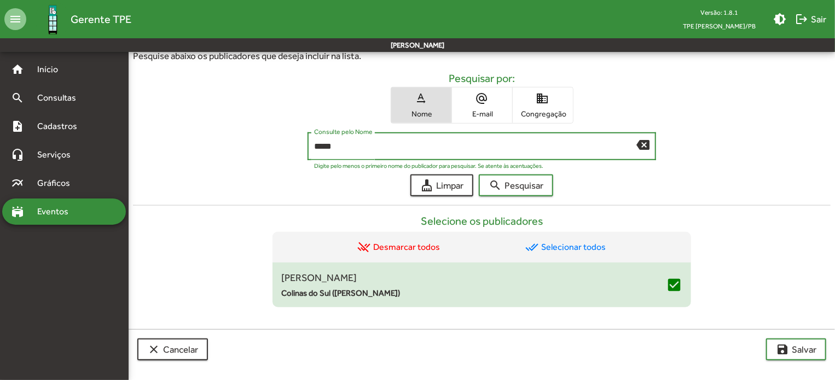
click at [479, 175] on button "search Pesquisar" at bounding box center [516, 186] width 74 height 22
click at [663, 278] on span "Selecionar" at bounding box center [655, 285] width 36 height 20
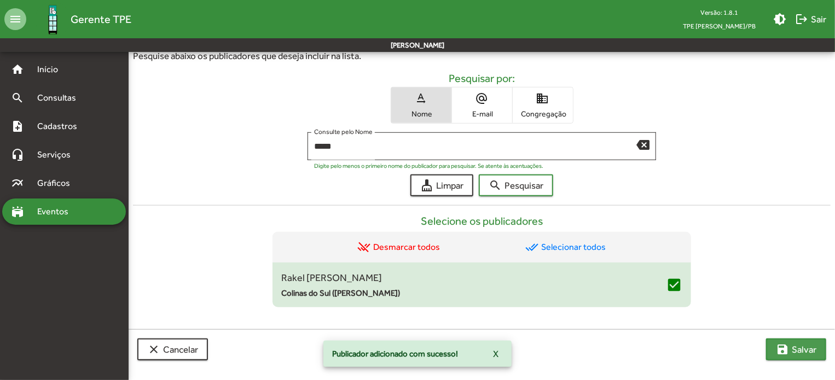
click at [811, 345] on span "save [PERSON_NAME]" at bounding box center [796, 350] width 41 height 20
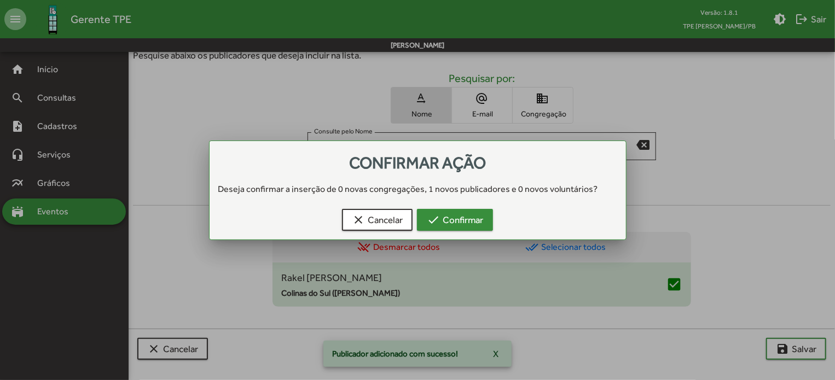
click at [451, 230] on div "clear Cancelar check Confirmar" at bounding box center [418, 222] width 390 height 35
click at [451, 229] on div "clear Cancelar check Confirmar" at bounding box center [418, 222] width 390 height 35
click at [453, 227] on span "check Confirmar" at bounding box center [455, 220] width 56 height 20
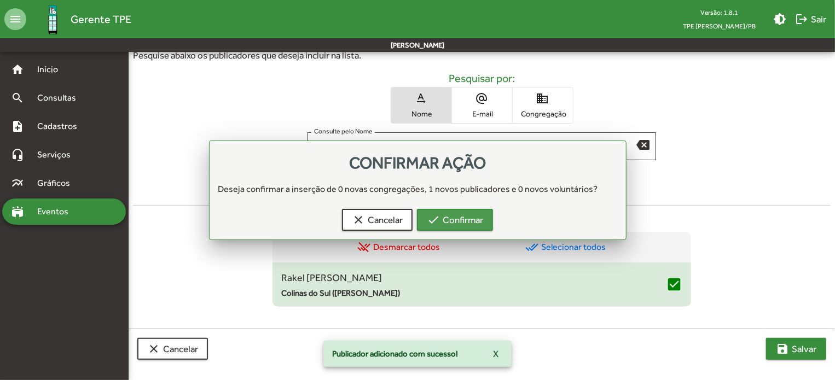
scroll to position [348, 0]
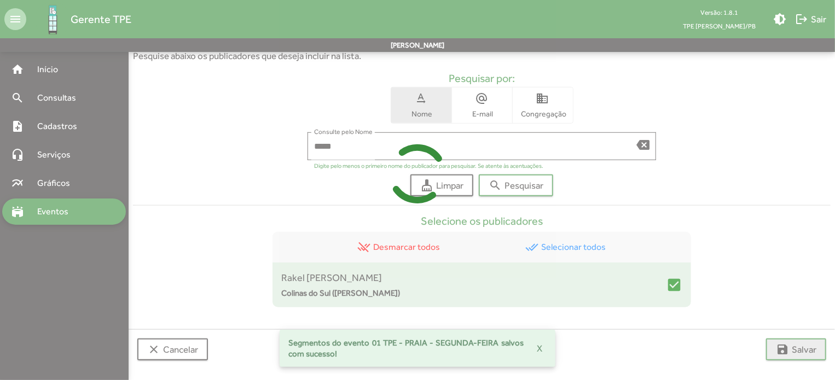
click at [356, 147] on icon at bounding box center [417, 174] width 835 height 82
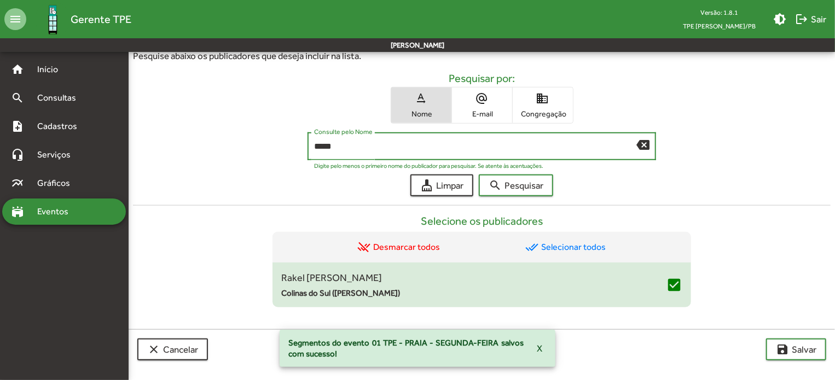
drag, startPoint x: 356, startPoint y: 147, endPoint x: 266, endPoint y: 140, distance: 90.6
click at [275, 140] on div "***** Consulte pelo Nome backspace Digite pelo menos o primeiro nome do publica…" at bounding box center [482, 148] width 698 height 33
type input "******"
click at [479, 175] on button "search Pesquisar" at bounding box center [516, 186] width 74 height 22
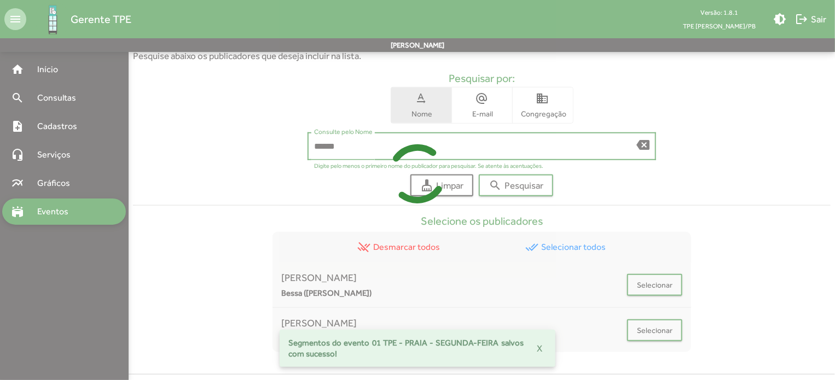
scroll to position [394, 0]
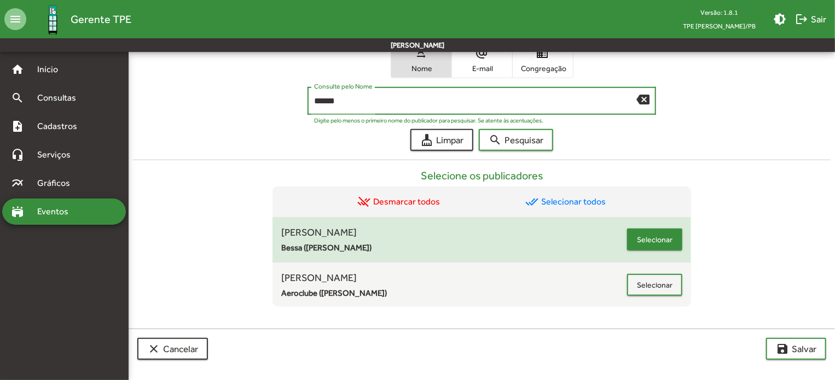
click at [648, 241] on span "Selecionar" at bounding box center [655, 240] width 36 height 20
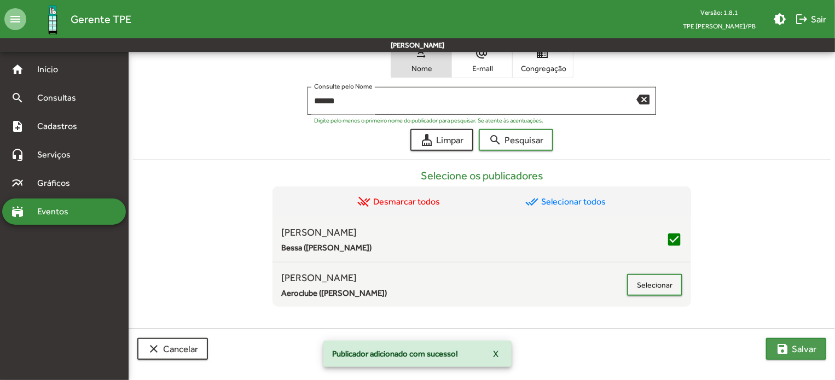
click at [788, 346] on mat-icon "save" at bounding box center [782, 349] width 13 height 13
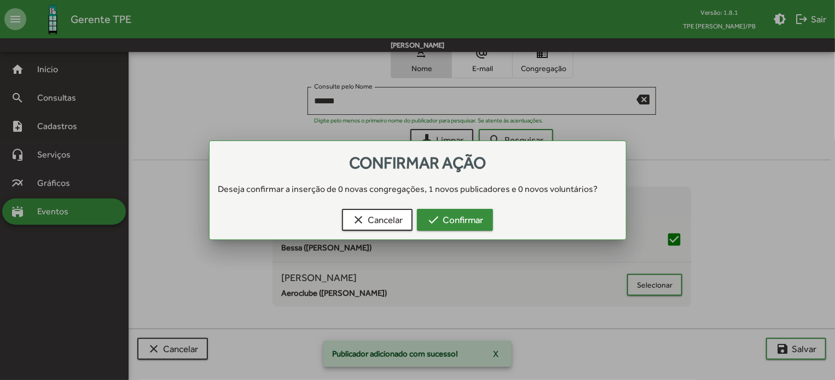
click at [464, 215] on span "check Confirmar" at bounding box center [455, 220] width 56 height 20
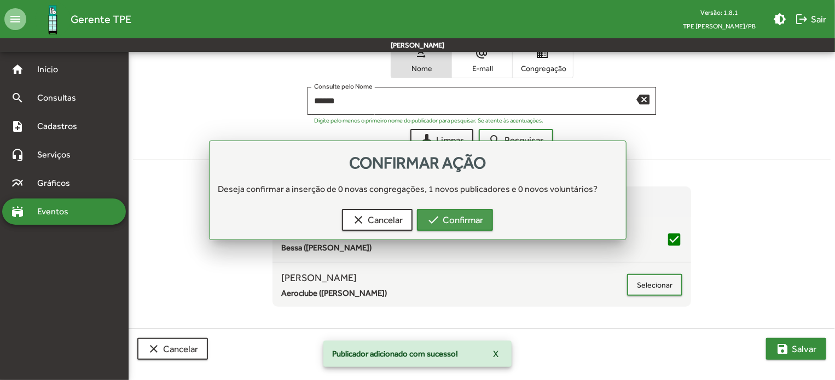
scroll to position [394, 0]
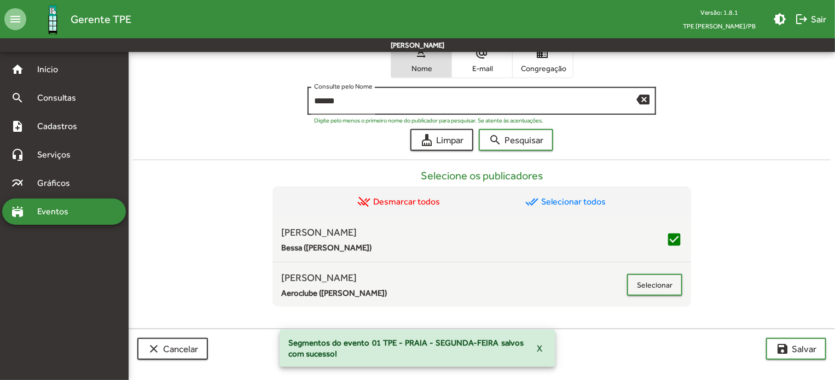
click at [644, 97] on mat-icon "backspace" at bounding box center [643, 99] width 13 height 13
click at [433, 106] on input "Consulte pelo Nome" at bounding box center [482, 101] width 336 height 10
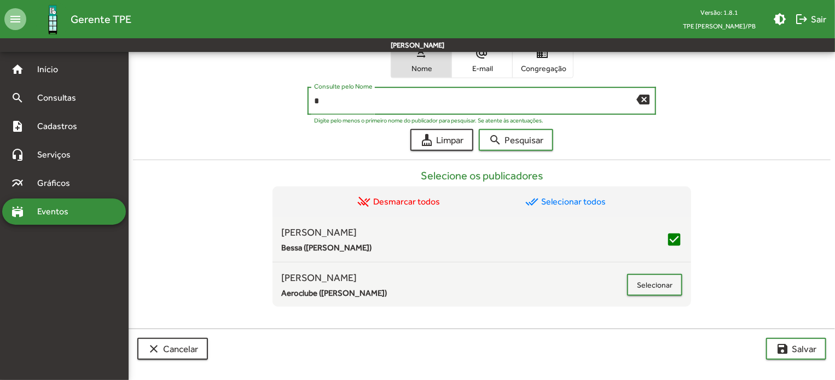
type input "*"
type input "**********"
click at [479, 129] on button "search Pesquisar" at bounding box center [516, 140] width 74 height 22
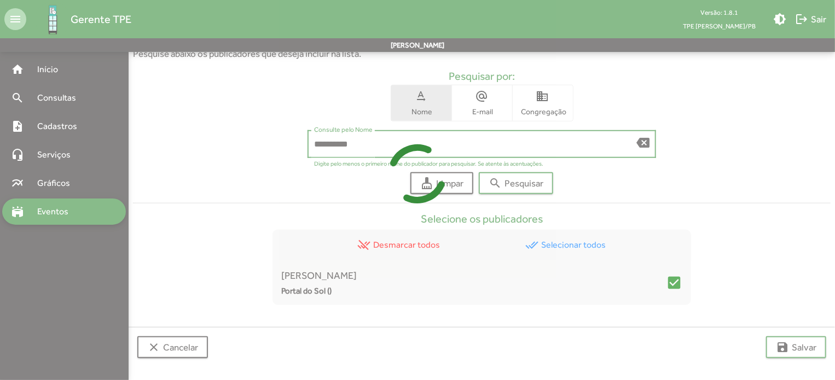
scroll to position [348, 0]
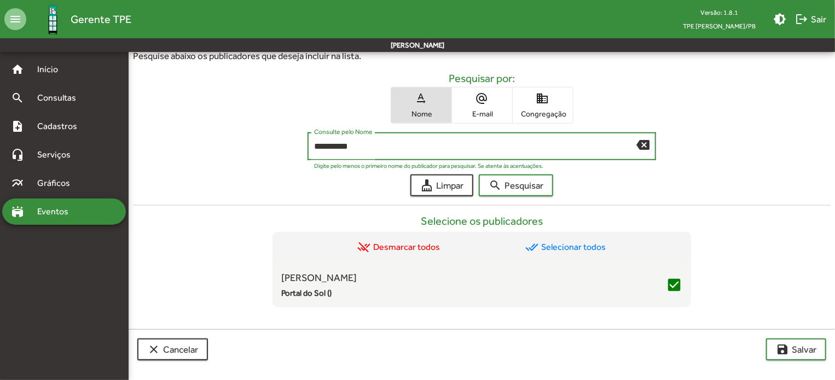
drag, startPoint x: 370, startPoint y: 143, endPoint x: 194, endPoint y: 125, distance: 176.6
click at [204, 126] on form "**********" at bounding box center [482, 134] width 698 height 125
type input "*"
type input "**********"
click at [479, 175] on button "search Pesquisar" at bounding box center [516, 186] width 74 height 22
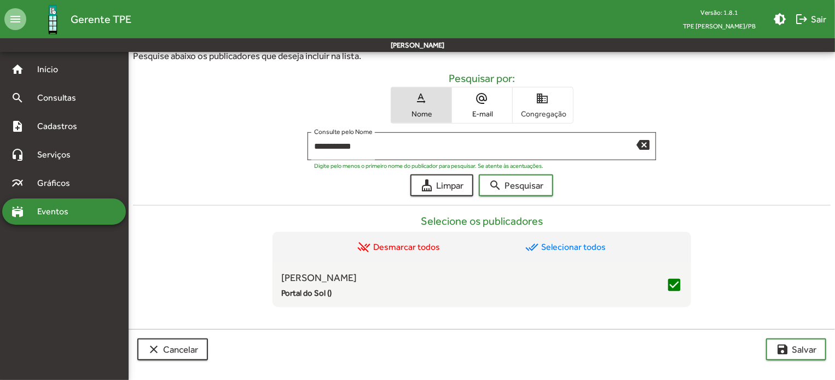
click at [541, 118] on span "domain Congregação" at bounding box center [543, 106] width 60 height 36
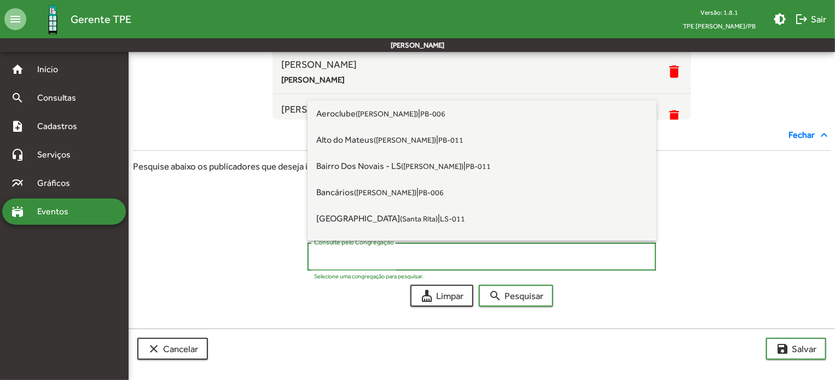
click at [356, 256] on input "Consulte pelo Congregação" at bounding box center [482, 257] width 336 height 10
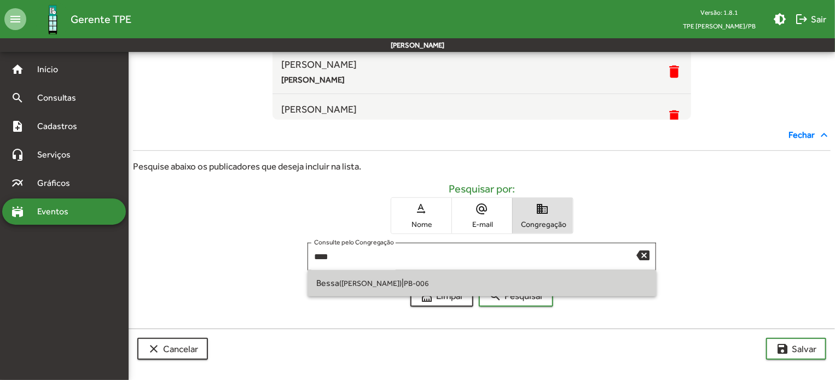
click at [409, 295] on span "Bessa ([PERSON_NAME]) | PB-006" at bounding box center [482, 283] width 332 height 26
type input "**********"
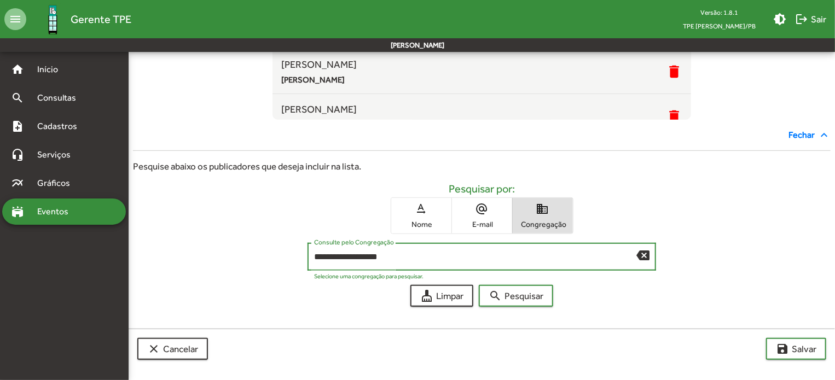
click at [484, 307] on div "Publicador convidados (44) remove_done Desmarcar todos [PERSON_NAME] Funcionári…" at bounding box center [482, 105] width 707 height 421
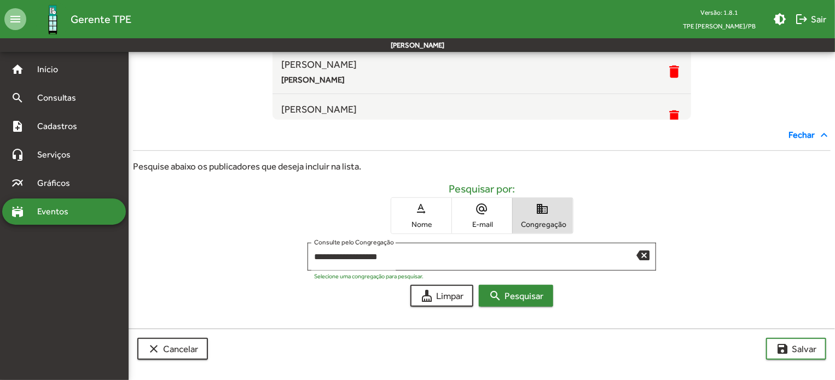
click at [488, 299] on button "search Pesquisar" at bounding box center [516, 296] width 74 height 22
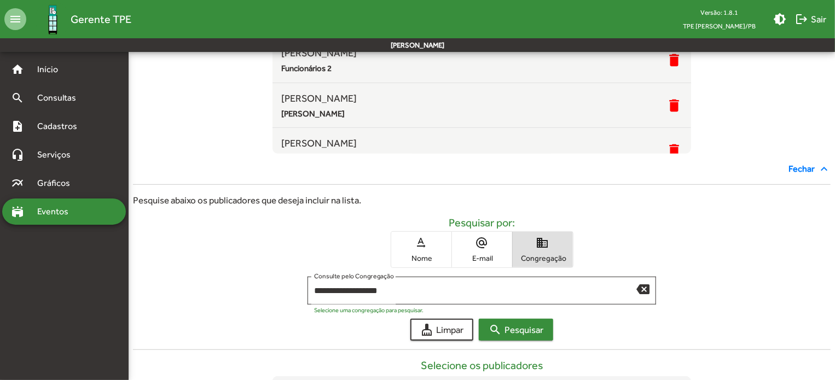
scroll to position [226, 0]
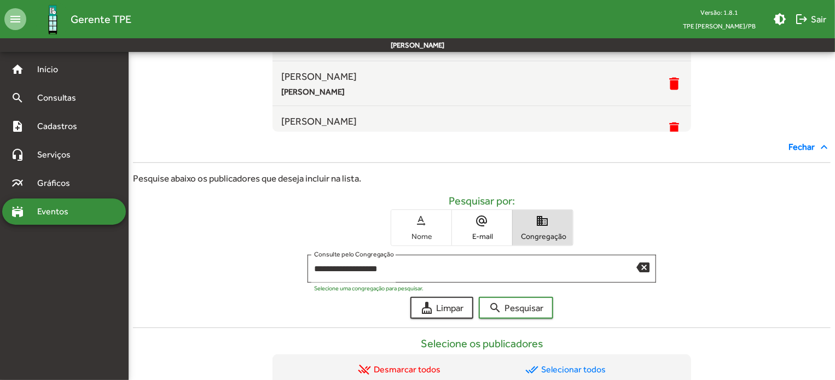
click at [417, 229] on span "text_rotation_none Nome" at bounding box center [421, 228] width 60 height 36
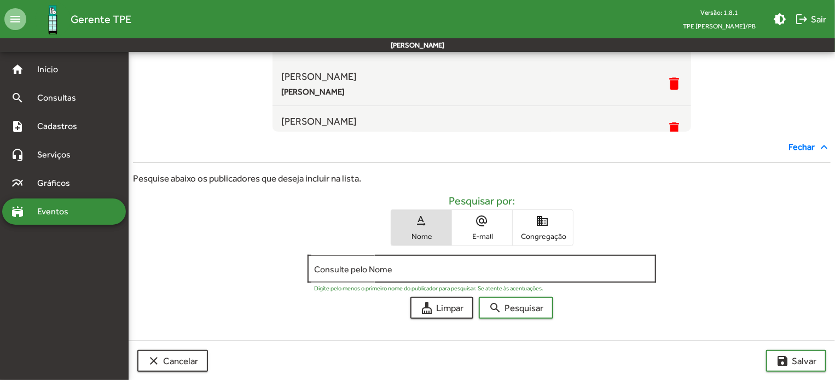
click at [396, 267] on input "Consulte pelo Nome" at bounding box center [482, 269] width 336 height 10
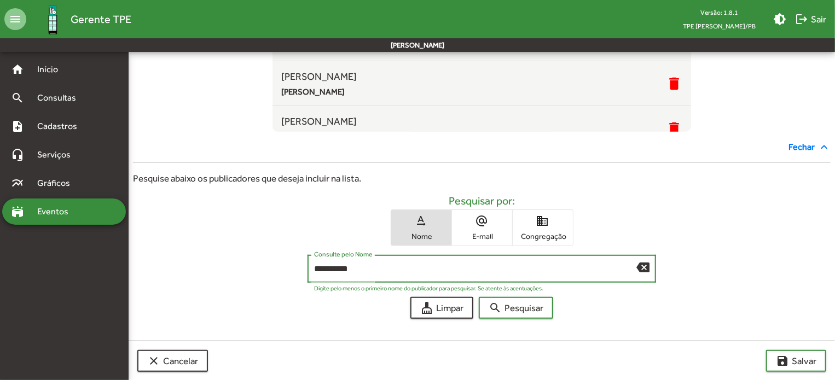
type input "**********"
click at [479, 297] on button "search Pesquisar" at bounding box center [516, 308] width 74 height 22
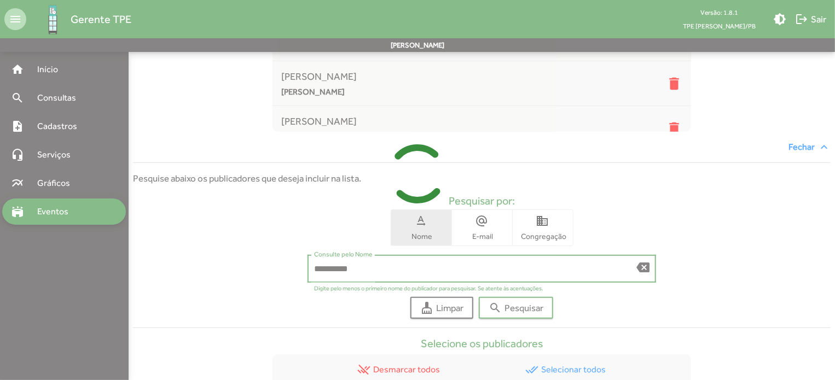
scroll to position [348, 0]
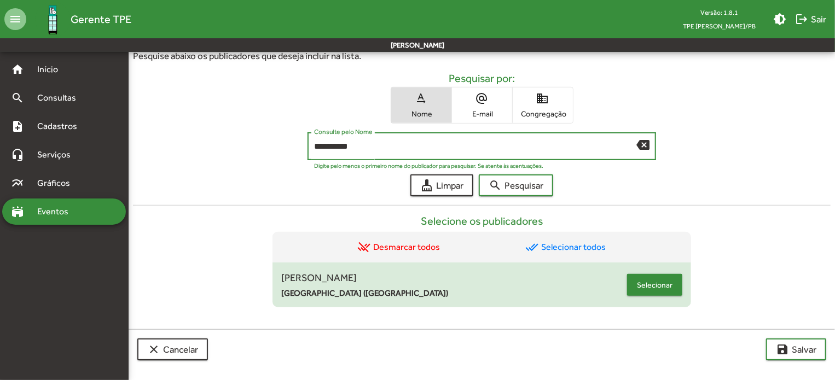
click at [666, 284] on span "Selecionar" at bounding box center [655, 285] width 36 height 20
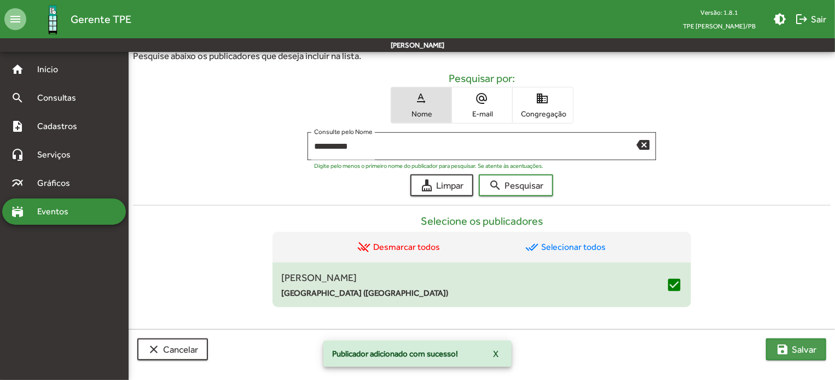
click at [793, 341] on span "save [PERSON_NAME]" at bounding box center [796, 350] width 41 height 20
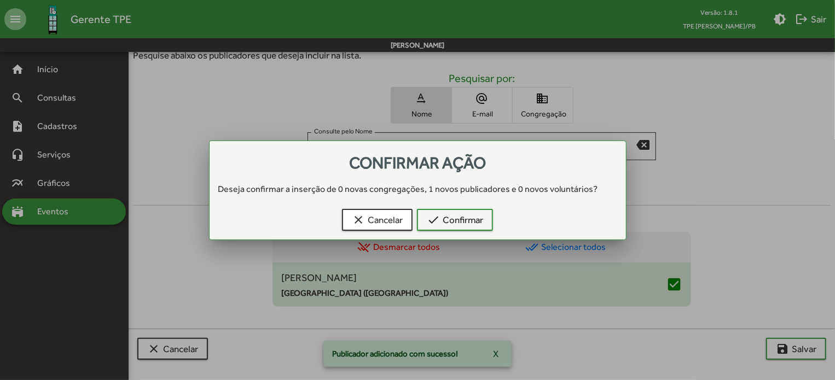
click at [466, 234] on div "clear Cancelar check Confirmar" at bounding box center [418, 222] width 390 height 35
click at [465, 217] on span "check Confirmar" at bounding box center [455, 220] width 56 height 20
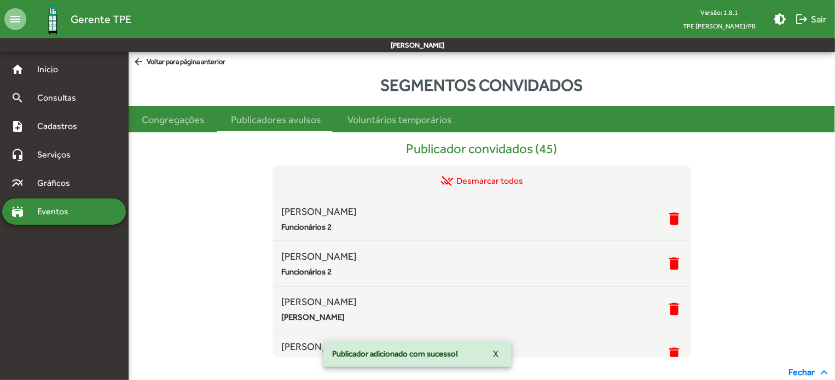
scroll to position [348, 0]
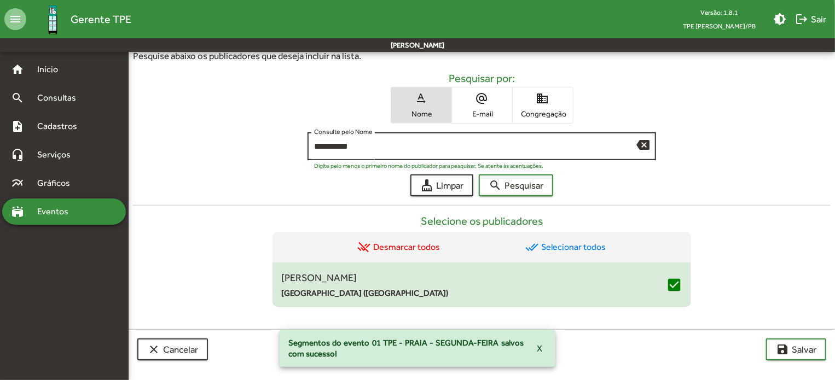
click at [643, 138] on mat-icon "backspace" at bounding box center [643, 144] width 13 height 13
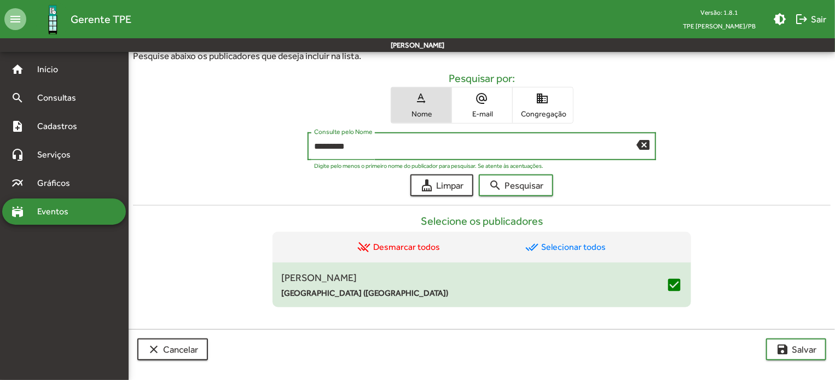
click at [479, 175] on button "search Pesquisar" at bounding box center [516, 186] width 74 height 22
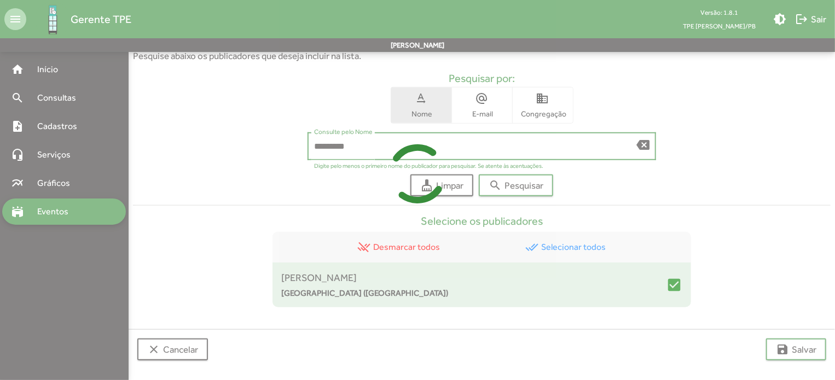
scroll to position [238, 0]
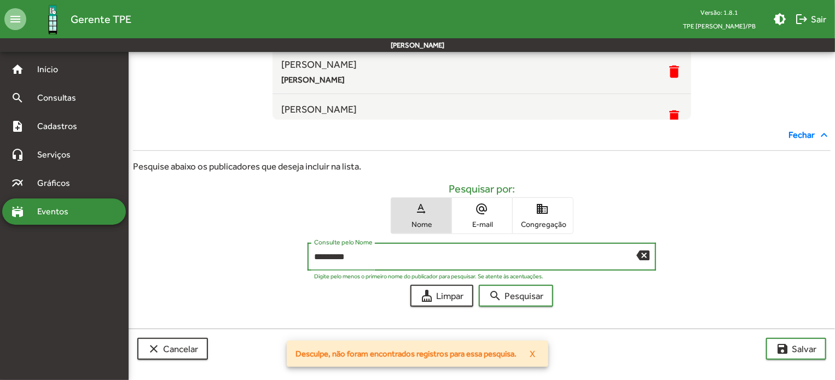
click at [479, 285] on button "search Pesquisar" at bounding box center [516, 296] width 74 height 22
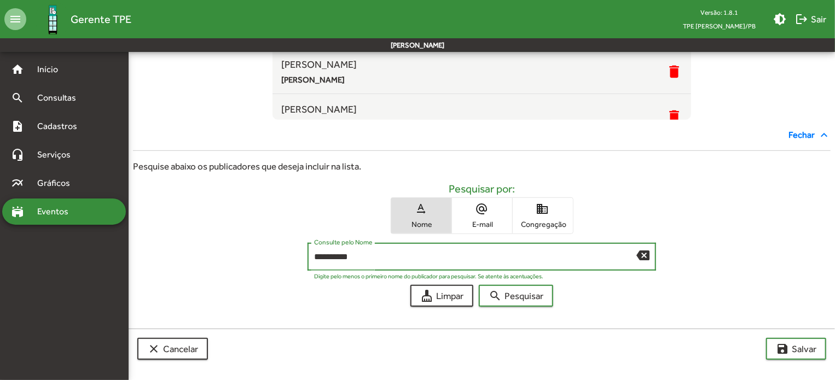
click at [479, 285] on button "search Pesquisar" at bounding box center [516, 296] width 74 height 22
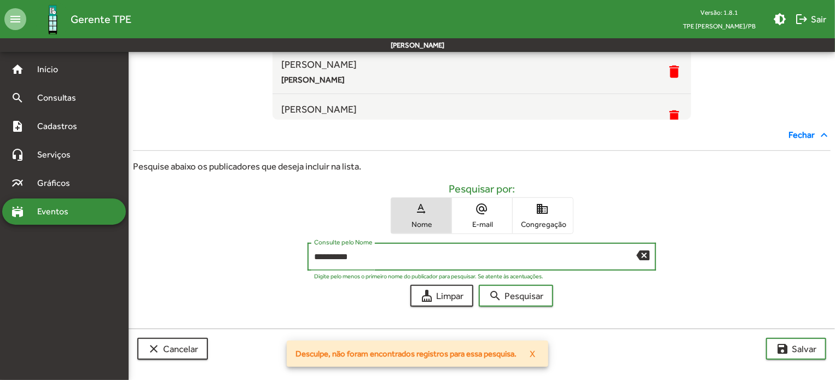
type input "**********"
click at [479, 285] on button "search Pesquisar" at bounding box center [516, 296] width 74 height 22
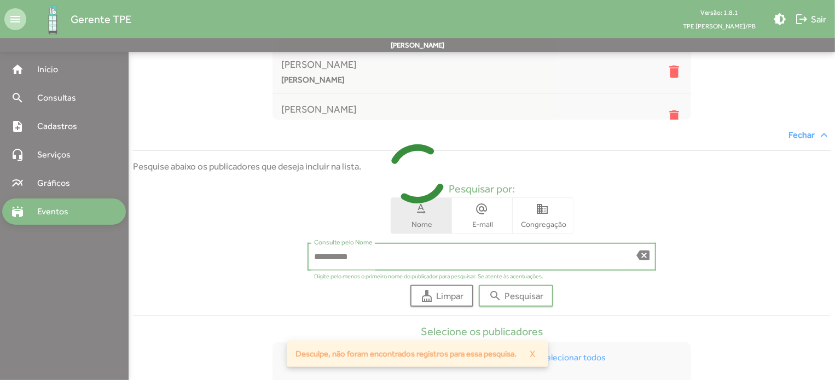
scroll to position [348, 0]
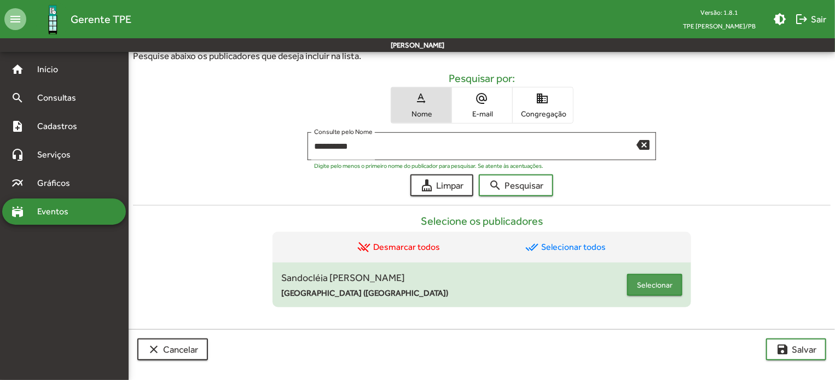
click at [657, 285] on span "Selecionar" at bounding box center [655, 285] width 36 height 20
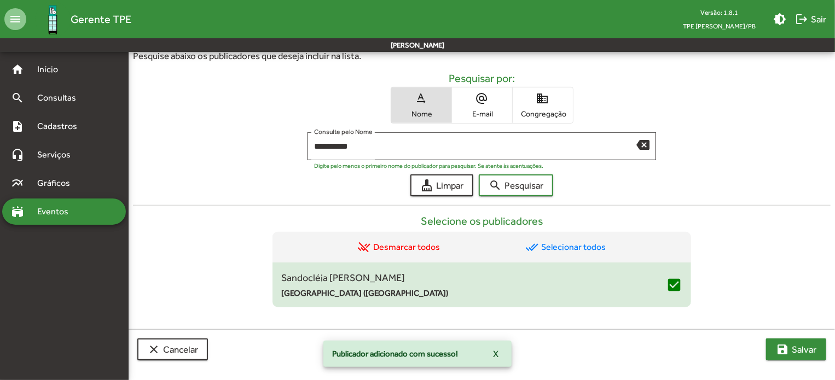
click at [793, 343] on span "save [PERSON_NAME]" at bounding box center [796, 350] width 41 height 20
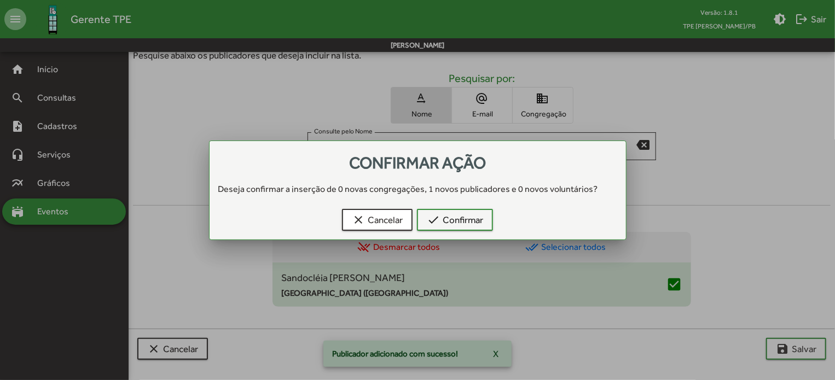
scroll to position [0, 0]
click at [484, 223] on button "check Confirmar" at bounding box center [455, 220] width 76 height 22
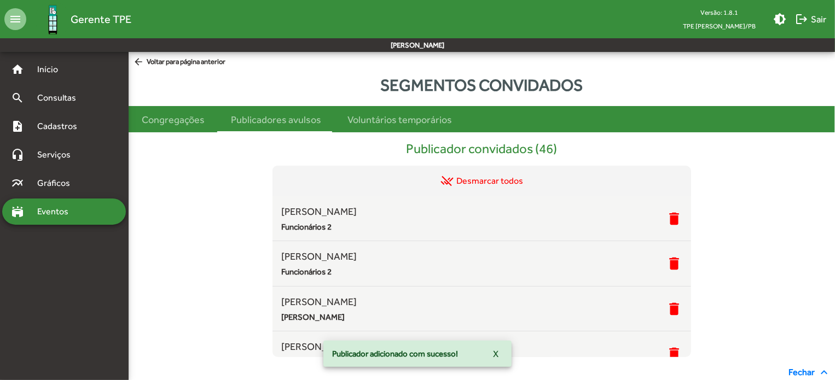
scroll to position [348, 0]
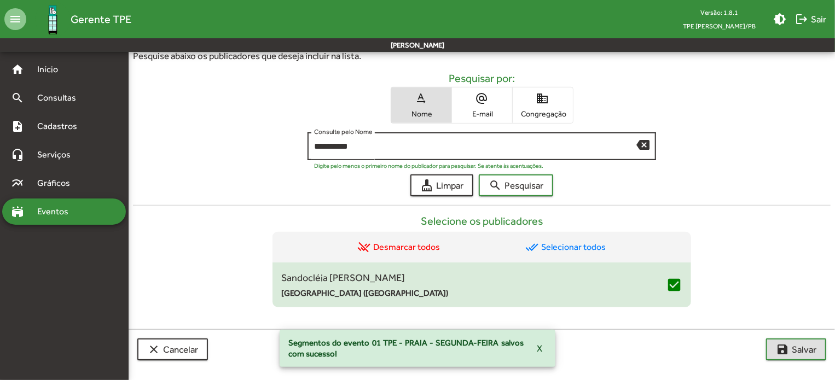
click at [637, 144] on mat-icon "backspace" at bounding box center [643, 144] width 13 height 13
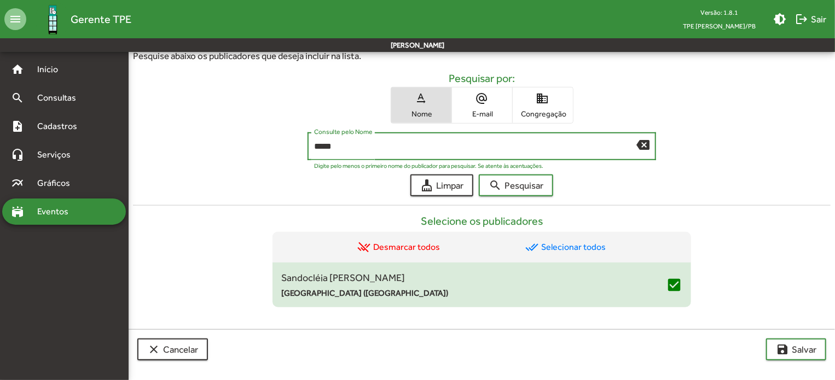
click at [479, 175] on button "search Pesquisar" at bounding box center [516, 186] width 74 height 22
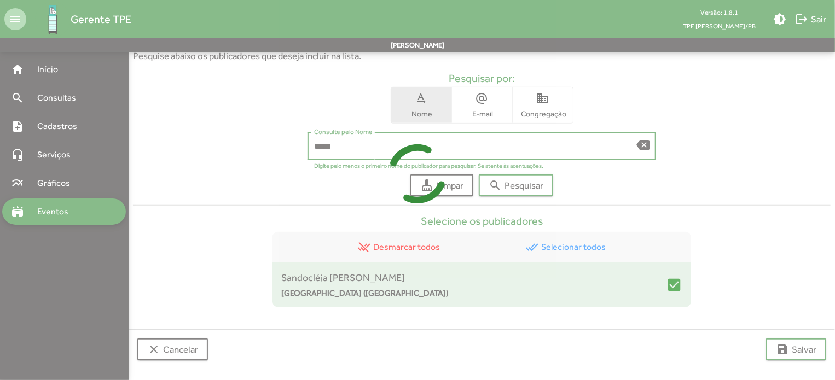
scroll to position [238, 0]
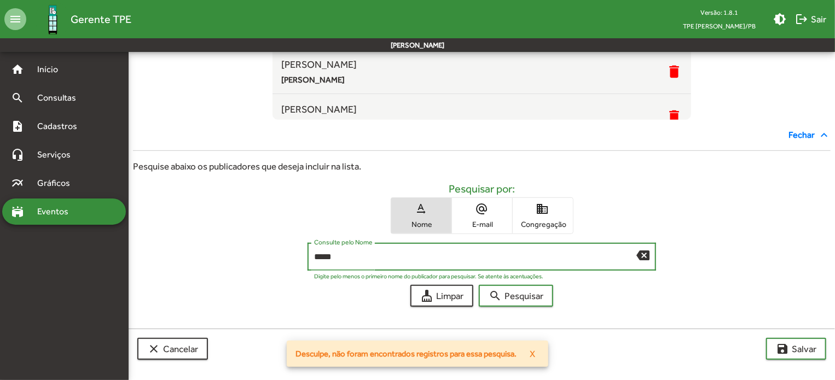
click at [479, 285] on button "search Pesquisar" at bounding box center [516, 296] width 74 height 22
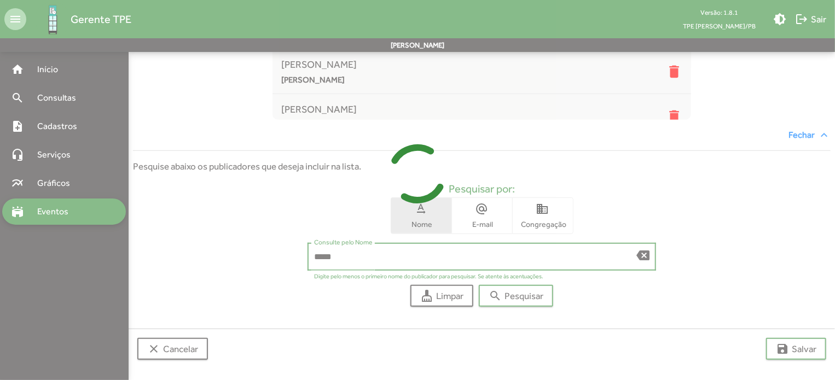
scroll to position [348, 0]
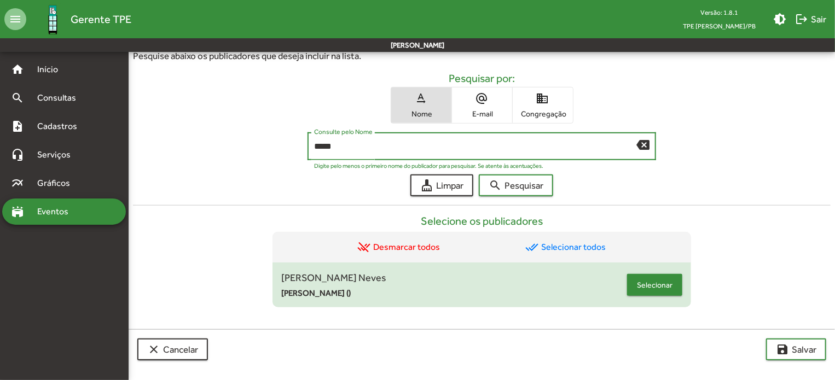
click at [666, 279] on span "Selecionar" at bounding box center [655, 285] width 36 height 20
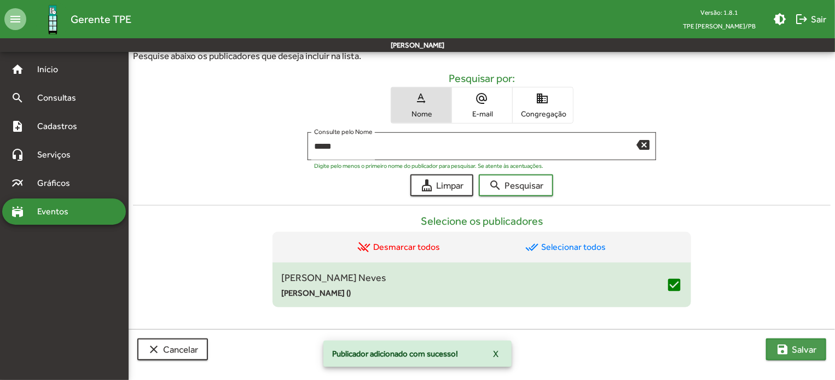
click at [776, 340] on button "save [PERSON_NAME]" at bounding box center [796, 350] width 60 height 22
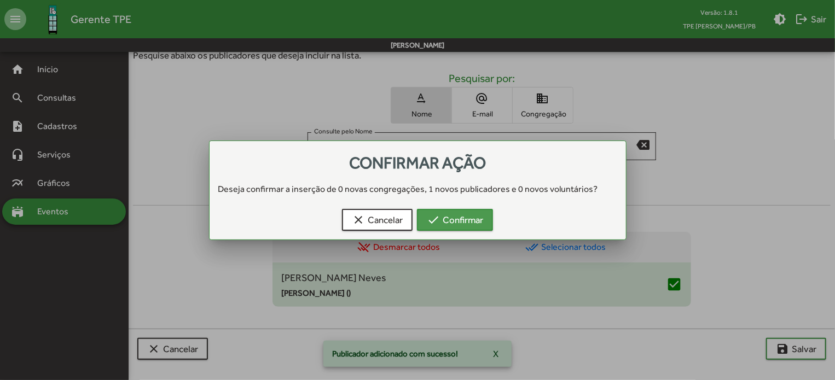
click at [466, 221] on span "check Confirmar" at bounding box center [455, 220] width 56 height 20
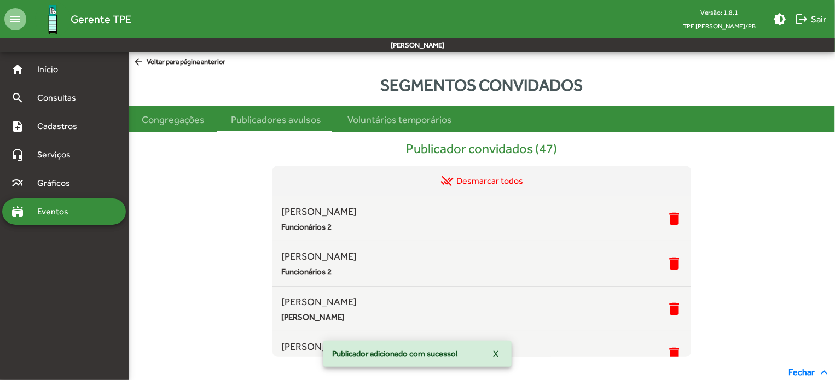
scroll to position [348, 0]
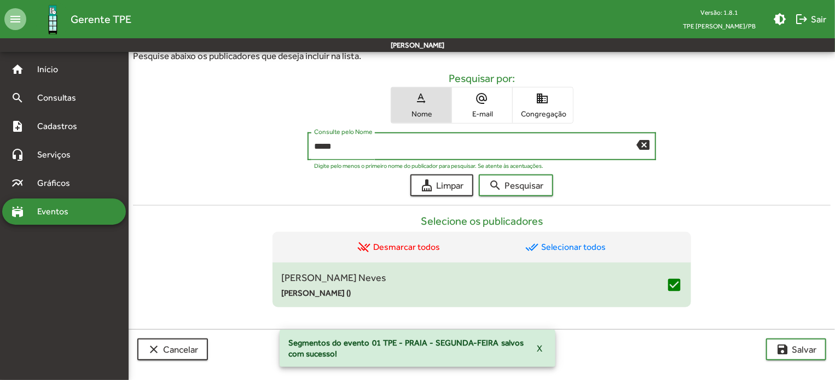
drag, startPoint x: 339, startPoint y: 145, endPoint x: 257, endPoint y: 135, distance: 82.2
click at [259, 135] on div "***** Consulte pelo Nome backspace Digite pelo menos o primeiro nome do publica…" at bounding box center [482, 148] width 698 height 33
click at [479, 175] on button "search Pesquisar" at bounding box center [516, 186] width 74 height 22
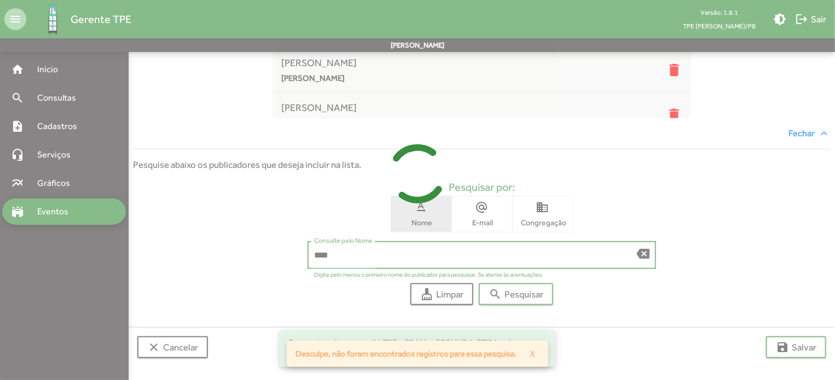
scroll to position [238, 0]
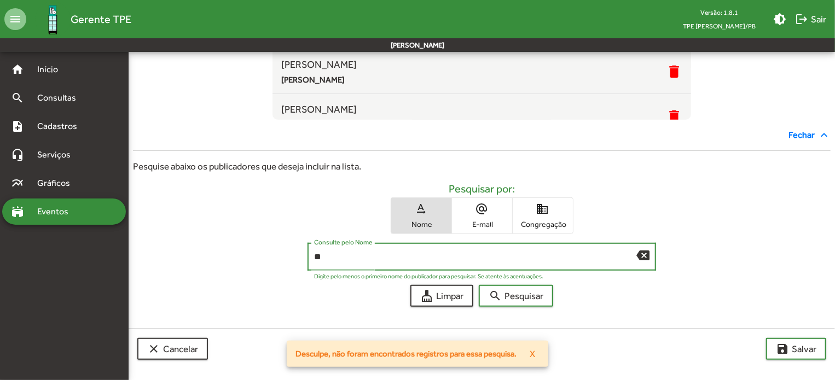
type input "*"
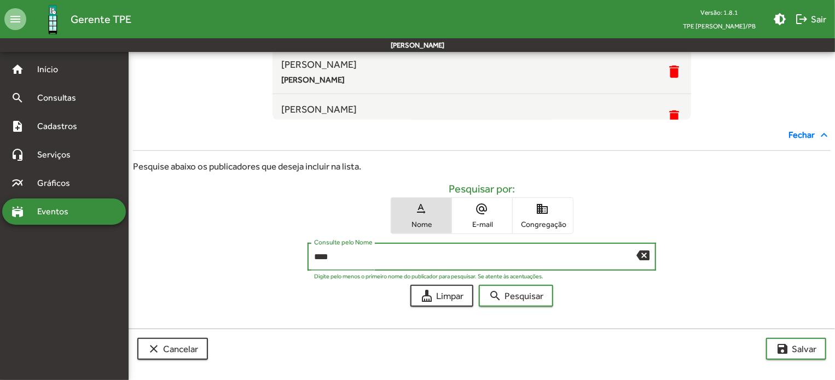
click at [479, 285] on button "search Pesquisar" at bounding box center [516, 296] width 74 height 22
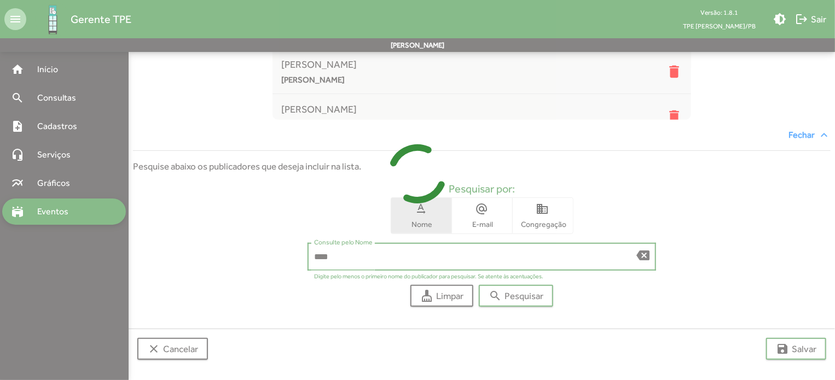
scroll to position [348, 0]
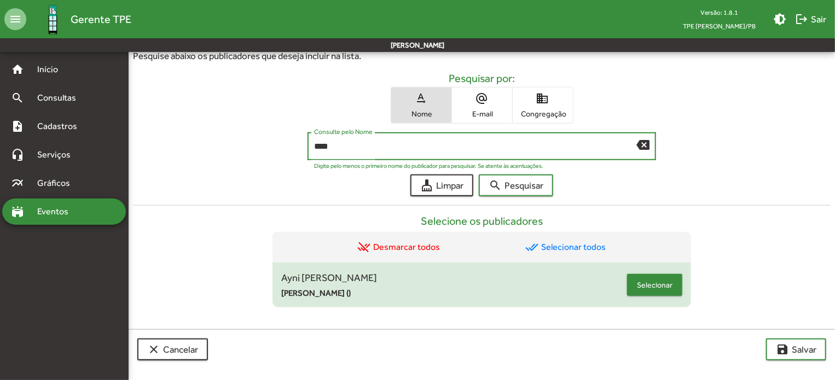
click at [646, 285] on span "Selecionar" at bounding box center [655, 285] width 36 height 20
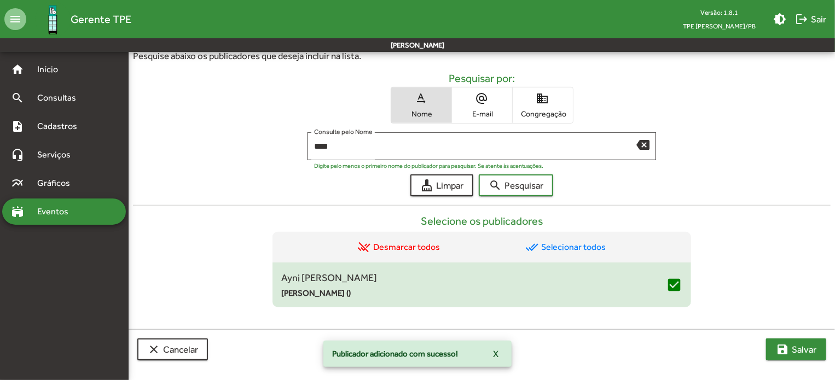
click at [806, 355] on span "save [PERSON_NAME]" at bounding box center [796, 350] width 41 height 20
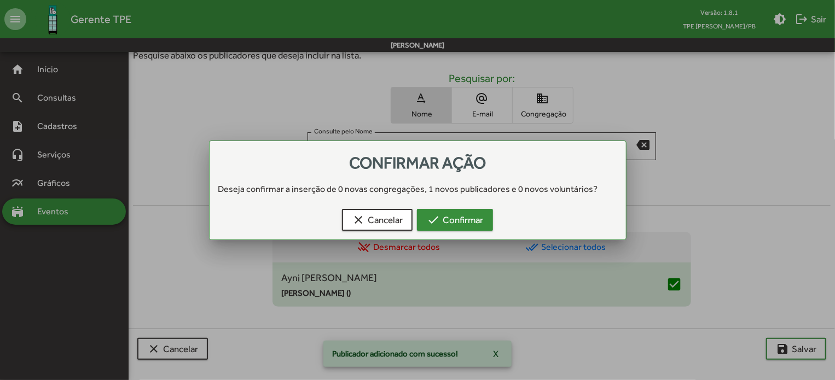
click at [473, 223] on span "check Confirmar" at bounding box center [455, 220] width 56 height 20
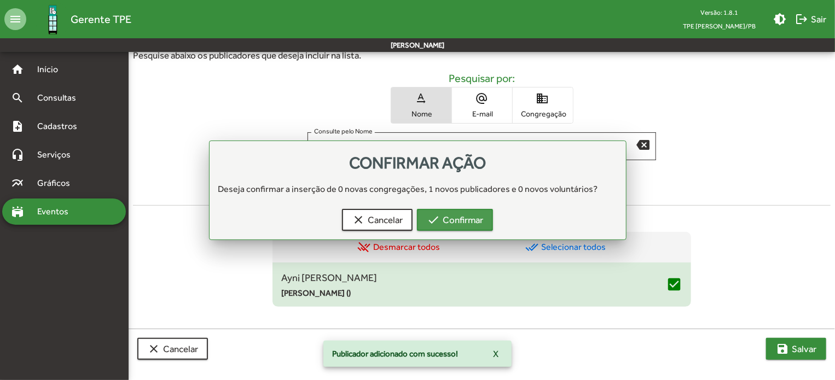
scroll to position [348, 0]
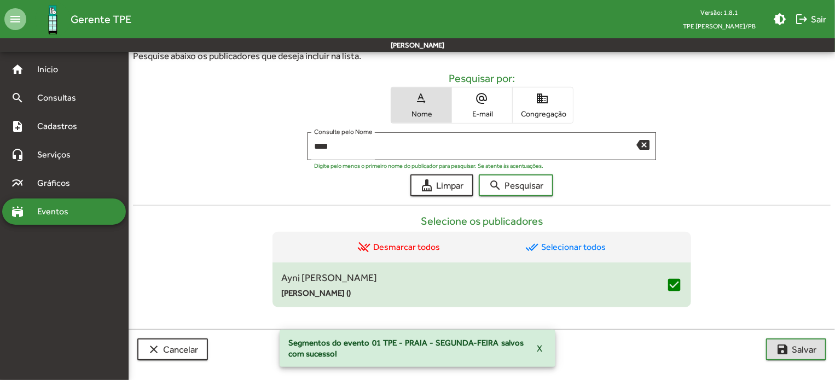
drag, startPoint x: 269, startPoint y: 128, endPoint x: 208, endPoint y: 122, distance: 61.6
click at [224, 122] on form "Pesquisar por: text_rotation_none Nome alternate_email E-mail domain Congregaçã…" at bounding box center [482, 134] width 698 height 125
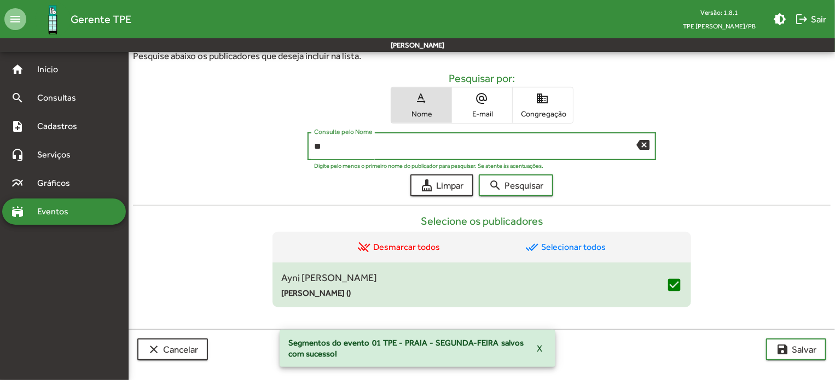
type input "*"
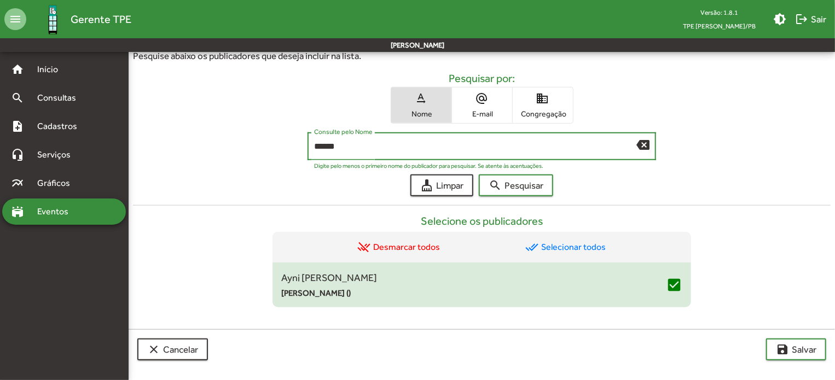
type input "******"
click at [479, 175] on button "search Pesquisar" at bounding box center [516, 186] width 74 height 22
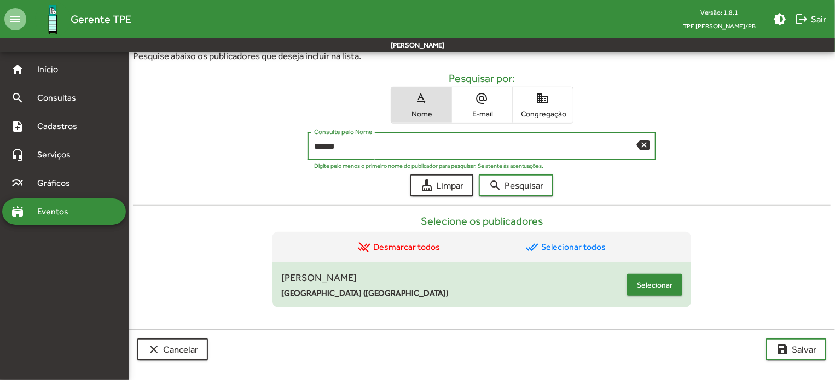
click at [653, 292] on span "Selecionar" at bounding box center [655, 285] width 36 height 20
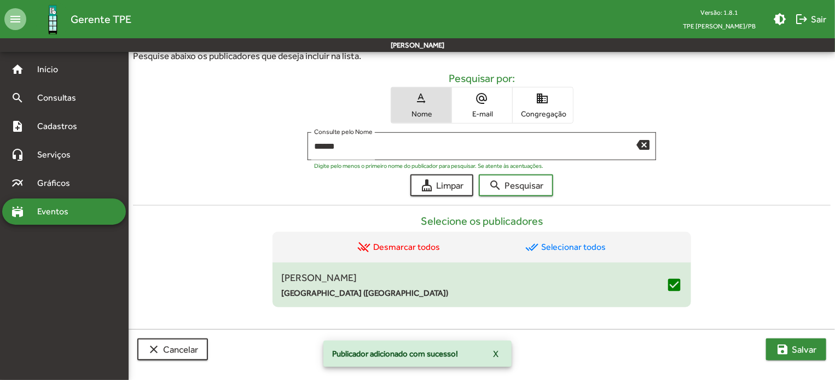
click at [799, 349] on span "save [PERSON_NAME]" at bounding box center [796, 350] width 41 height 20
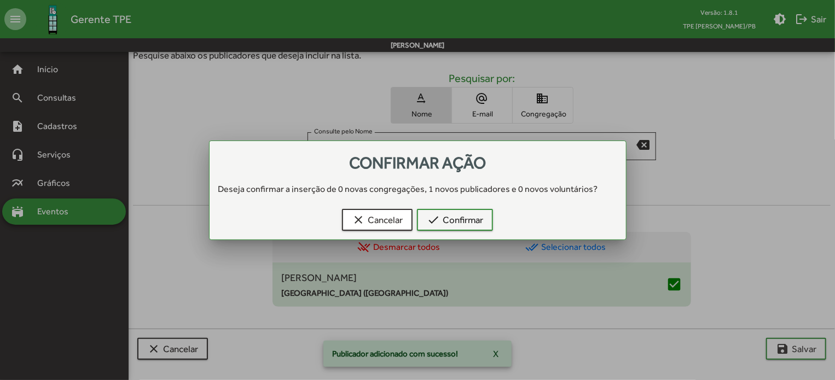
scroll to position [0, 0]
click at [460, 224] on span "check Confirmar" at bounding box center [455, 220] width 56 height 20
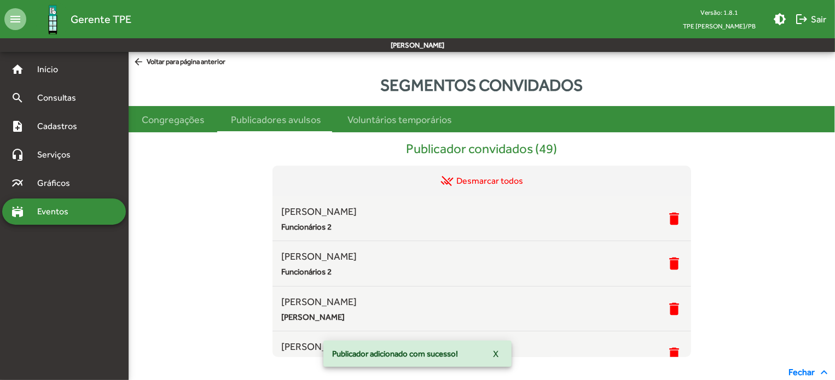
scroll to position [348, 0]
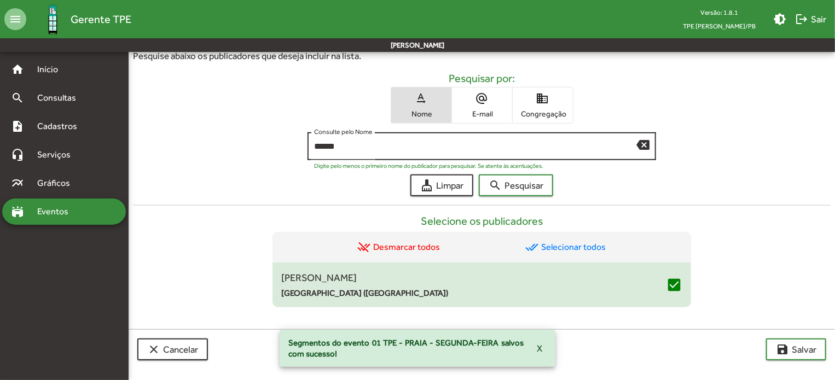
click at [646, 145] on mat-icon "backspace" at bounding box center [643, 144] width 13 height 13
click at [549, 116] on span "Congregação" at bounding box center [543, 114] width 55 height 10
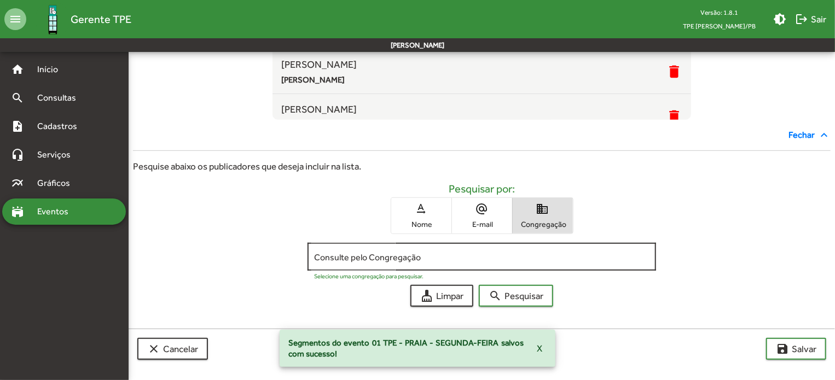
click at [368, 257] on input "Consulte pelo Congregação" at bounding box center [482, 257] width 336 height 10
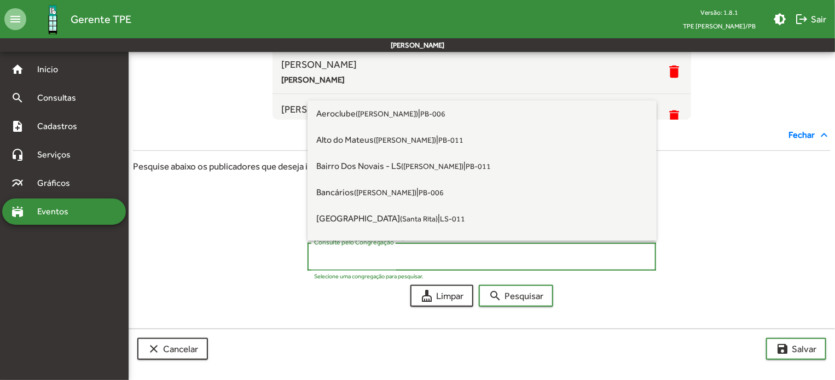
click at [674, 262] on div "Consulte pelo Congregação Selecione uma congregação para pesquisar." at bounding box center [482, 259] width 698 height 33
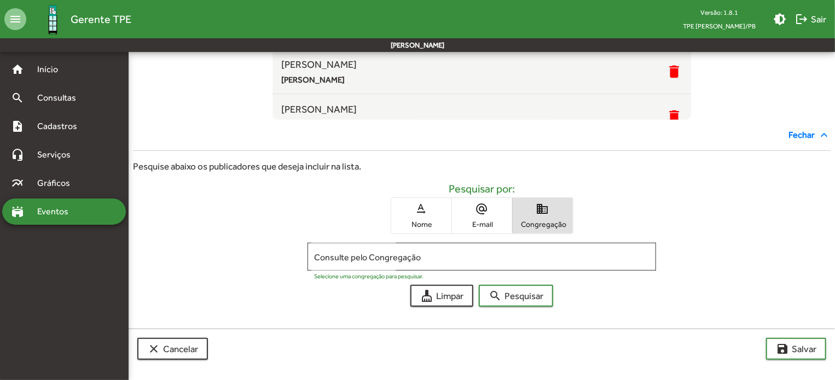
click at [431, 220] on span "Nome" at bounding box center [421, 225] width 55 height 10
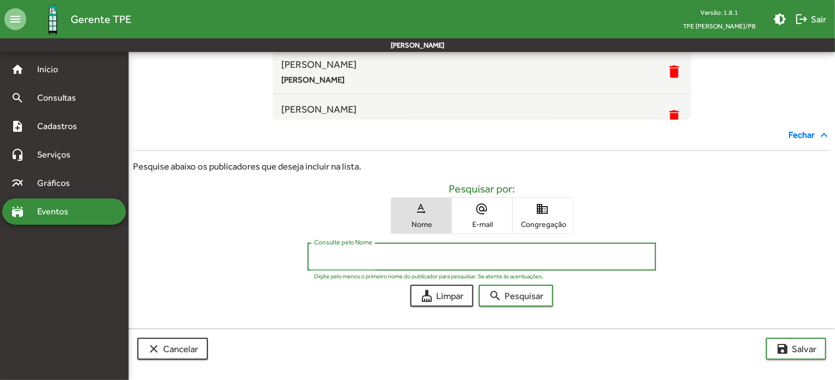
click at [410, 252] on input "Consulte pelo Nome" at bounding box center [482, 257] width 336 height 10
type input "******"
click at [554, 216] on span "domain Congregação" at bounding box center [543, 216] width 60 height 36
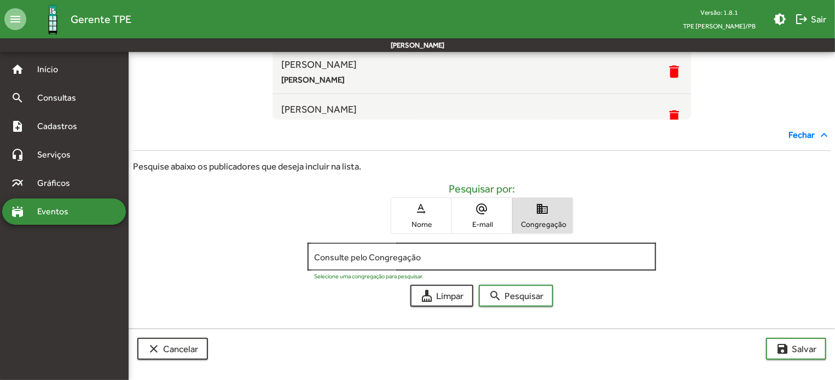
click at [407, 245] on div "Consulte pelo Congregação" at bounding box center [482, 256] width 336 height 30
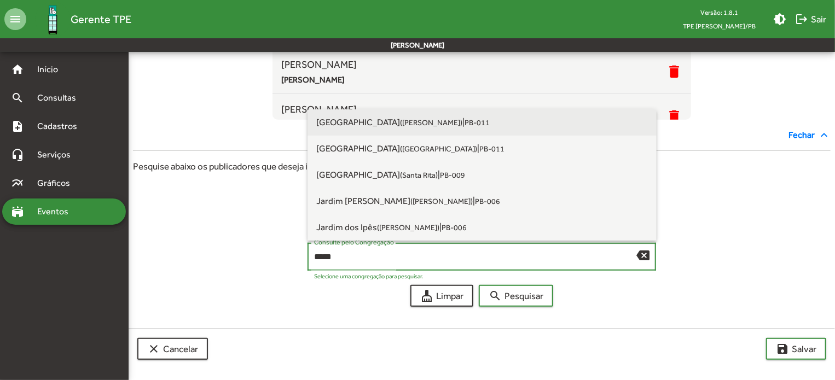
click at [400, 123] on small "([PERSON_NAME])" at bounding box center [431, 122] width 62 height 9
type input "**********"
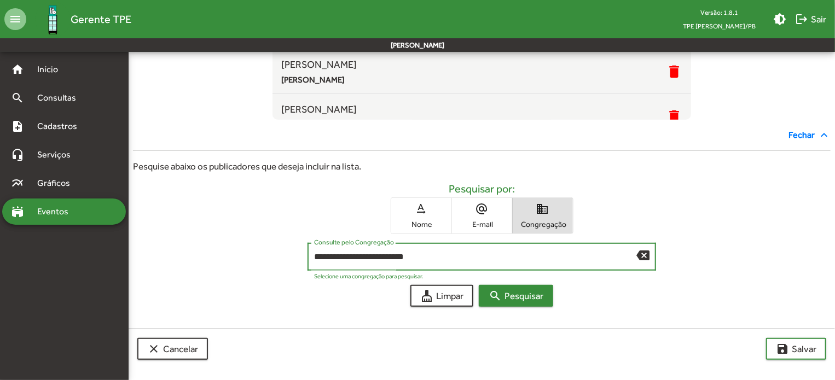
click at [523, 293] on span "search Pesquisar" at bounding box center [516, 296] width 55 height 20
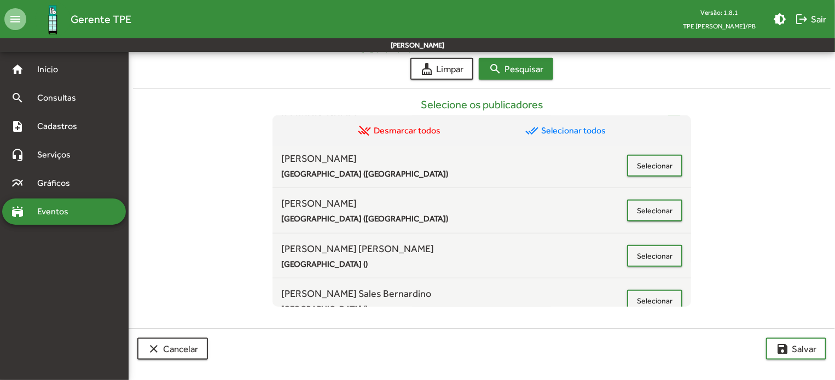
scroll to position [413, 0]
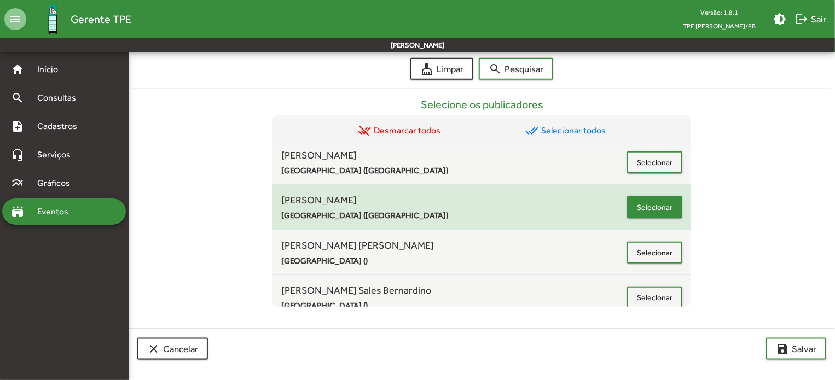
click at [650, 206] on span "Selecionar" at bounding box center [655, 208] width 36 height 20
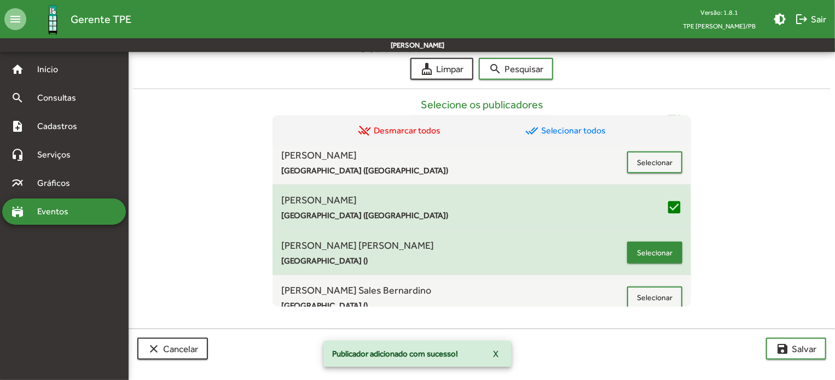
click at [666, 258] on span "Selecionar" at bounding box center [655, 253] width 36 height 20
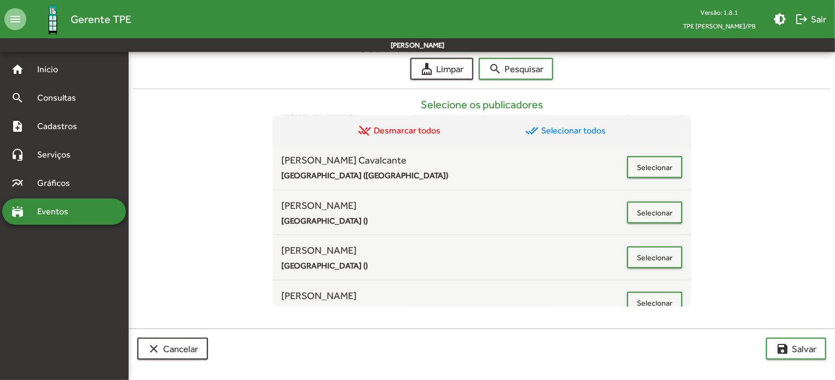
scroll to position [817, 0]
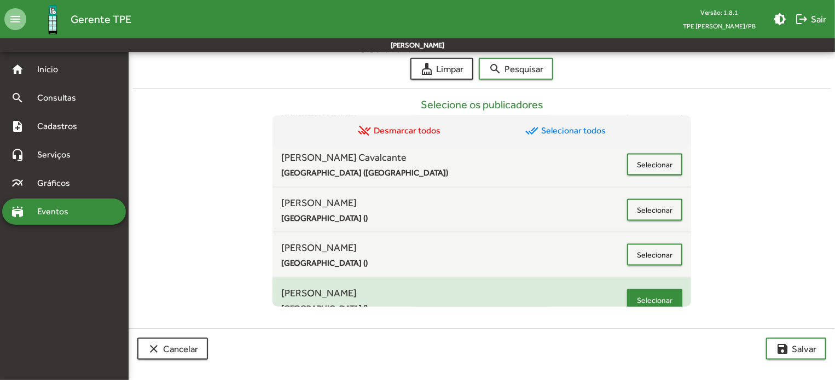
click at [665, 292] on span "Selecionar" at bounding box center [655, 301] width 36 height 20
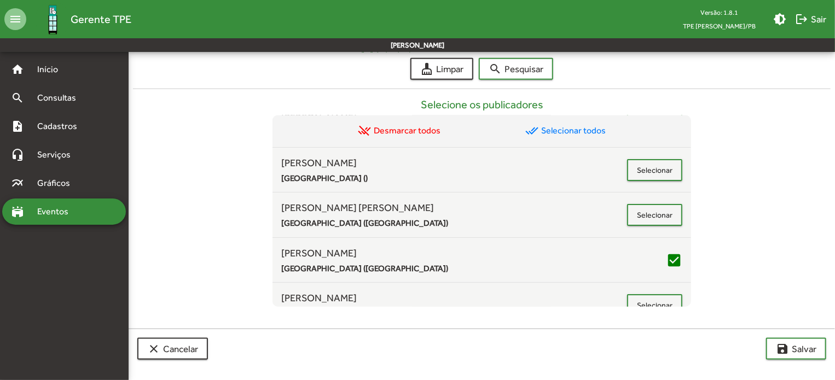
scroll to position [0, 0]
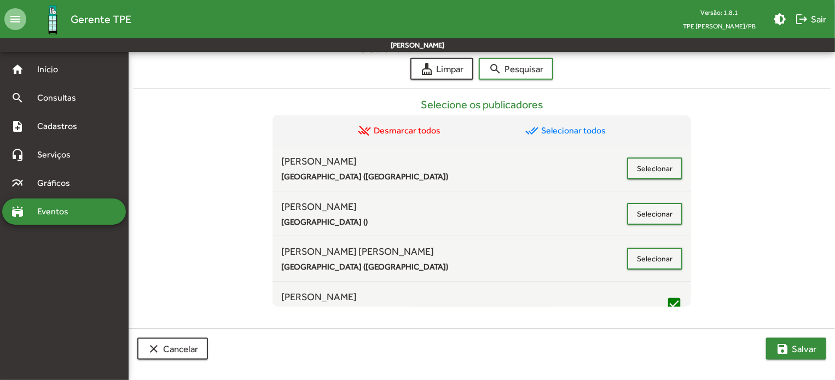
drag, startPoint x: 809, startPoint y: 354, endPoint x: 809, endPoint y: 348, distance: 6.0
click at [809, 348] on span "save [PERSON_NAME]" at bounding box center [796, 349] width 41 height 20
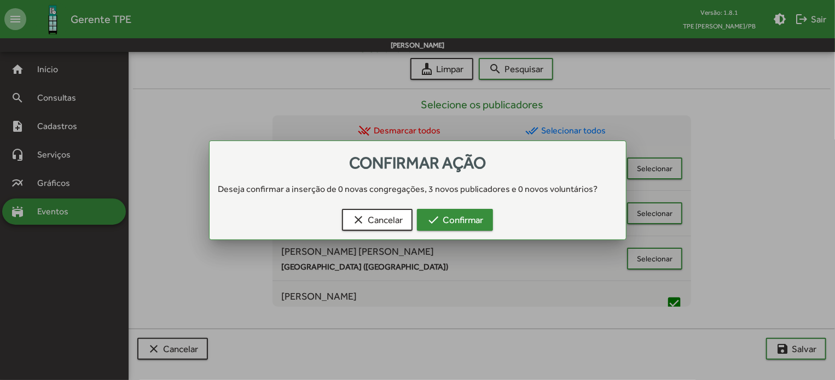
click at [438, 222] on mat-icon "check" at bounding box center [433, 219] width 13 height 13
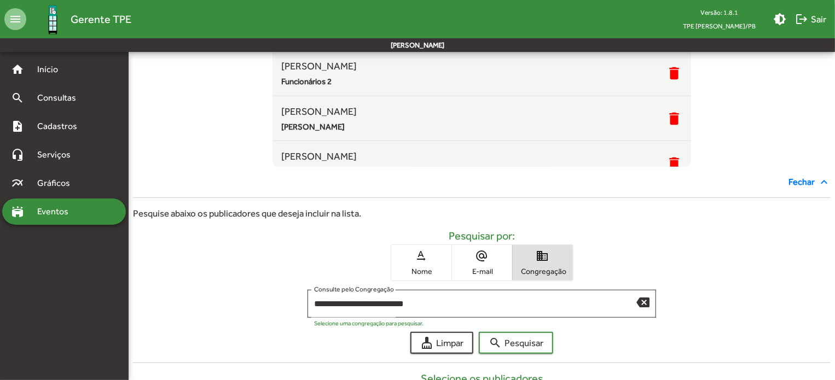
scroll to position [188, 0]
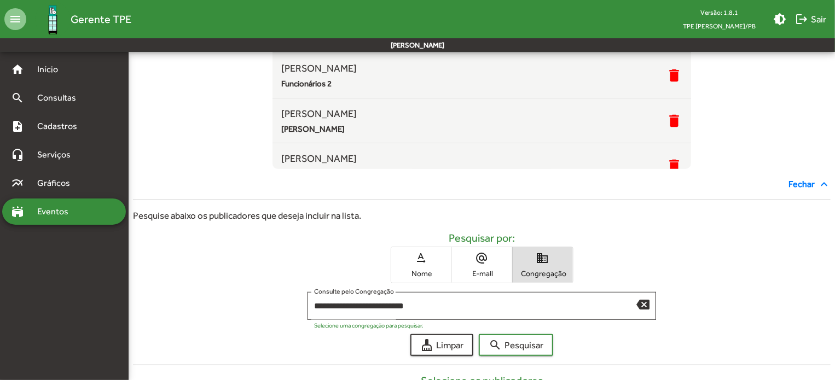
click at [433, 258] on span "text_rotation_none Nome" at bounding box center [421, 265] width 60 height 36
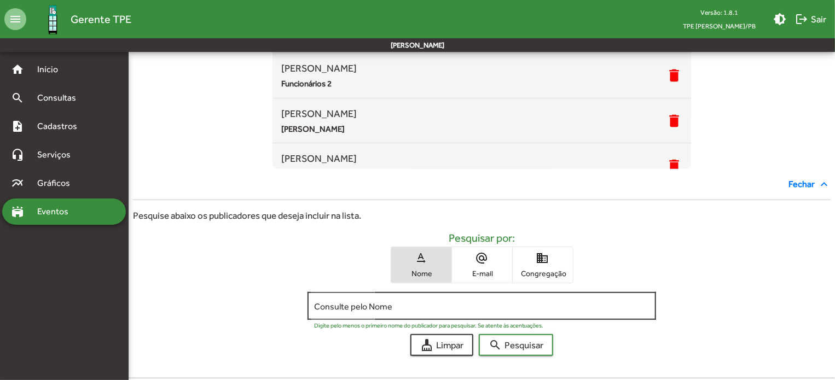
click at [364, 299] on div "Consulte pelo Nome" at bounding box center [482, 305] width 336 height 30
type input "*****"
click at [479, 334] on button "search Pesquisar" at bounding box center [516, 345] width 74 height 22
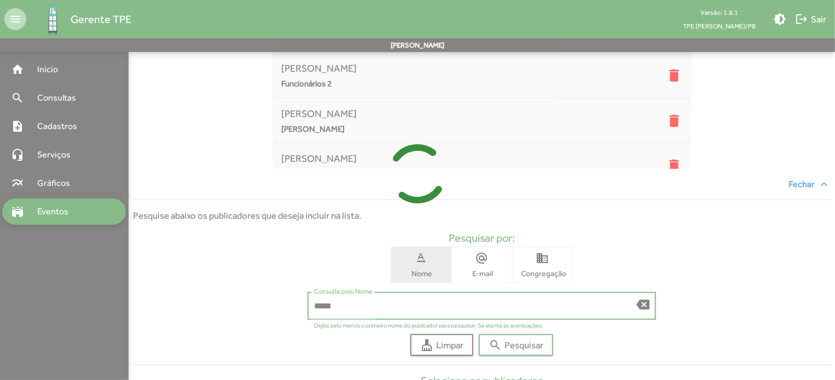
scroll to position [348, 0]
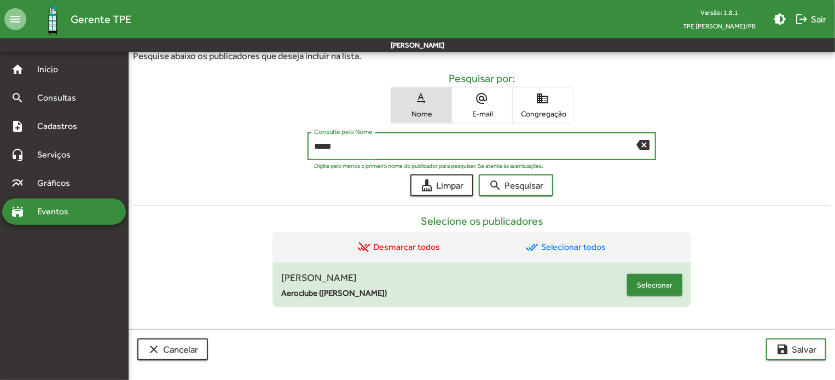
click at [660, 281] on span "Selecionar" at bounding box center [655, 285] width 36 height 20
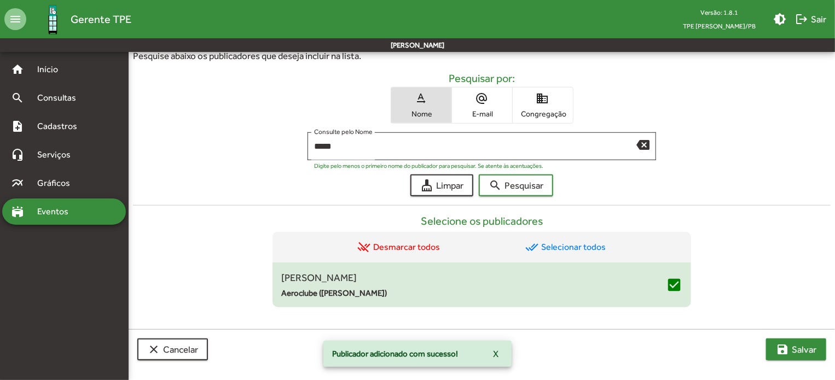
click at [791, 350] on span "save [PERSON_NAME]" at bounding box center [796, 350] width 41 height 20
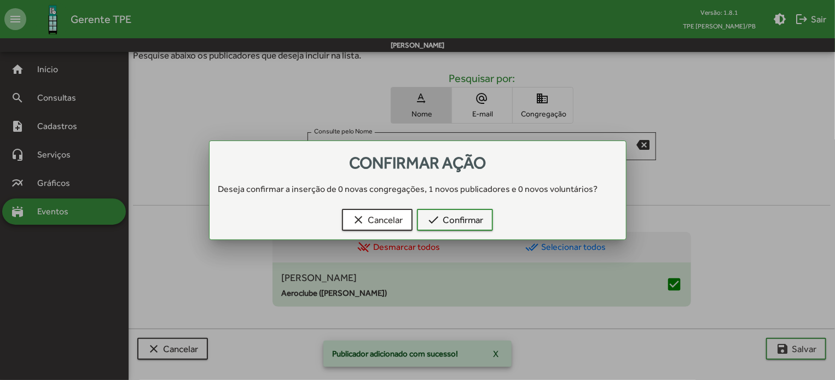
scroll to position [0, 0]
click at [452, 217] on span "check Confirmar" at bounding box center [455, 220] width 56 height 20
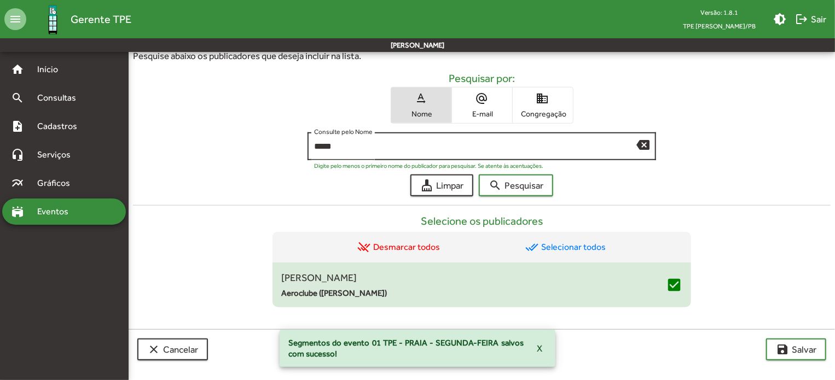
click at [642, 148] on mat-icon "backspace" at bounding box center [643, 144] width 13 height 13
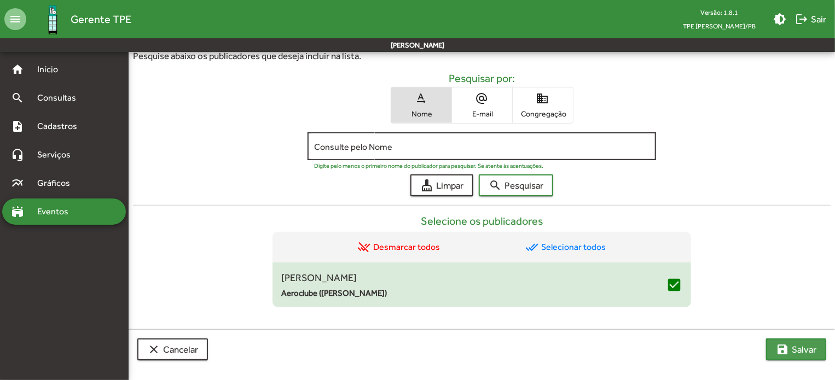
click at [788, 354] on mat-icon "save" at bounding box center [782, 349] width 13 height 13
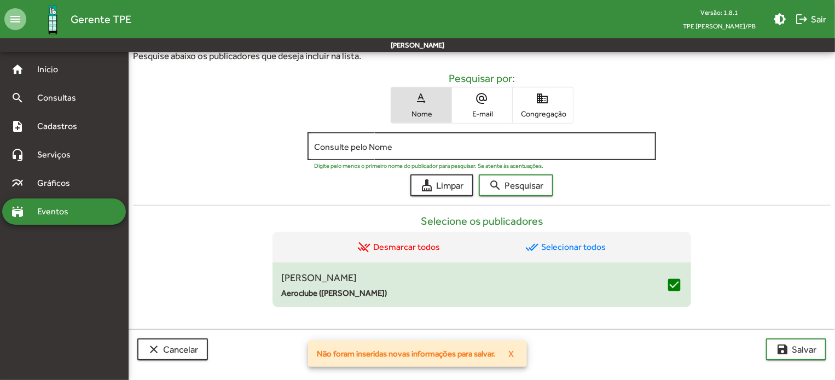
click at [361, 155] on div "Consulte pelo Nome" at bounding box center [482, 145] width 336 height 30
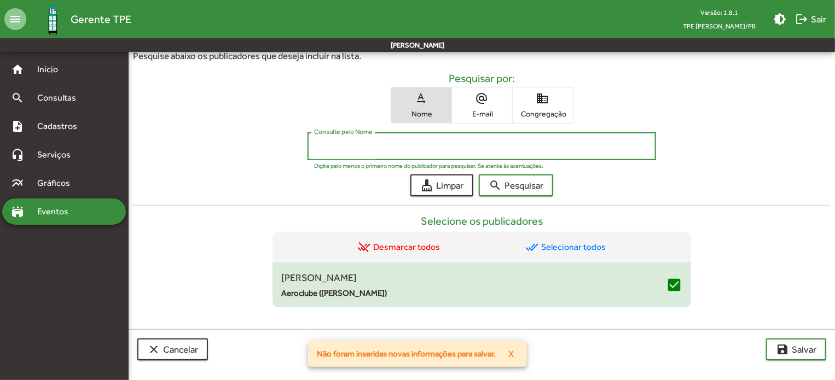
click at [343, 146] on input "Consulte pelo Nome" at bounding box center [482, 147] width 336 height 10
click at [479, 175] on button "search Pesquisar" at bounding box center [516, 186] width 74 height 22
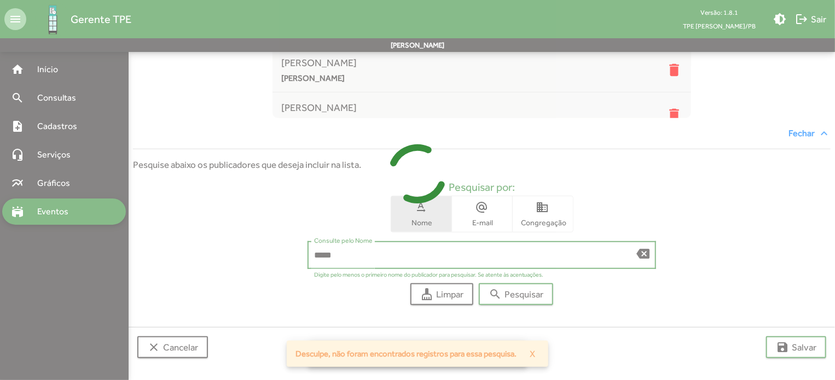
scroll to position [238, 0]
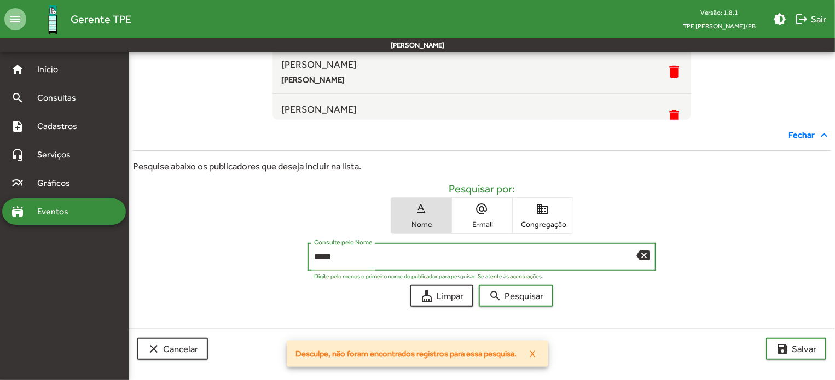
click at [479, 285] on button "search Pesquisar" at bounding box center [516, 296] width 74 height 22
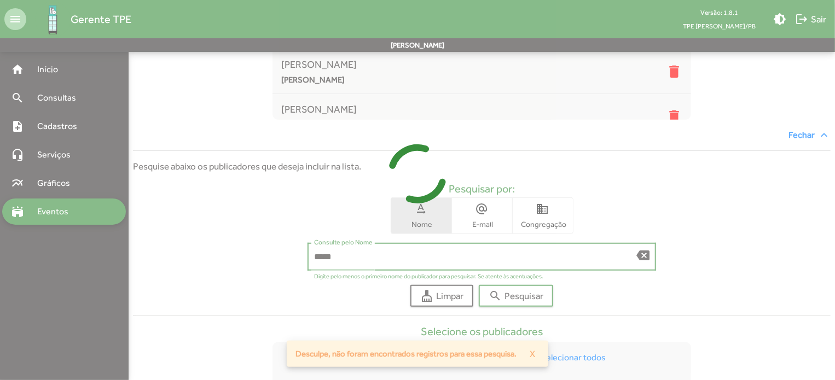
scroll to position [348, 0]
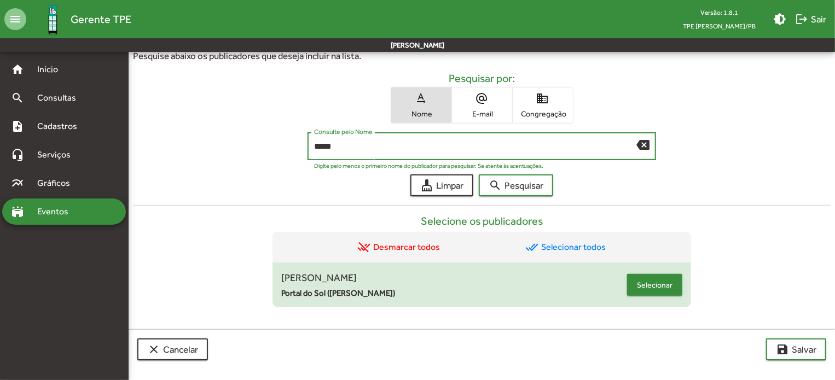
click at [640, 288] on span "Selecionar" at bounding box center [655, 285] width 36 height 20
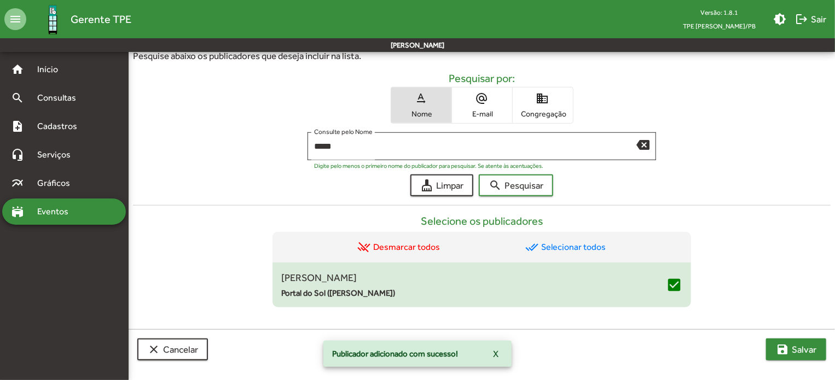
click at [770, 351] on button "save [PERSON_NAME]" at bounding box center [796, 350] width 60 height 22
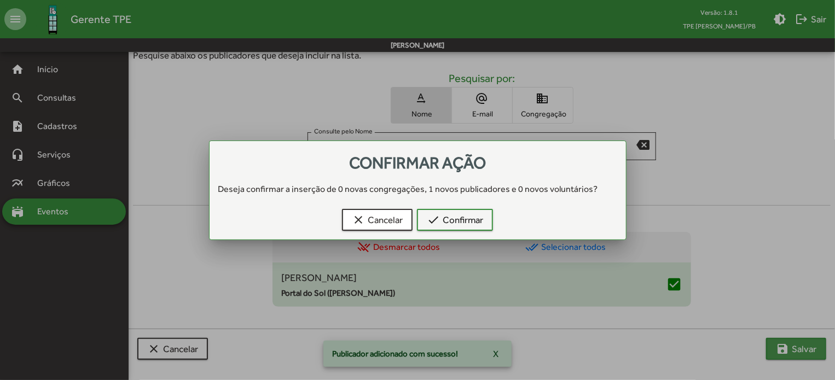
scroll to position [0, 0]
click at [447, 220] on span "check Confirmar" at bounding box center [455, 220] width 56 height 20
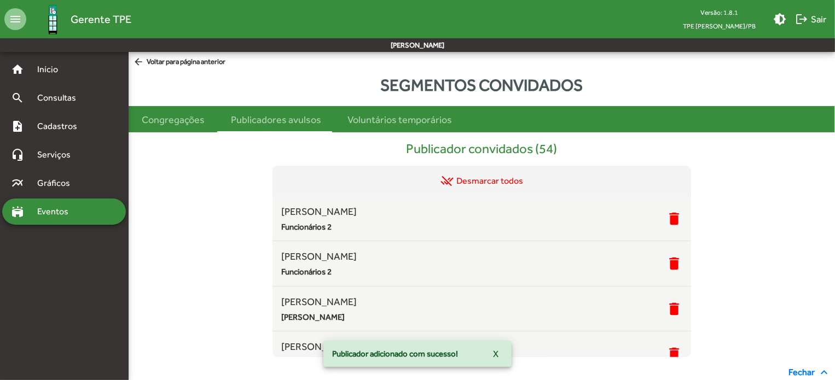
scroll to position [348, 0]
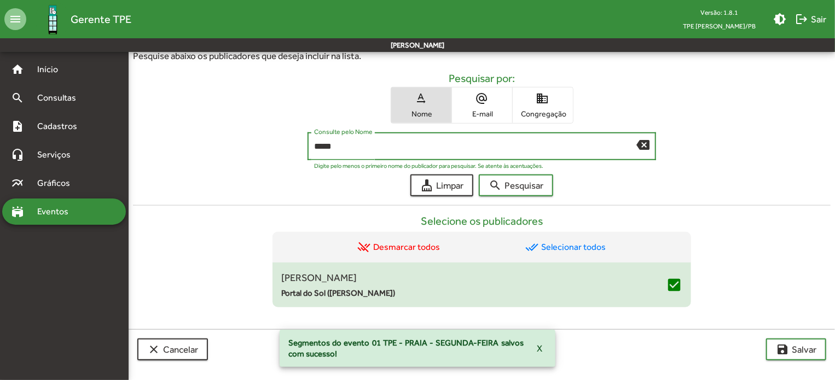
drag, startPoint x: 301, startPoint y: 145, endPoint x: 206, endPoint y: 140, distance: 94.9
click at [207, 140] on div "***** Consulte pelo Nome backspace Digite pelo menos o primeiro nome do publica…" at bounding box center [482, 148] width 698 height 33
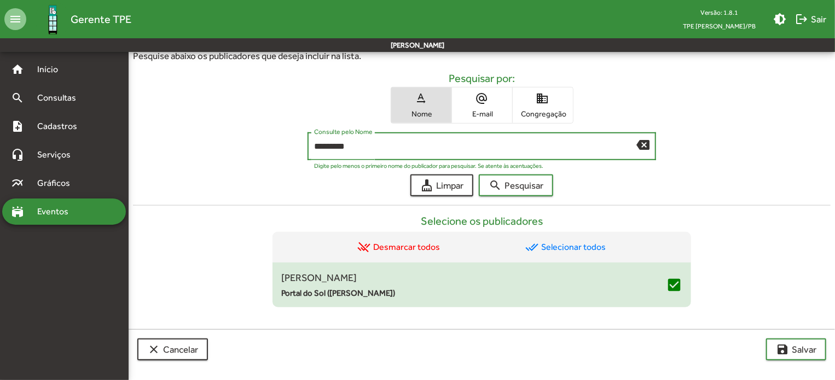
click at [479, 175] on button "search Pesquisar" at bounding box center [516, 186] width 74 height 22
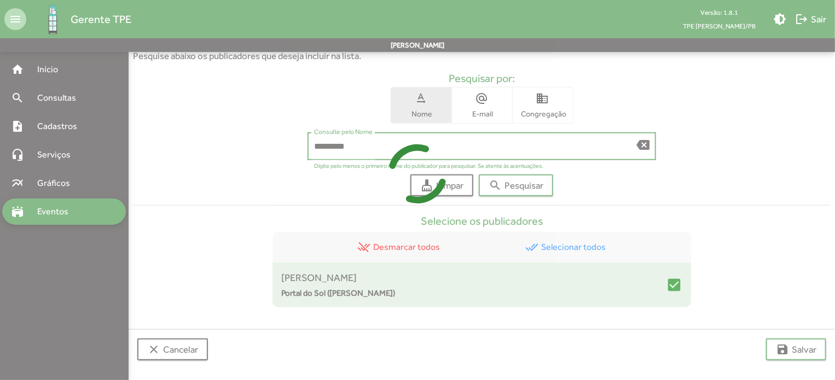
scroll to position [238, 0]
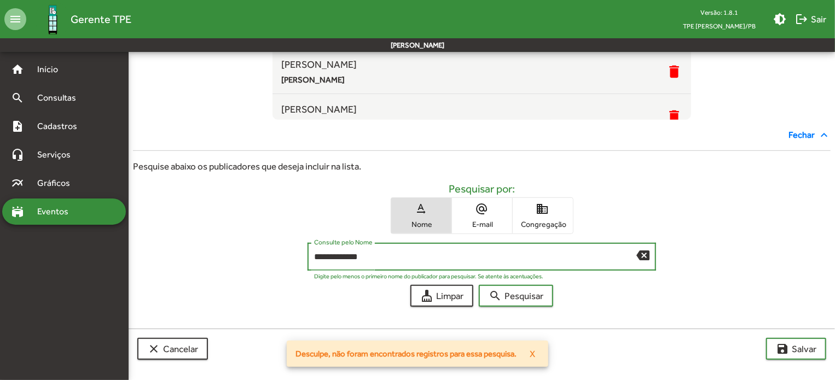
type input "**********"
click at [479, 285] on button "search Pesquisar" at bounding box center [516, 296] width 74 height 22
drag, startPoint x: 394, startPoint y: 252, endPoint x: 0, endPoint y: 304, distance: 397.6
click at [0, 304] on mat-sidenav-container "home Início search Consultas note_add Cadastros headset_mic Serviços multiline_…" at bounding box center [417, 95] width 835 height 563
click at [534, 206] on span "domain Congregação" at bounding box center [543, 216] width 60 height 36
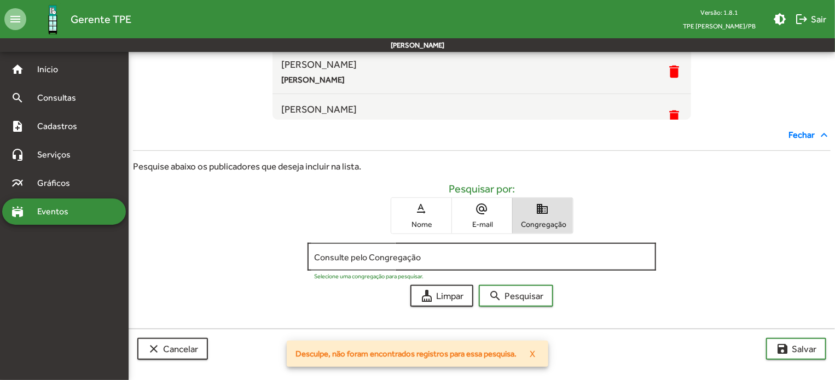
click at [400, 259] on input "Consulte pelo Congregação" at bounding box center [482, 257] width 336 height 10
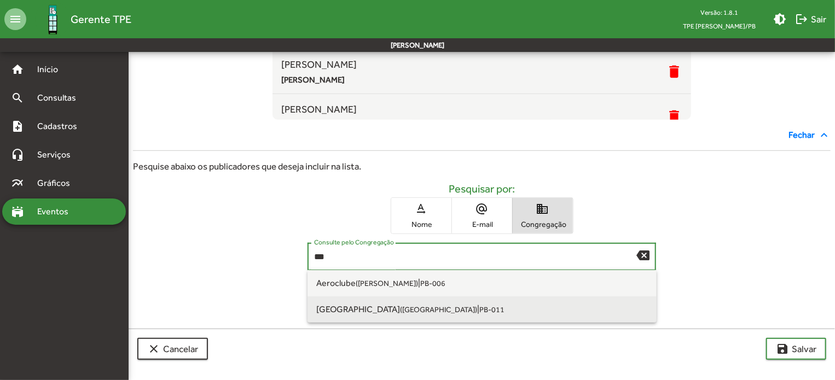
click at [385, 297] on span "[GEOGRAPHIC_DATA] ([GEOGRAPHIC_DATA]) | PB-011" at bounding box center [482, 310] width 332 height 26
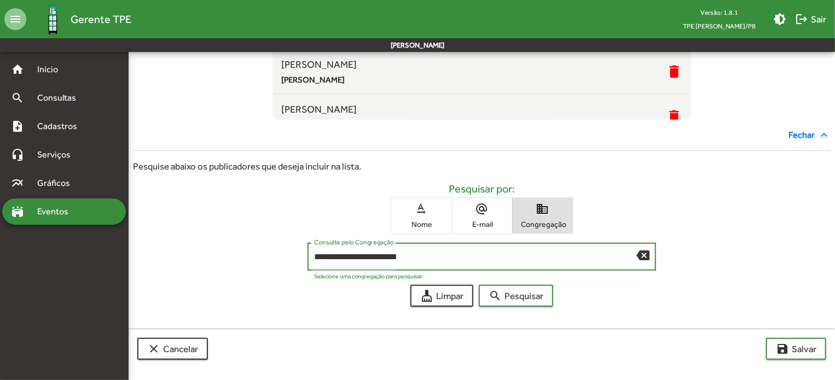
drag, startPoint x: 431, startPoint y: 254, endPoint x: 0, endPoint y: 259, distance: 431.4
click at [0, 260] on mat-sidenav-container "home Início search Consultas note_add Cadastros headset_mic Serviços multiline_…" at bounding box center [417, 95] width 835 height 563
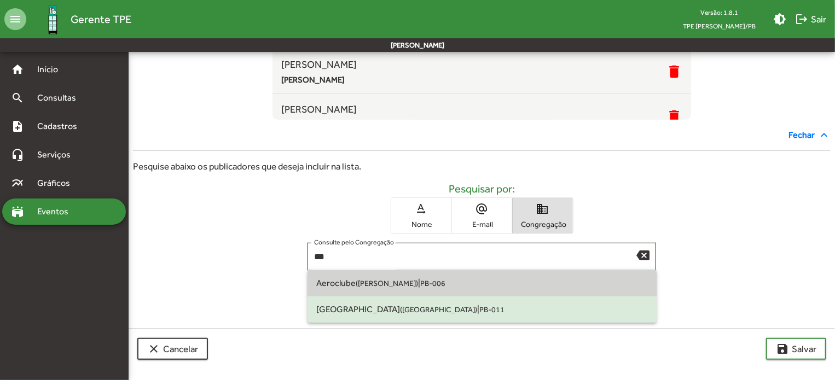
click at [432, 287] on small "PB-006" at bounding box center [432, 283] width 25 height 9
type input "**********"
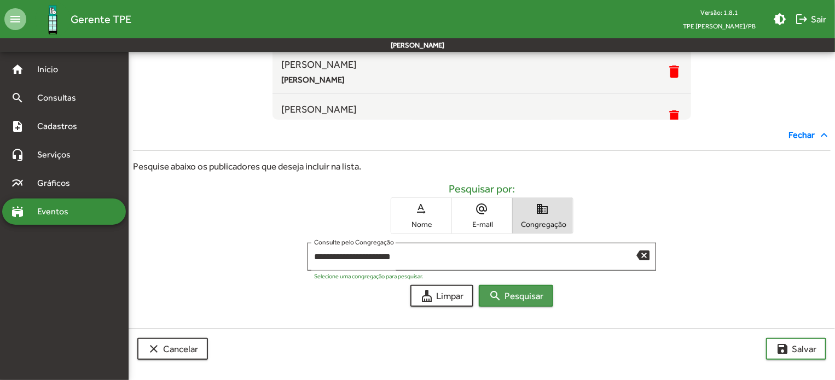
click at [550, 291] on button "search Pesquisar" at bounding box center [516, 296] width 74 height 22
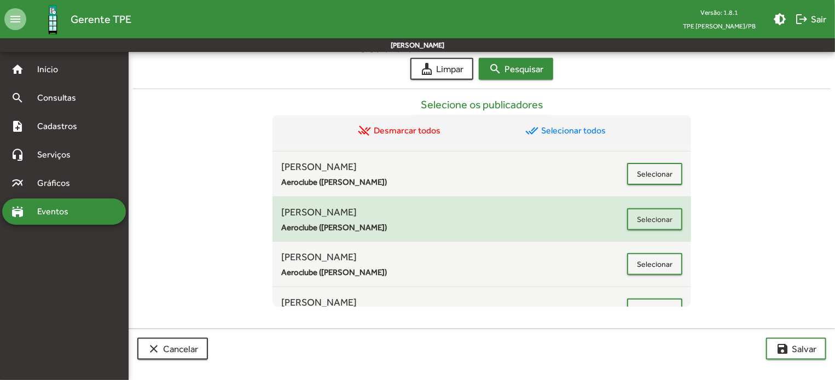
scroll to position [176, 0]
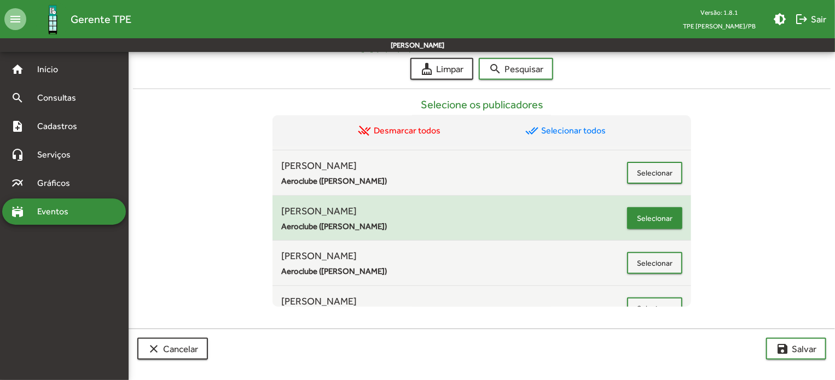
click at [641, 213] on span "Selecionar" at bounding box center [655, 219] width 36 height 20
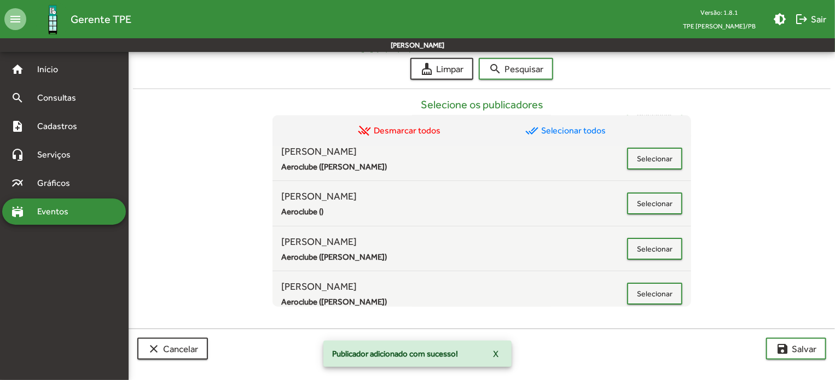
scroll to position [0, 0]
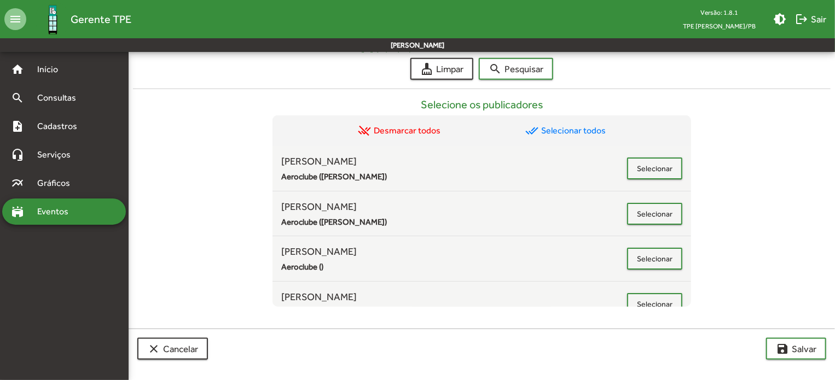
drag, startPoint x: 685, startPoint y: 154, endPoint x: 694, endPoint y: 194, distance: 40.8
click at [694, 194] on div "Selecione os publicadores remove_done Desmarcar todos done_all Selecionar todos…" at bounding box center [482, 193] width 698 height 227
click at [807, 355] on span "save [PERSON_NAME]" at bounding box center [796, 349] width 41 height 20
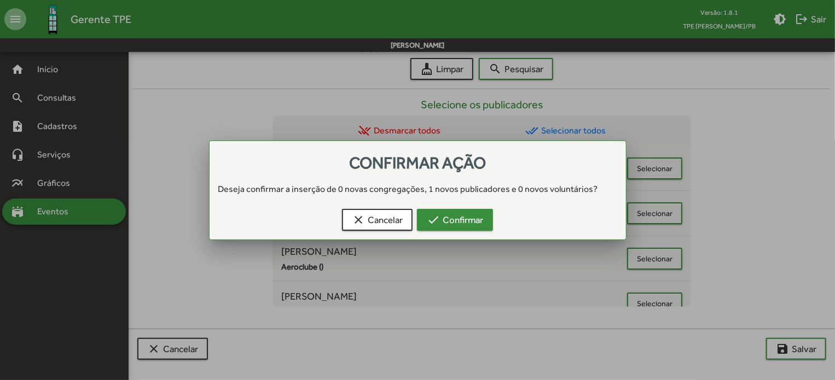
click at [471, 213] on span "check Confirmar" at bounding box center [455, 220] width 56 height 20
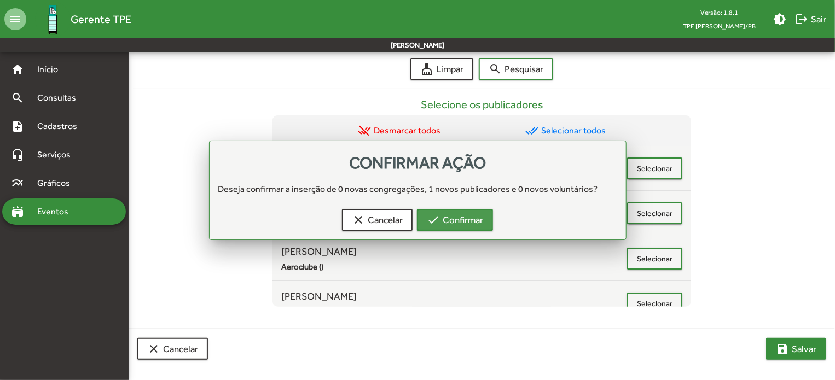
scroll to position [465, 0]
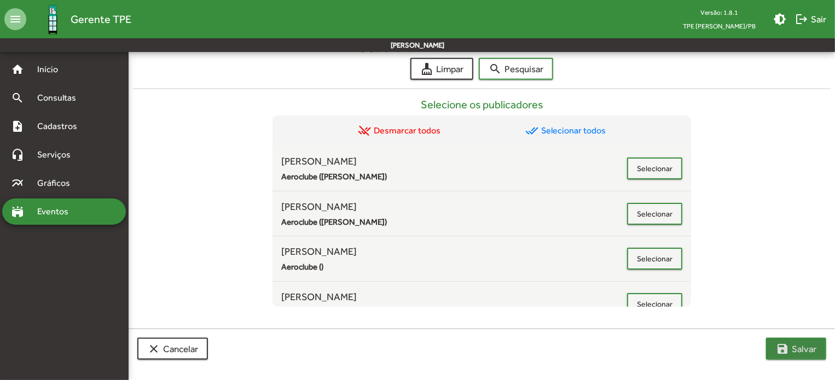
click at [794, 343] on span "save [PERSON_NAME]" at bounding box center [796, 349] width 41 height 20
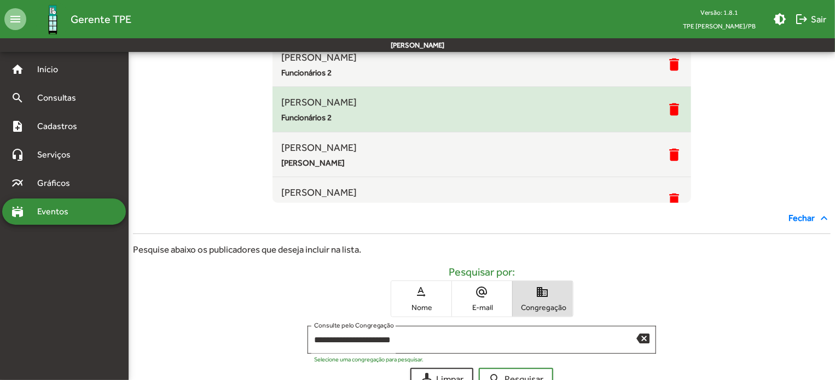
scroll to position [0, 0]
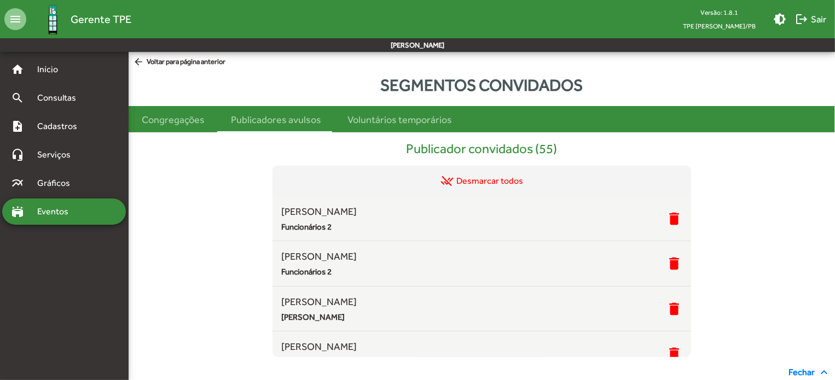
click at [43, 213] on span "Eventos" at bounding box center [57, 211] width 53 height 13
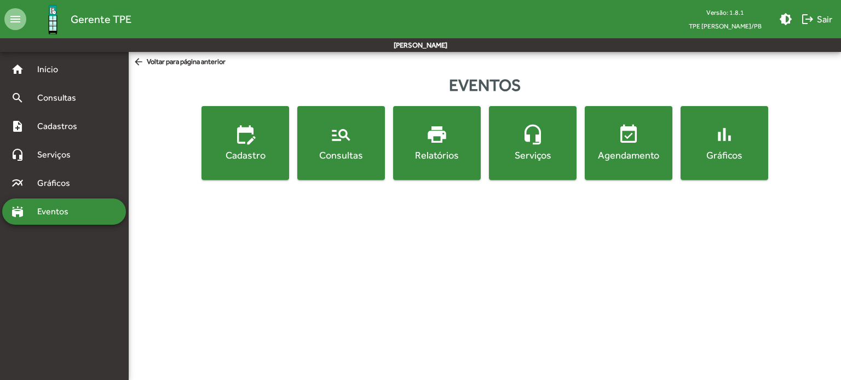
click at [656, 163] on button "event_available Agendamento" at bounding box center [629, 143] width 88 height 74
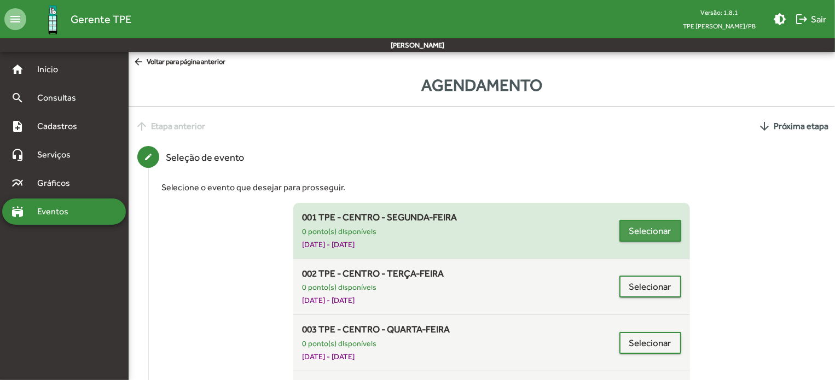
click at [644, 221] on span "Selecionar" at bounding box center [651, 231] width 42 height 20
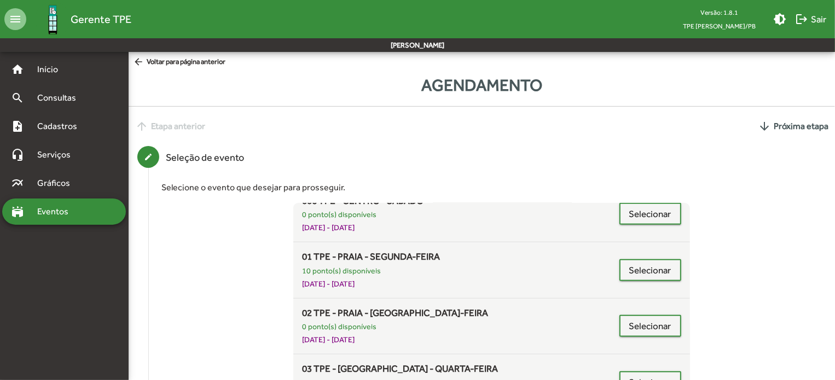
scroll to position [288, 0]
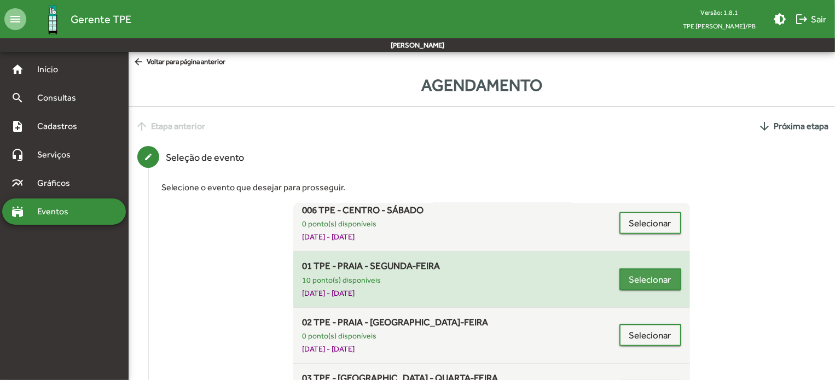
click at [654, 283] on span "Selecionar" at bounding box center [651, 280] width 42 height 20
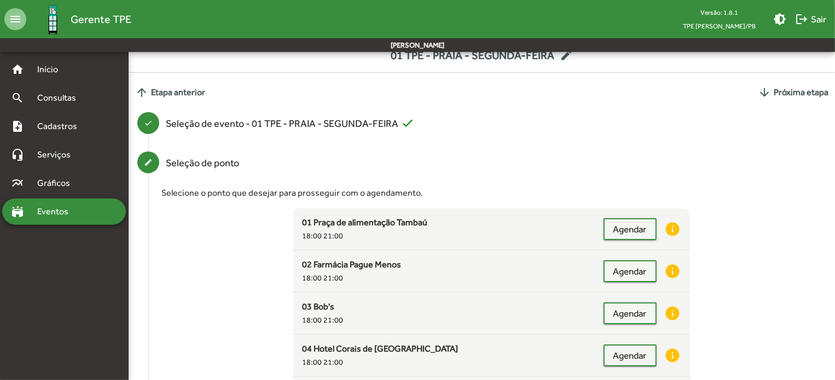
scroll to position [47, 0]
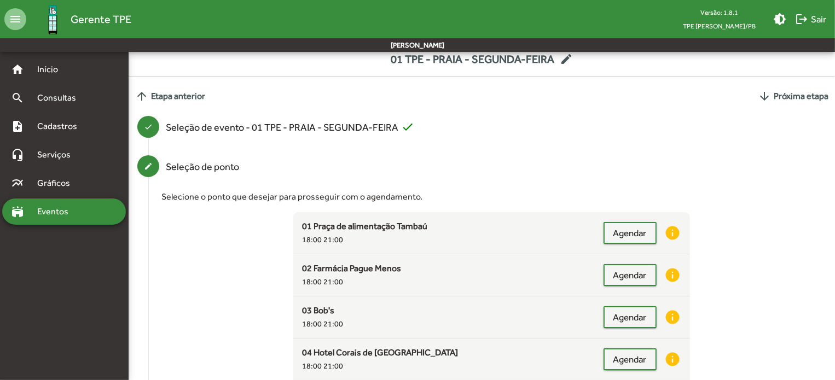
drag, startPoint x: 793, startPoint y: 246, endPoint x: 786, endPoint y: 245, distance: 7.2
drag, startPoint x: 786, startPoint y: 245, endPoint x: 731, endPoint y: 284, distance: 66.4
click at [731, 284] on app-listagem-pontos-evento "01 Praça de alimentação Tambaú 18:00 21:00 Agendar info 02 Farmácia Pague Menos…" at bounding box center [491, 308] width 661 height 192
click at [734, 286] on app-listagem-pontos-evento "01 Praça de alimentação Tambaú 18:00 21:00 Agendar info 02 Farmácia Pague Menos…" at bounding box center [491, 308] width 661 height 192
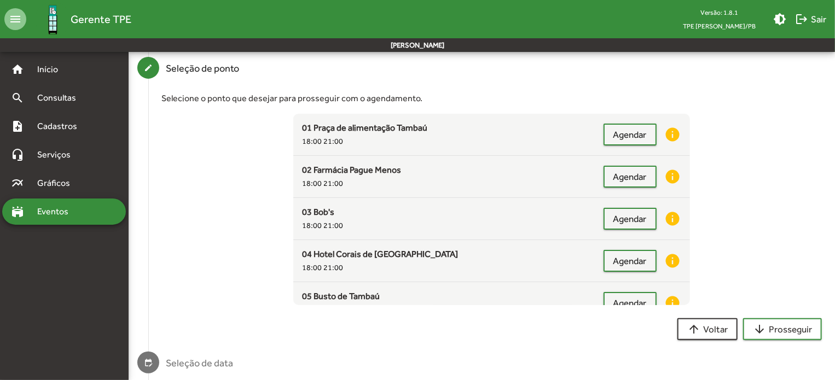
scroll to position [142, 0]
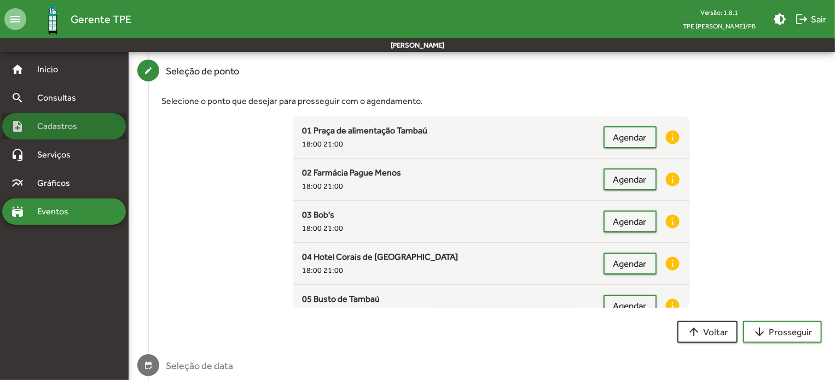
click at [64, 117] on div "note_add Cadastros" at bounding box center [64, 126] width 124 height 26
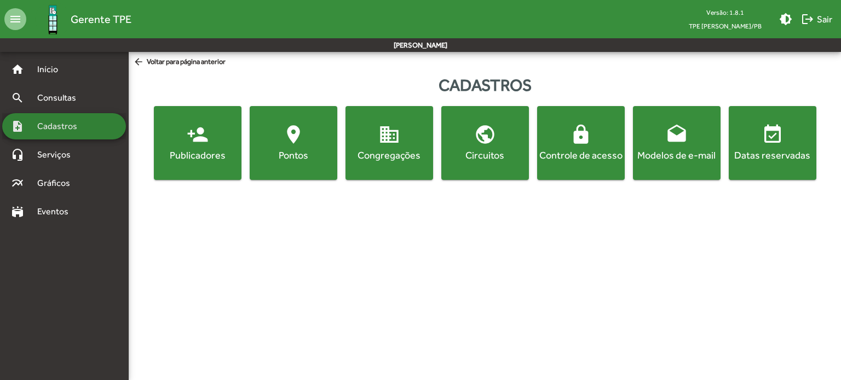
click at [64, 117] on div "note_add Cadastros" at bounding box center [64, 126] width 124 height 26
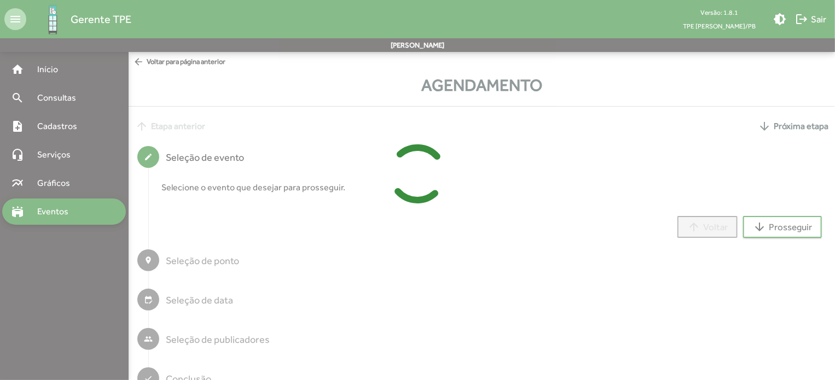
click at [64, 117] on div at bounding box center [417, 190] width 835 height 380
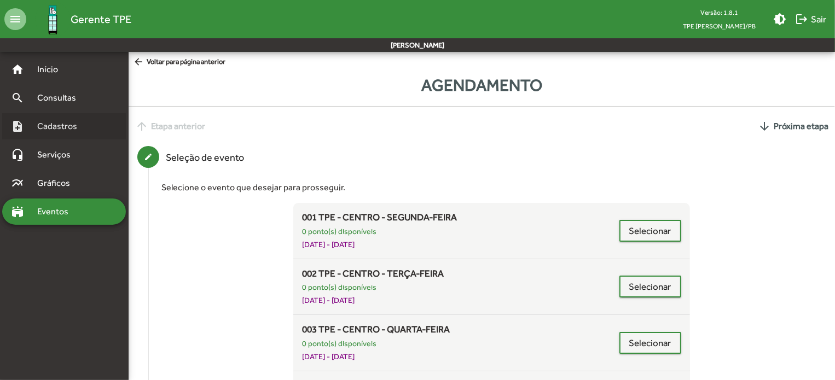
click at [64, 117] on div "note_add Cadastros" at bounding box center [64, 126] width 124 height 26
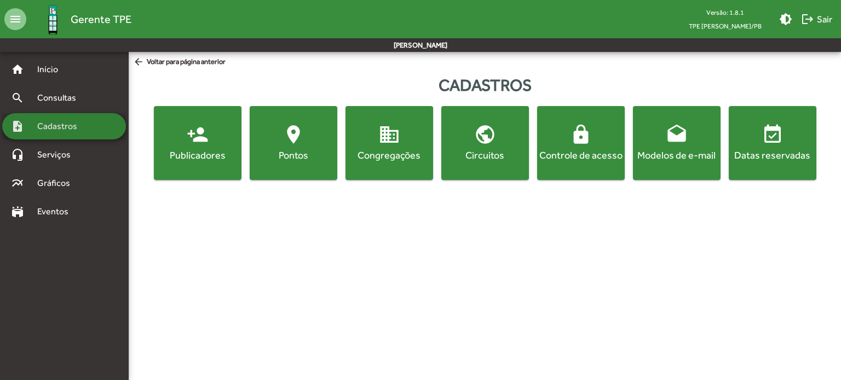
click at [64, 118] on div "note_add Cadastros" at bounding box center [64, 126] width 124 height 26
click at [65, 119] on div "note_add Cadastros" at bounding box center [64, 126] width 124 height 26
click at [65, 120] on div "note_add Cadastros" at bounding box center [64, 126] width 124 height 26
click at [249, 193] on html "menu Gerente TPE Versão: 1.8.1 TPE [PERSON_NAME]/PB brightness_medium logout Sa…" at bounding box center [420, 96] width 841 height 193
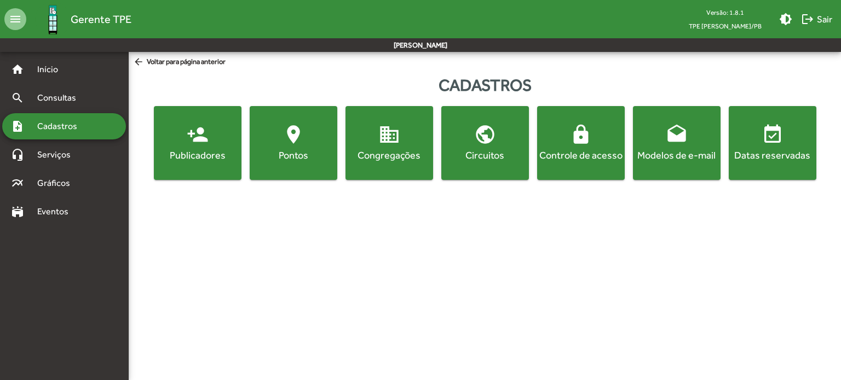
click at [249, 193] on html "menu Gerente TPE Versão: 1.8.1 TPE [PERSON_NAME]/PB brightness_medium logout Sa…" at bounding box center [420, 96] width 841 height 193
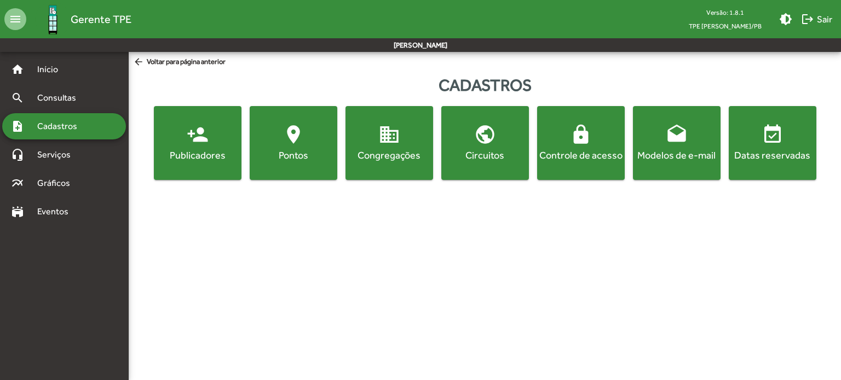
click at [250, 193] on html "menu Gerente TPE Versão: 1.8.1 TPE [PERSON_NAME]/PB brightness_medium logout Sa…" at bounding box center [420, 96] width 841 height 193
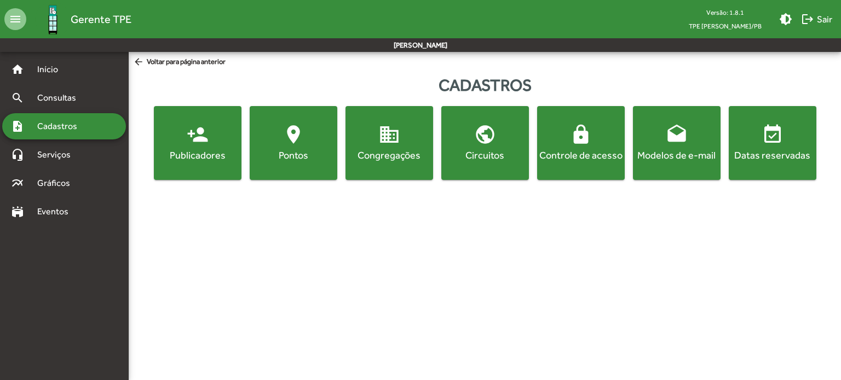
click at [247, 193] on html "menu Gerente TPE Versão: 1.8.1 TPE [PERSON_NAME]/PB brightness_medium logout Sa…" at bounding box center [420, 96] width 841 height 193
click at [246, 193] on html "menu Gerente TPE Versão: 1.8.1 TPE [PERSON_NAME]/PB brightness_medium logout Sa…" at bounding box center [420, 96] width 841 height 193
